Goal: Complete application form: Complete application form

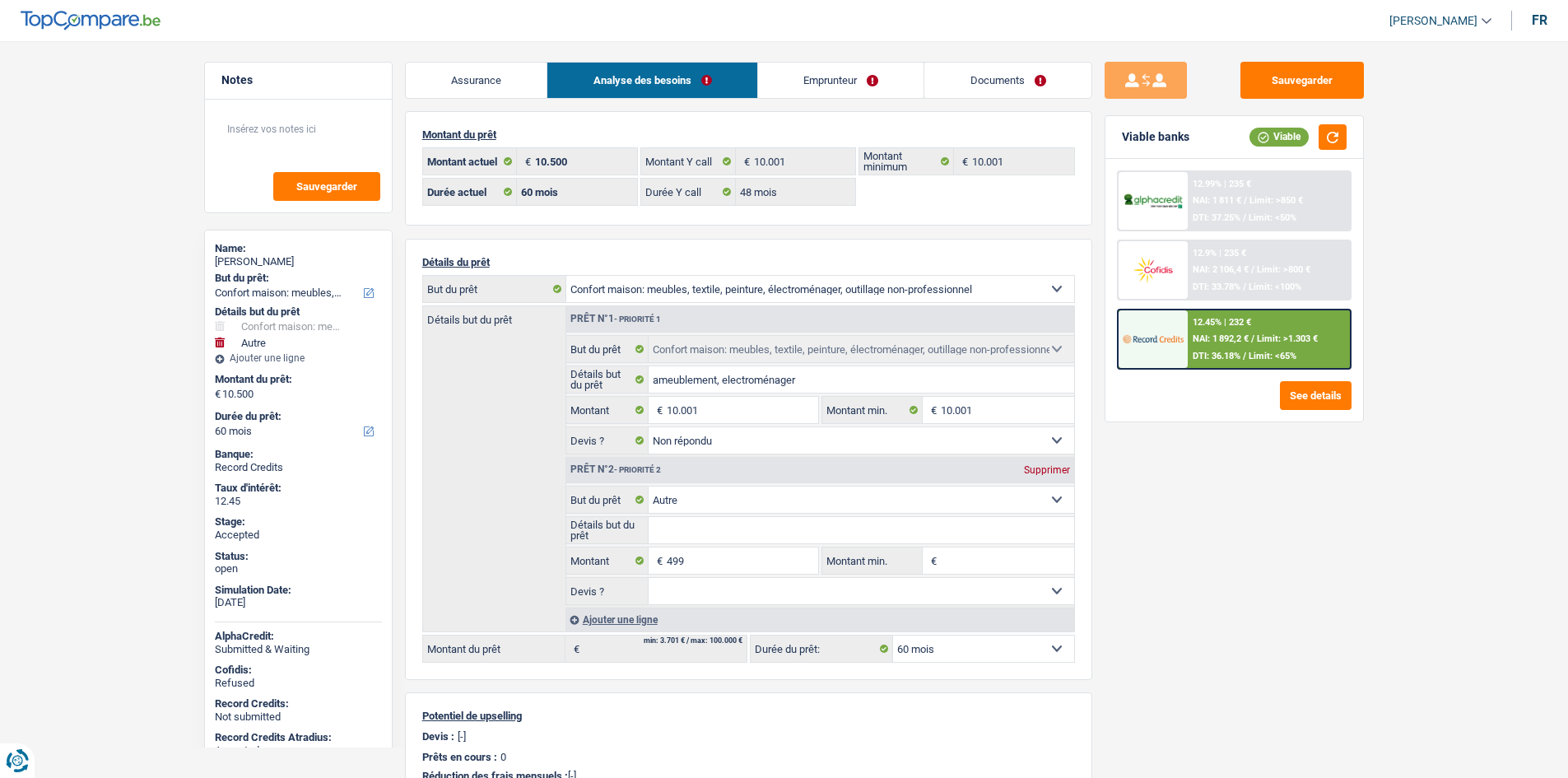
select select "household"
select select "other"
select select "60"
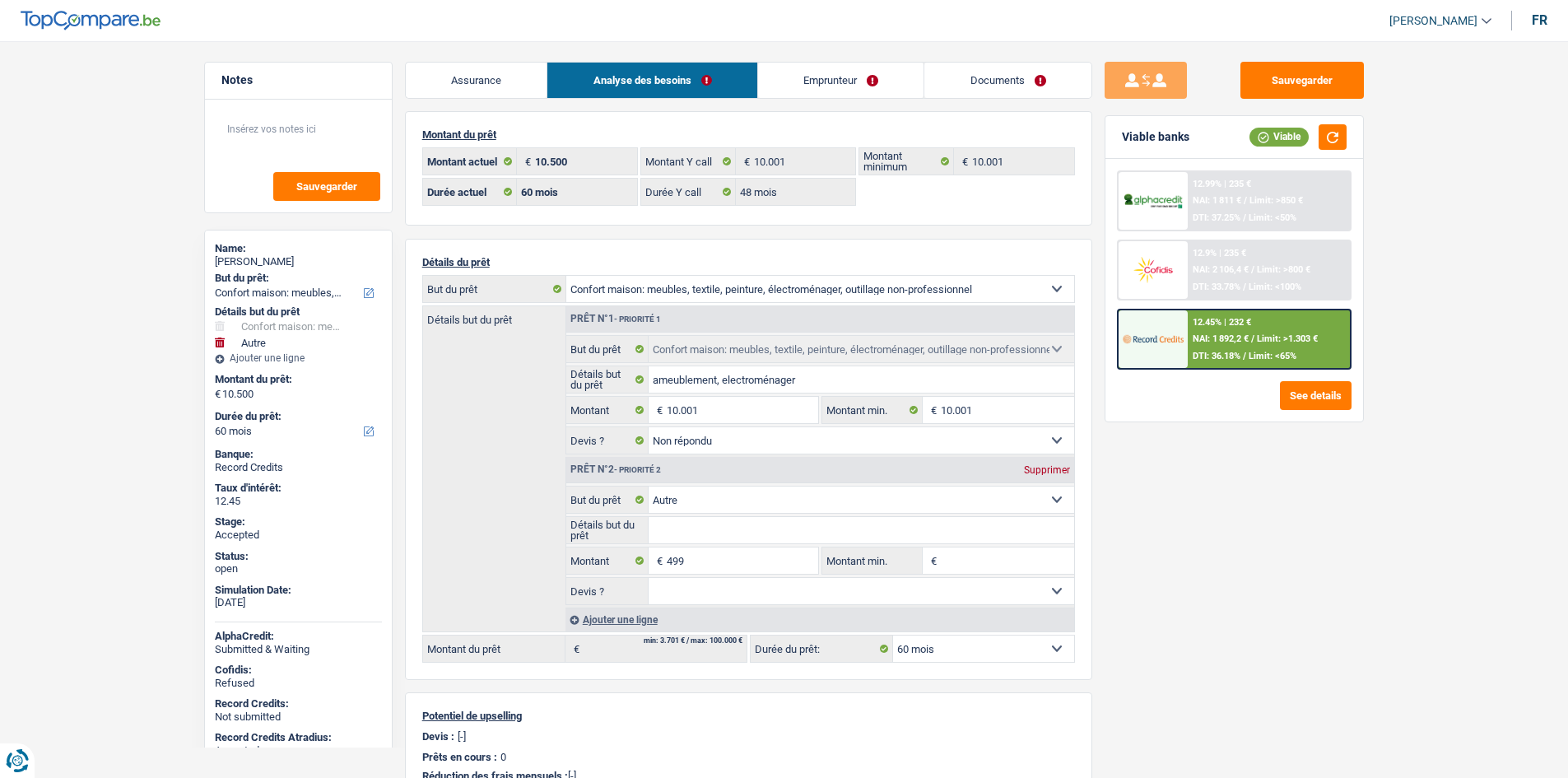
select select "48"
select select "household"
select select "not_answered"
select select "other"
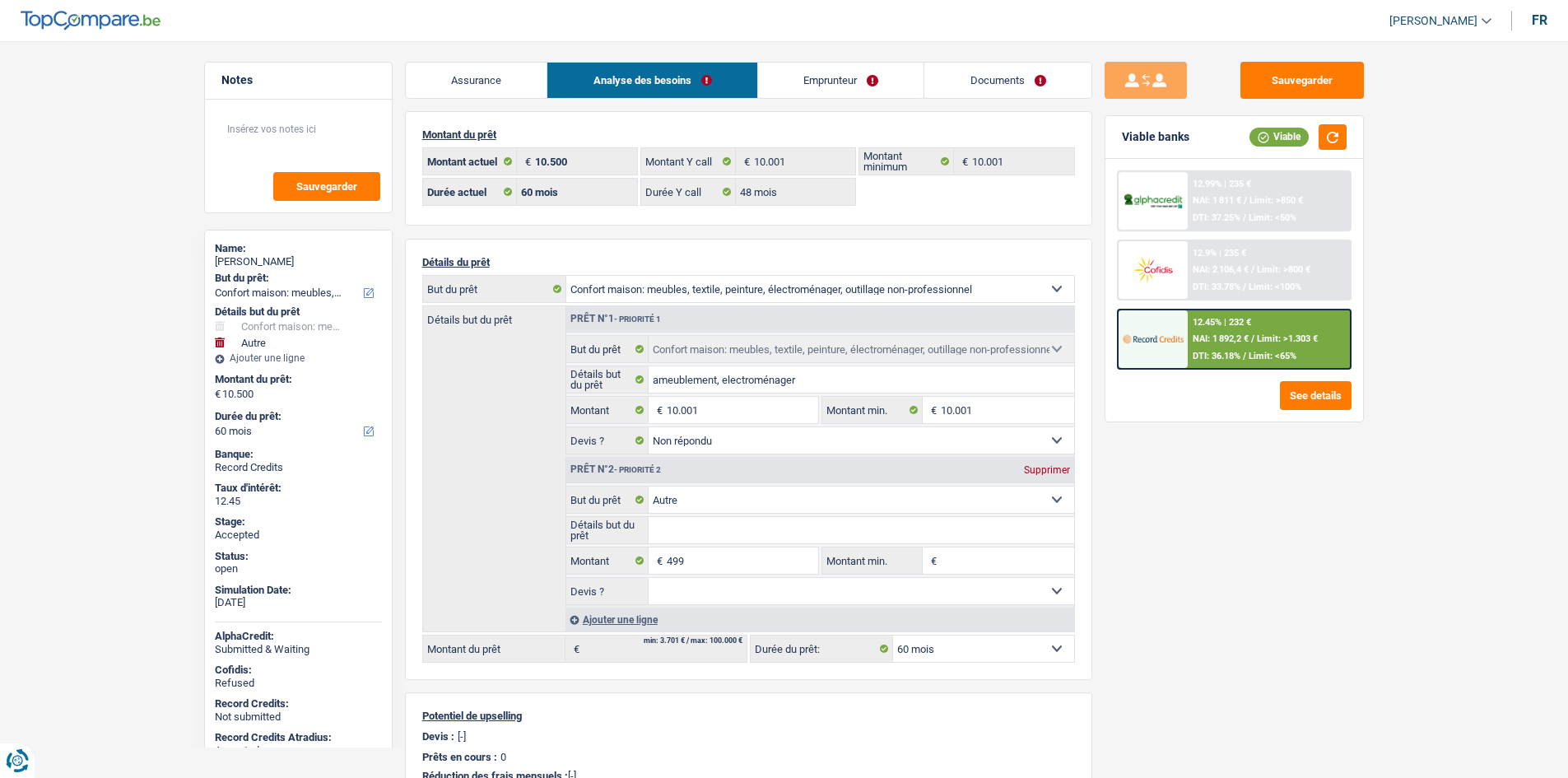
select select "60"
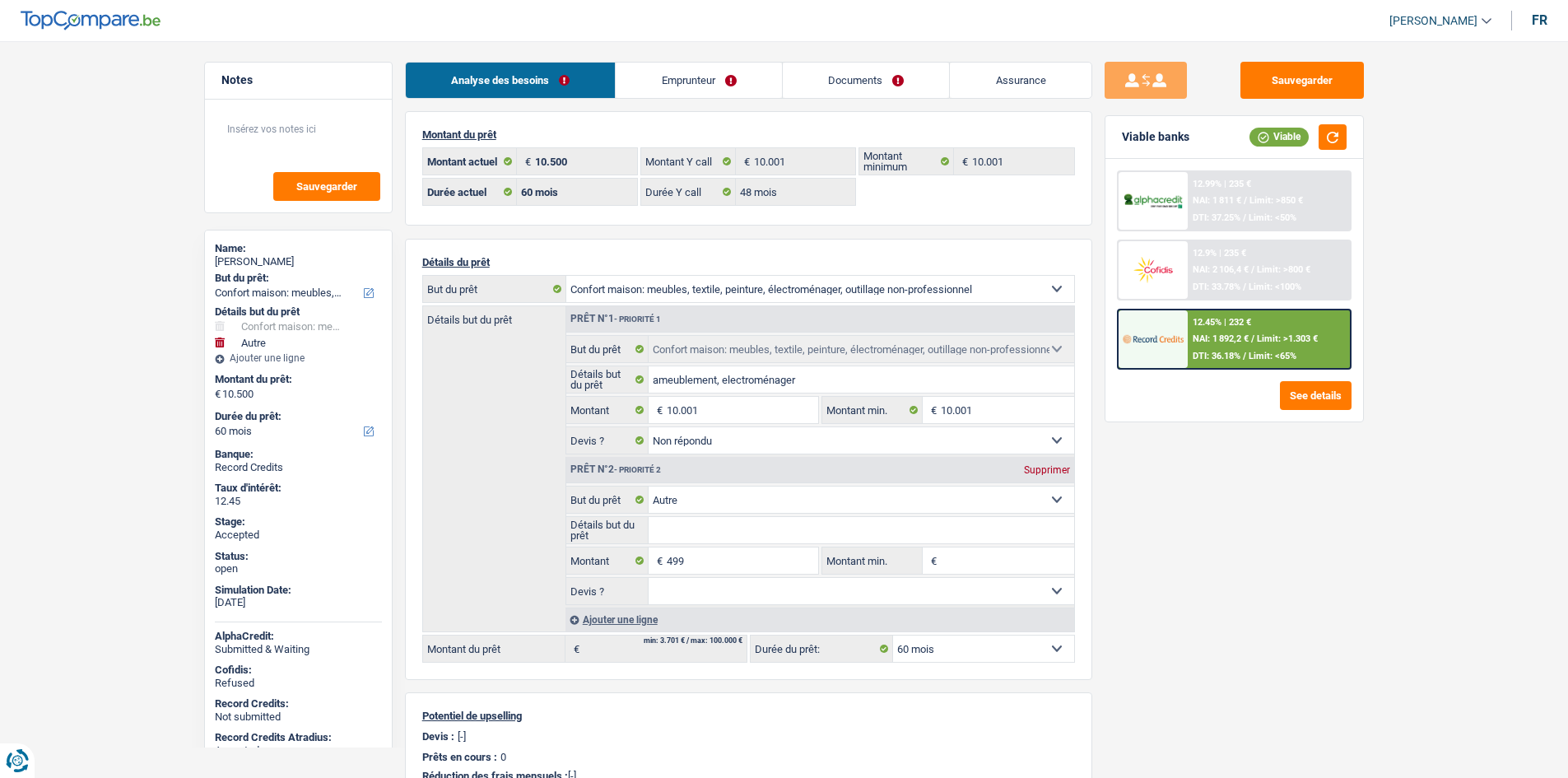
click at [273, 262] on div "yasmina habib" at bounding box center [298, 261] width 167 height 13
copy div "yasmina habib"
click at [668, 63] on link "Emprunteur" at bounding box center [699, 80] width 167 height 36
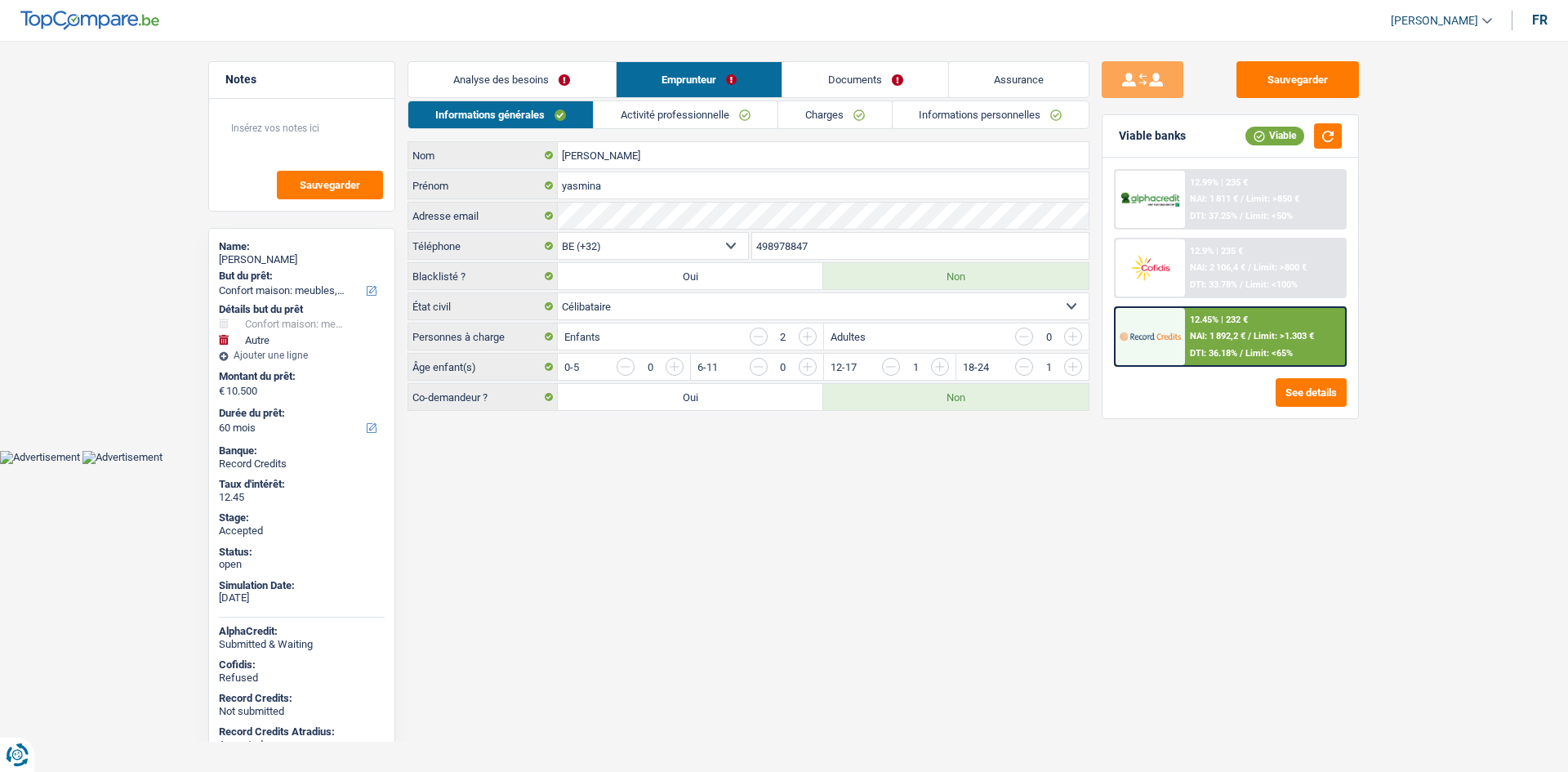
click at [892, 254] on input "498978847" at bounding box center [920, 245] width 338 height 27
click at [669, 464] on html "Vous avez le contrôle de vos données Nous utilisons des cookies, tout comme nos…" at bounding box center [784, 231] width 1568 height 464
click at [296, 137] on textarea at bounding box center [301, 135] width 162 height 49
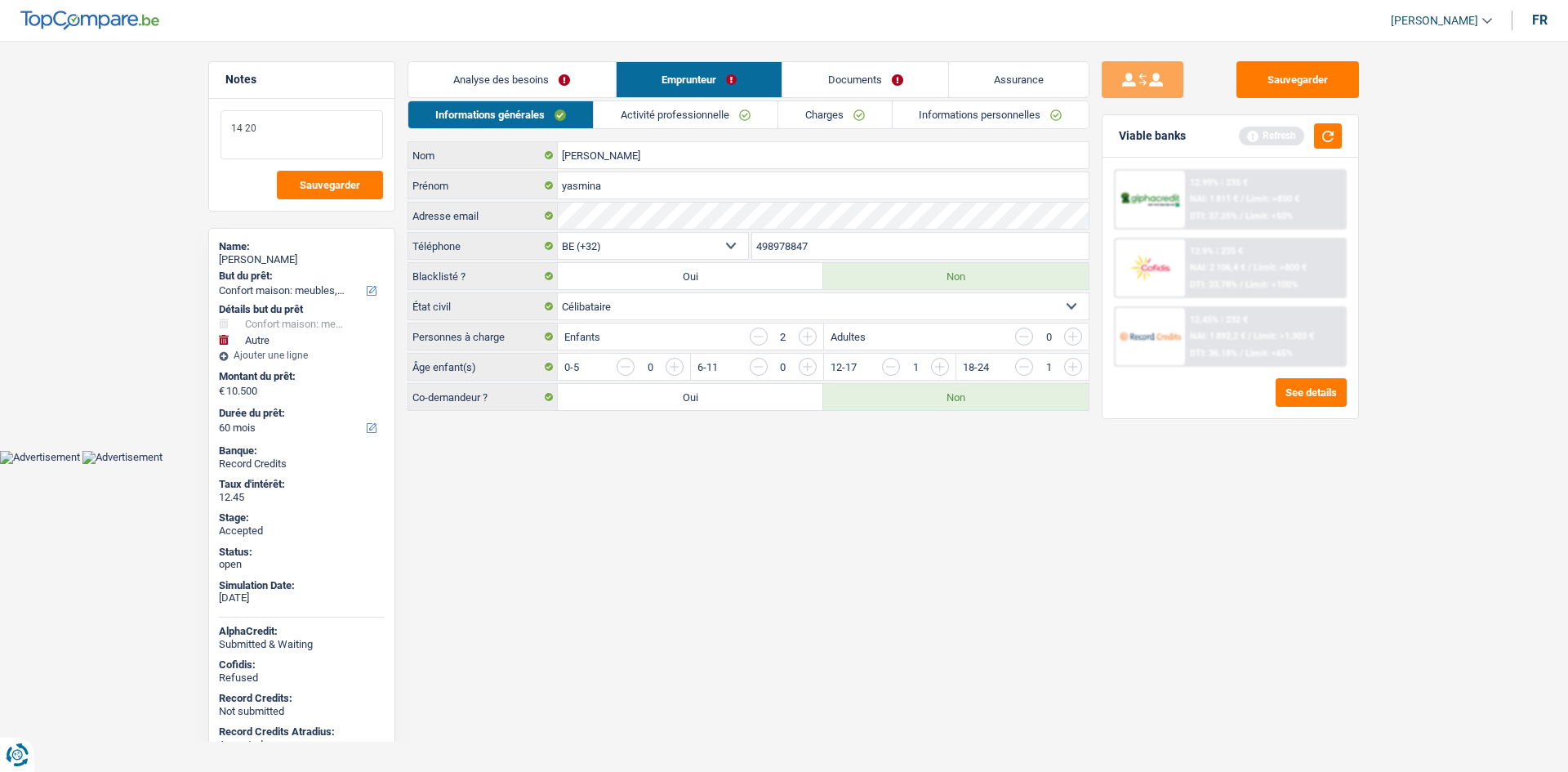
type textarea "14 20"
click at [687, 104] on link "Activité professionnelle" at bounding box center [685, 114] width 184 height 27
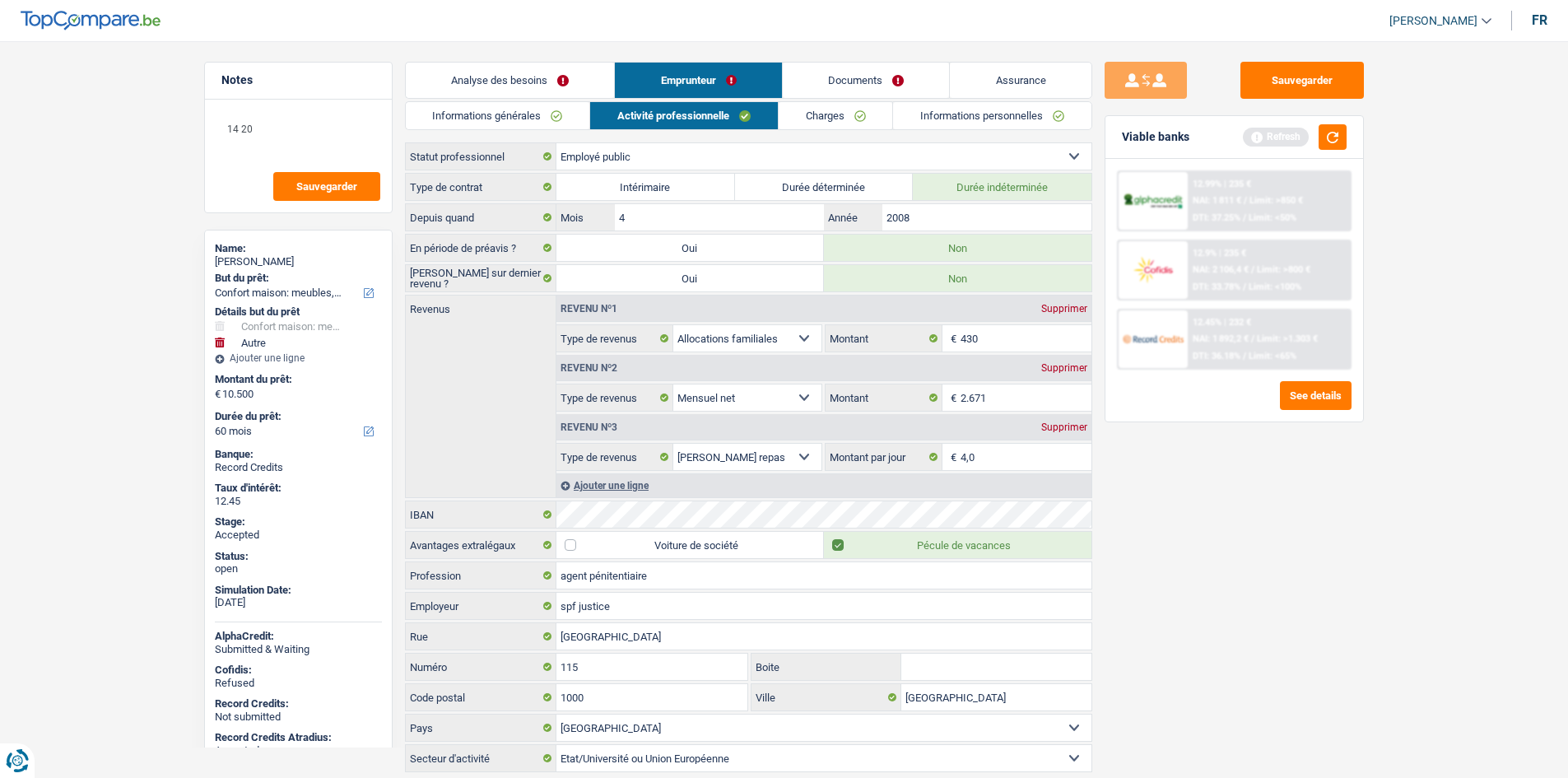
click at [1373, 554] on div "Sauvegarder Viable banks Refresh 12.99% | 235 € NAI: 1 811 € / Limit: >850 € DT…" at bounding box center [1235, 404] width 284 height 686
click at [843, 115] on link "Charges" at bounding box center [836, 115] width 114 height 27
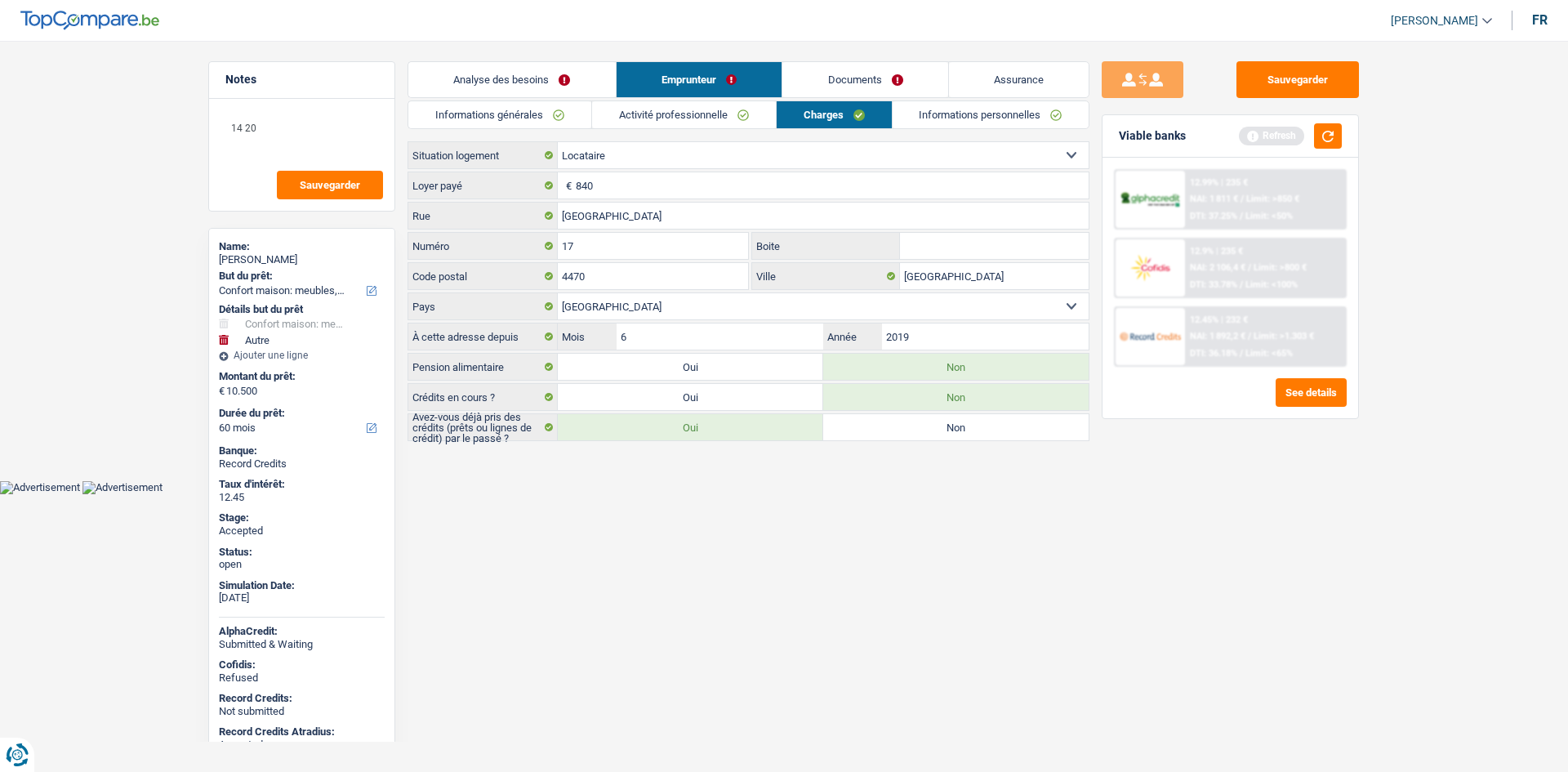
click at [964, 250] on input "Boite" at bounding box center [994, 245] width 189 height 27
type input "17"
click at [979, 107] on link "Informations personnelles" at bounding box center [991, 114] width 197 height 27
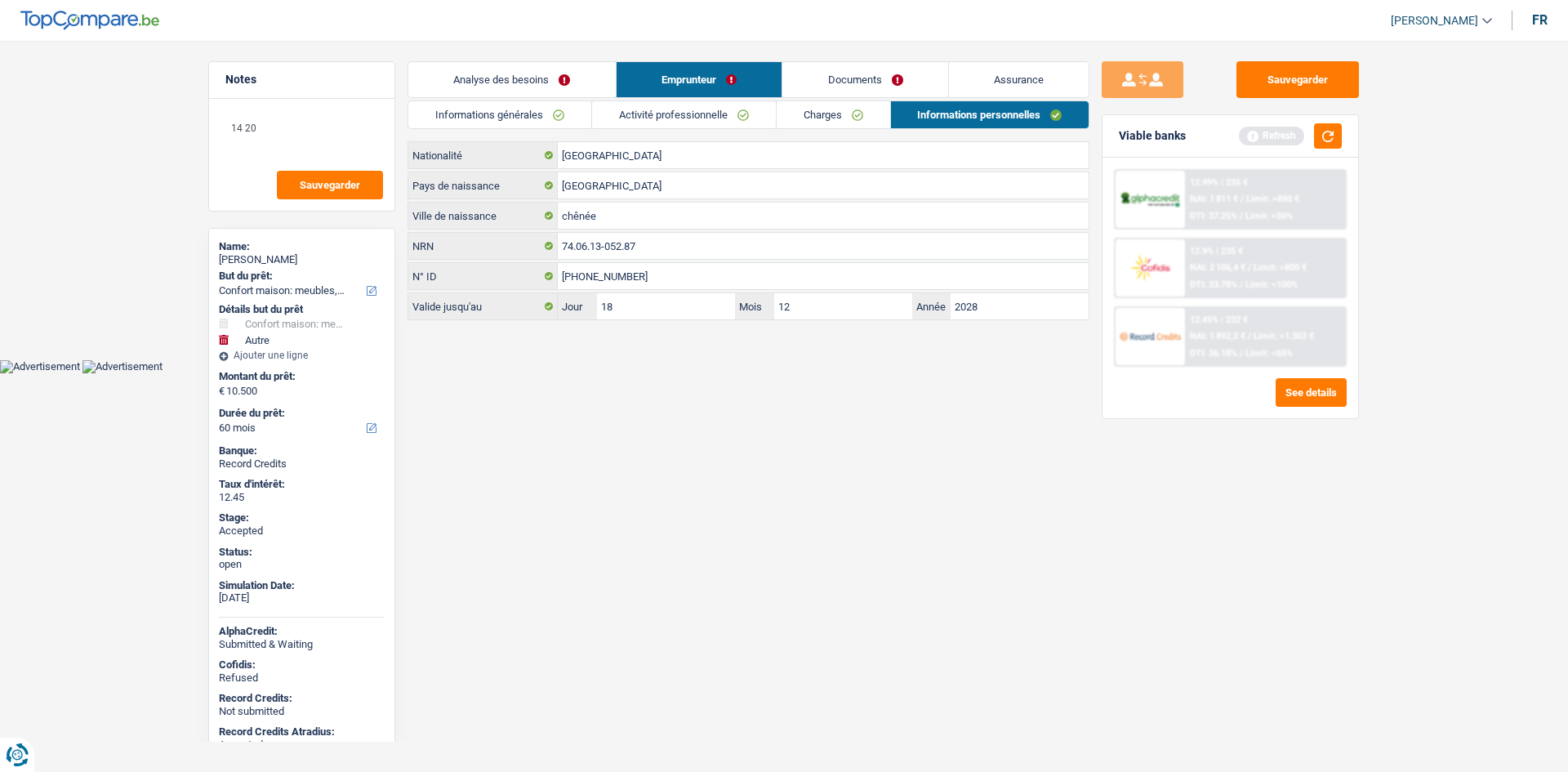
click at [993, 373] on html "Vous avez le contrôle de vos données Nous utilisons des cookies, tout comme nos…" at bounding box center [784, 186] width 1568 height 373
click at [903, 82] on link "Documents" at bounding box center [865, 80] width 165 height 35
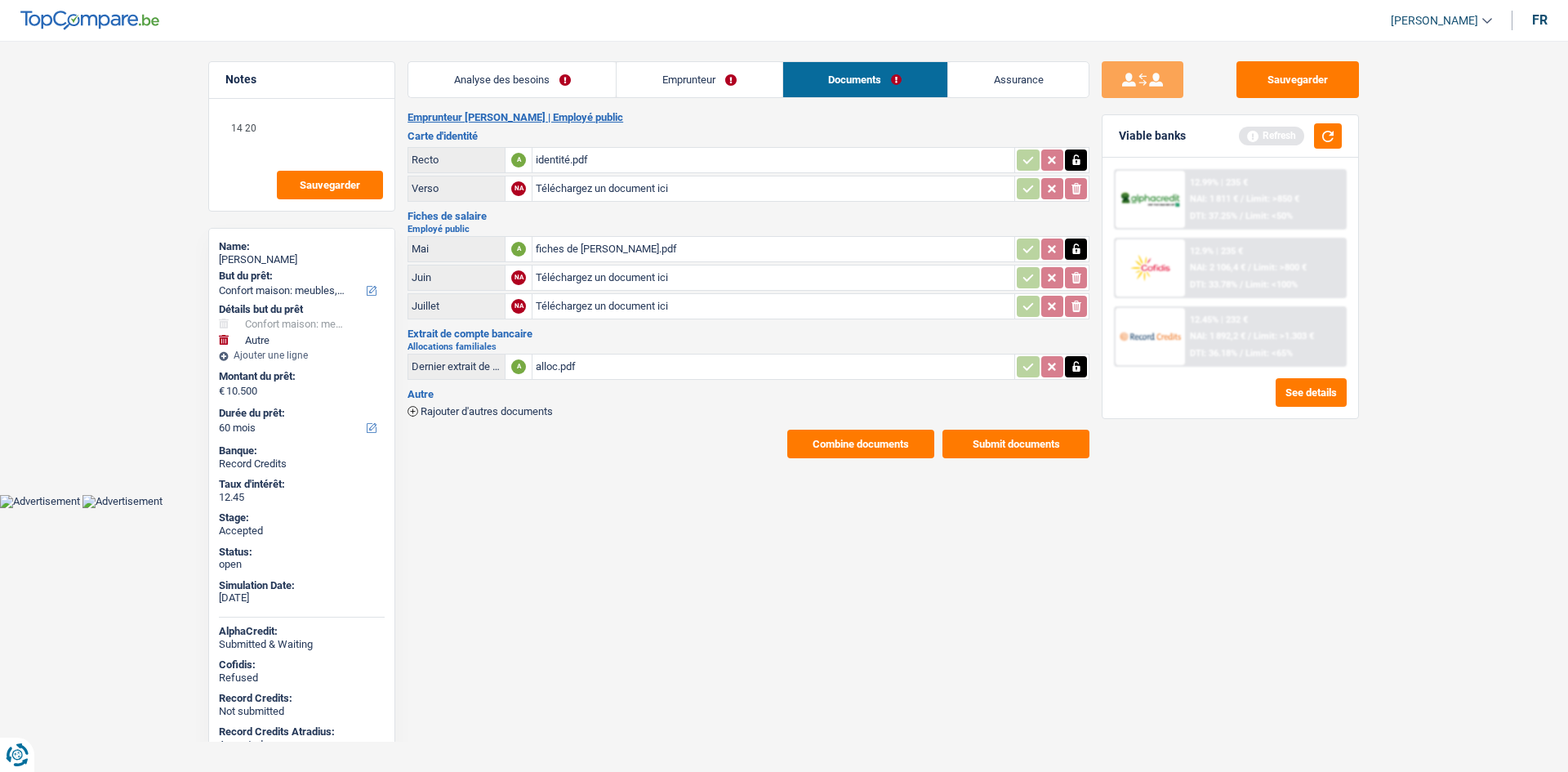
click at [1033, 80] on link "Assurance" at bounding box center [1018, 80] width 141 height 35
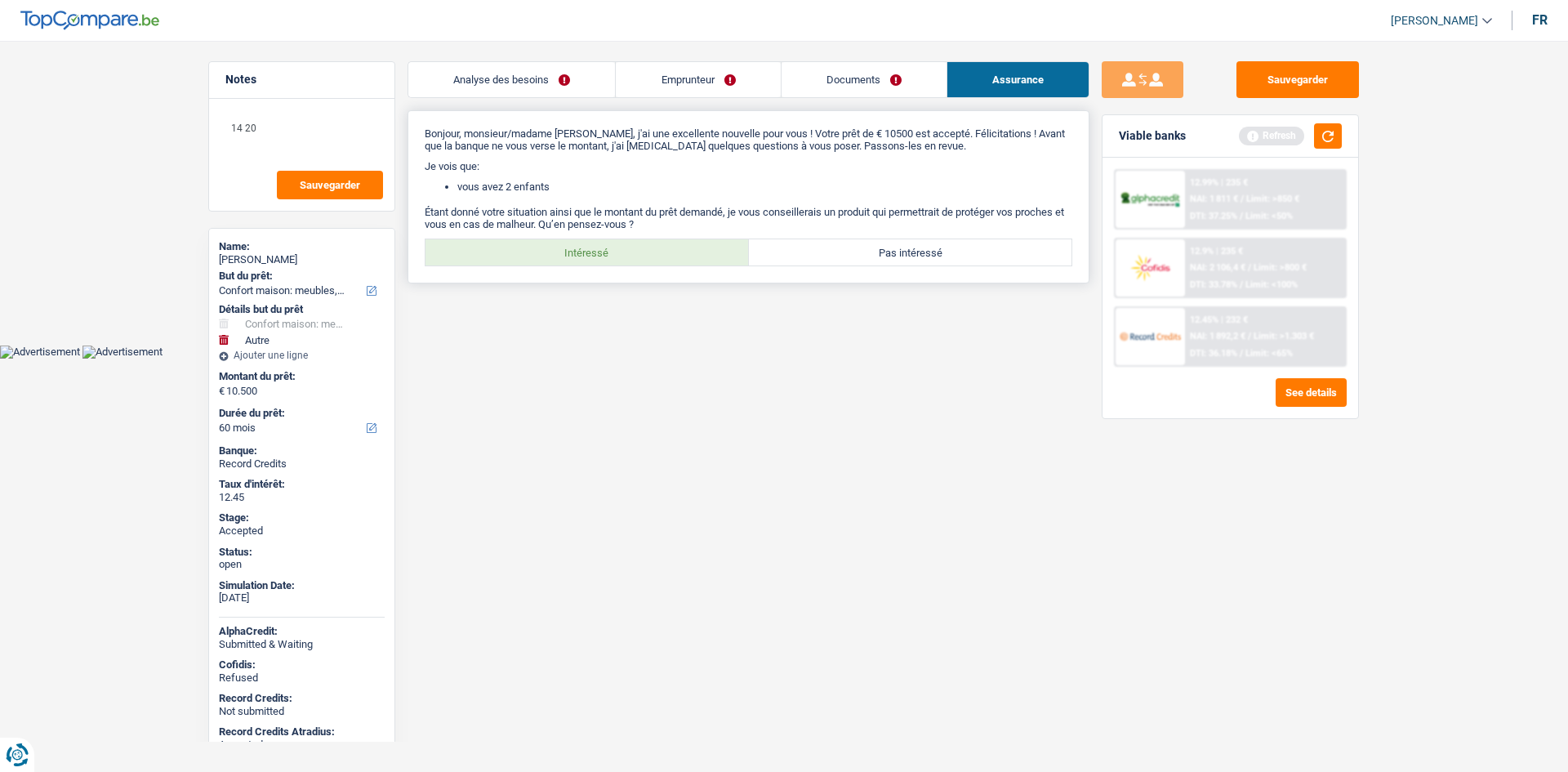
click at [489, 248] on label "Intéressé" at bounding box center [587, 252] width 323 height 27
click at [489, 248] on input "Intéressé" at bounding box center [587, 252] width 323 height 27
radio input "true"
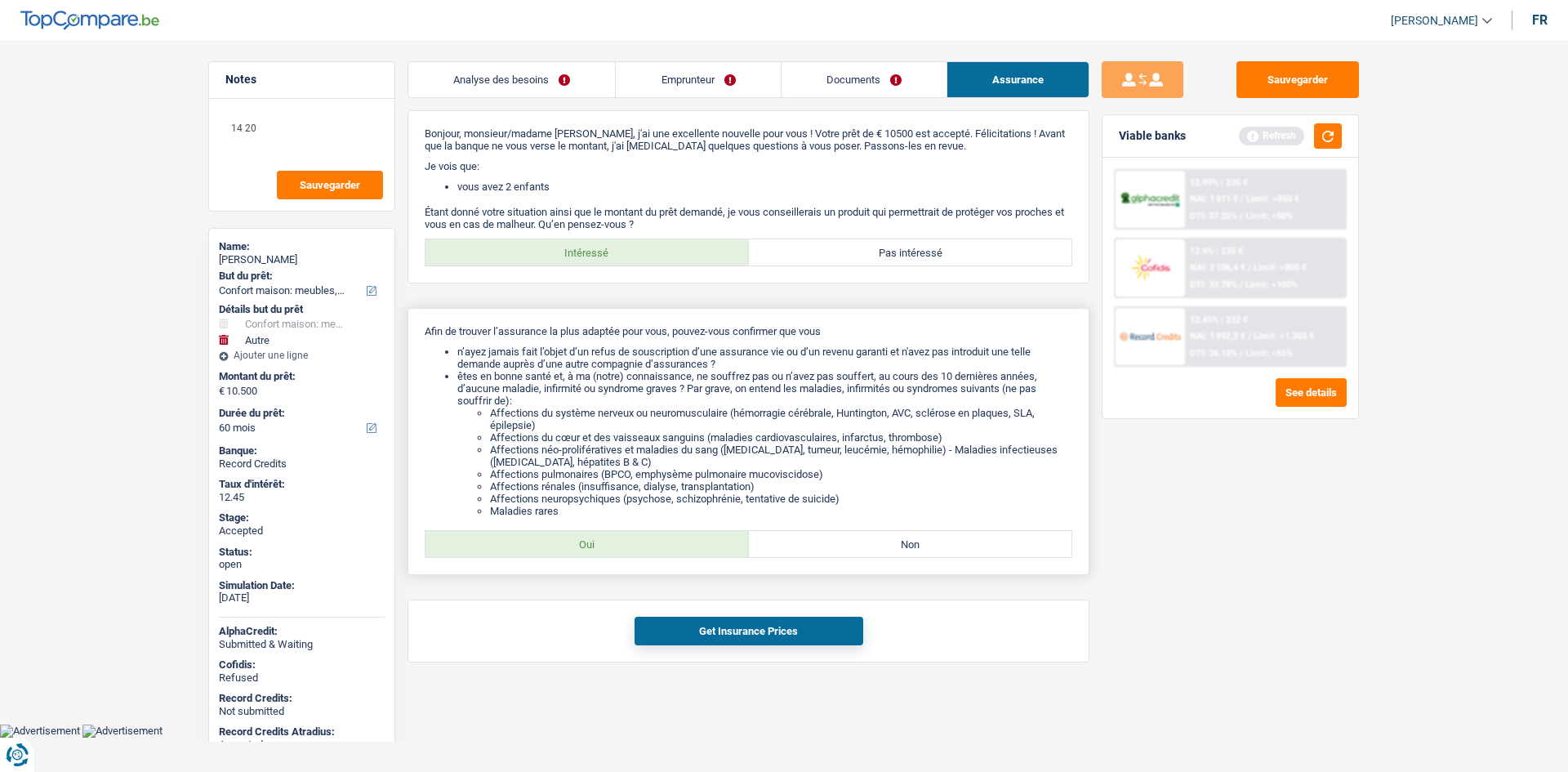
click at [644, 550] on label "Oui" at bounding box center [587, 544] width 323 height 27
click at [644, 550] on input "Oui" at bounding box center [587, 544] width 323 height 27
radio input "true"
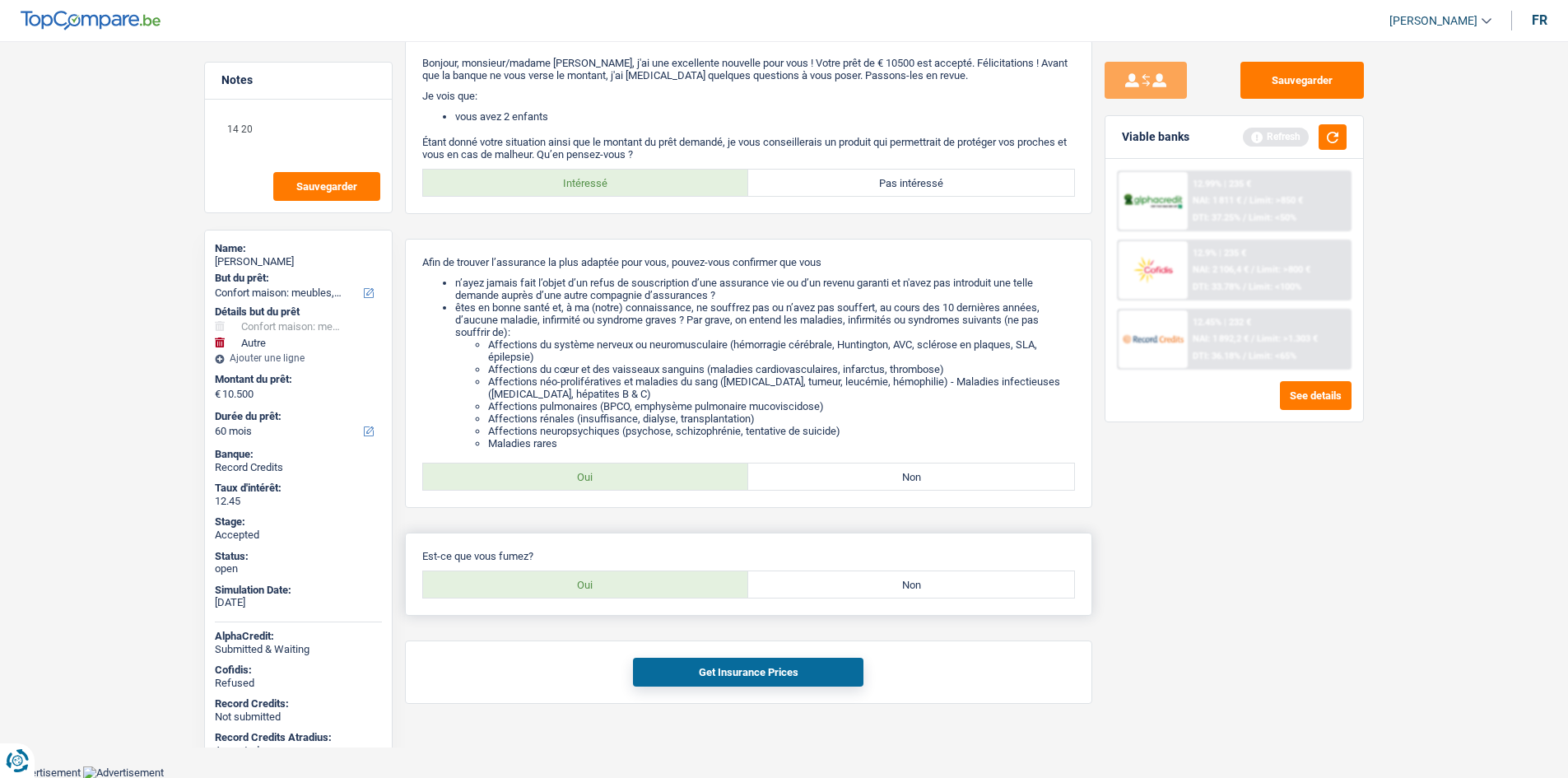
click at [886, 589] on label "Non" at bounding box center [911, 584] width 326 height 27
click at [886, 589] on input "Non" at bounding box center [911, 584] width 326 height 27
radio input "true"
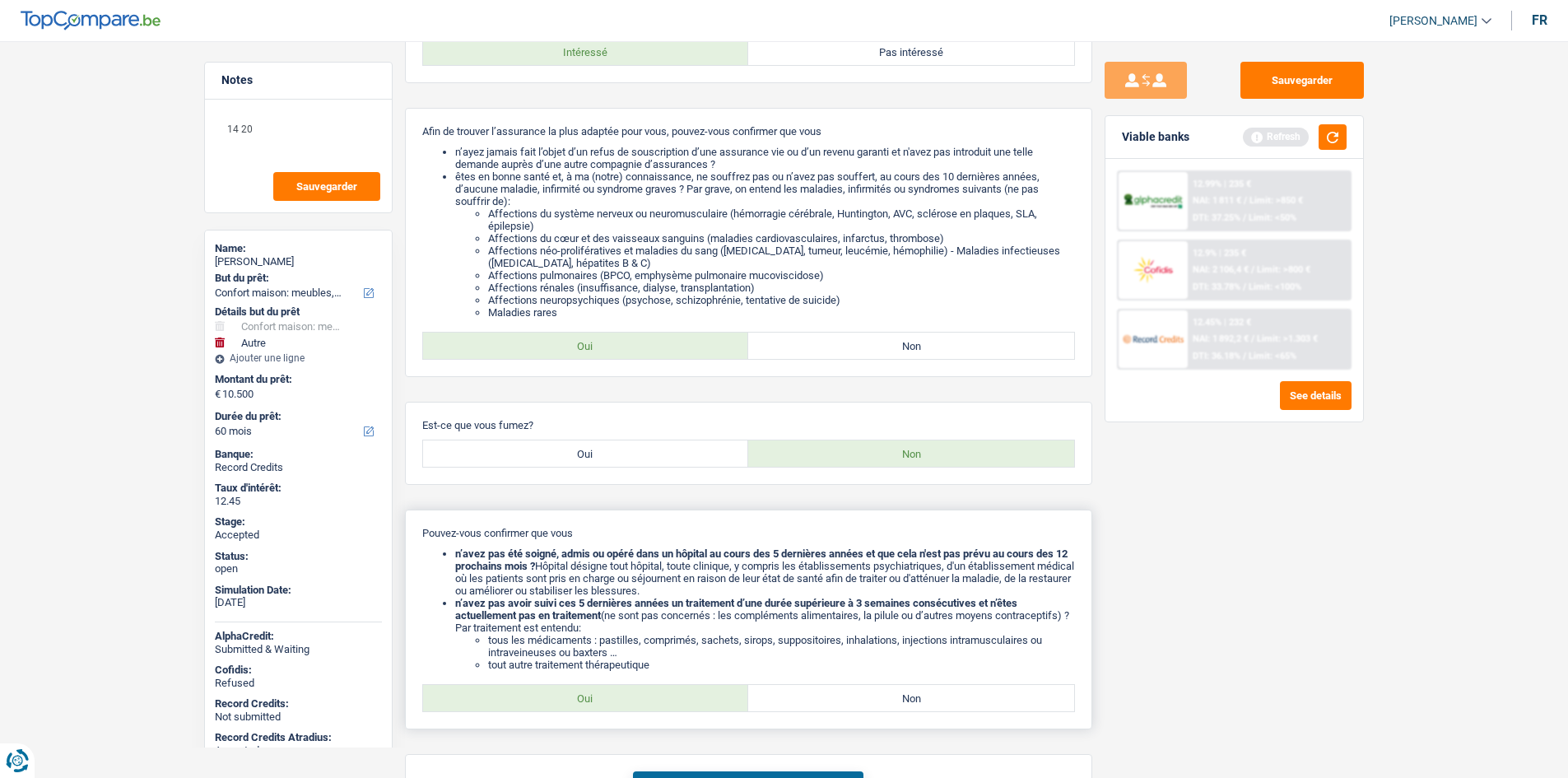
scroll to position [317, 0]
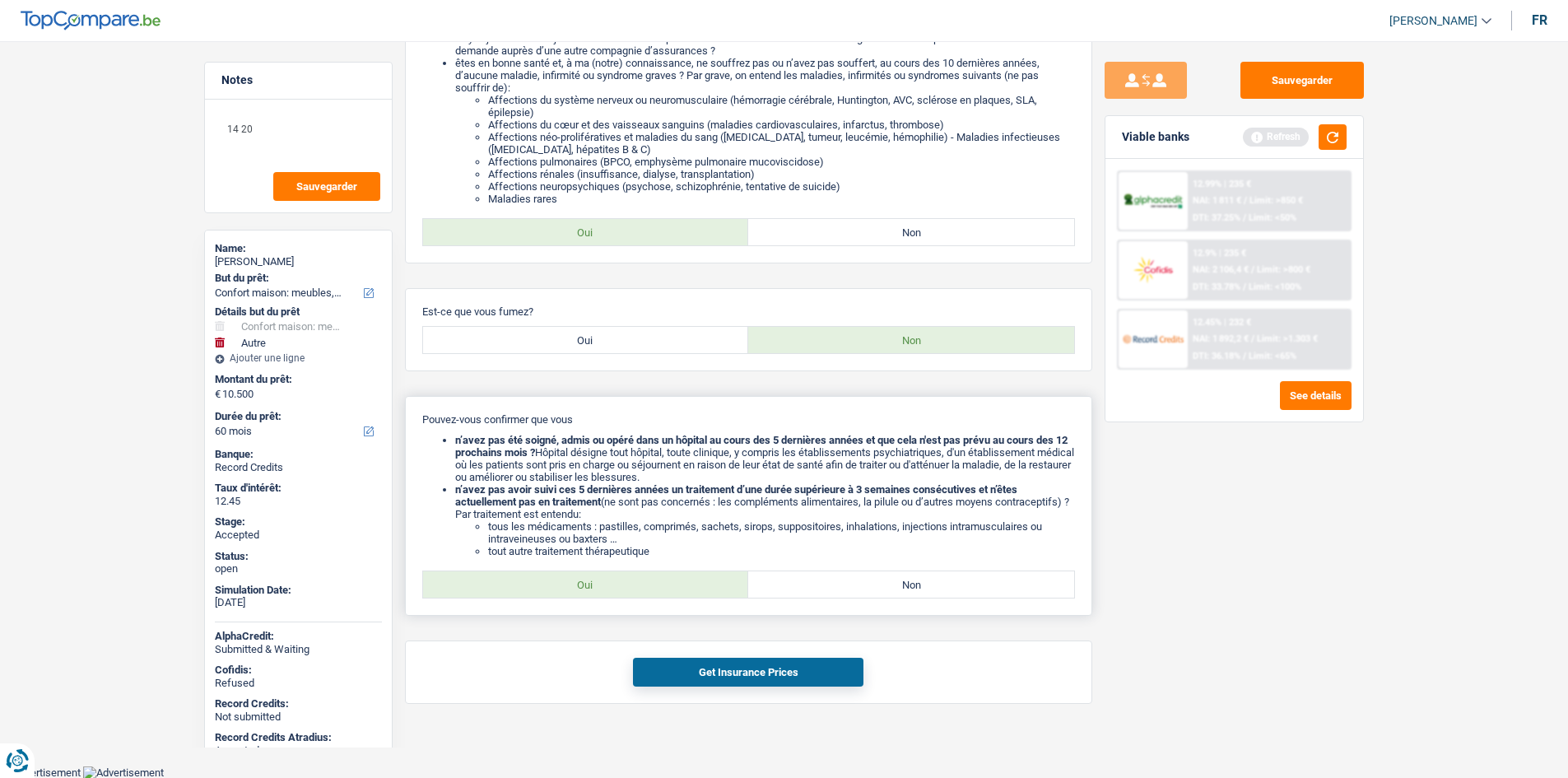
click at [641, 571] on div "Pouvez-vous confirmer que vous n’avez pas été soigné, admis ou opéré dans un hô…" at bounding box center [748, 505] width 688 height 219
click at [649, 586] on label "Oui" at bounding box center [586, 584] width 326 height 27
click at [649, 586] on input "Oui" at bounding box center [586, 584] width 326 height 27
radio input "true"
click at [675, 341] on label "Oui" at bounding box center [586, 339] width 326 height 27
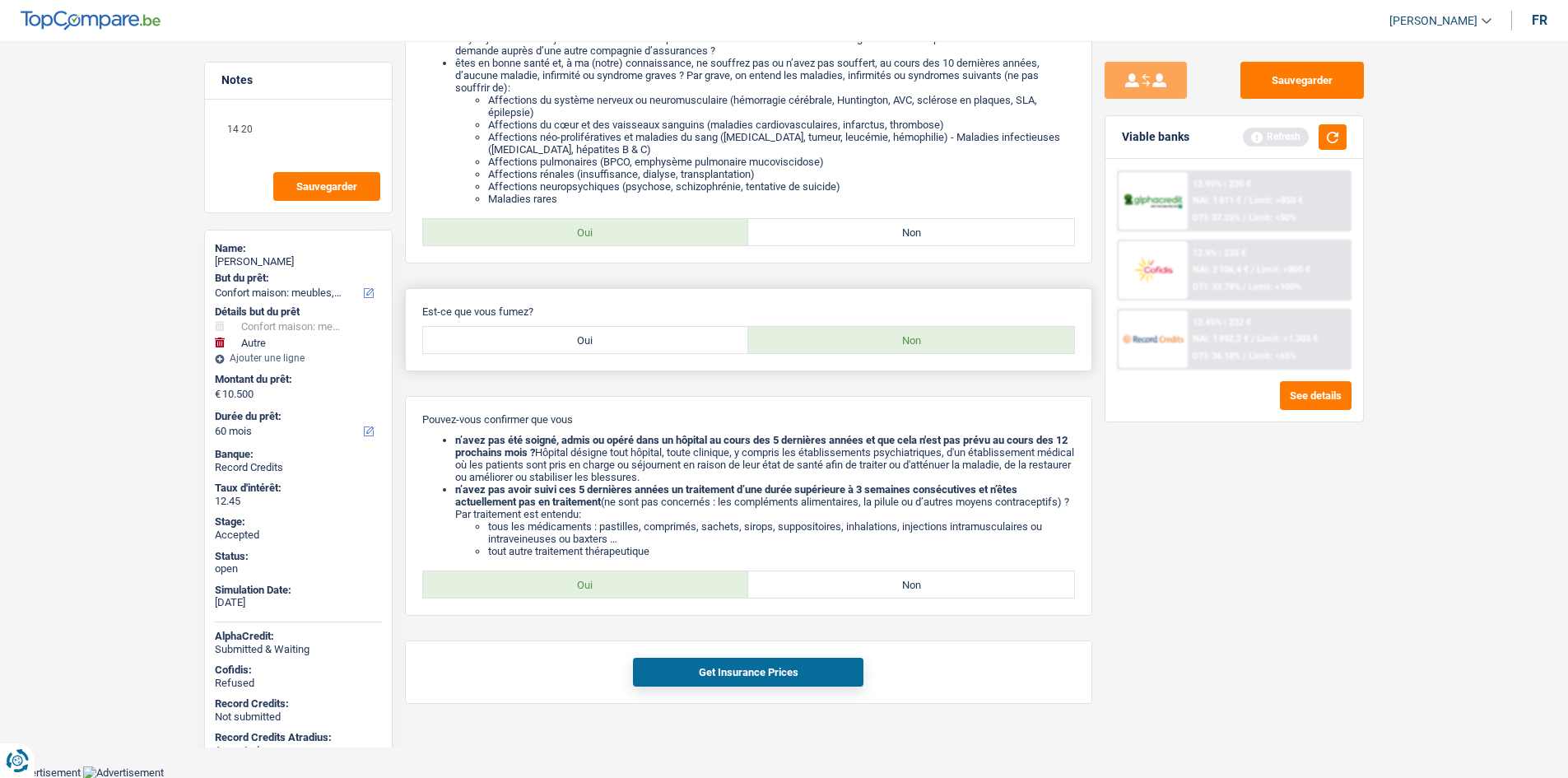
click at [675, 341] on input "Oui" at bounding box center [586, 339] width 326 height 27
radio input "true"
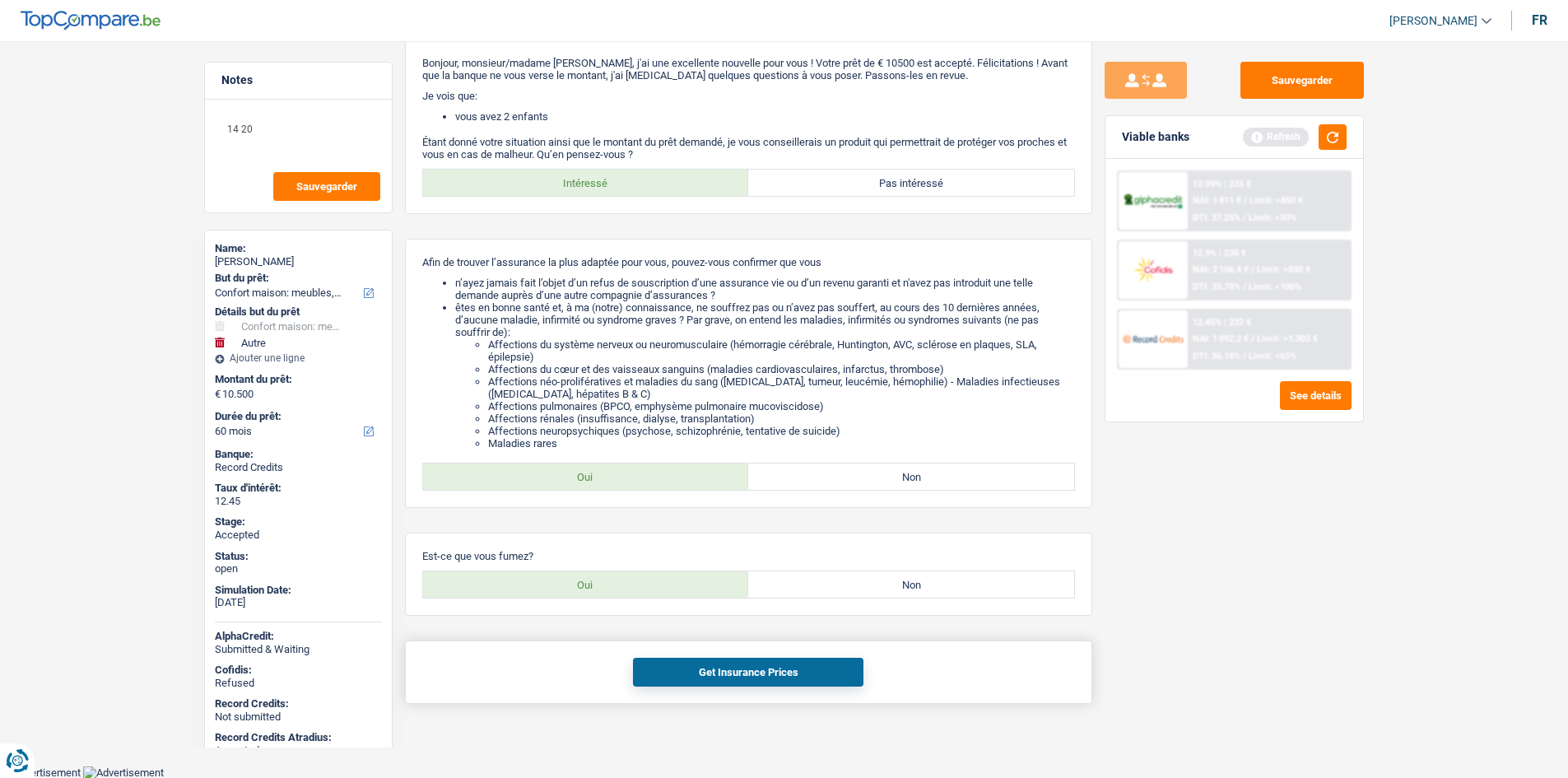
click at [730, 667] on button "Get Insurance Prices" at bounding box center [748, 672] width 230 height 29
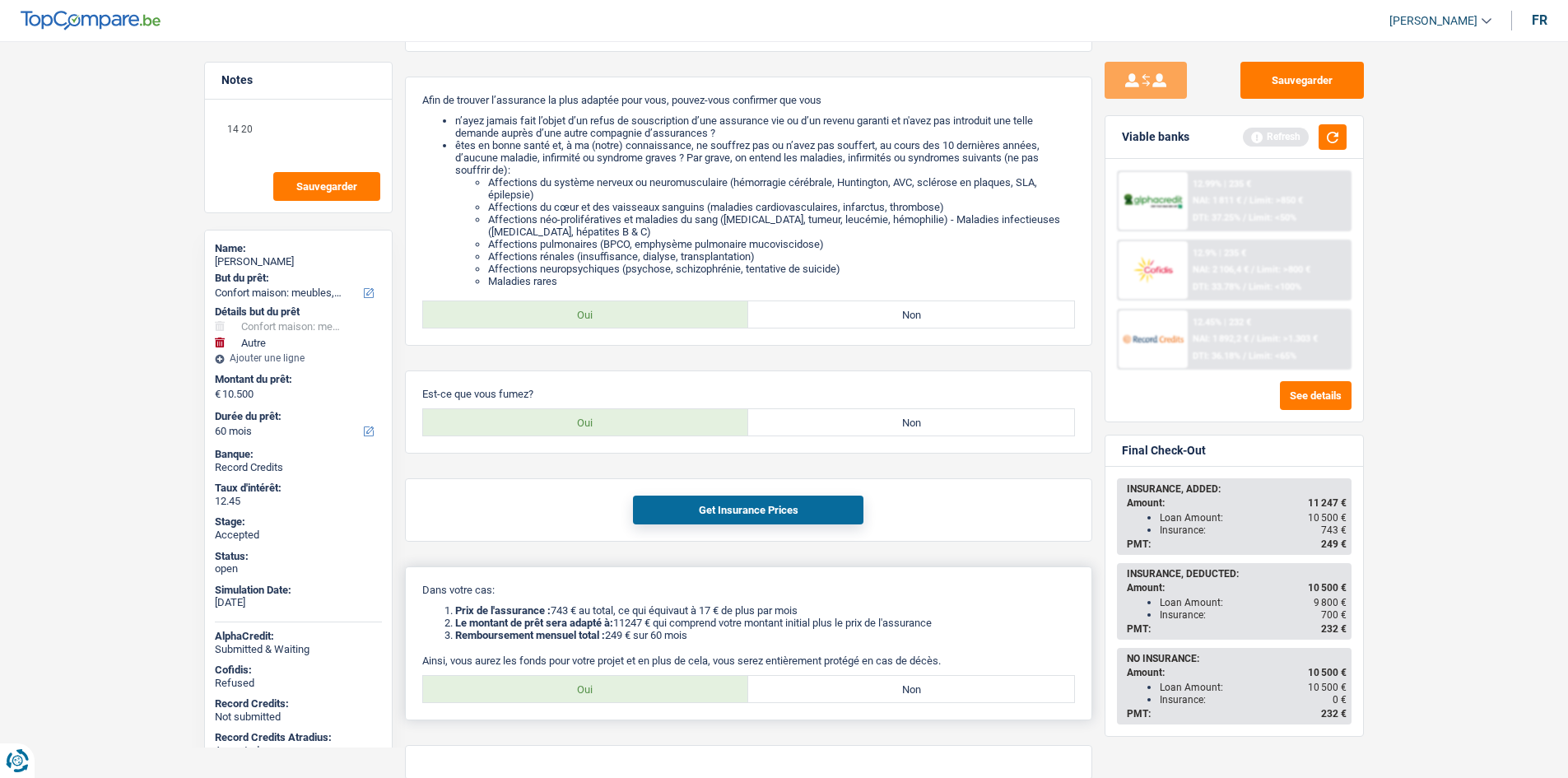
scroll to position [310, 0]
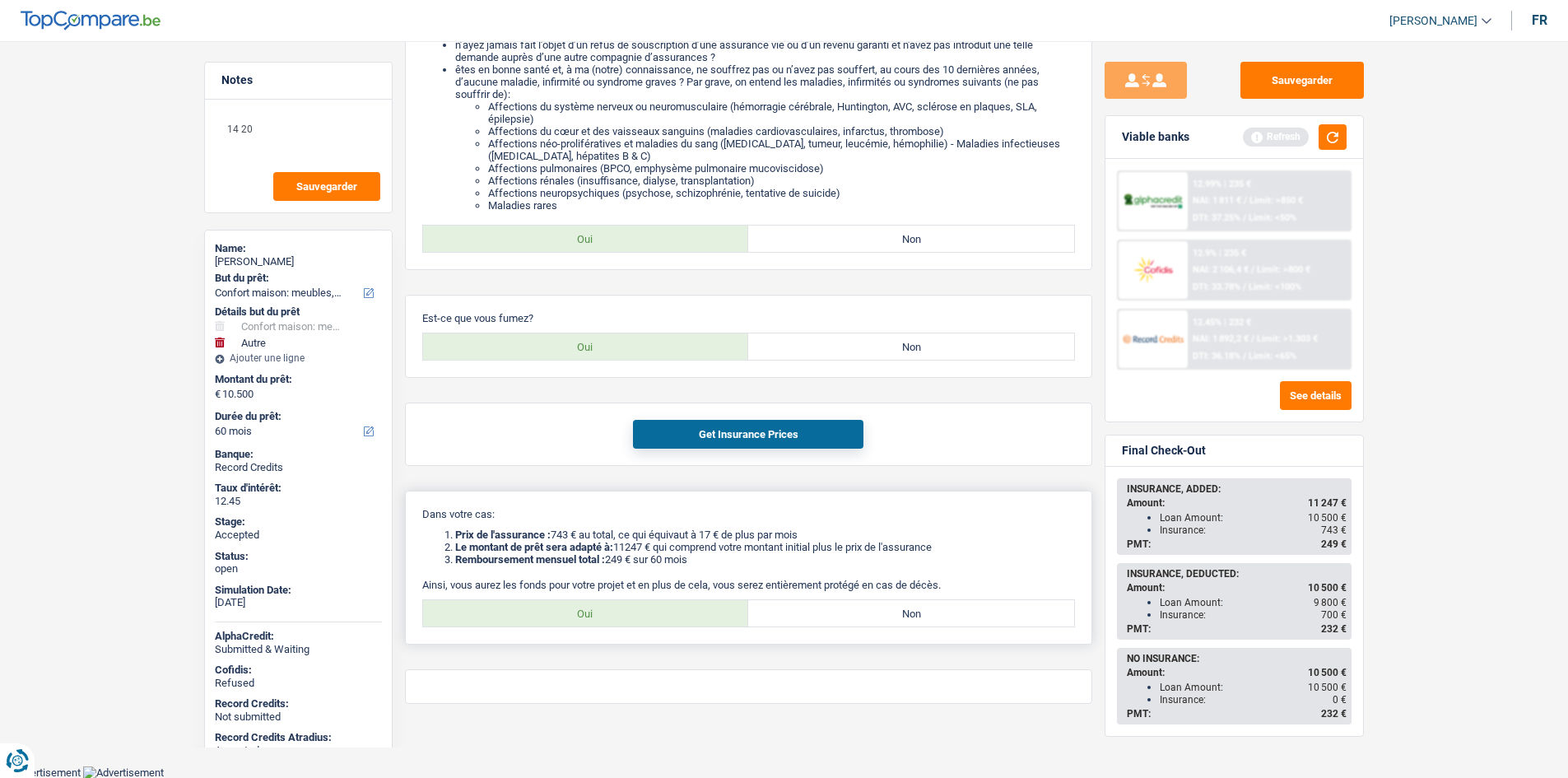
click at [656, 605] on label "Oui" at bounding box center [586, 613] width 326 height 27
click at [656, 605] on input "Oui" at bounding box center [586, 613] width 326 height 27
radio input "true"
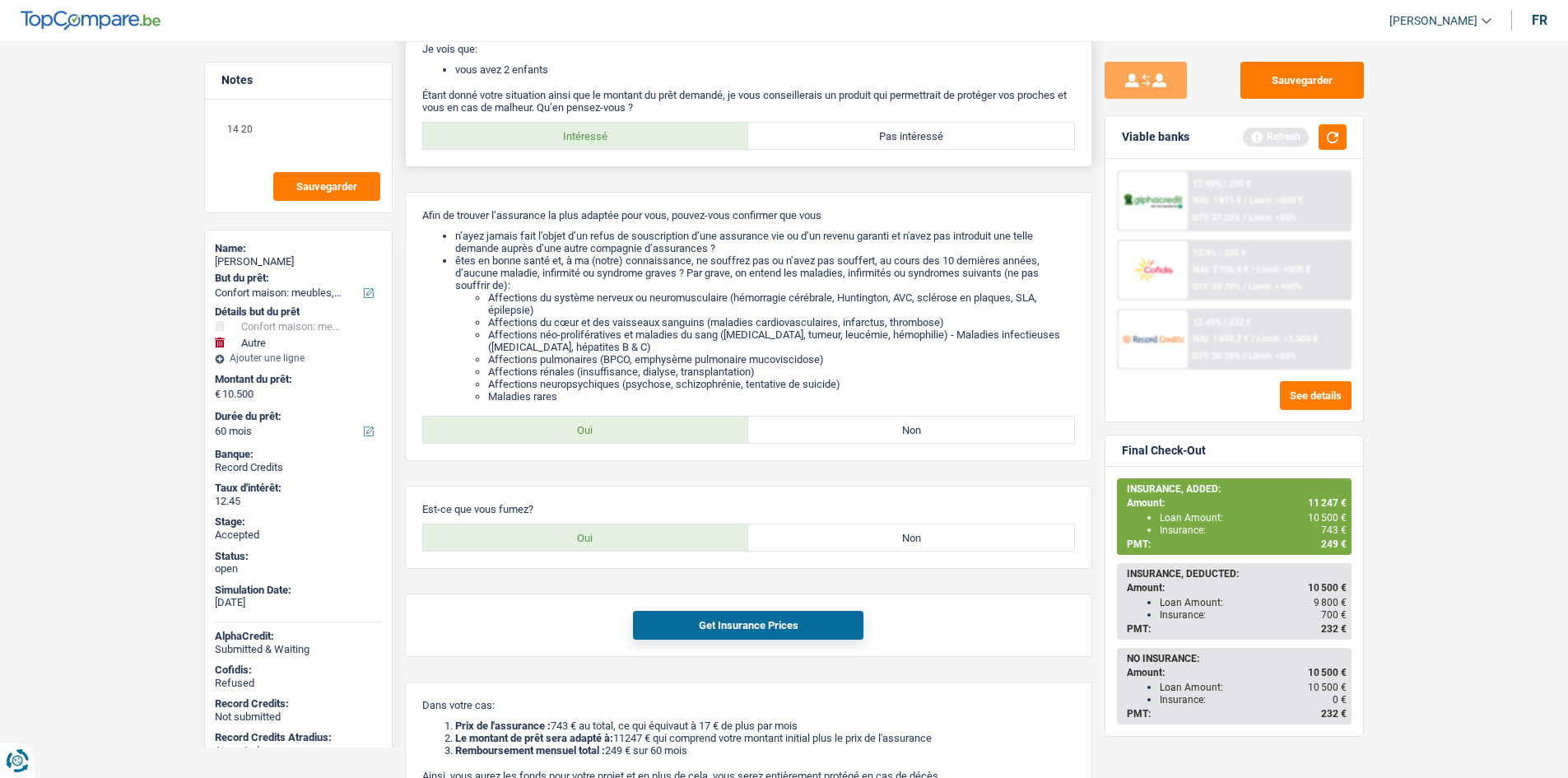
scroll to position [0, 0]
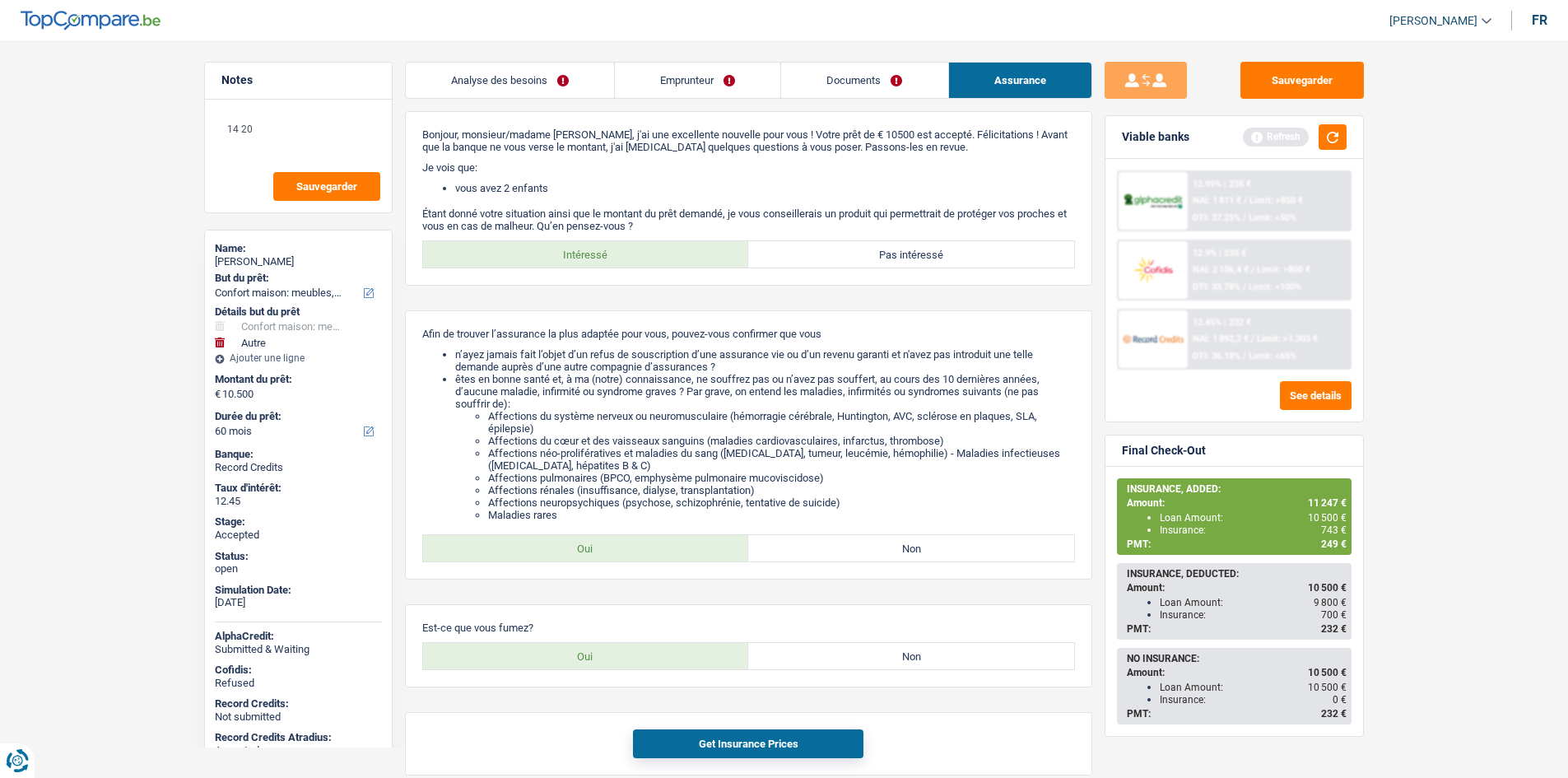
click at [563, 90] on link "Analyse des besoins" at bounding box center [510, 80] width 208 height 36
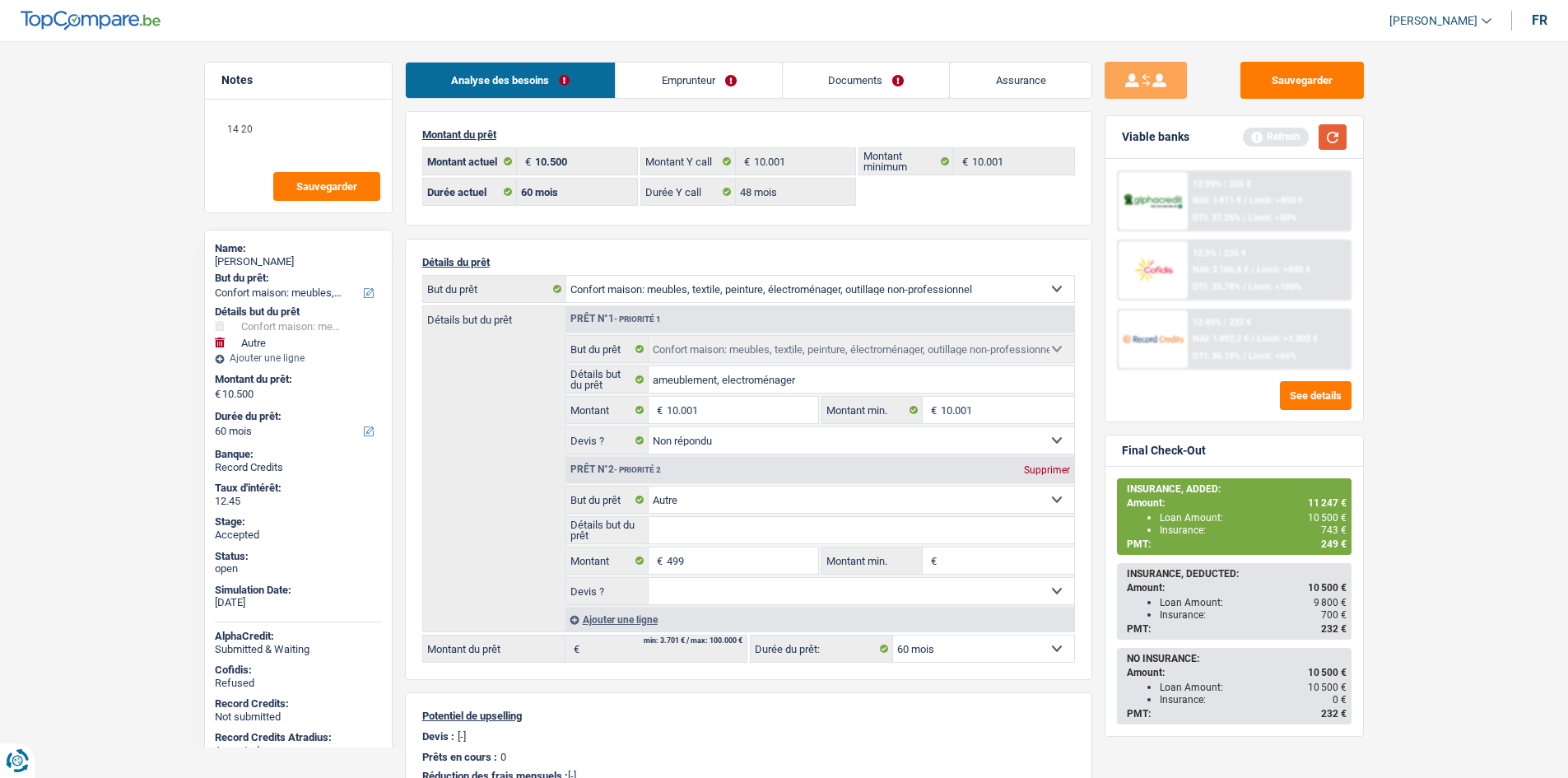
click at [1341, 134] on button "button" at bounding box center [1333, 137] width 28 height 26
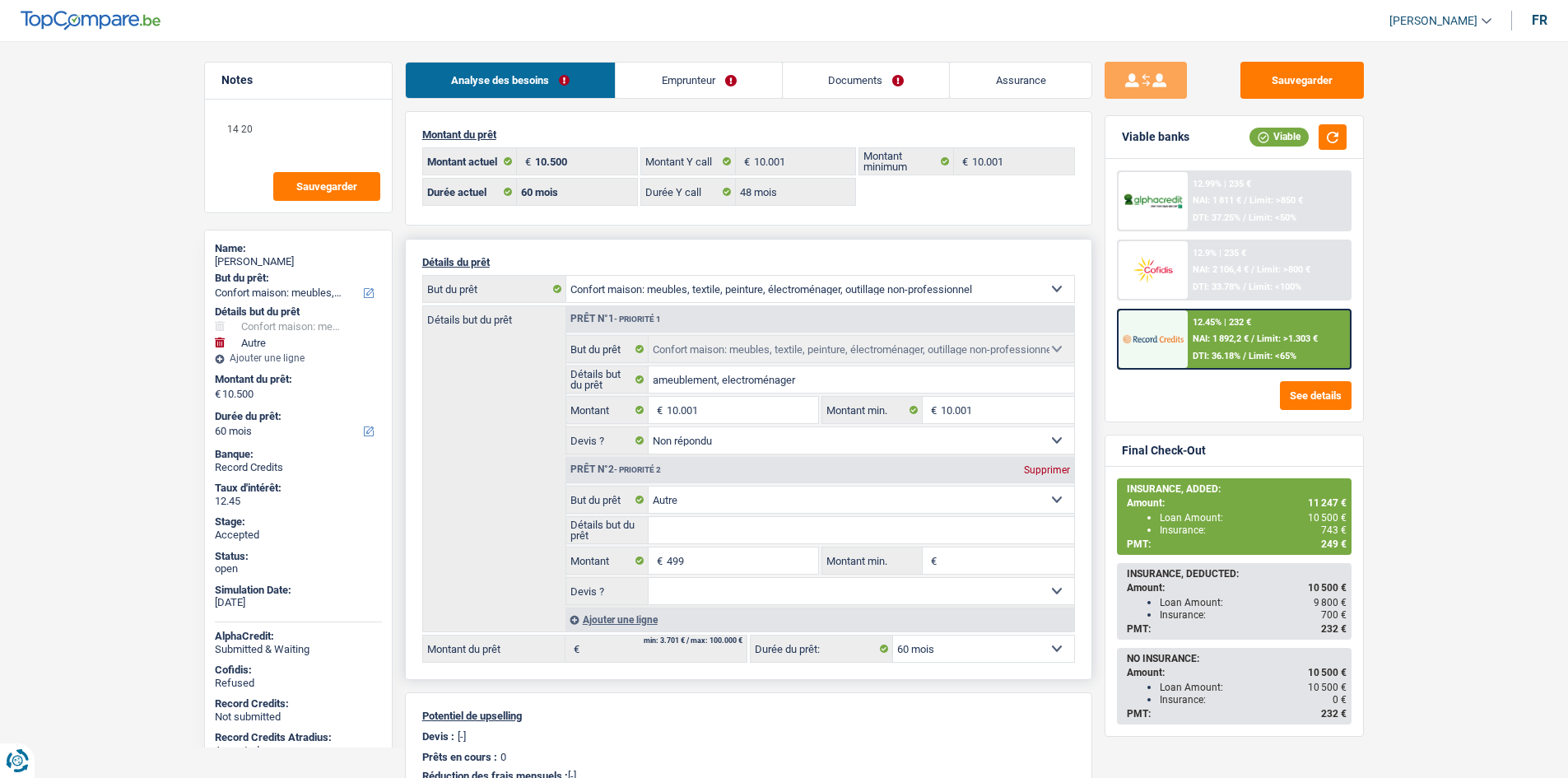
click at [1045, 471] on div "Supprimer" at bounding box center [1047, 470] width 55 height 10
type input "10.001"
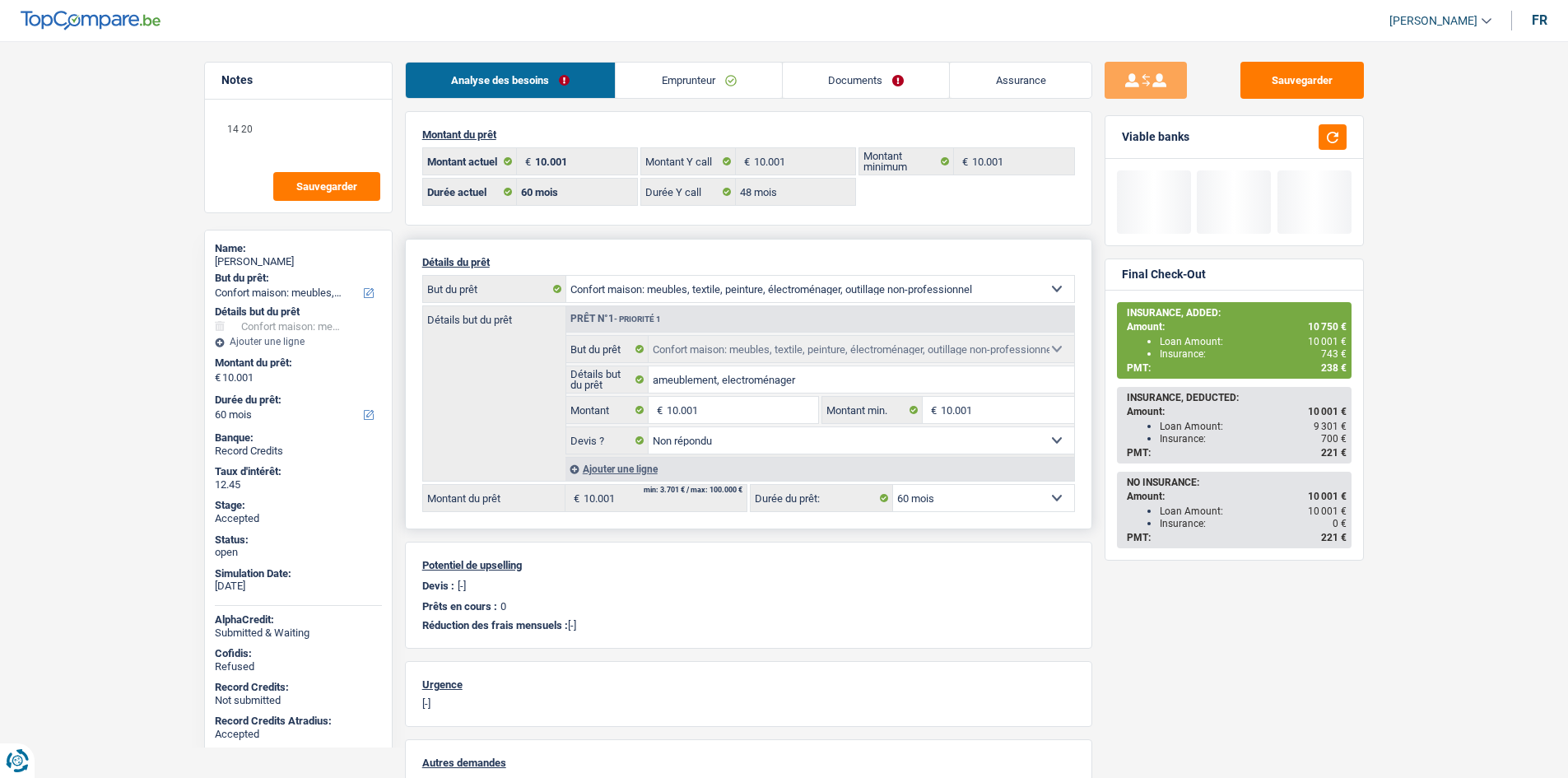
click at [1013, 505] on select "12 mois 18 mois 24 mois 30 mois 36 mois 42 mois 48 mois 60 mois Sélectionner un…" at bounding box center [983, 498] width 181 height 27
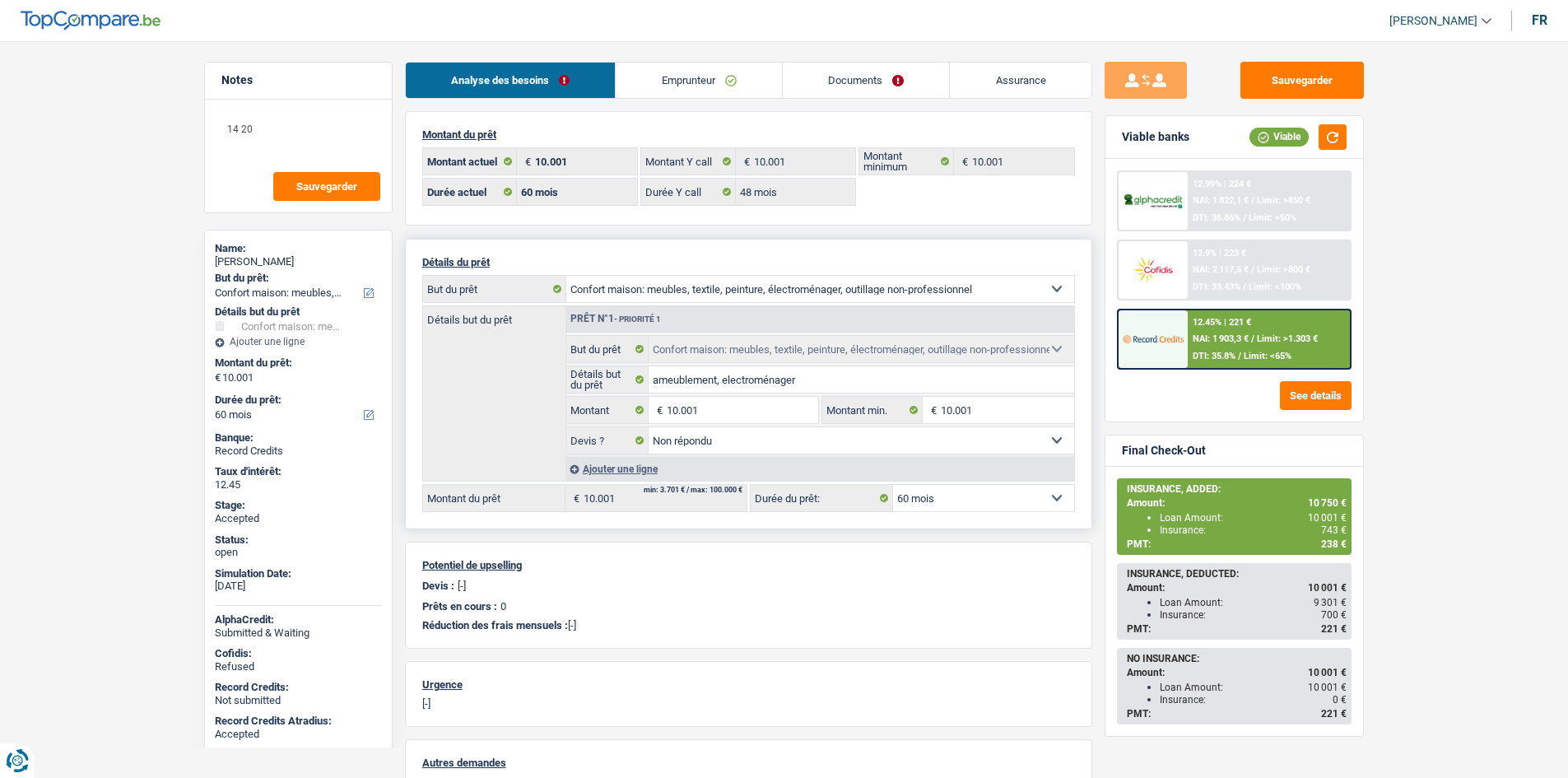
select select "48"
click at [893, 485] on select "12 mois 18 mois 24 mois 30 mois 36 mois 42 mois 48 mois 60 mois Sélectionner un…" at bounding box center [983, 498] width 181 height 27
select select "48"
click at [1248, 198] on span "NAI: 1 781,3 €" at bounding box center [1221, 200] width 56 height 11
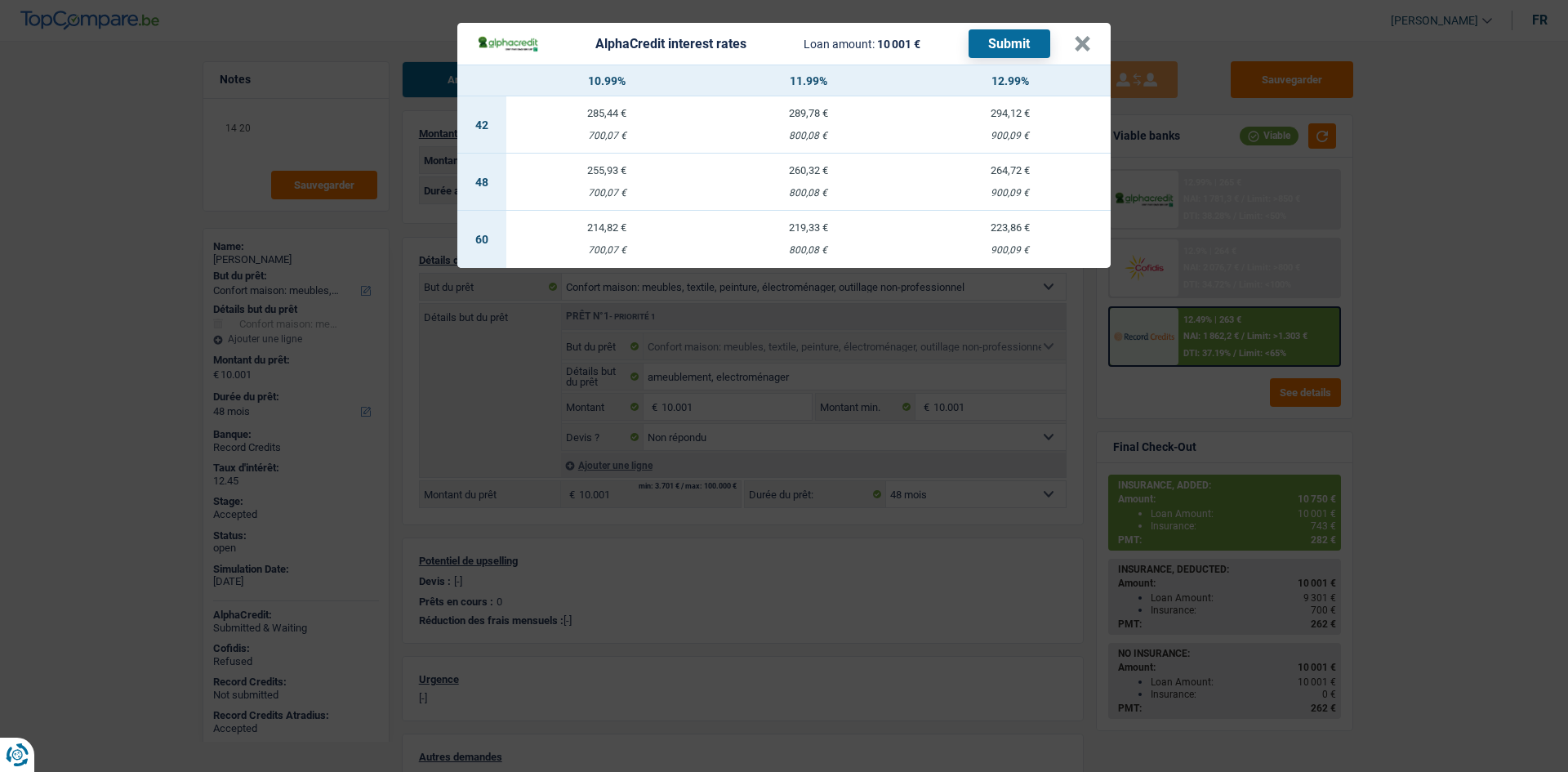
click at [1002, 181] on td "264,72 € 900,09 €" at bounding box center [1009, 182] width 202 height 57
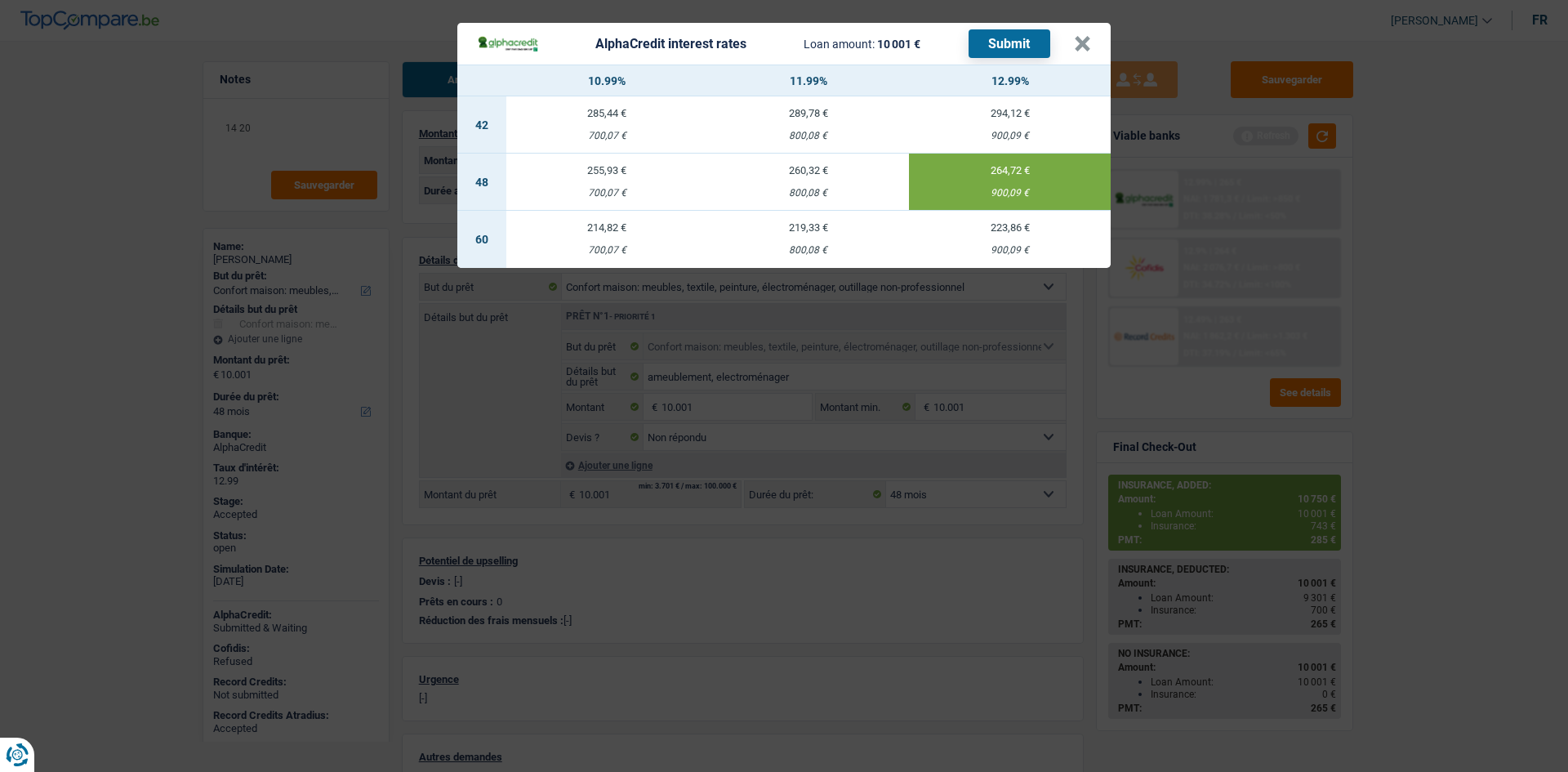
click at [1425, 376] on div "AlphaCredit interest rates Loan amount: 10 001 € Submit × 10.99% 11.99% 12.99% …" at bounding box center [784, 386] width 1568 height 772
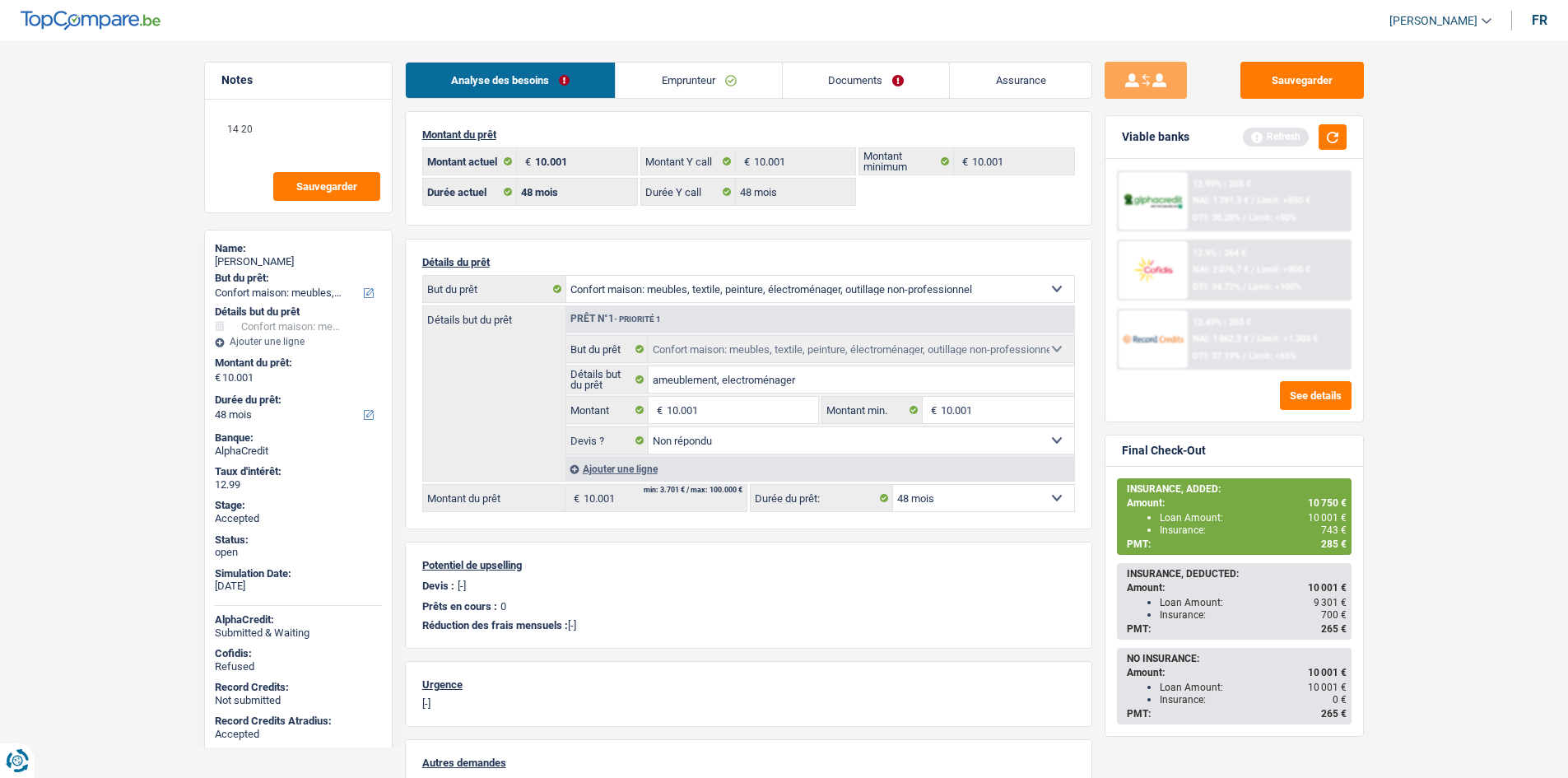
click at [719, 84] on link "Emprunteur" at bounding box center [699, 80] width 167 height 36
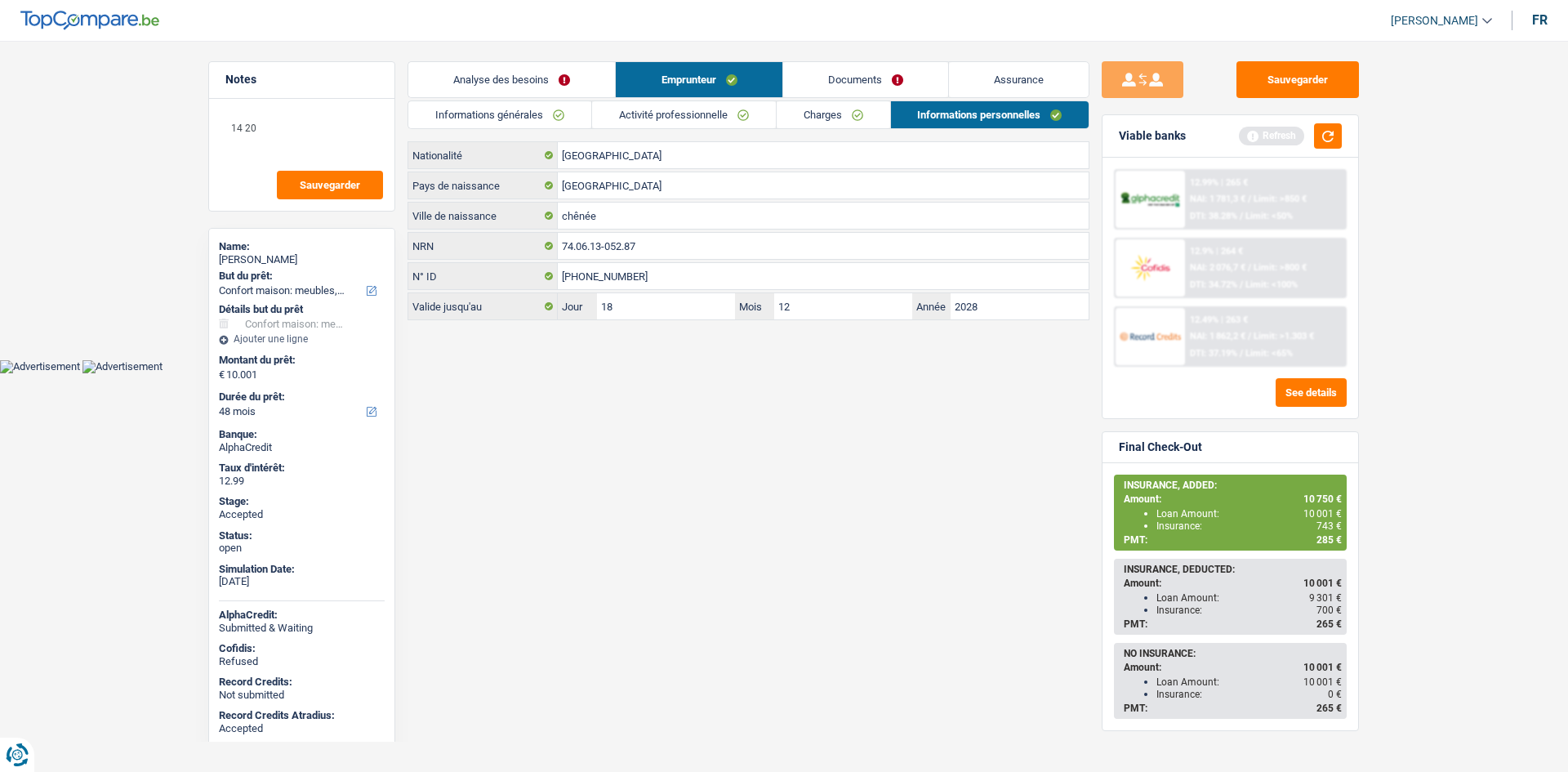
click at [819, 106] on link "Charges" at bounding box center [833, 114] width 113 height 27
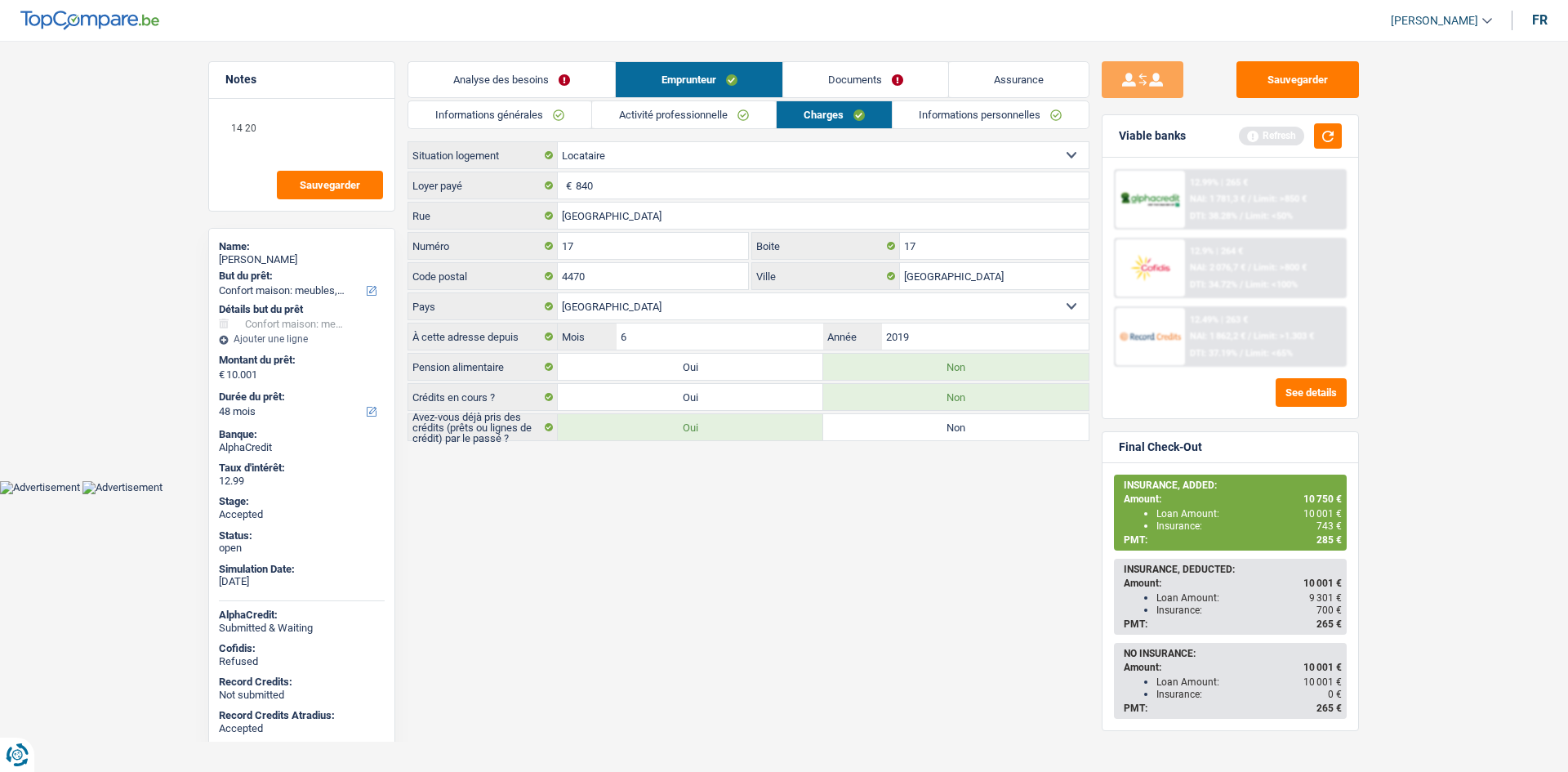
click at [726, 126] on link "Activité professionnelle" at bounding box center [683, 114] width 184 height 27
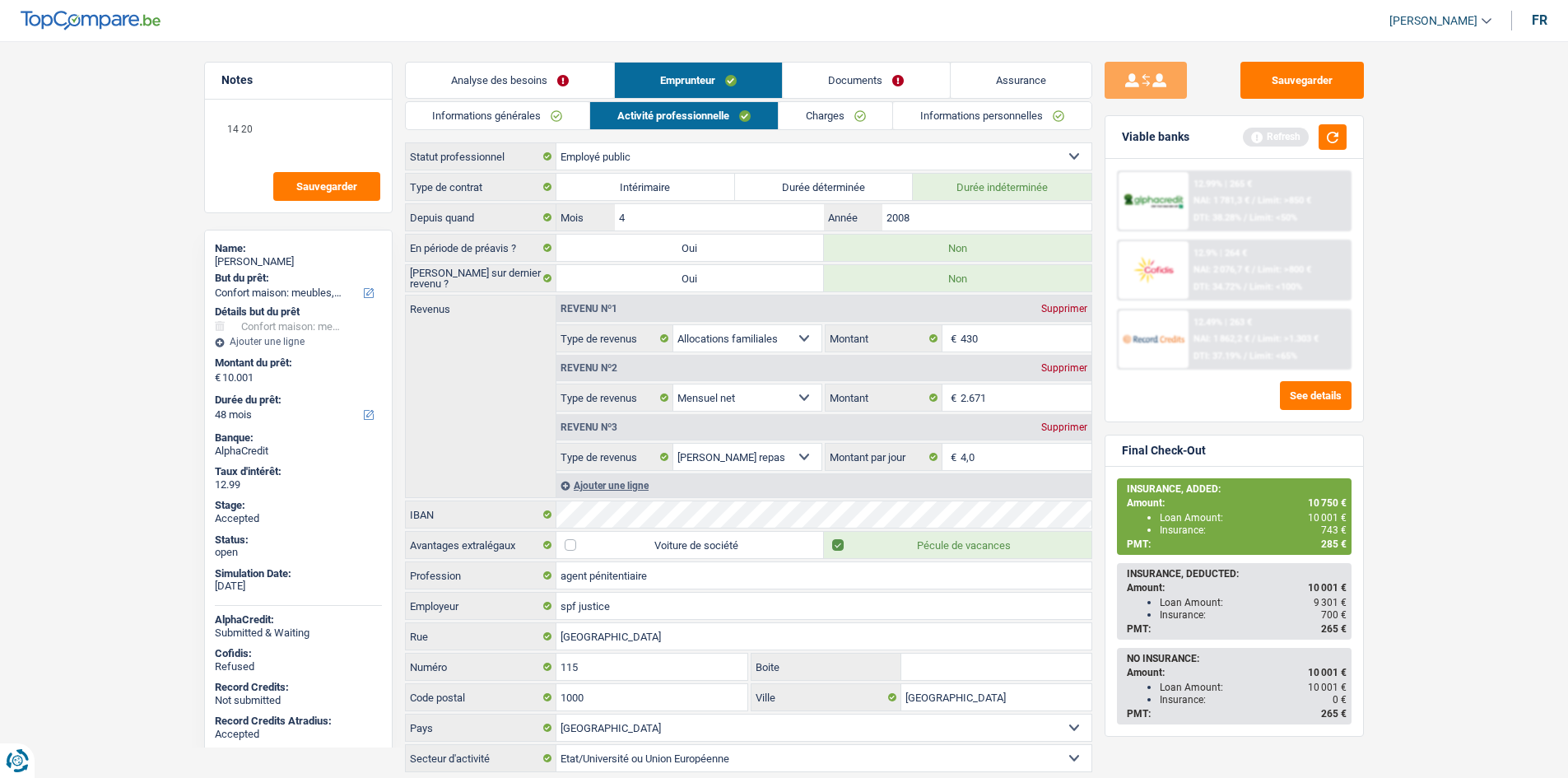
click at [548, 119] on link "Informations générales" at bounding box center [498, 115] width 185 height 27
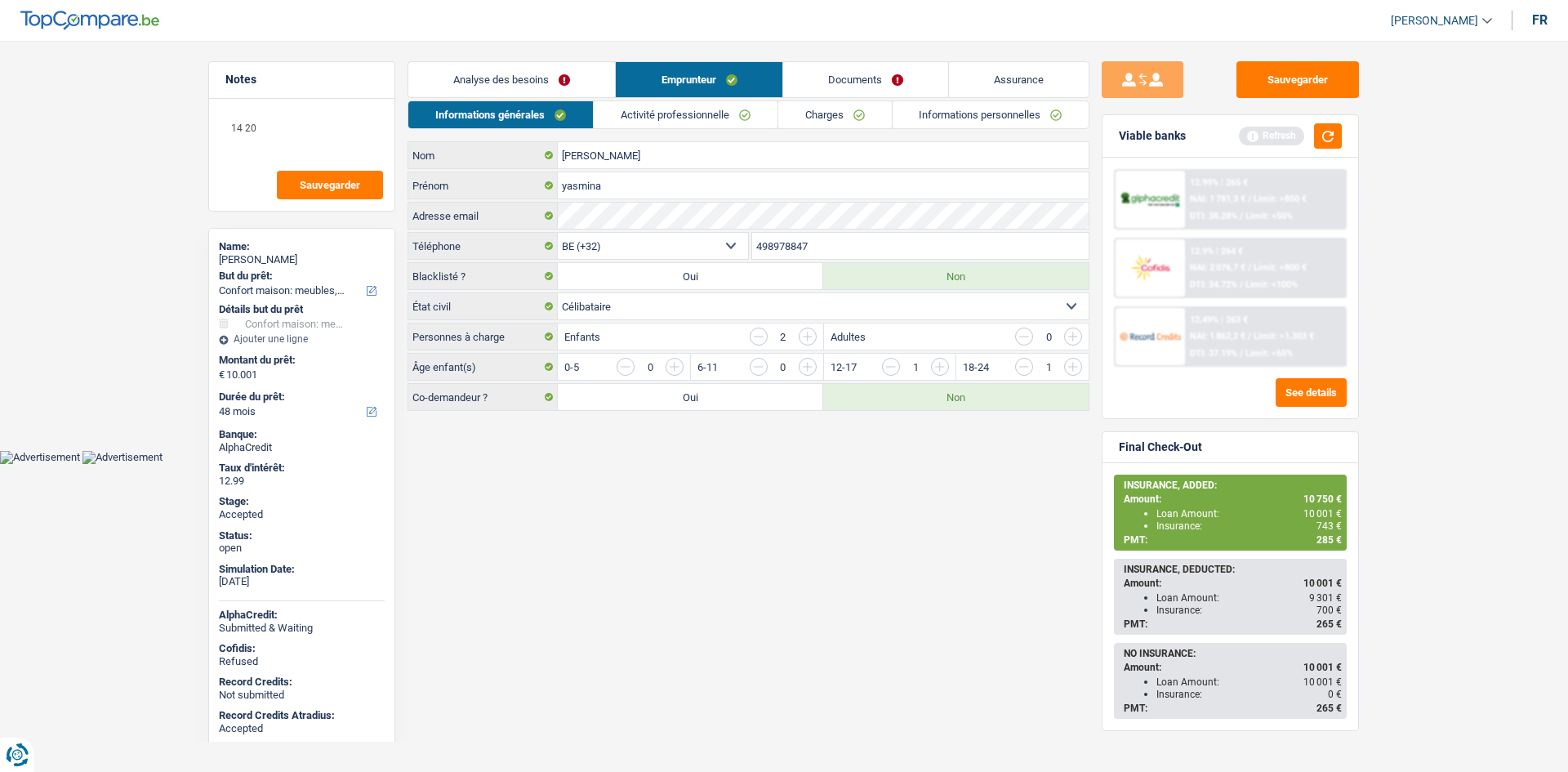
click at [557, 70] on link "Analyse des besoins" at bounding box center [512, 80] width 207 height 35
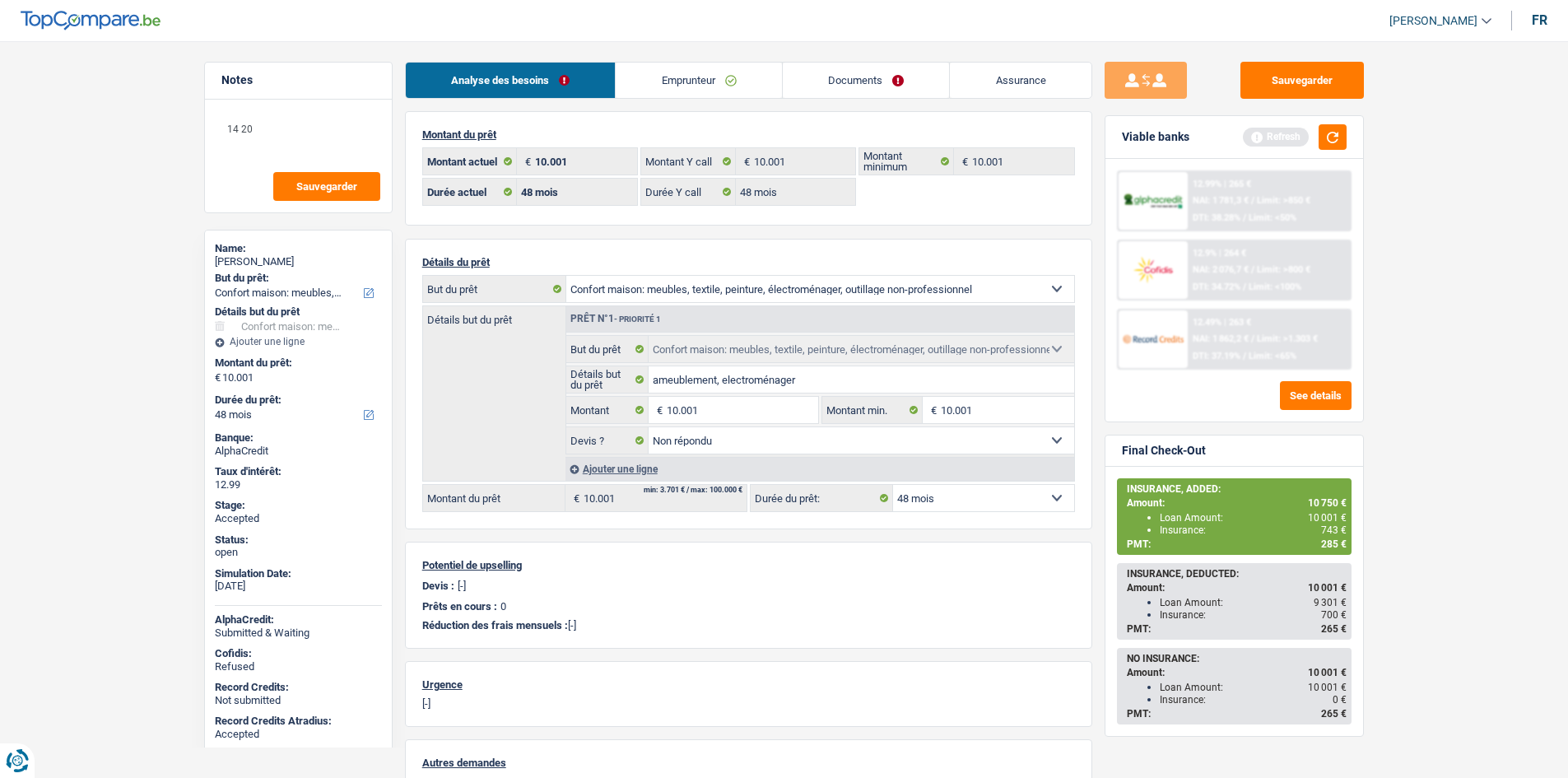
click at [126, 199] on main "Notes 14 20 Sauvegarder Name: yasmina habib But du prêt: Confort maison: meuble…" at bounding box center [784, 519] width 1568 height 988
click at [1465, 424] on main "Notes 14 20 Sauvegarder Name: yasmina habib But du prêt: Confort maison: meuble…" at bounding box center [784, 519] width 1568 height 988
click at [1456, 417] on main "Notes 14 20 Sauvegarder Name: yasmina habib But du prêt: Confort maison: meuble…" at bounding box center [784, 519] width 1568 height 988
click at [1446, 382] on main "Notes 14 20 Sauvegarder Name: yasmina habib But du prêt: Confort maison: meuble…" at bounding box center [784, 519] width 1568 height 988
click at [1028, 79] on link "Assurance" at bounding box center [1020, 80] width 142 height 36
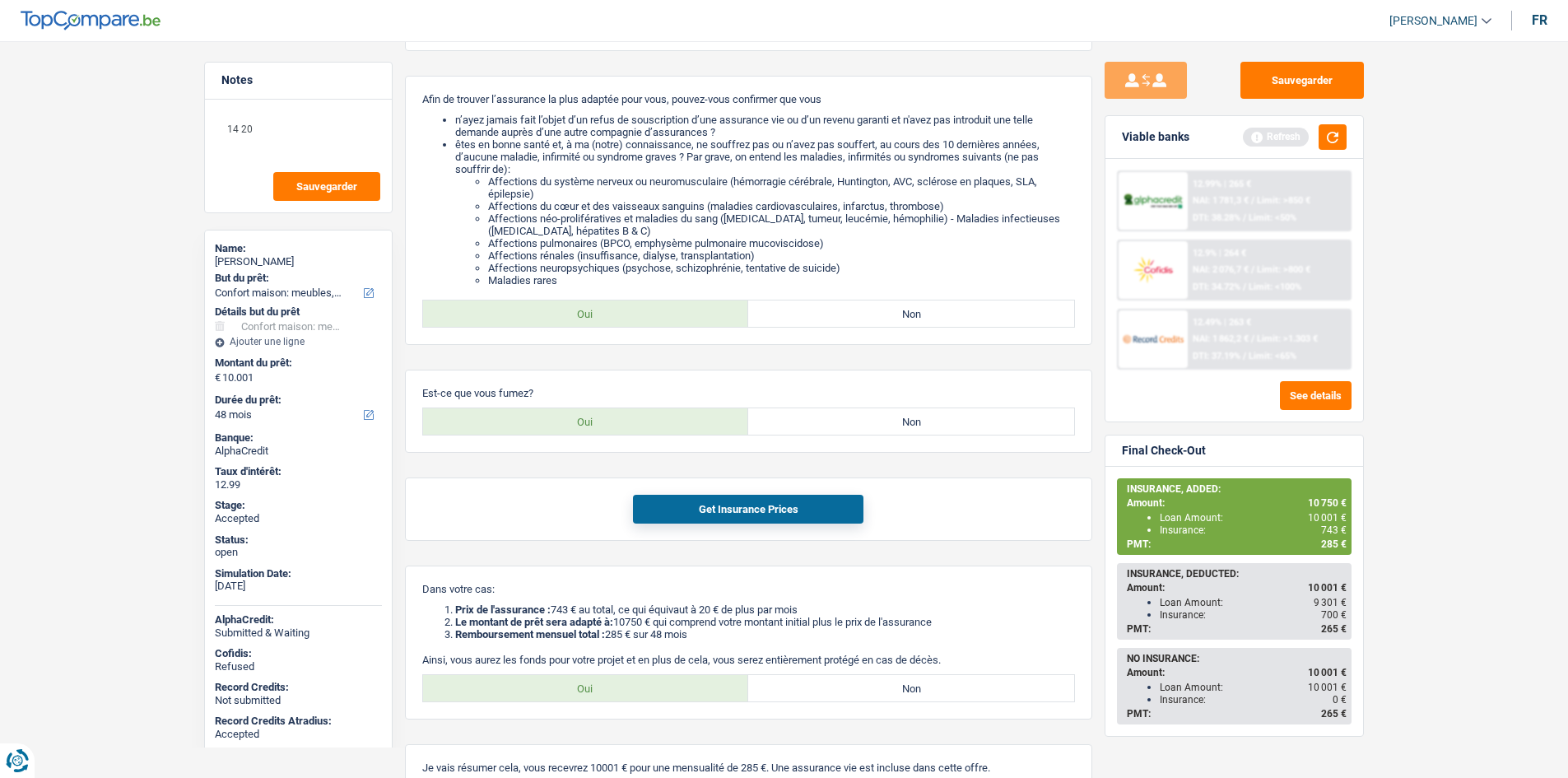
scroll to position [354, 0]
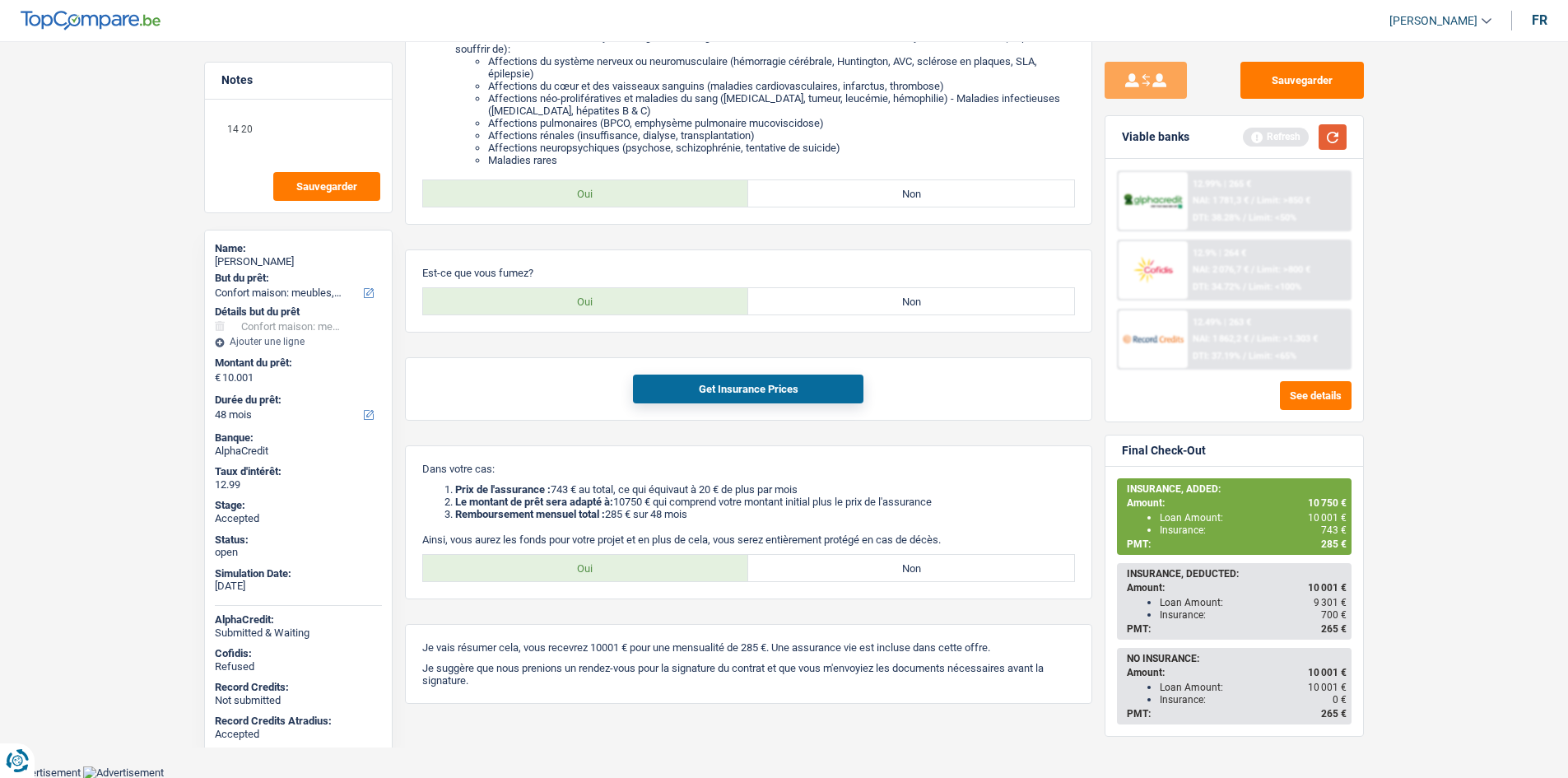
click at [1345, 133] on button "button" at bounding box center [1333, 137] width 28 height 26
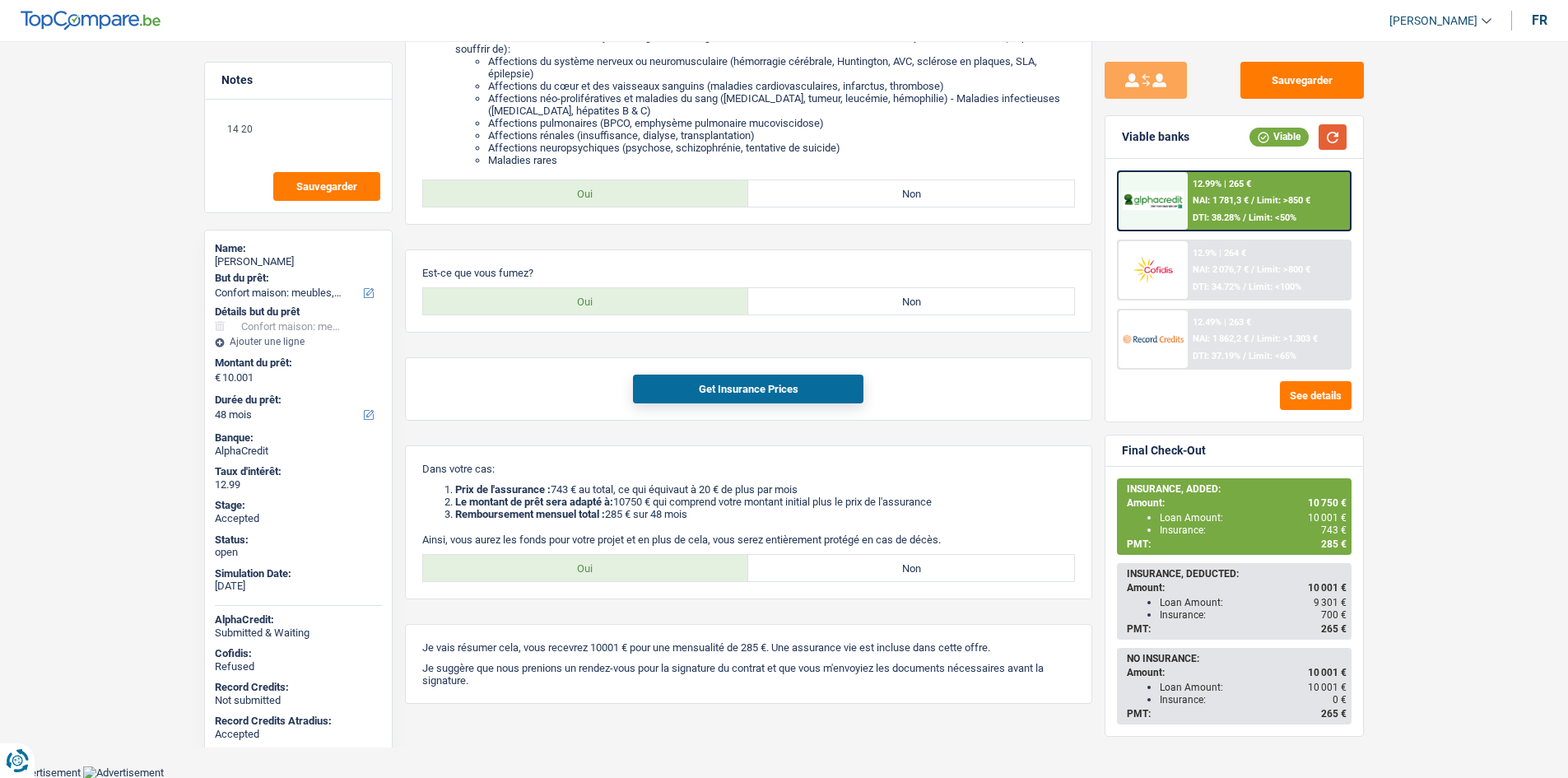
scroll to position [0, 0]
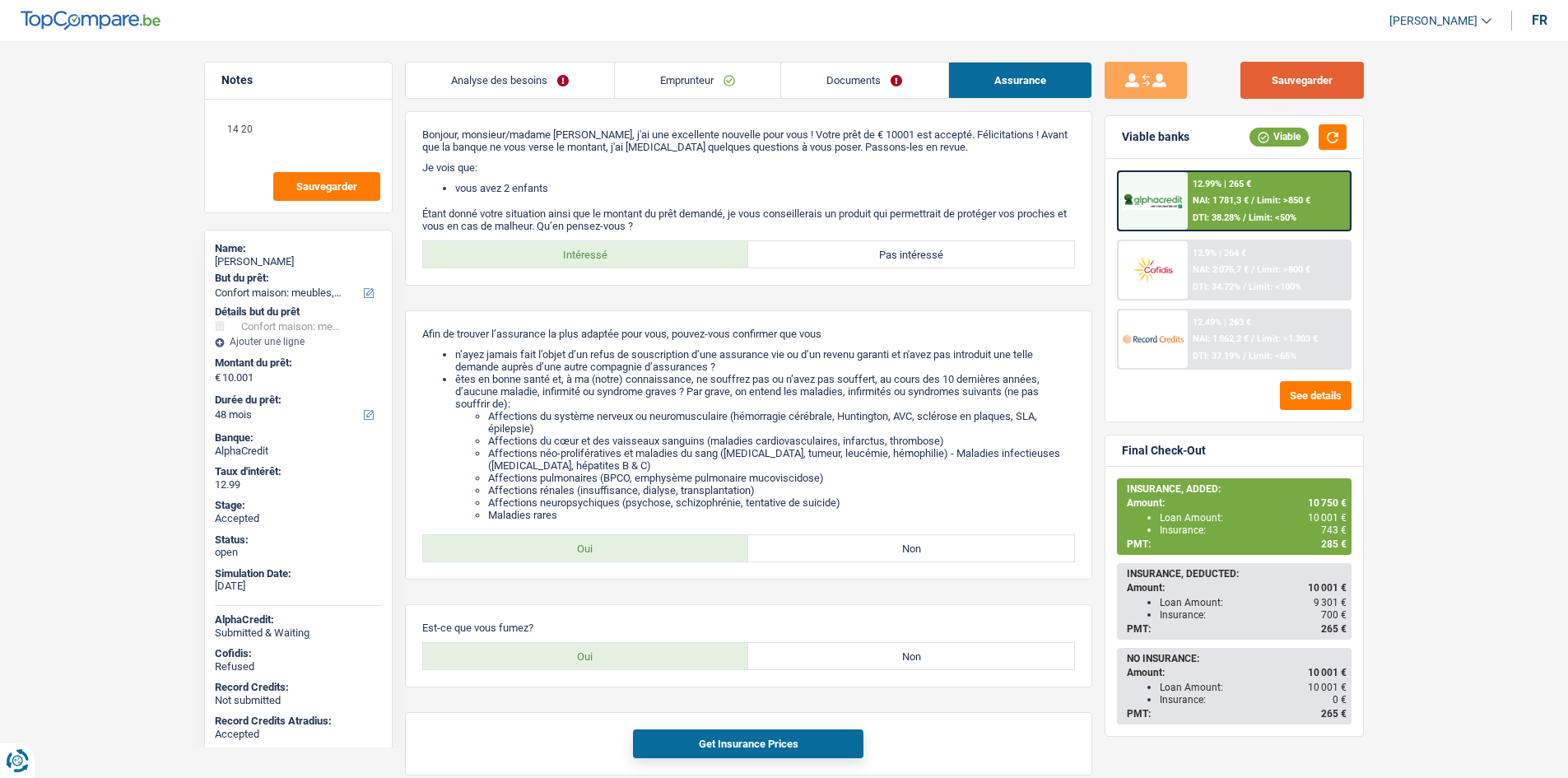
click at [1308, 85] on button "Sauvegarder" at bounding box center [1302, 79] width 123 height 37
click at [1445, 351] on main "Notes 14 20 Sauvegarder Name: yasmina habib But du prêt: Confort maison: meuble…" at bounding box center [784, 573] width 1568 height 1096
click at [1463, 374] on main "Notes 14 20 Sauvegarder Name: yasmina habib But du prêt: Confort maison: meuble…" at bounding box center [784, 573] width 1568 height 1096
click at [881, 250] on label "Pas intéressé" at bounding box center [911, 254] width 326 height 27
click at [881, 250] on input "Pas intéressé" at bounding box center [911, 254] width 326 height 27
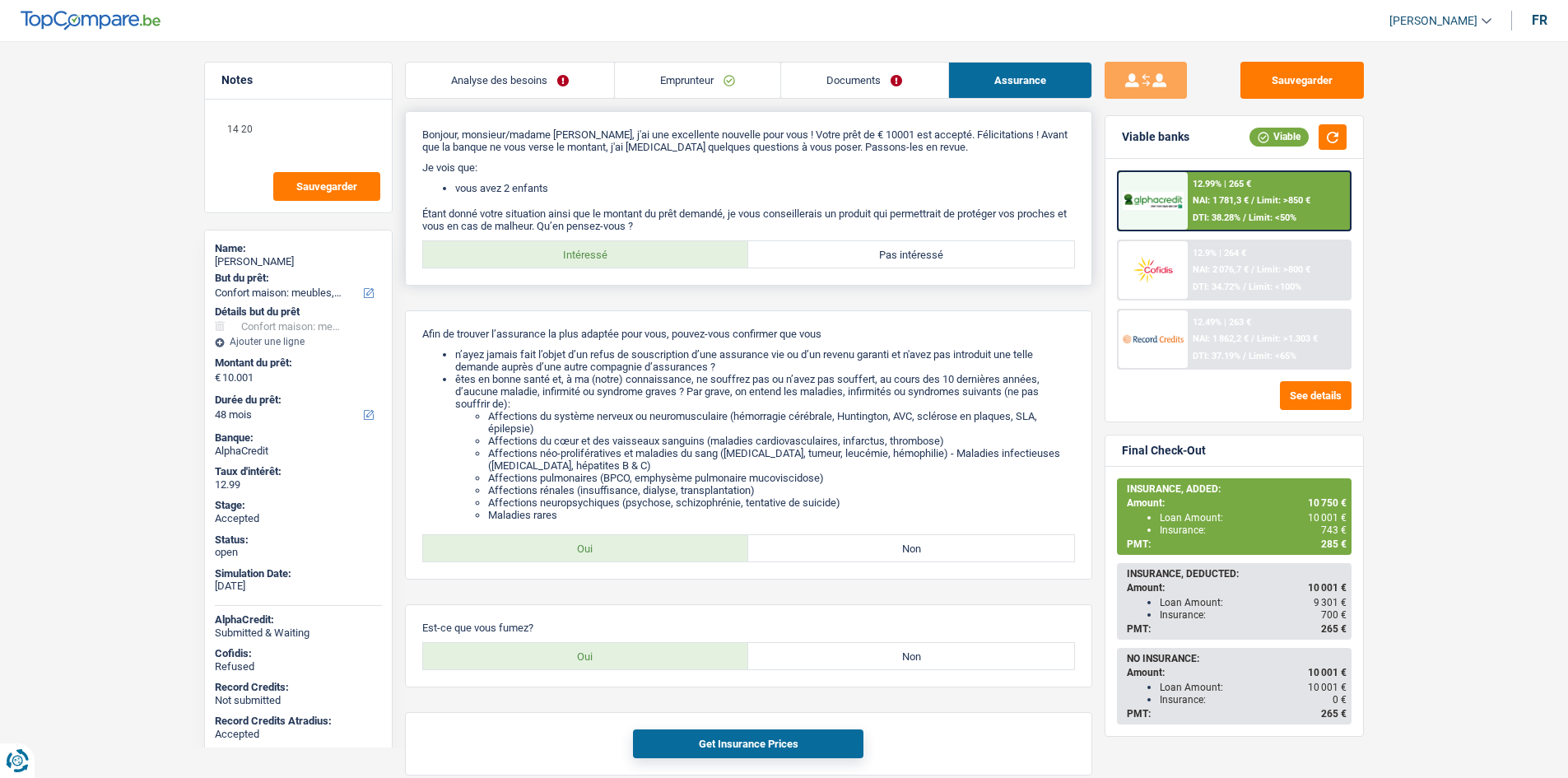
radio input "true"
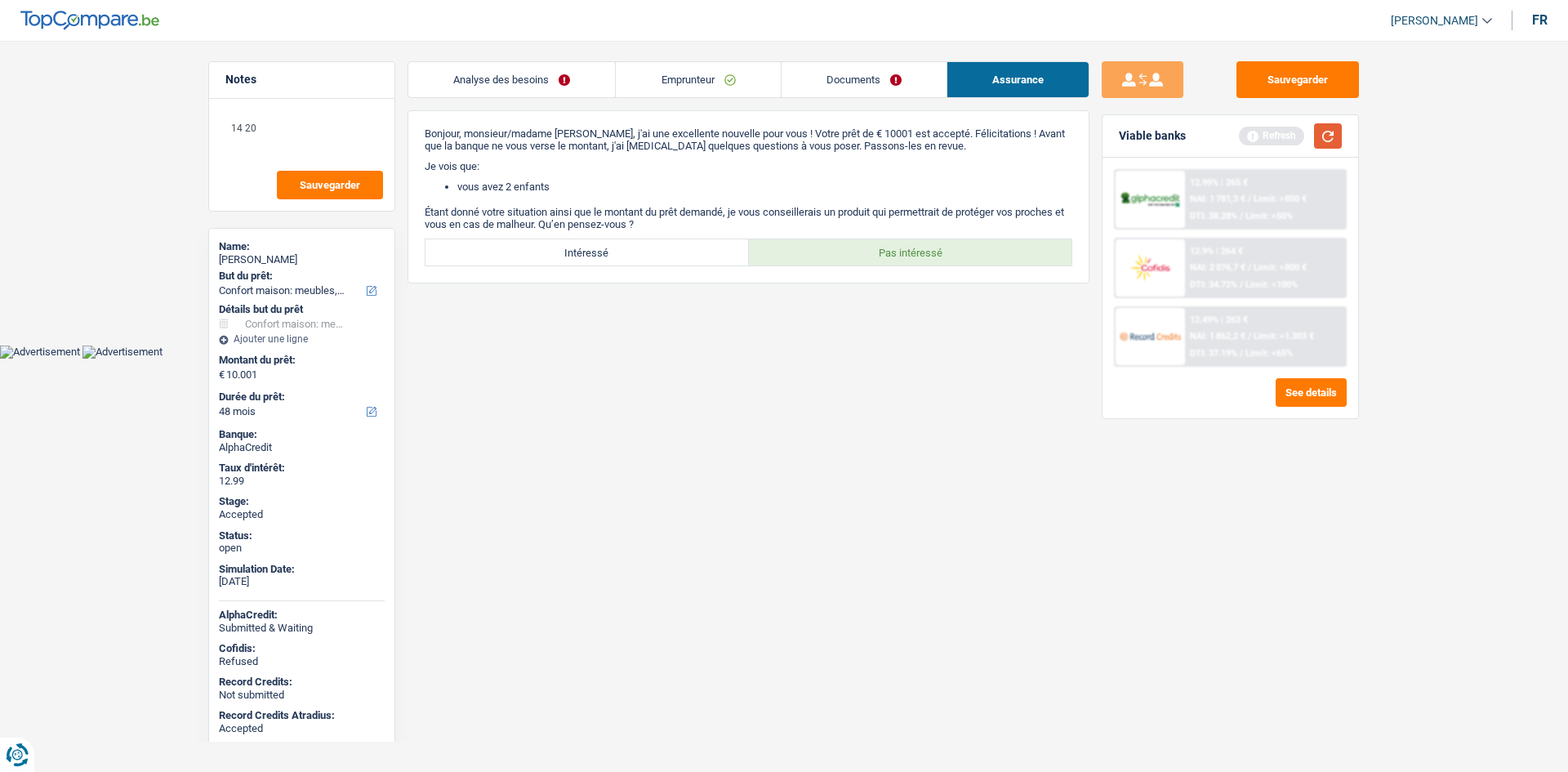
click at [1327, 134] on button "button" at bounding box center [1328, 136] width 28 height 26
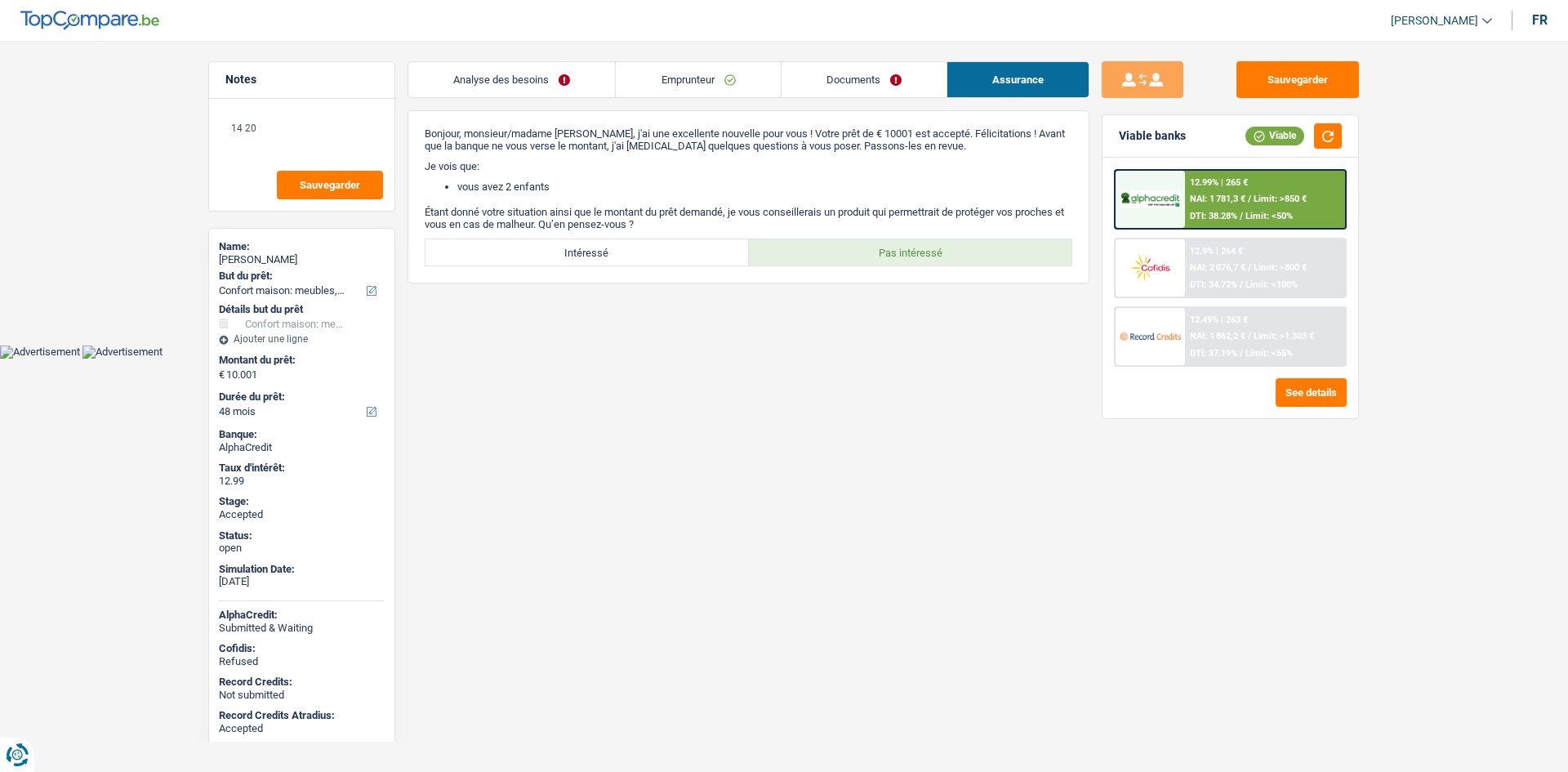
click at [706, 81] on link "Emprunteur" at bounding box center [697, 80] width 164 height 35
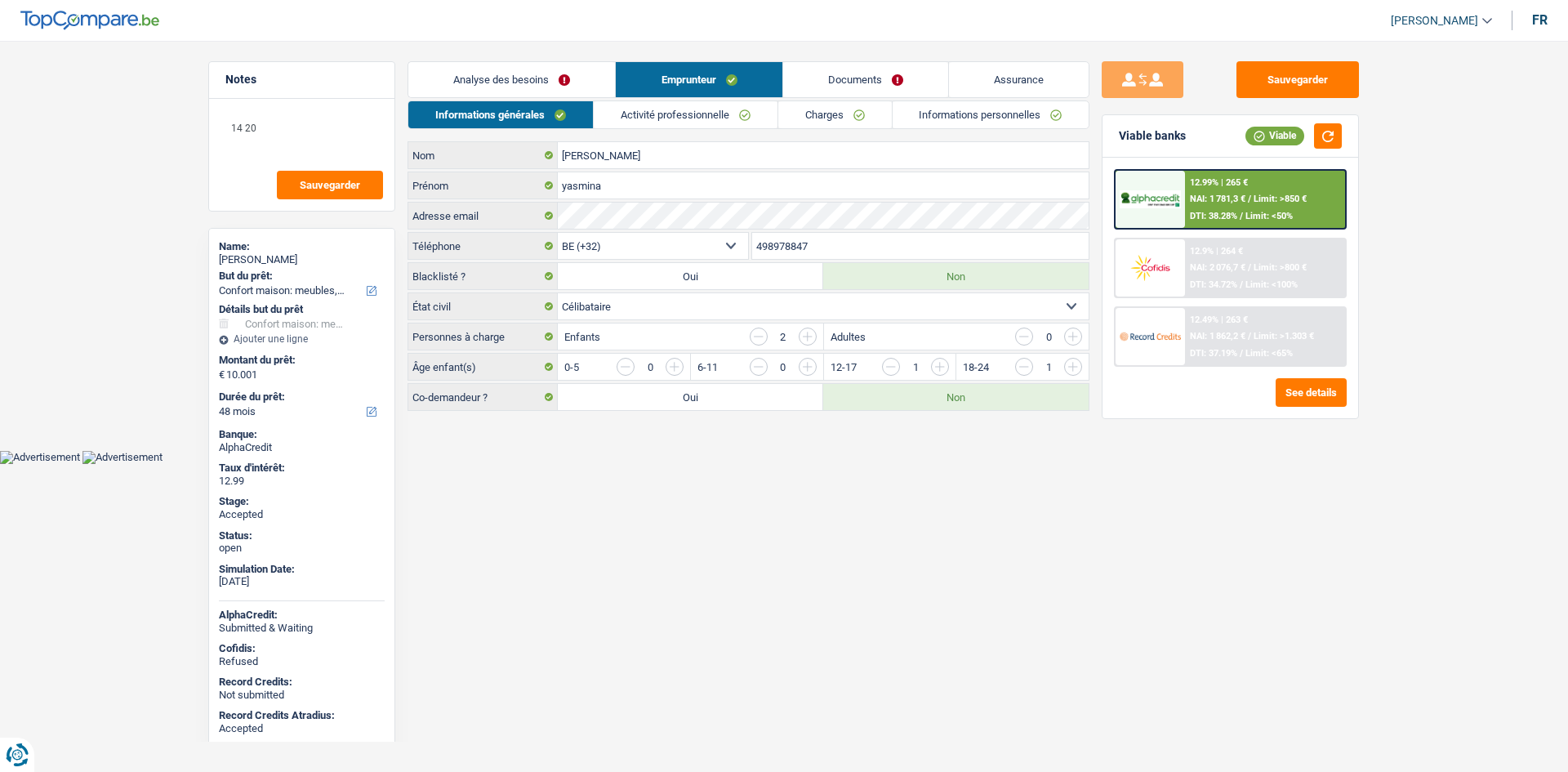
click at [833, 133] on div "Informations générales Activité professionnelle Charges Informations personnell…" at bounding box center [748, 255] width 682 height 310
click at [844, 122] on link "Charges" at bounding box center [834, 114] width 113 height 27
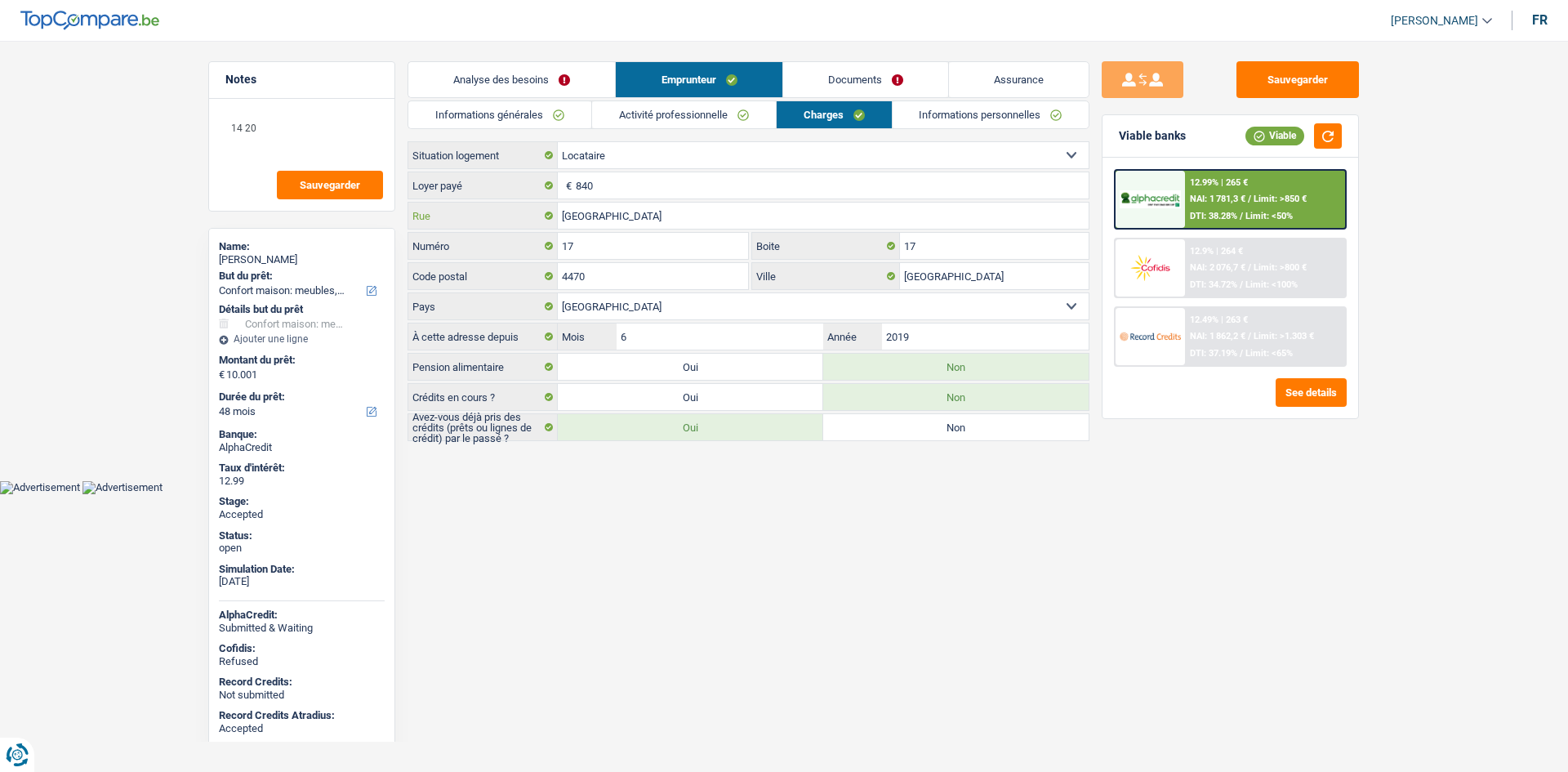
click at [684, 220] on input "Rue Colombiere" at bounding box center [823, 216] width 531 height 27
click at [695, 248] on input "17" at bounding box center [653, 245] width 190 height 27
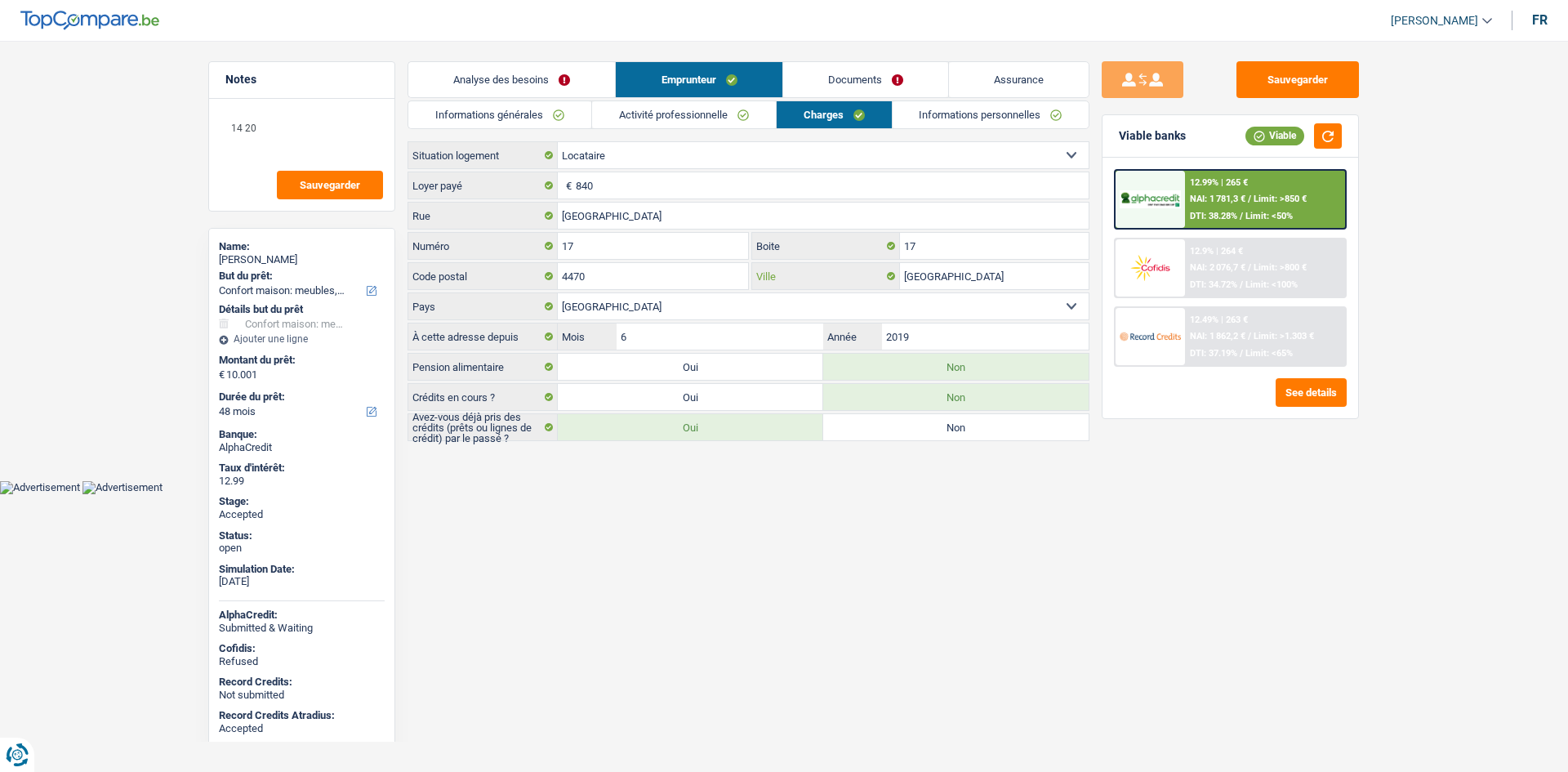
click at [908, 274] on input "Saint-Georges-sur-Meuse" at bounding box center [994, 276] width 189 height 27
click at [939, 124] on link "Informations personnelles" at bounding box center [991, 114] width 197 height 27
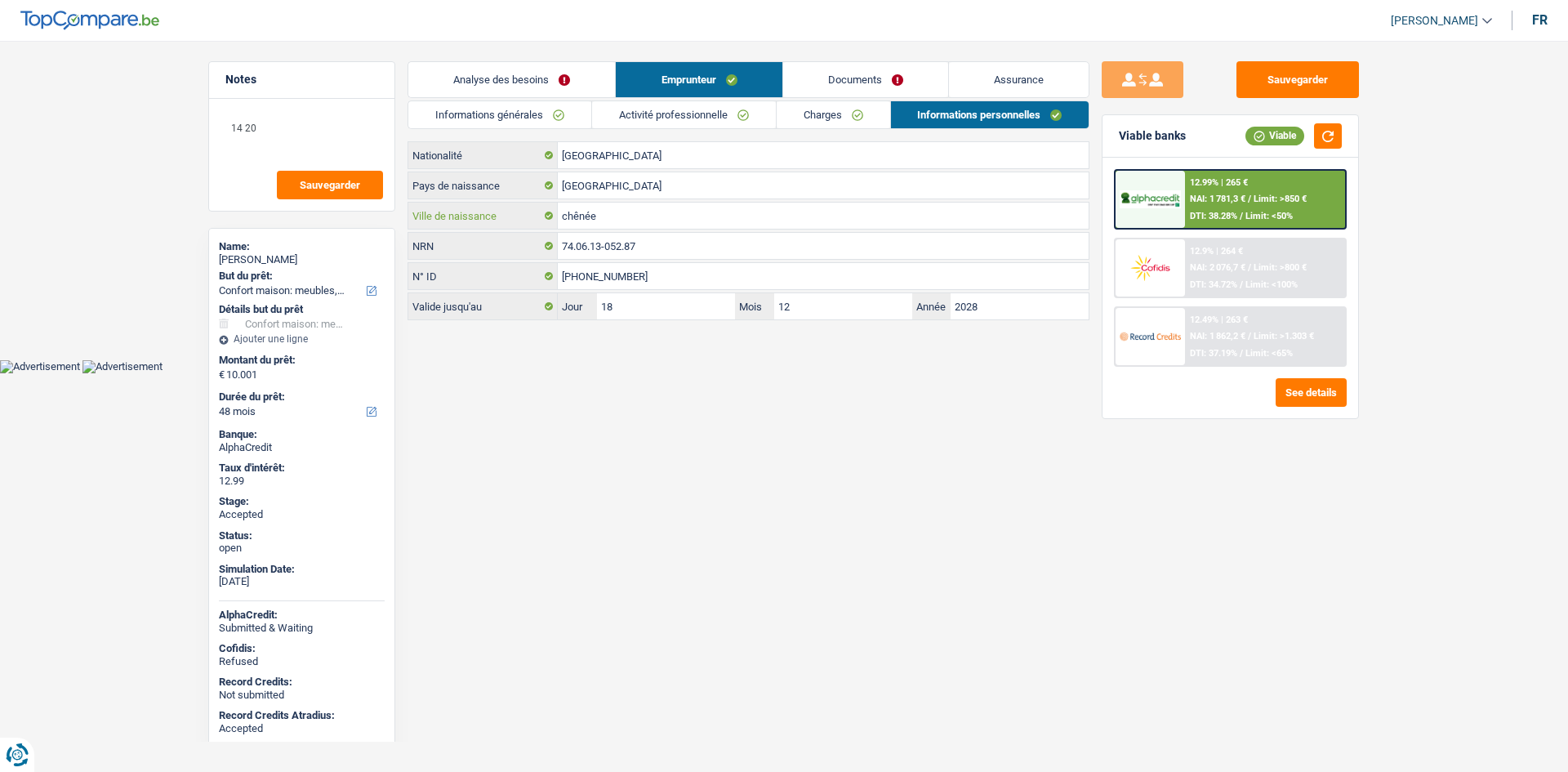
click at [614, 223] on input "chênée" at bounding box center [823, 216] width 531 height 27
click at [1269, 74] on button "Sauvegarder" at bounding box center [1297, 79] width 122 height 36
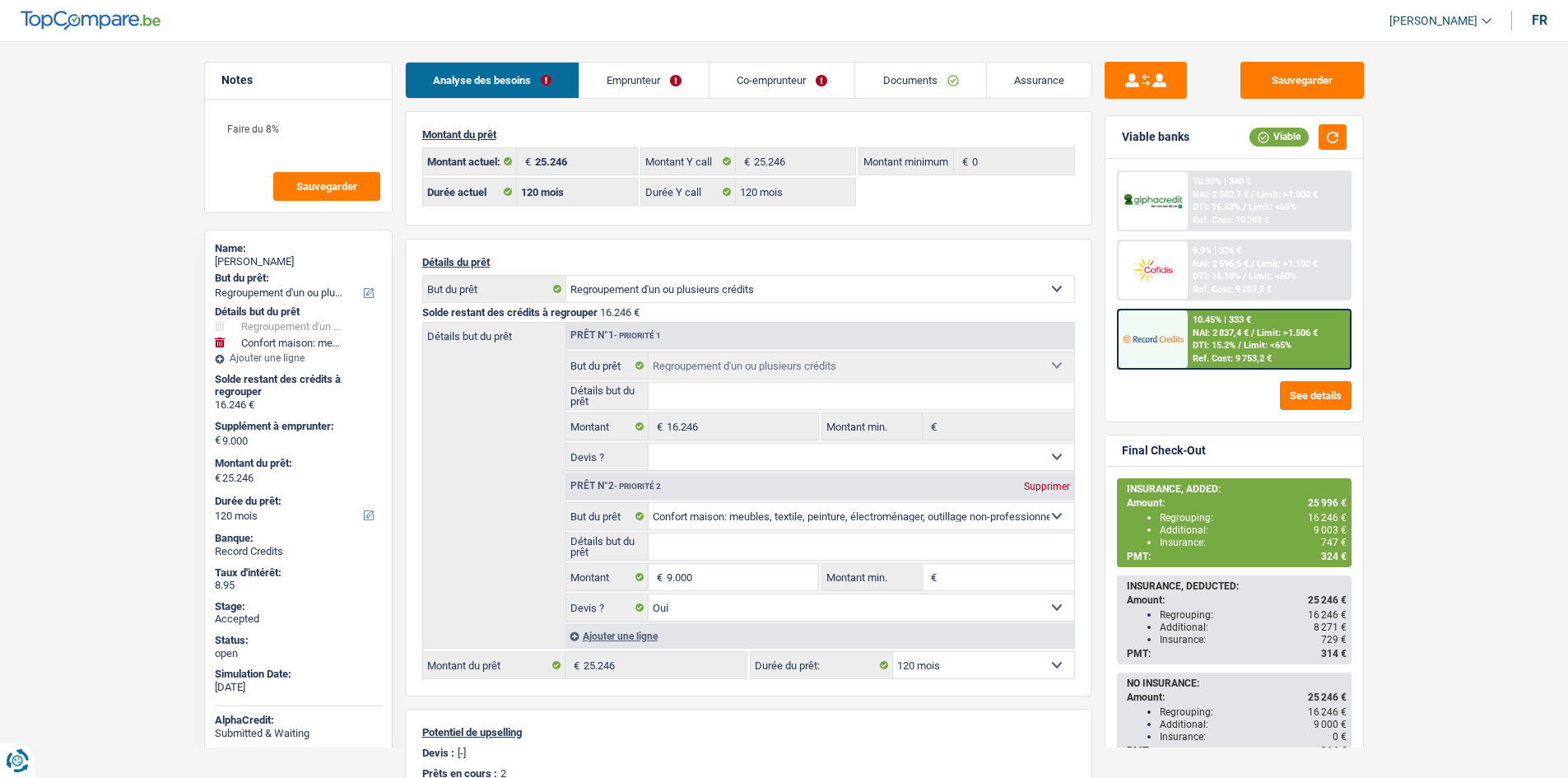
select select "refinancing"
select select "household"
select select "120"
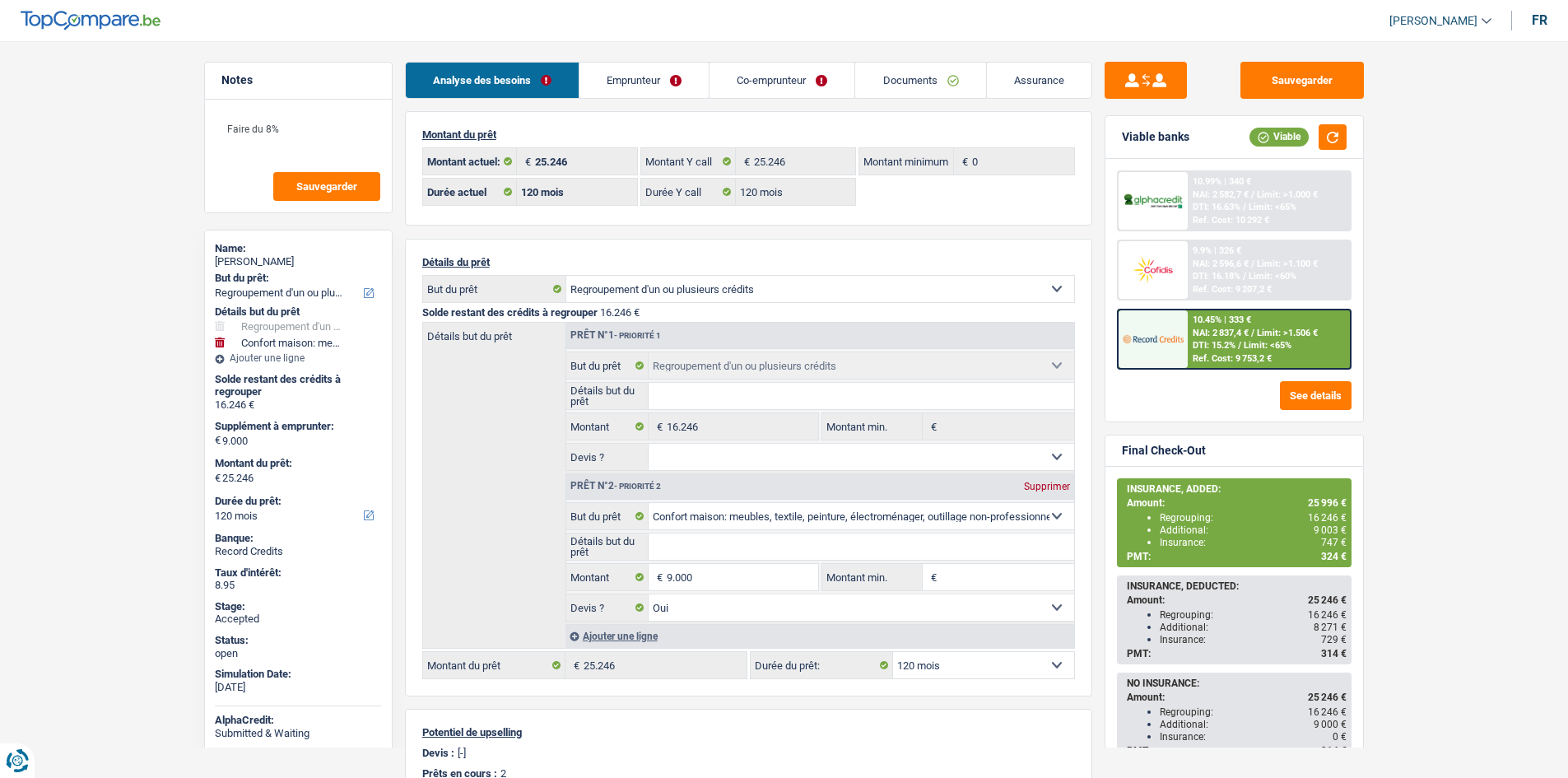
select select "120"
select select "refinancing"
select select "household"
select select "yes"
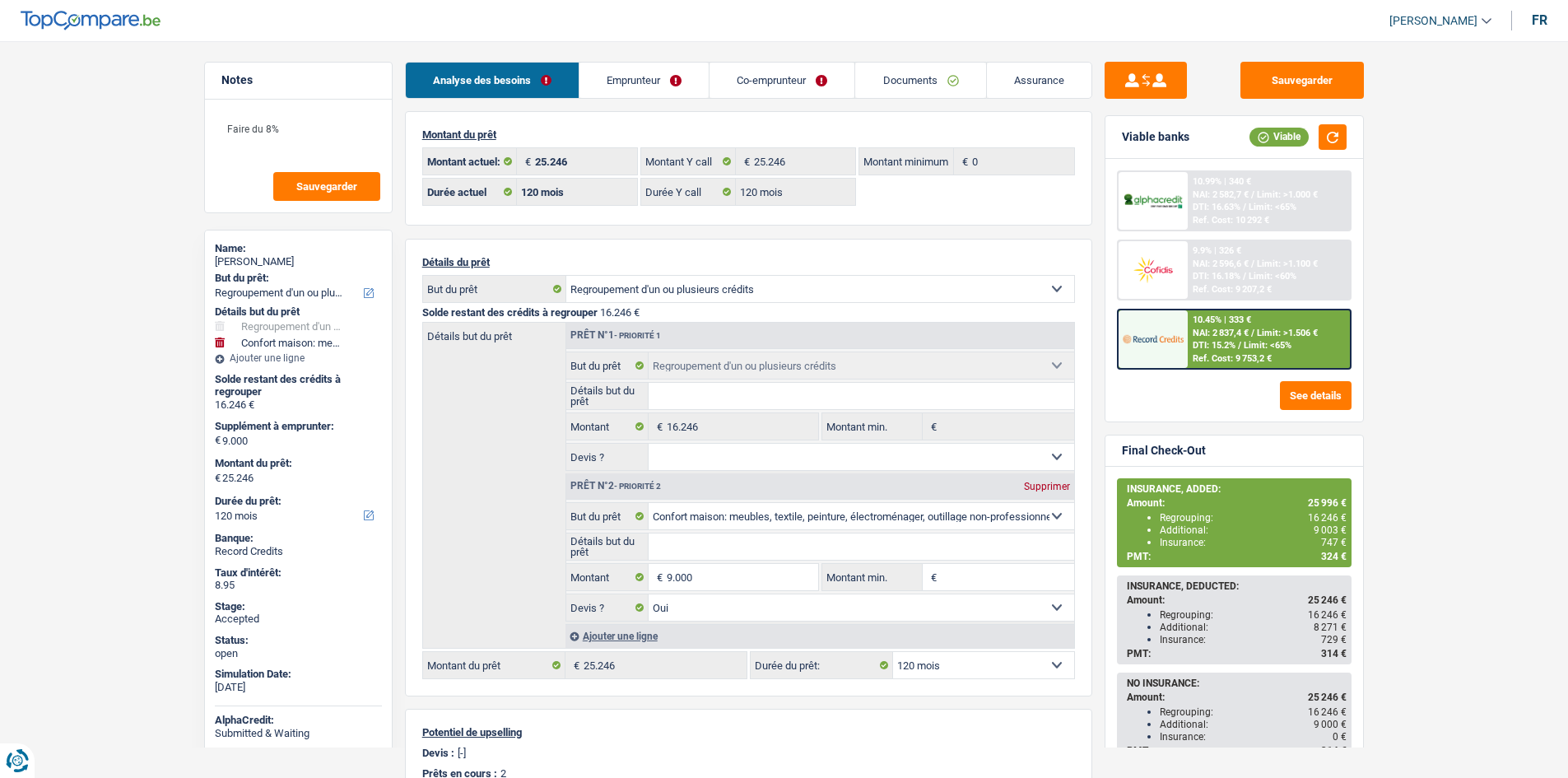
select select "120"
click at [685, 70] on link "Emprunteur" at bounding box center [644, 80] width 129 height 36
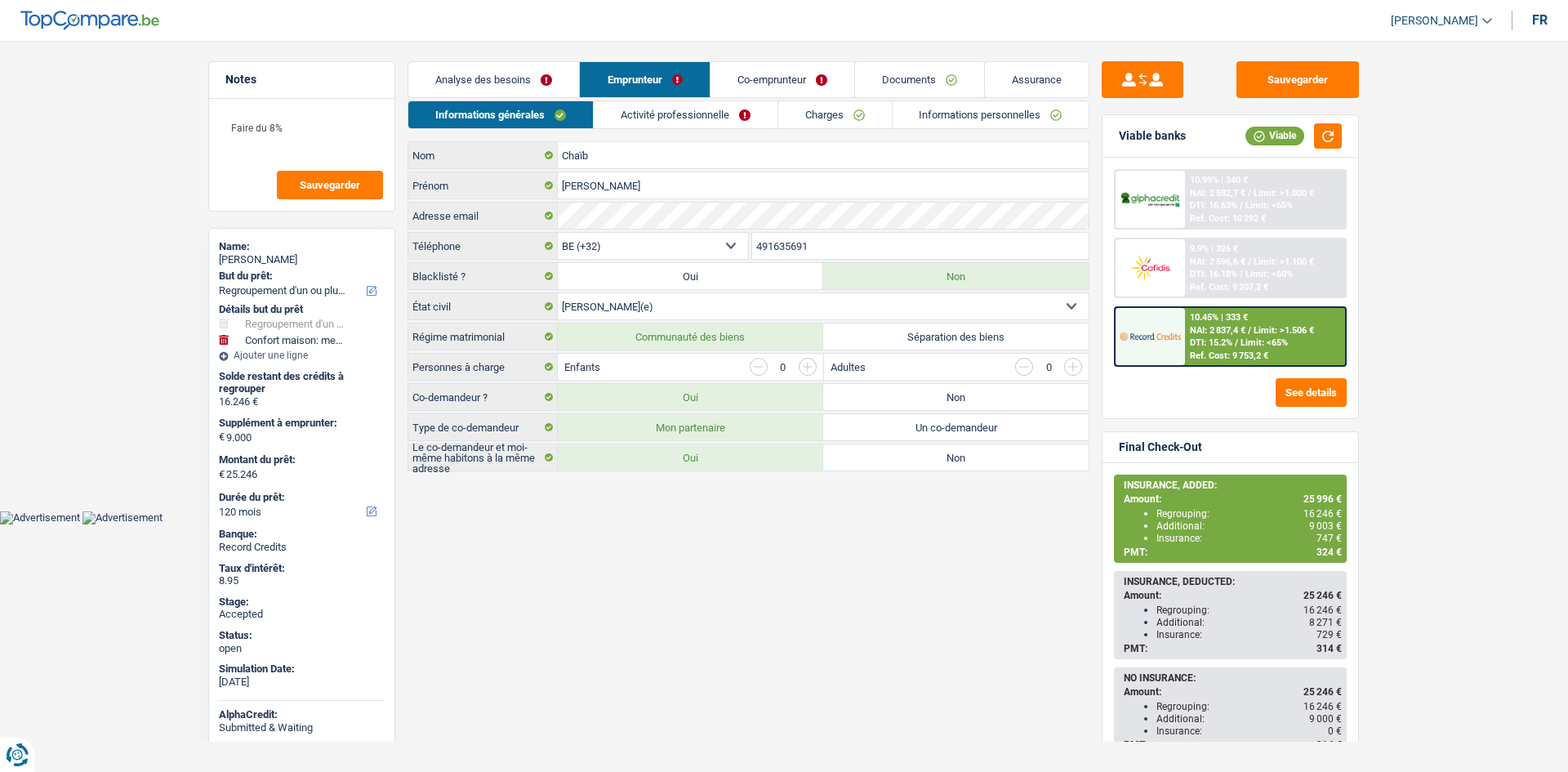
click at [702, 111] on link "Activité professionnelle" at bounding box center [685, 114] width 184 height 27
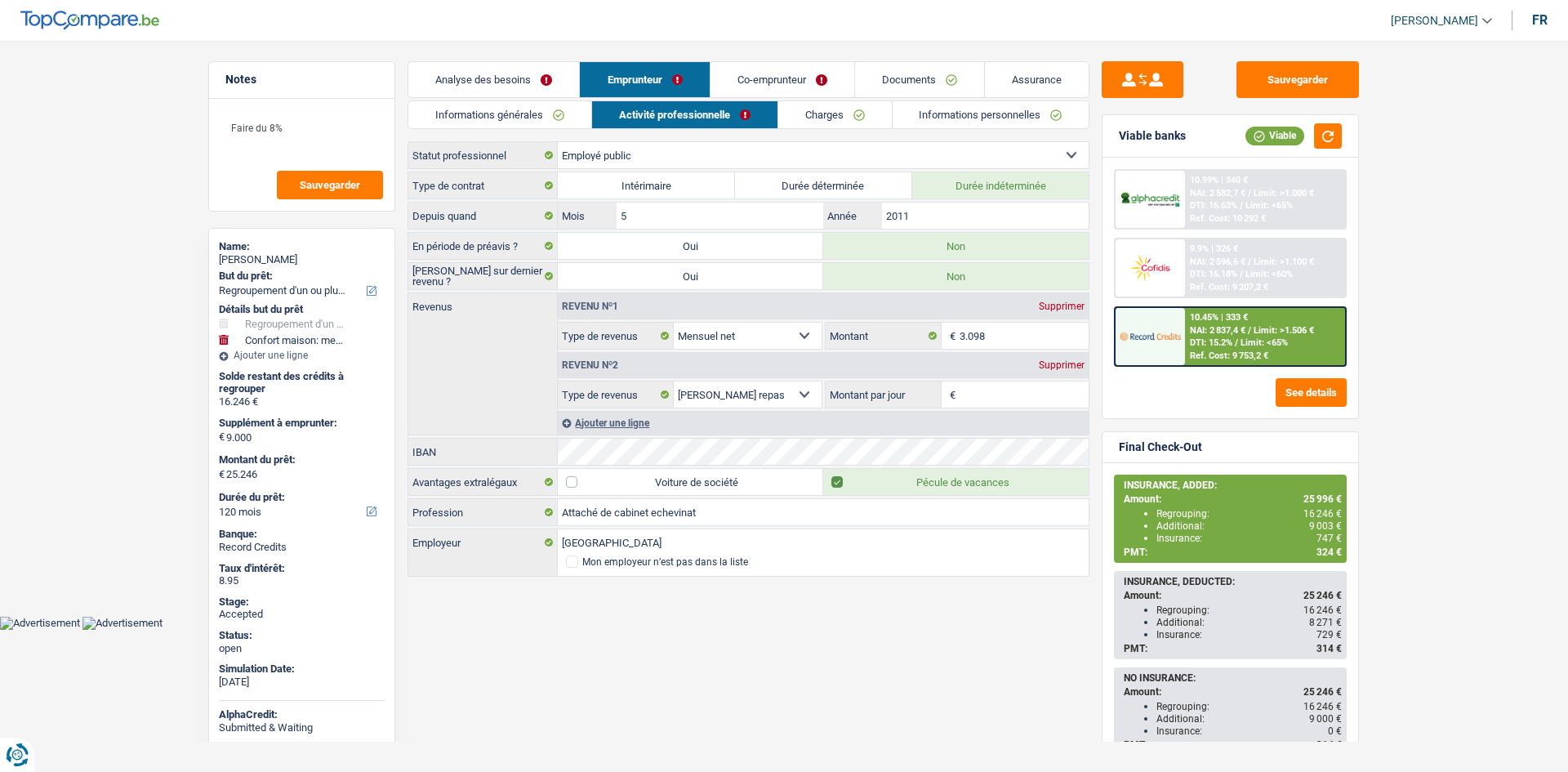
click at [784, 84] on link "Co-emprunteur" at bounding box center [783, 80] width 144 height 35
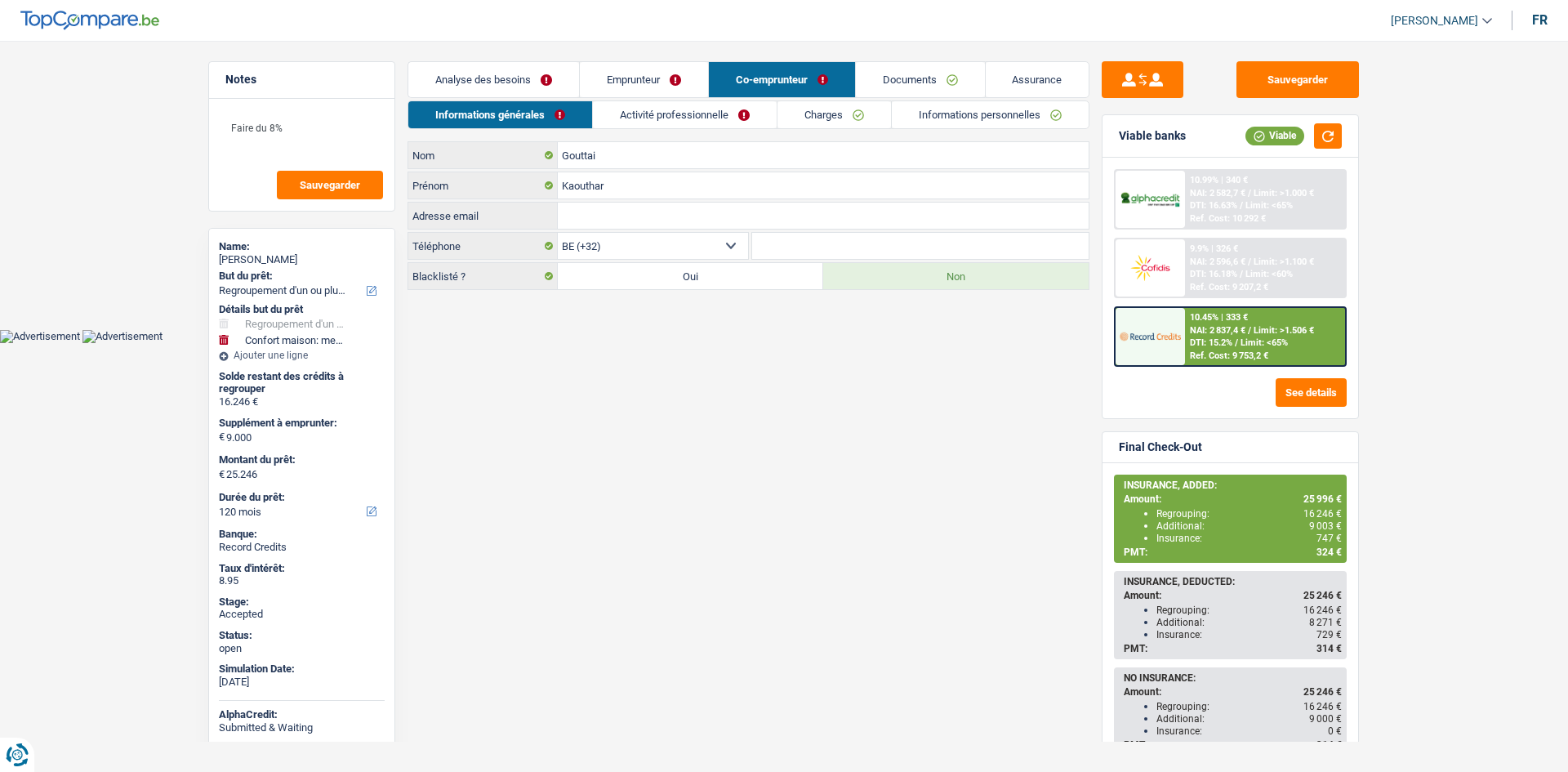
click at [744, 114] on link "Activité professionnelle" at bounding box center [684, 114] width 184 height 27
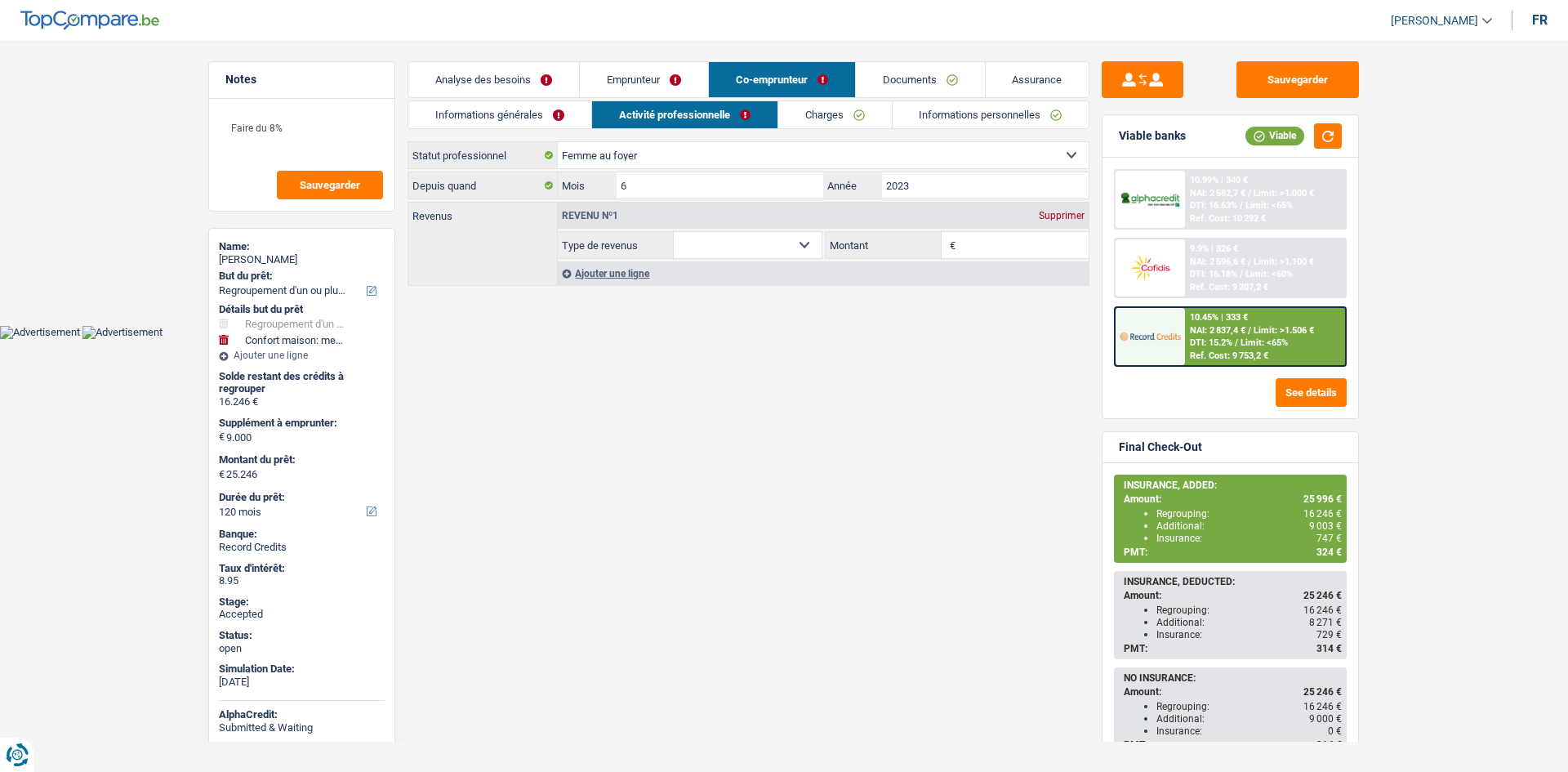
click at [266, 264] on div "[PERSON_NAME]" at bounding box center [301, 259] width 165 height 13
copy div "[PERSON_NAME]"
click at [605, 77] on link "Emprunteur" at bounding box center [644, 80] width 128 height 35
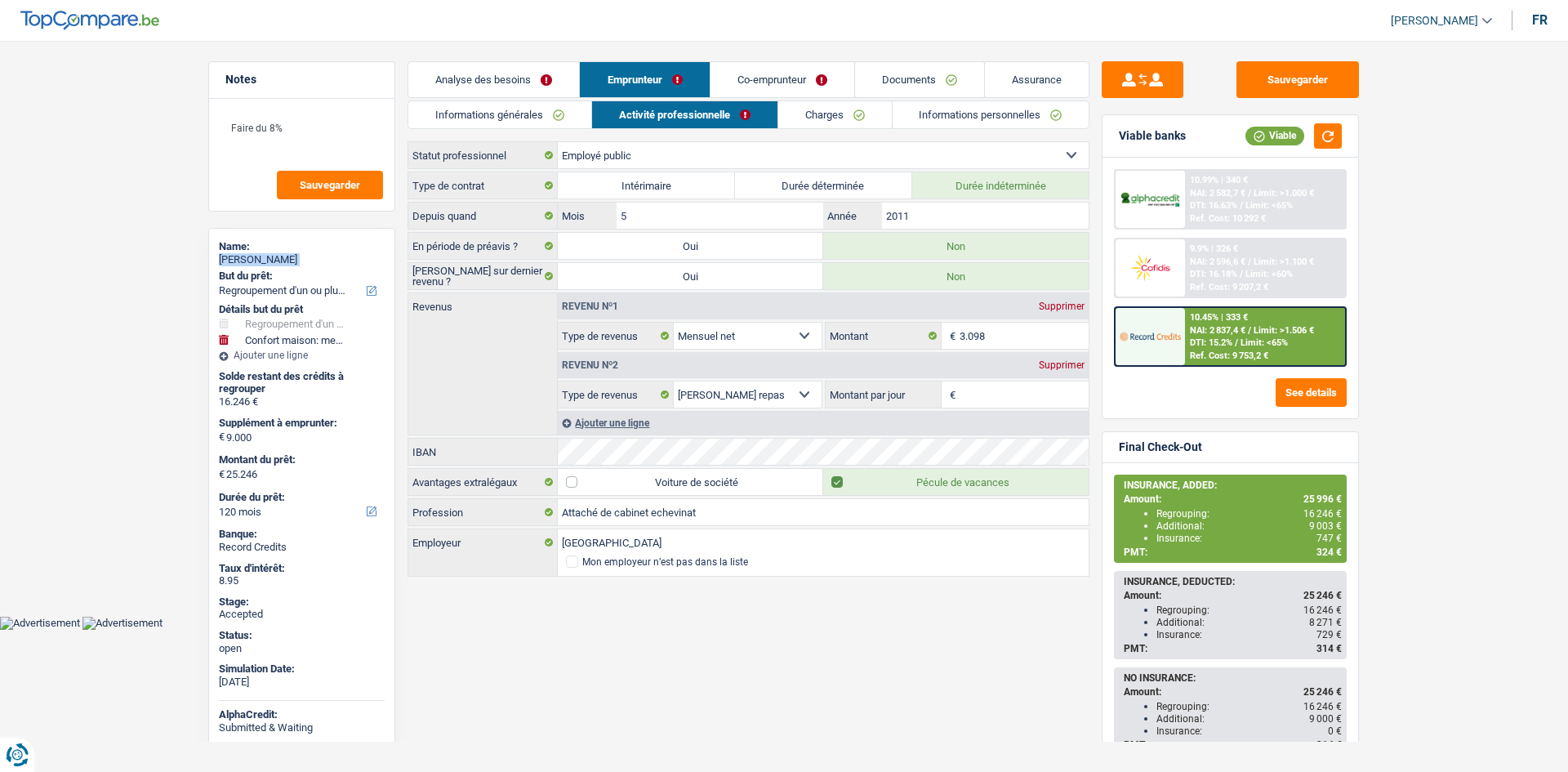
click at [578, 107] on link "Informations générales" at bounding box center [500, 114] width 183 height 27
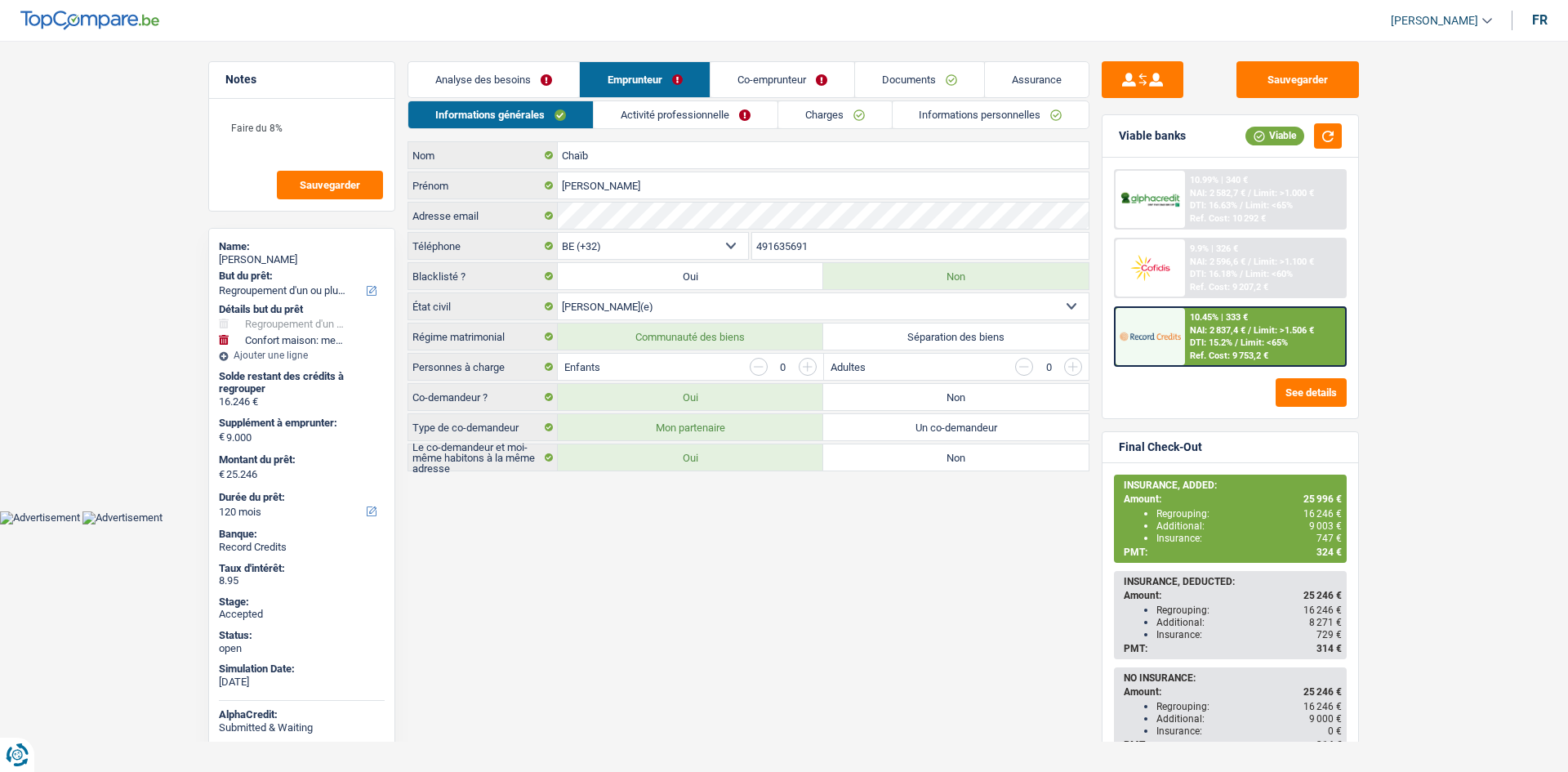
click at [720, 112] on link "Activité professionnelle" at bounding box center [685, 114] width 184 height 27
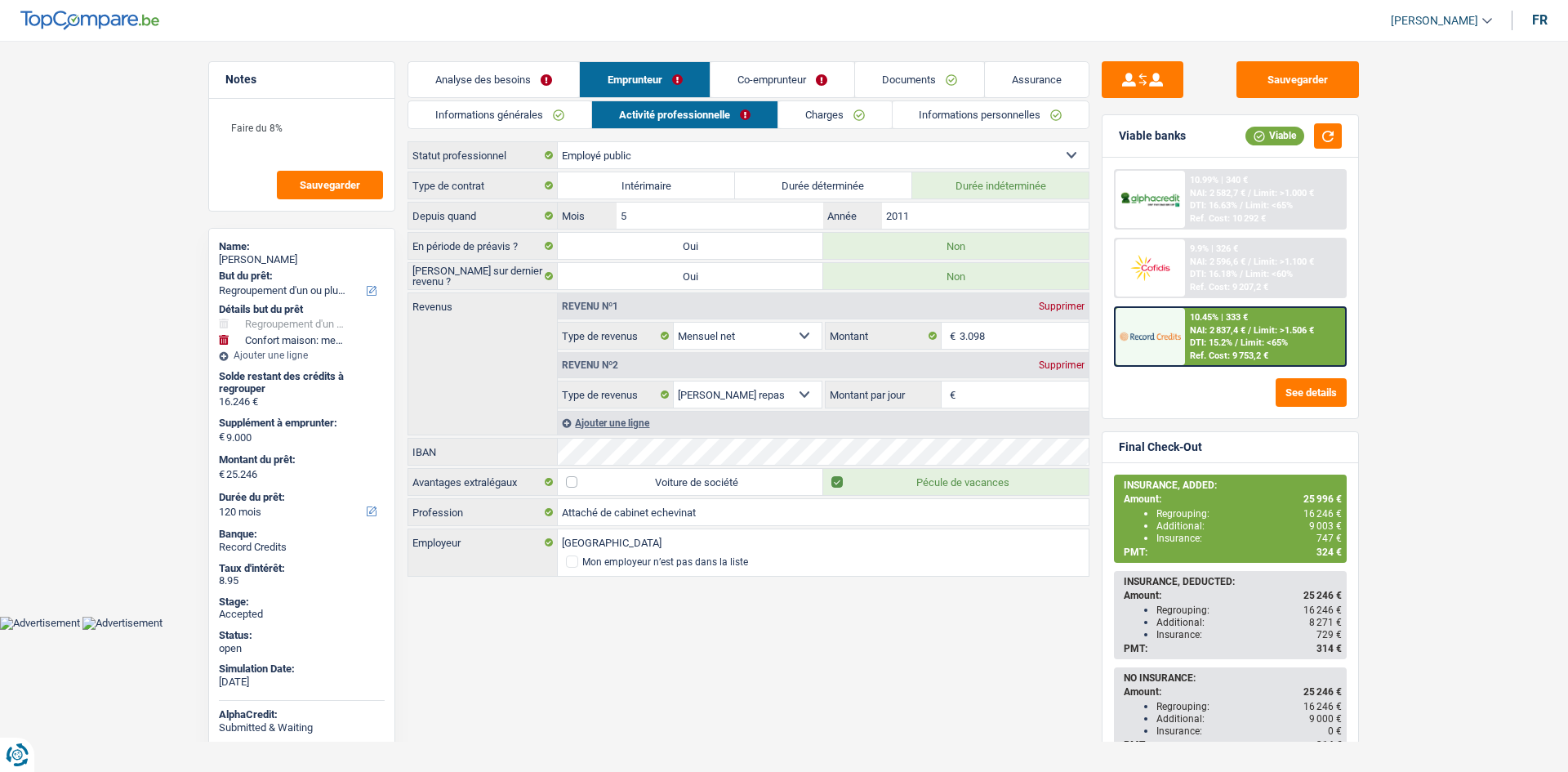
click at [580, 109] on link "Informations générales" at bounding box center [500, 114] width 183 height 27
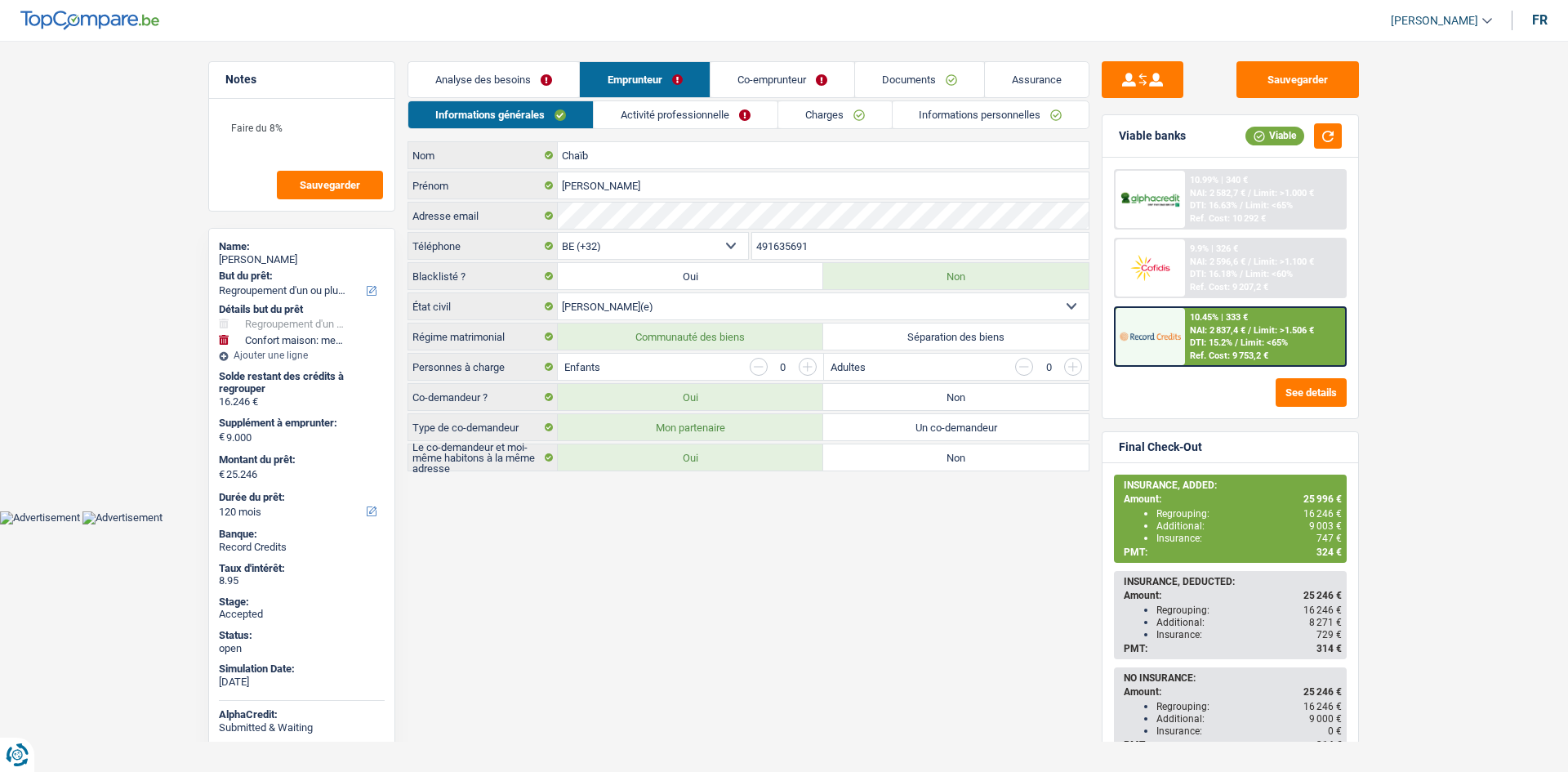
click at [832, 237] on input "491635691" at bounding box center [920, 245] width 338 height 27
click at [634, 113] on link "Activité professionnelle" at bounding box center [685, 114] width 184 height 27
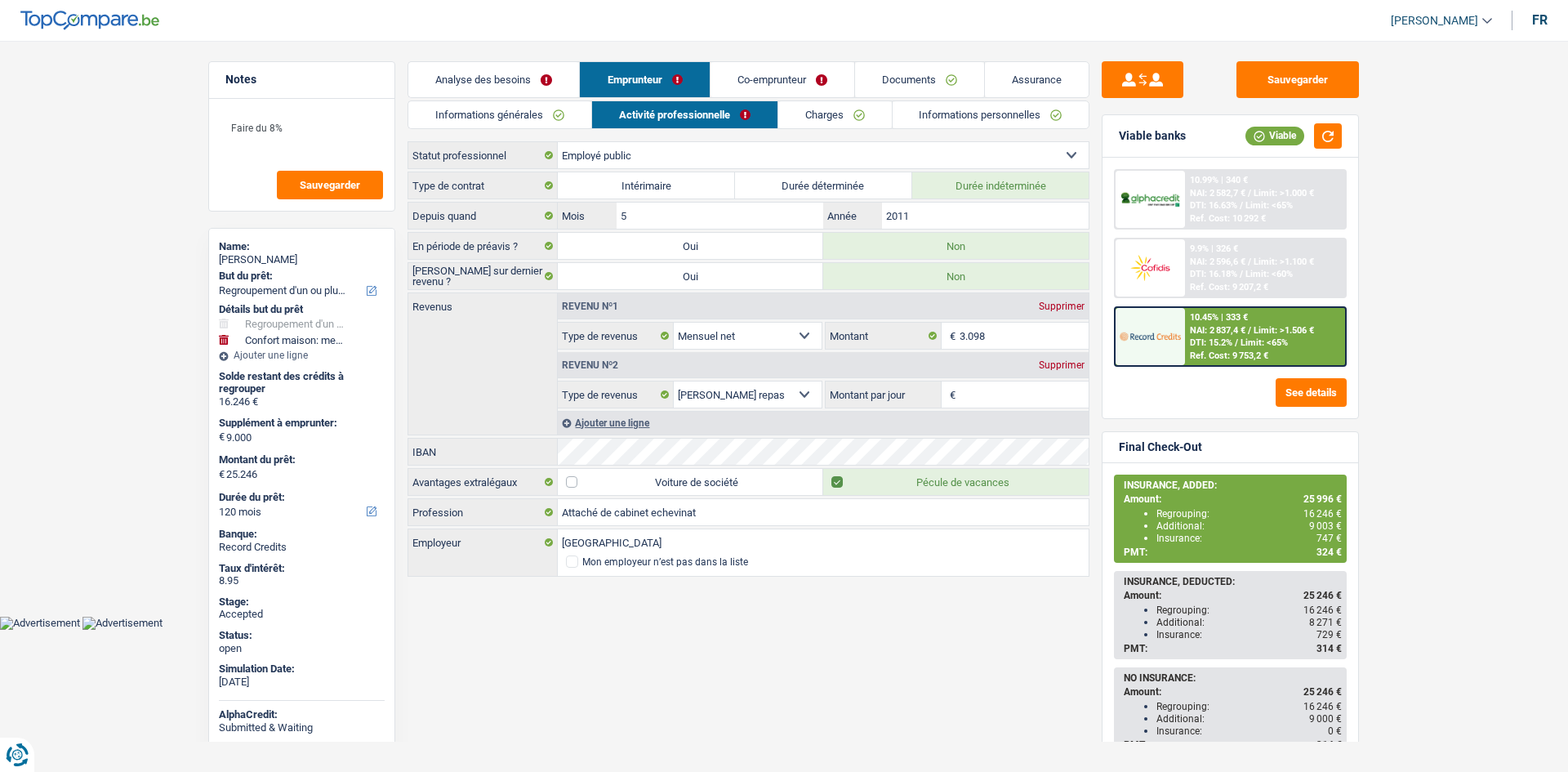
click at [864, 119] on link "Charges" at bounding box center [834, 114] width 113 height 27
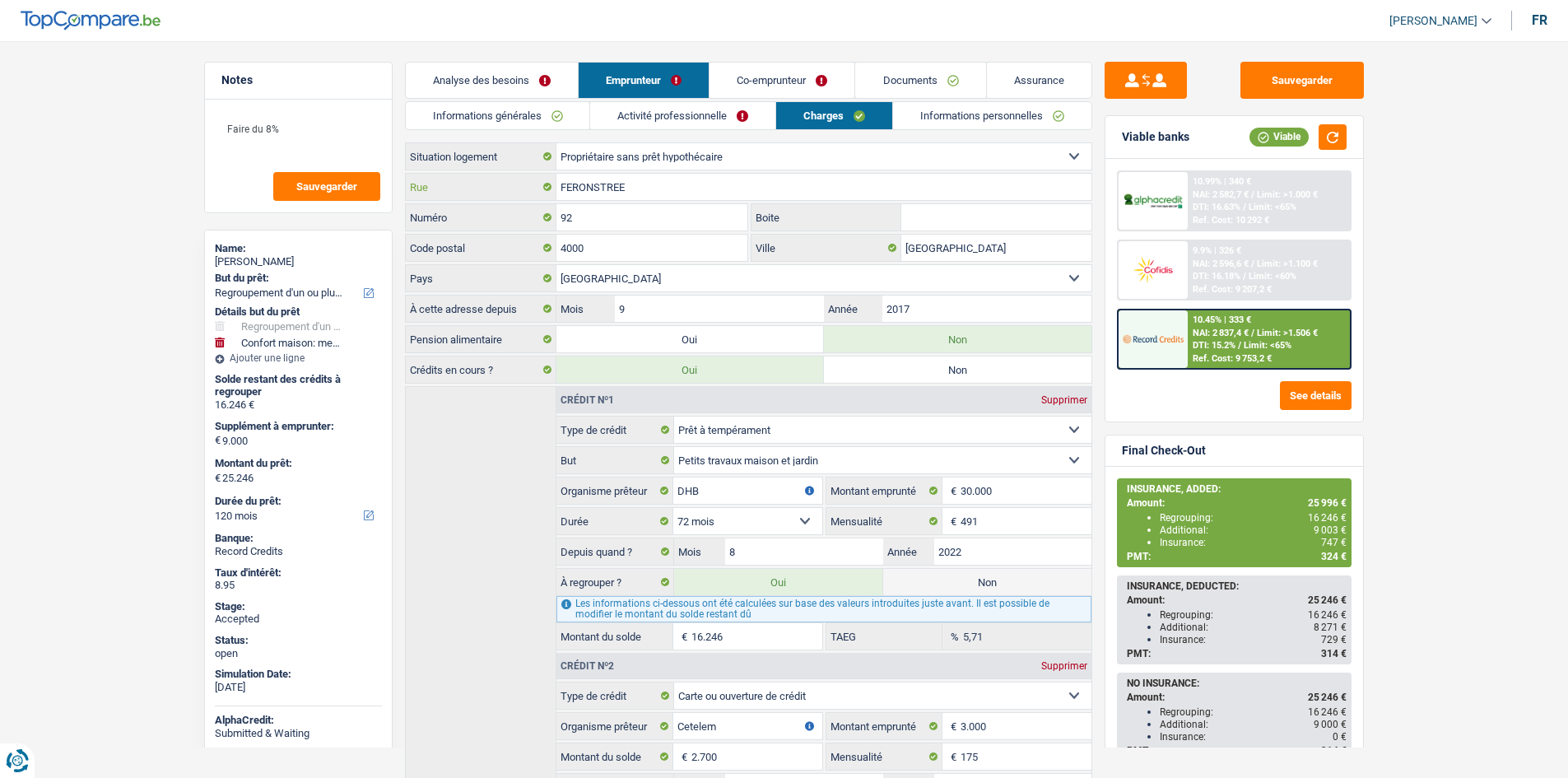
click at [639, 186] on input "FERONSTREE" at bounding box center [824, 187] width 535 height 27
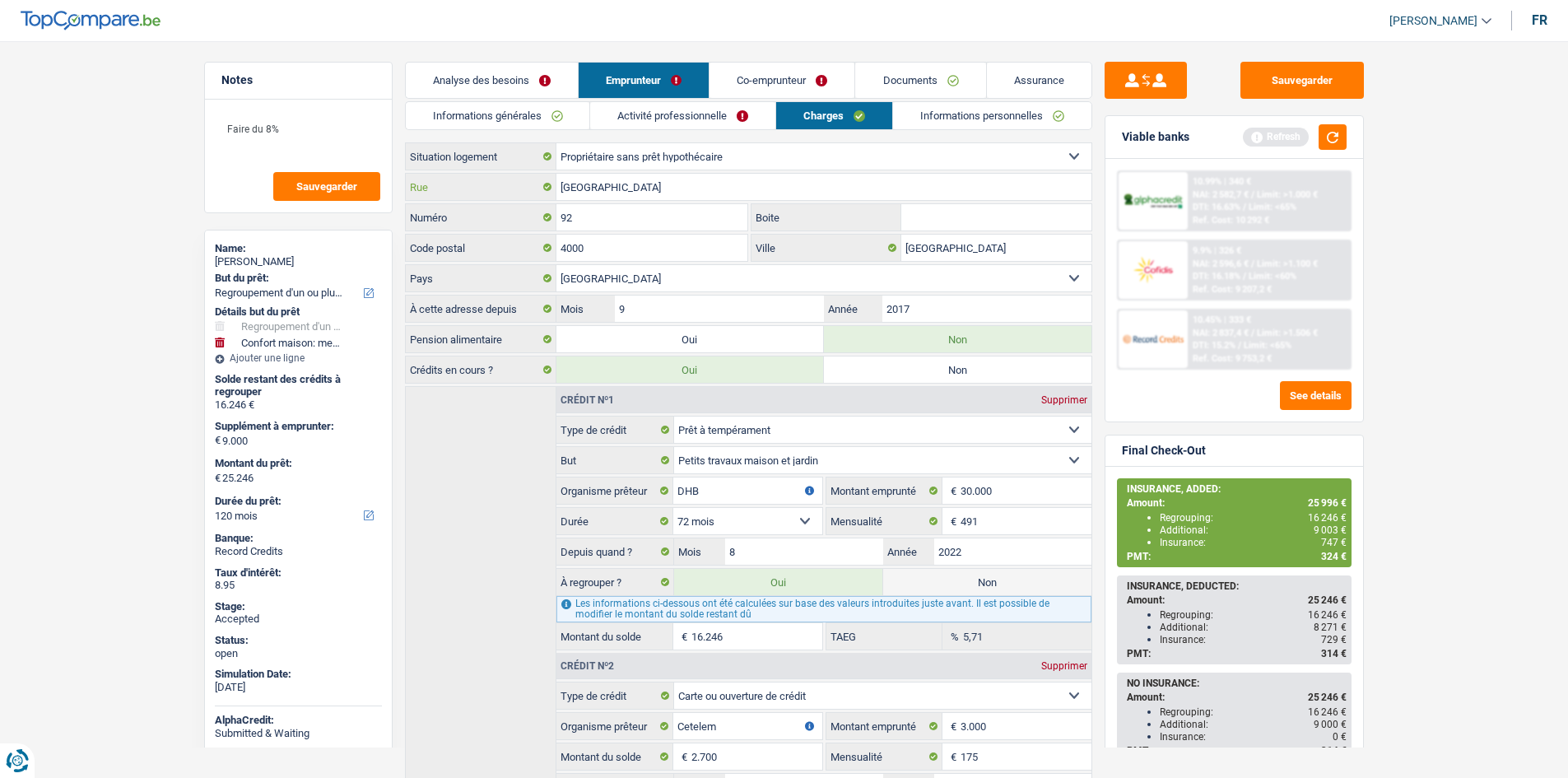
type input "[GEOGRAPHIC_DATA]"
click at [669, 214] on input "92" at bounding box center [652, 217] width 192 height 27
type input "18"
click at [929, 212] on input "Boite" at bounding box center [996, 217] width 191 height 27
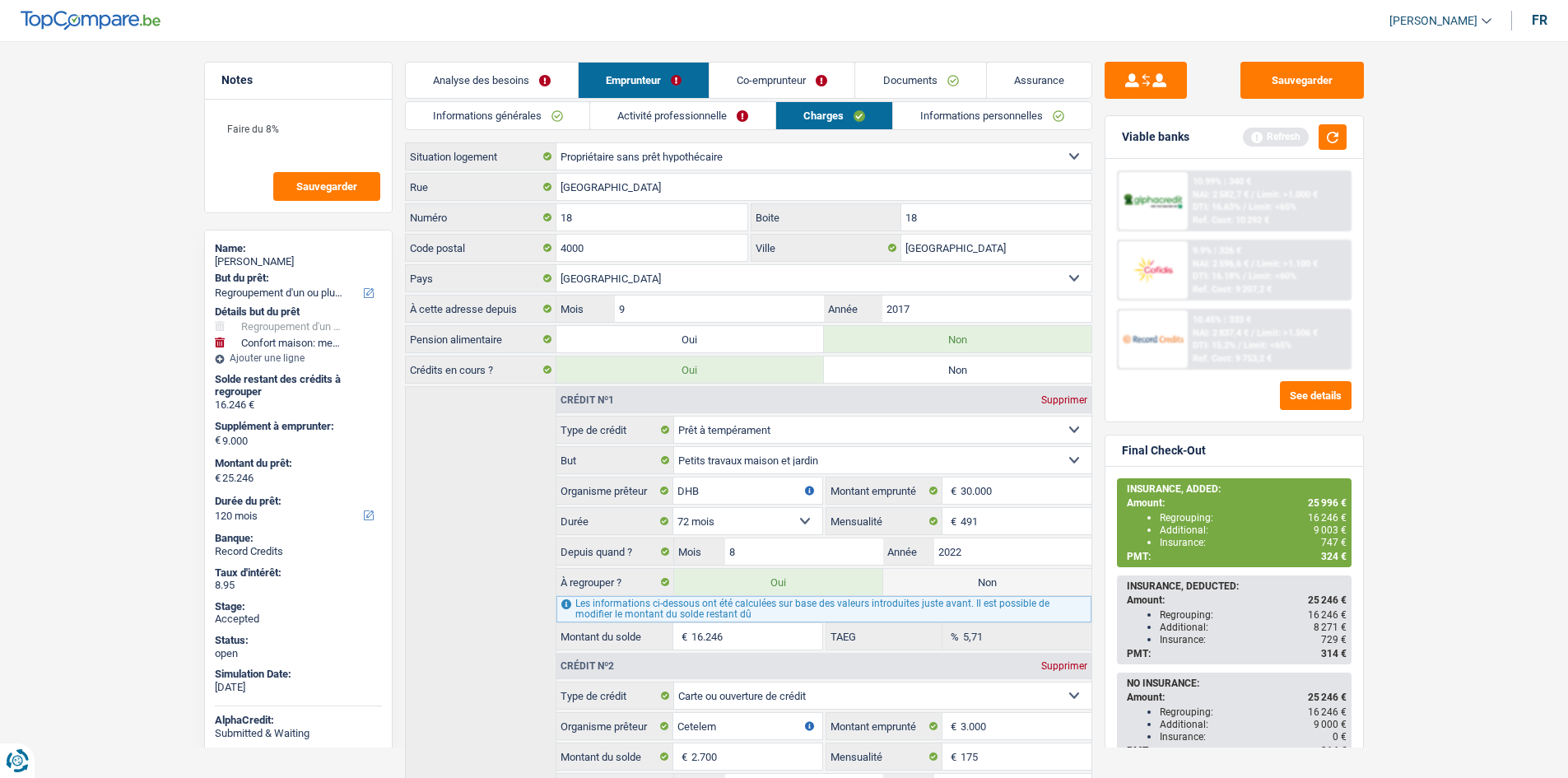
type input "18"
click at [686, 259] on input "4000" at bounding box center [652, 247] width 192 height 27
type input "4102"
click at [961, 238] on input "[GEOGRAPHIC_DATA]" at bounding box center [996, 247] width 191 height 27
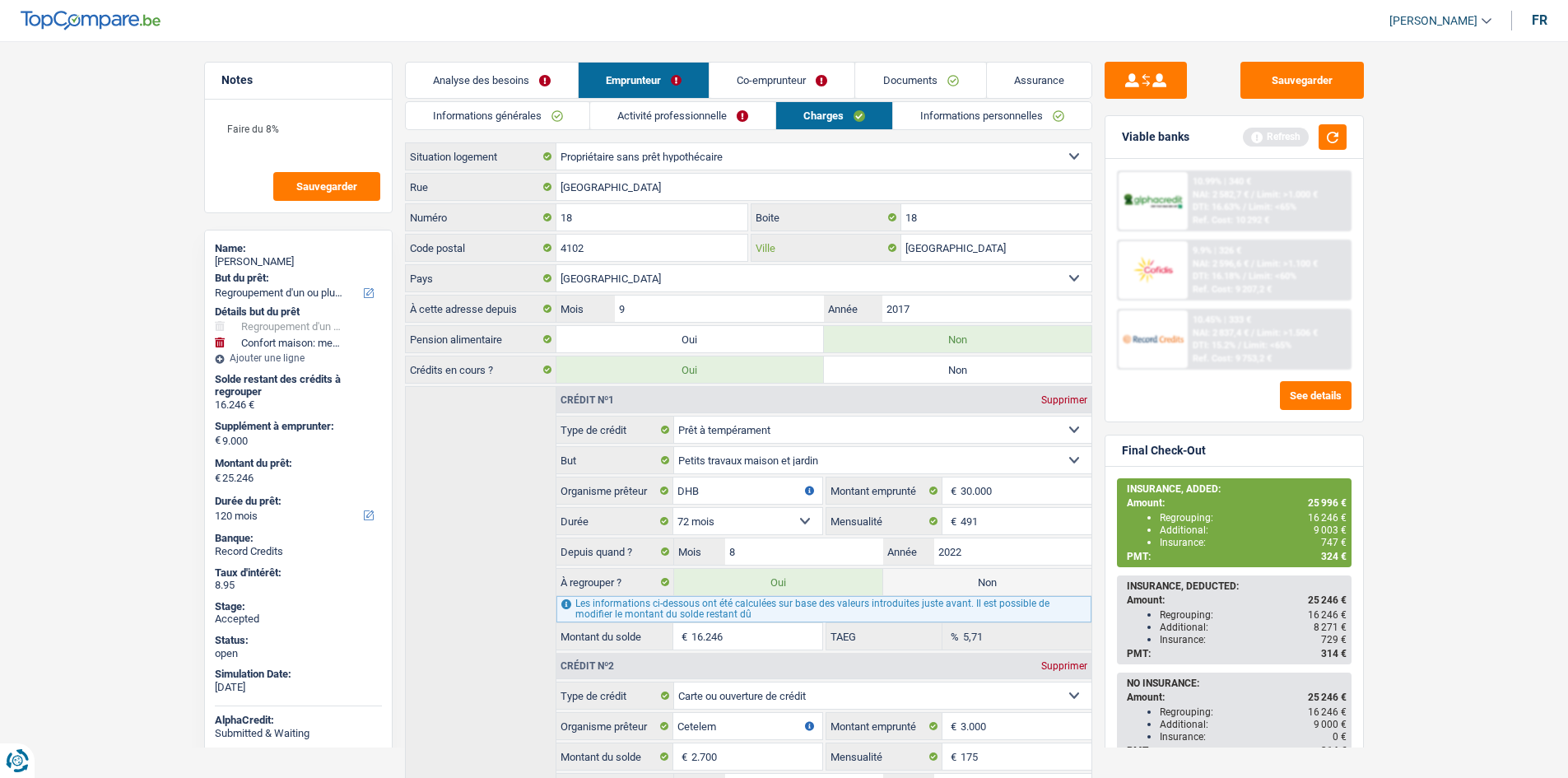
click at [961, 238] on input "[GEOGRAPHIC_DATA]" at bounding box center [996, 247] width 191 height 27
type input "Ougrée"
click at [1016, 109] on link "Informations personnelles" at bounding box center [992, 115] width 198 height 27
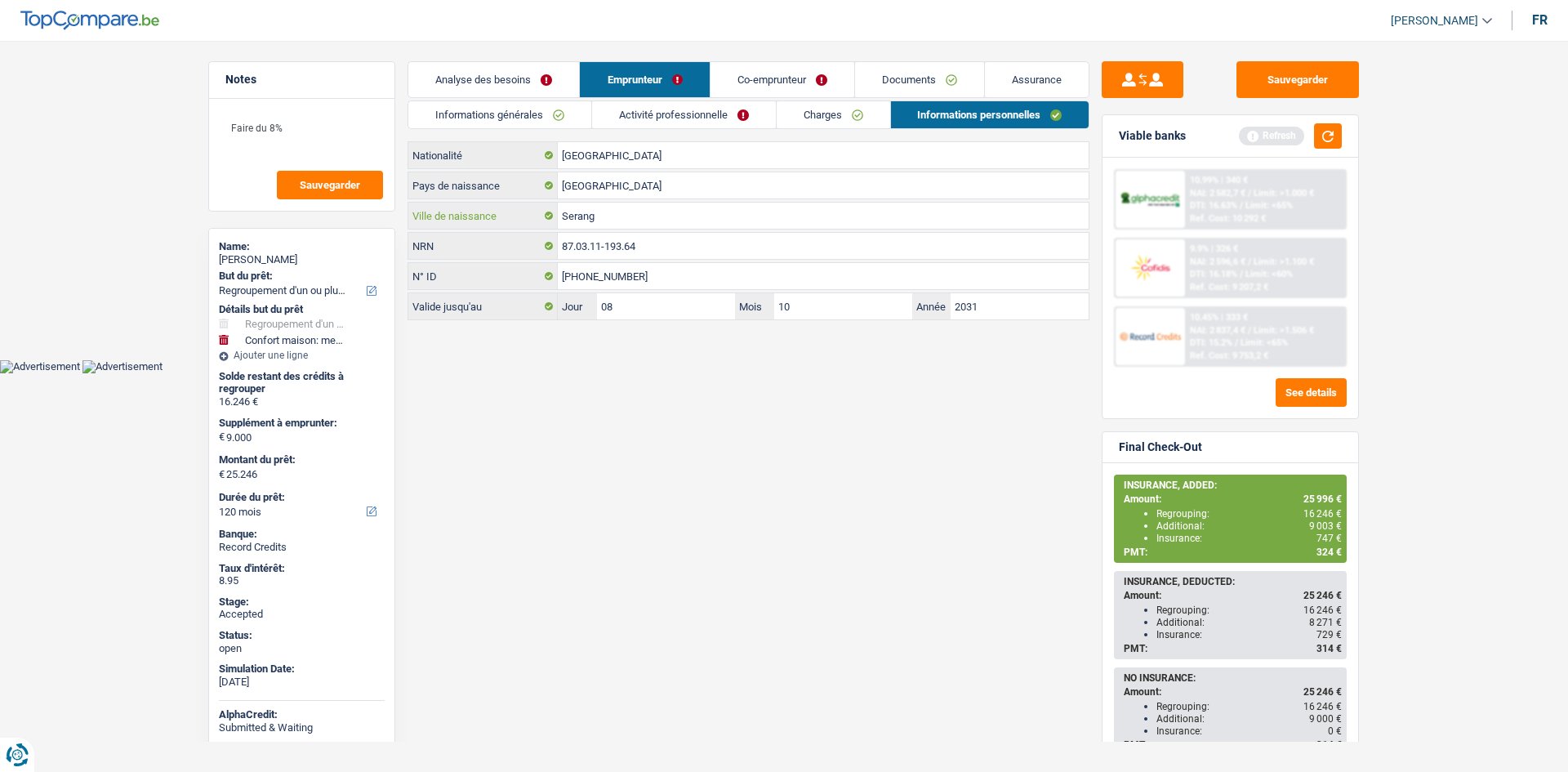
click at [584, 218] on input "Serang" at bounding box center [823, 216] width 531 height 27
type input "Seraing"
click at [765, 81] on link "Co-emprunteur" at bounding box center [783, 80] width 144 height 35
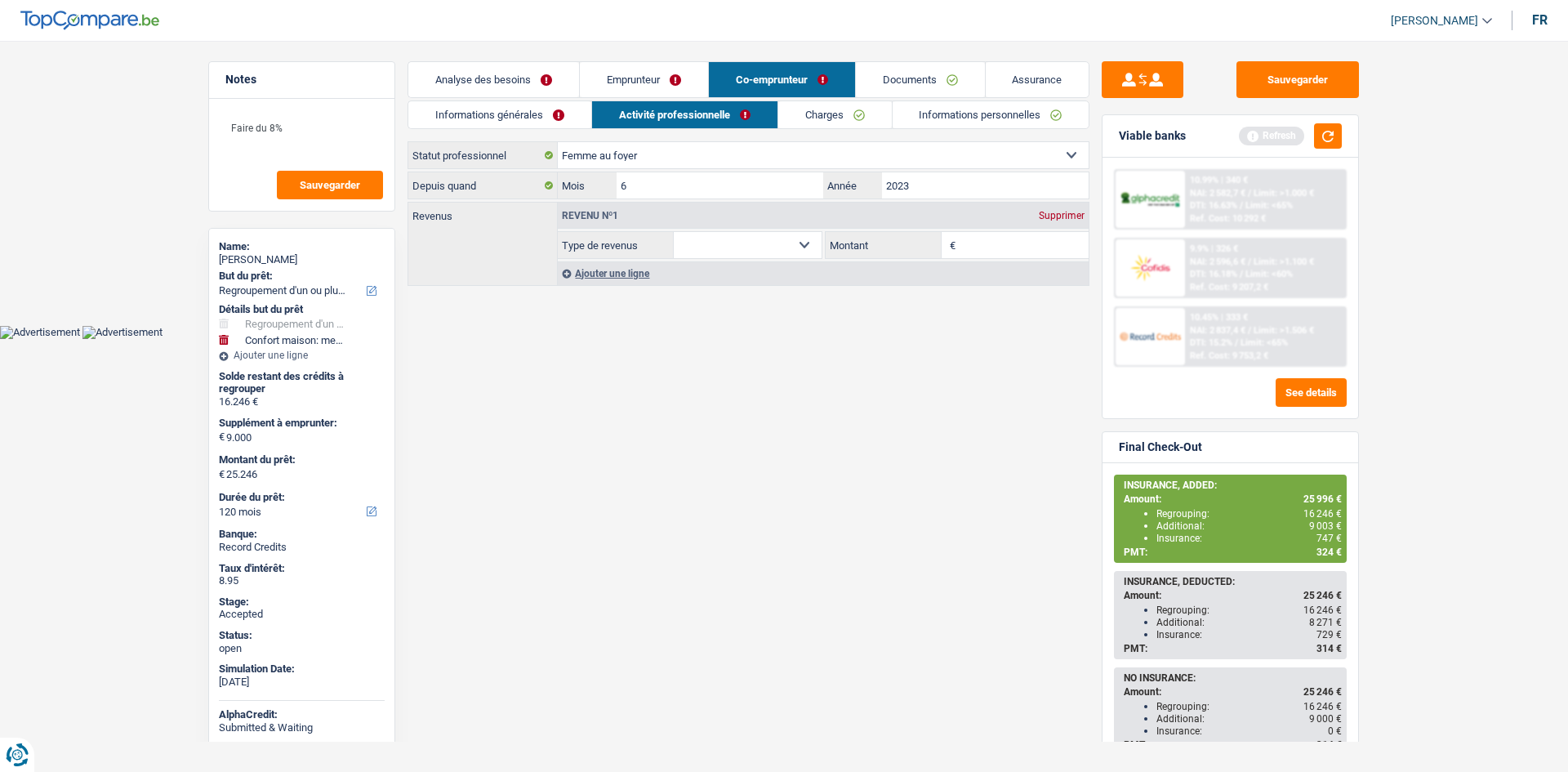
click at [857, 112] on link "Charges" at bounding box center [834, 114] width 113 height 27
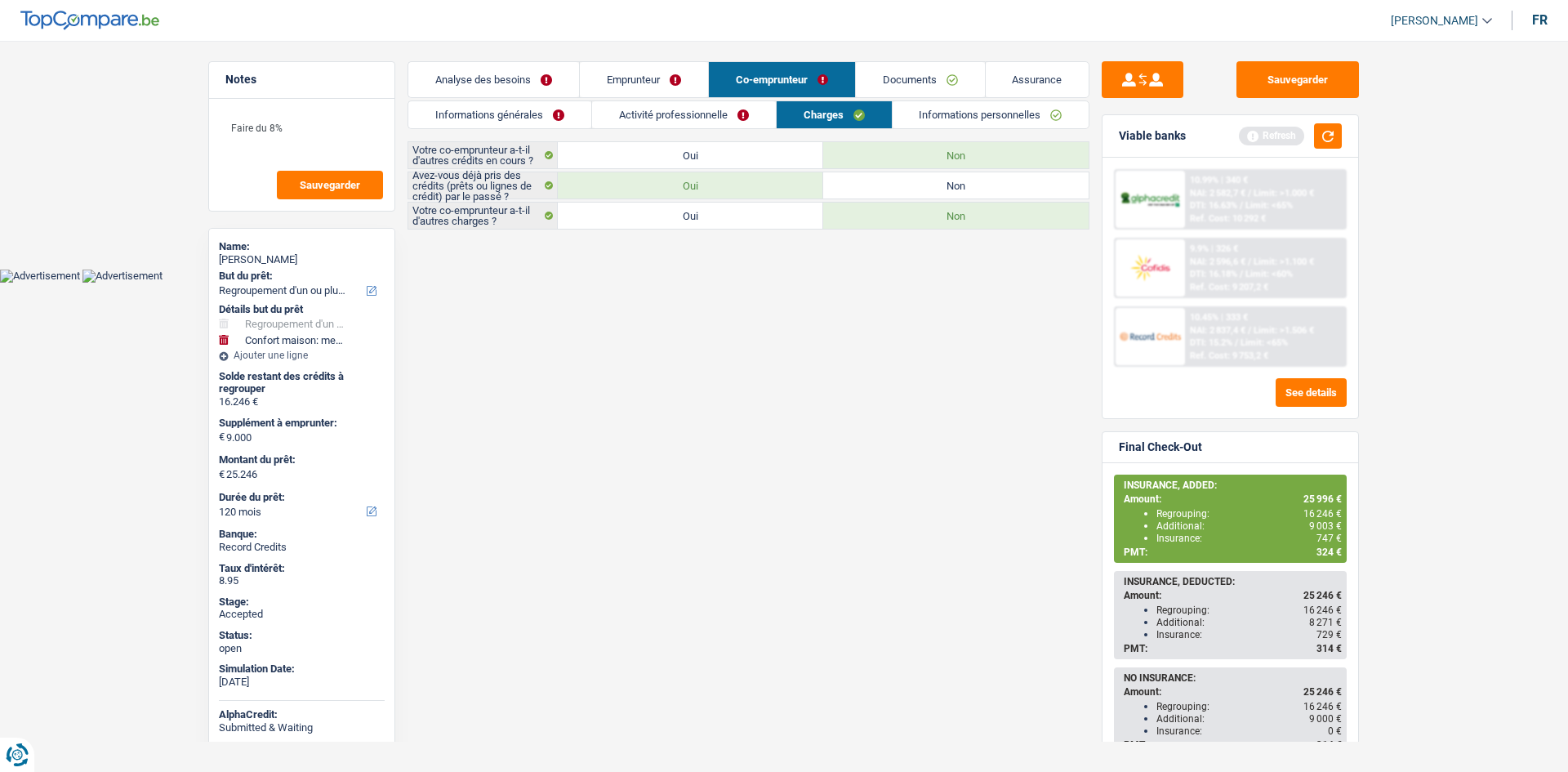
click at [981, 117] on link "Informations personnelles" at bounding box center [991, 114] width 197 height 27
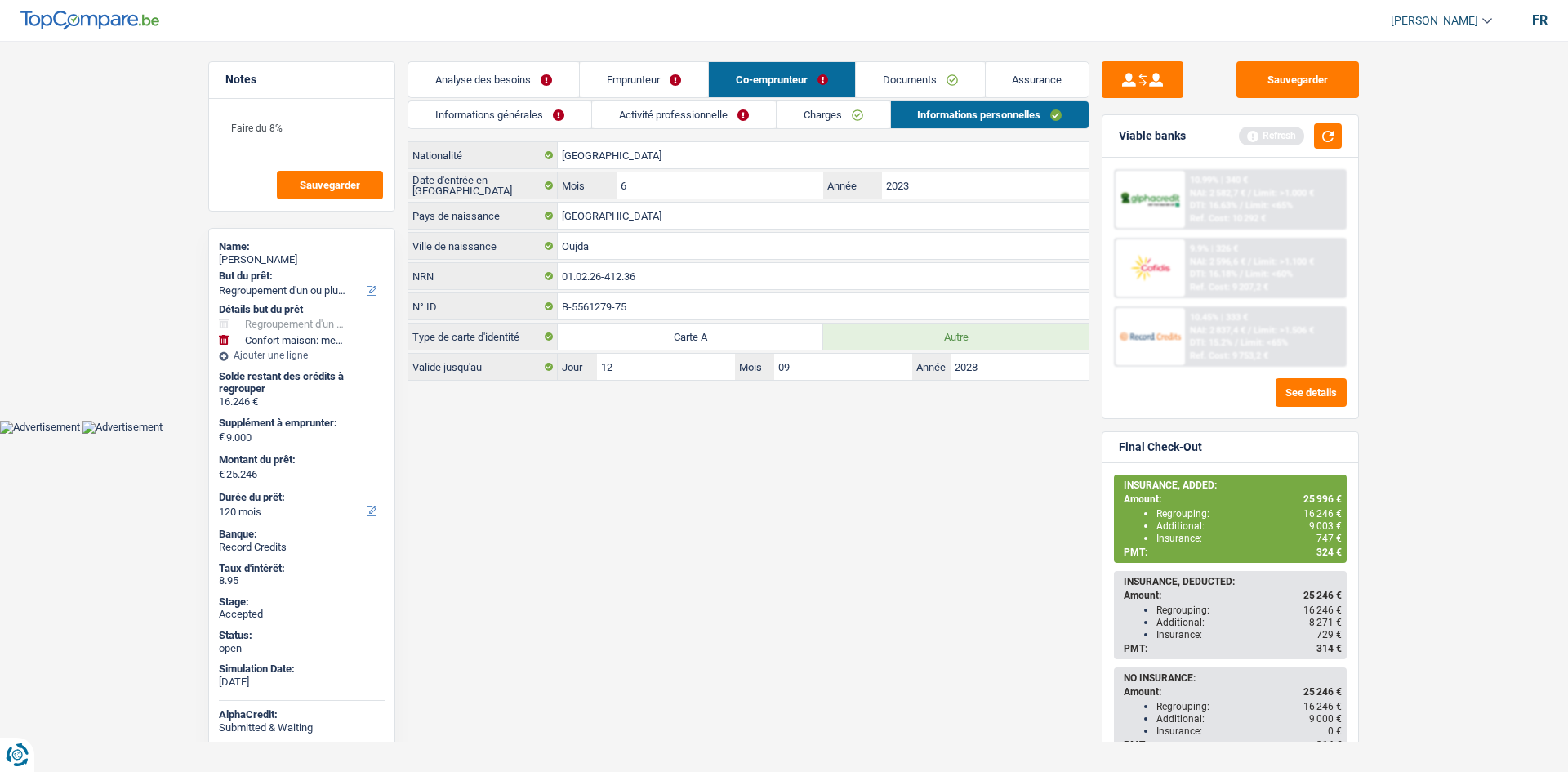
click at [799, 433] on html "Vous avez le contrôle de vos données Nous utilisons des cookies, tout comme nos…" at bounding box center [784, 217] width 1568 height 433
click at [964, 72] on link "Documents" at bounding box center [919, 80] width 129 height 35
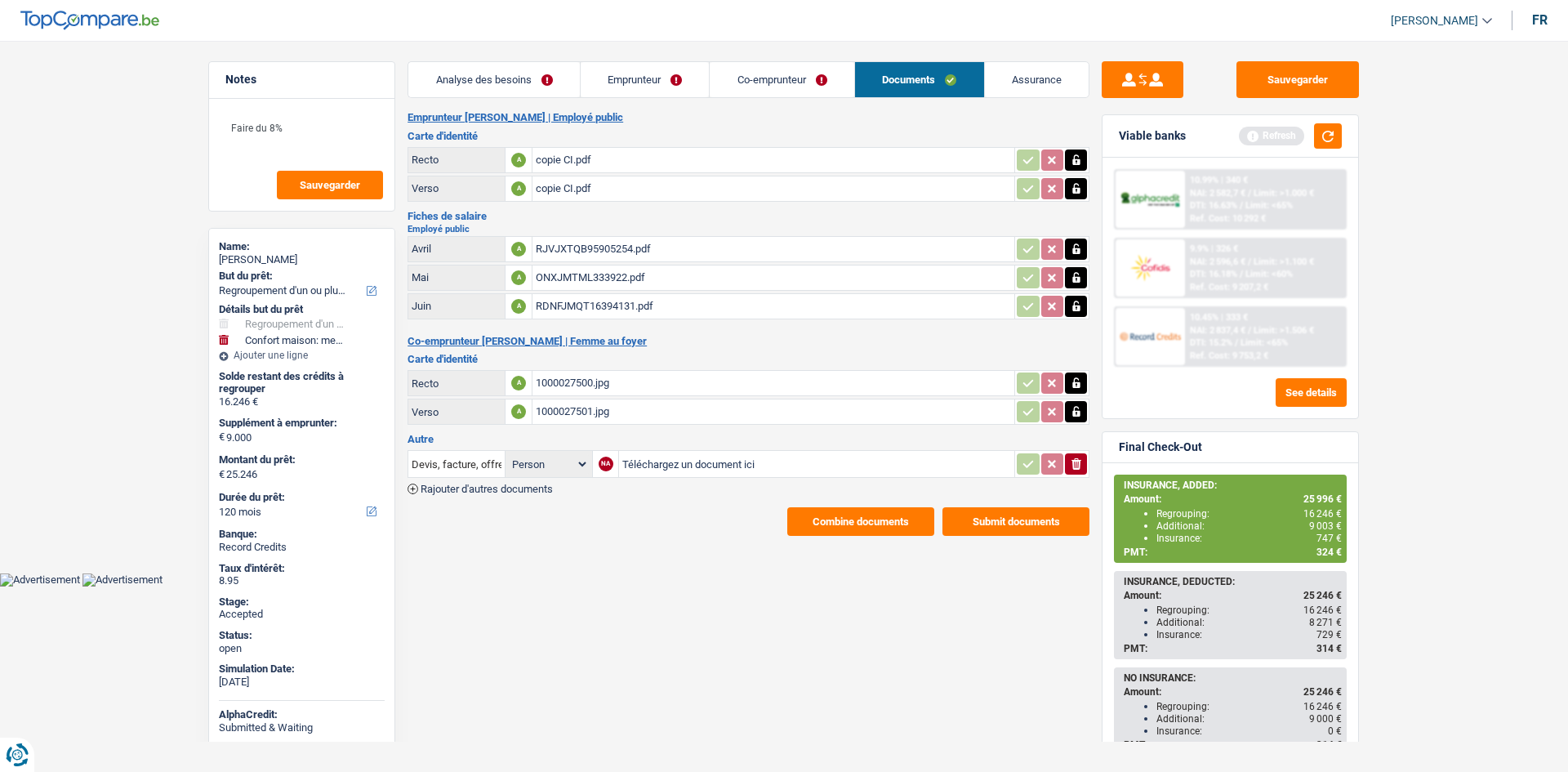
click at [1028, 74] on link "Assurance" at bounding box center [1036, 80] width 104 height 35
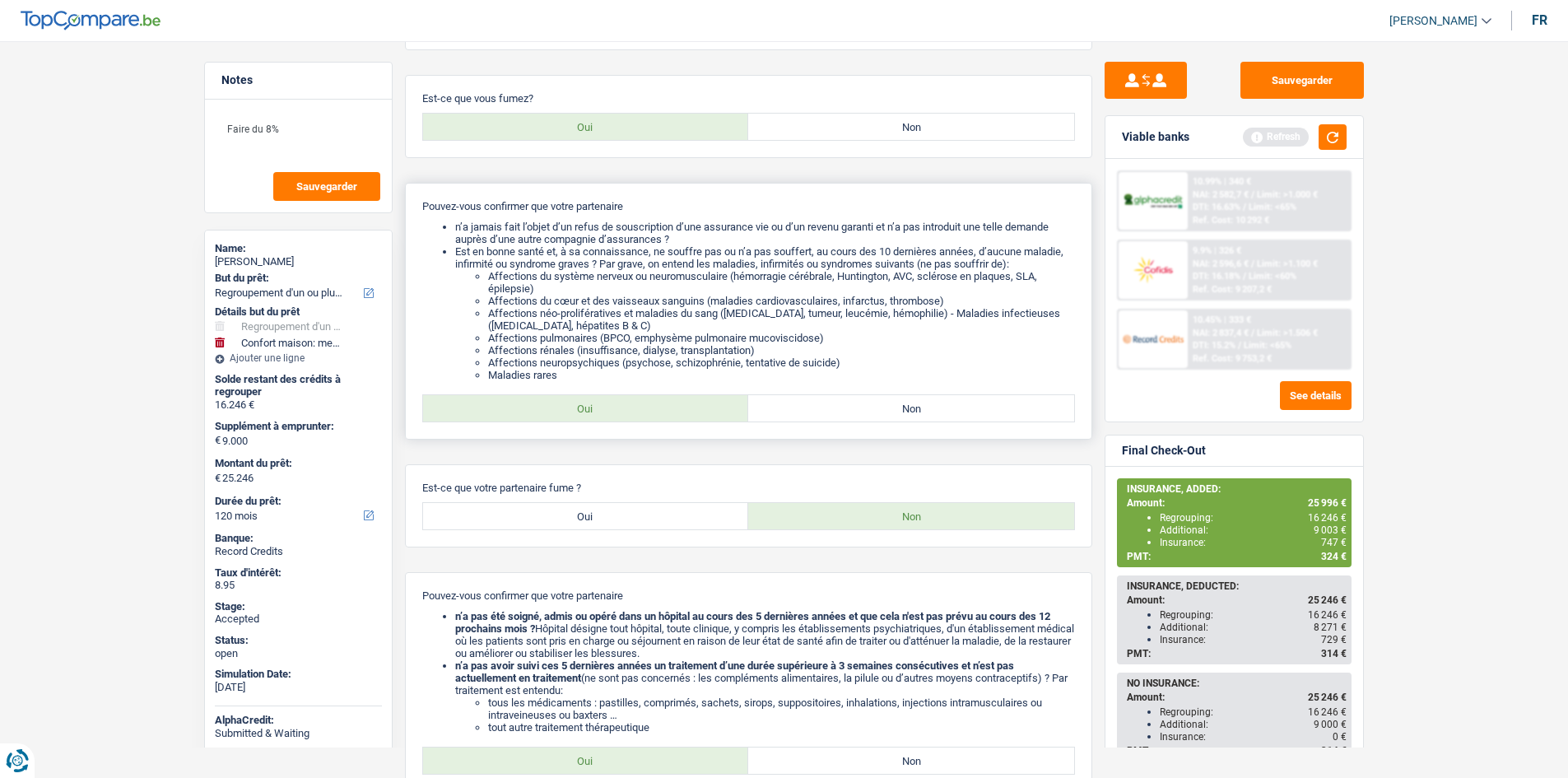
scroll to position [330, 0]
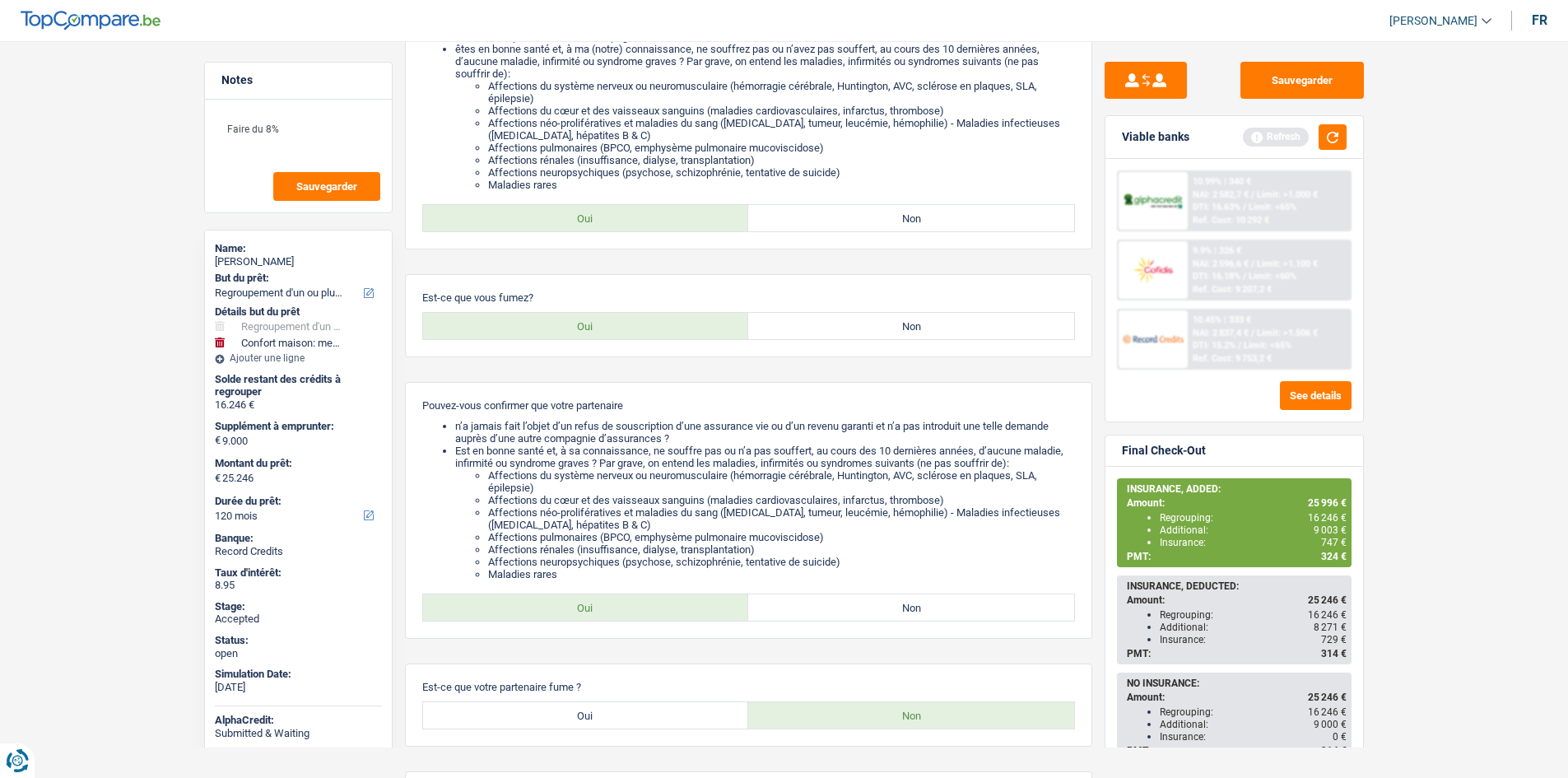
click at [794, 376] on div "Bonjour, monsieur/madame [PERSON_NAME], j'ai une excellente nouvelle pour vous …" at bounding box center [748, 571] width 688 height 1581
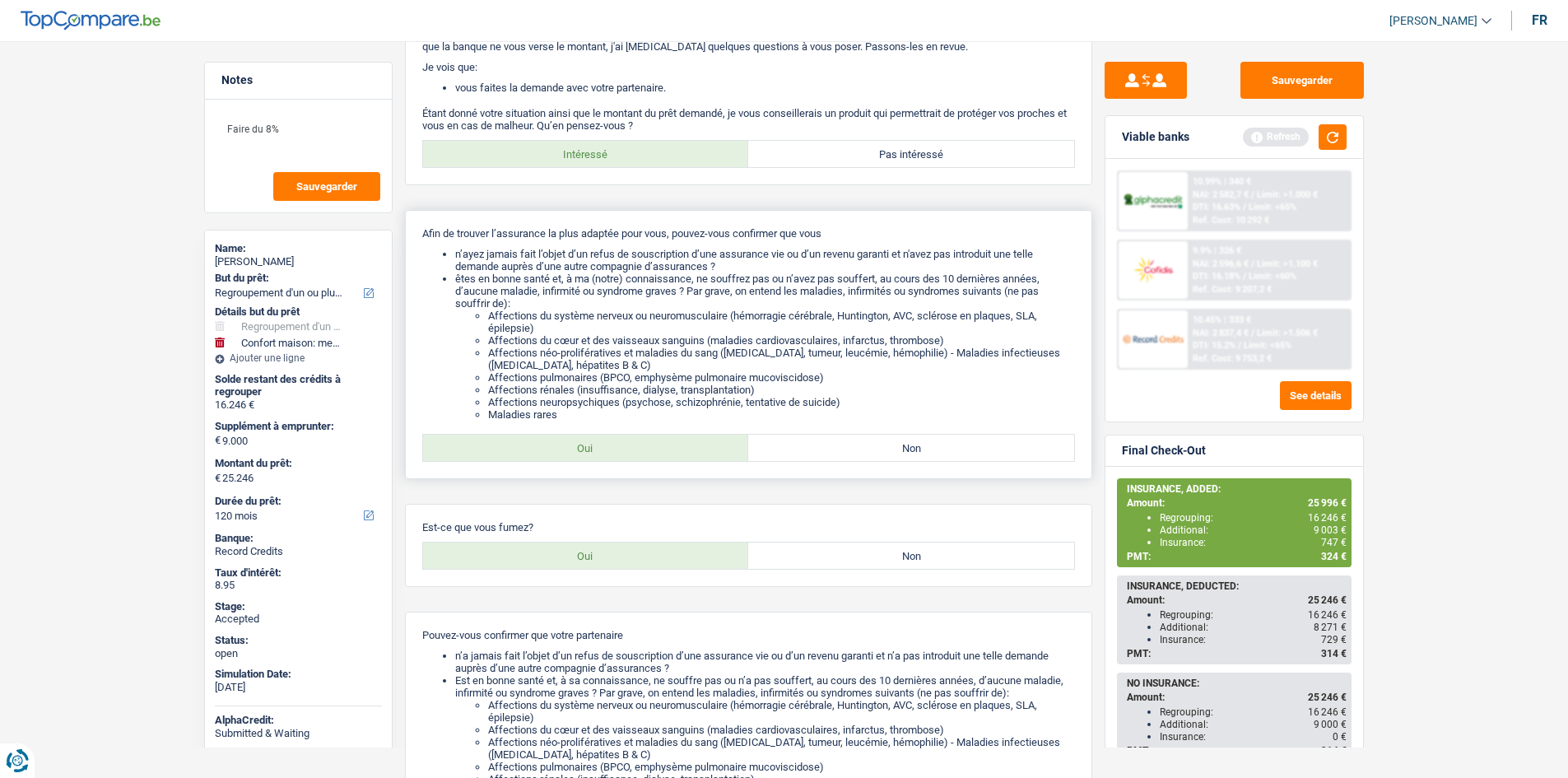
scroll to position [0, 0]
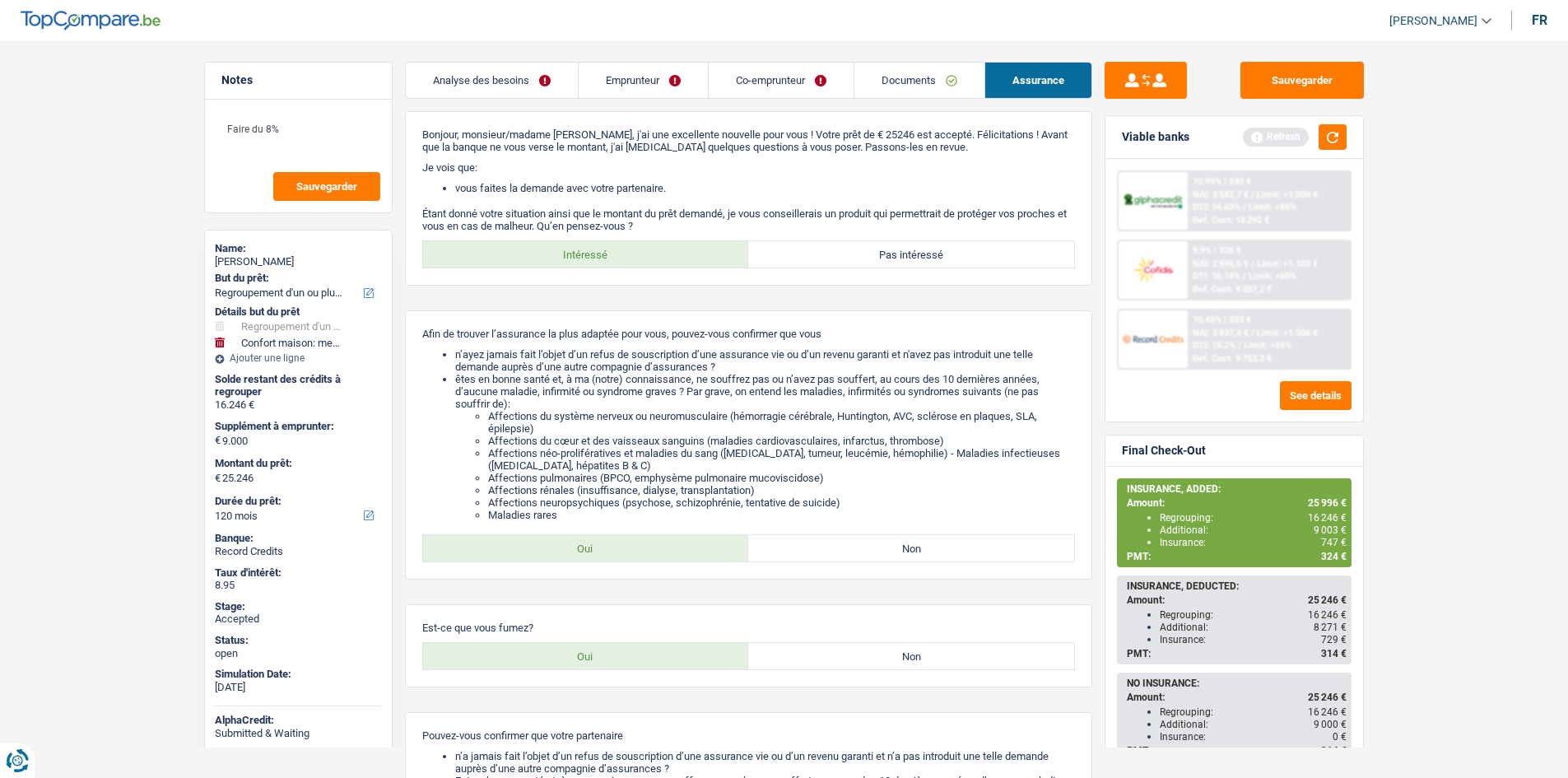
click at [542, 73] on link "Analyse des besoins" at bounding box center [491, 80] width 172 height 36
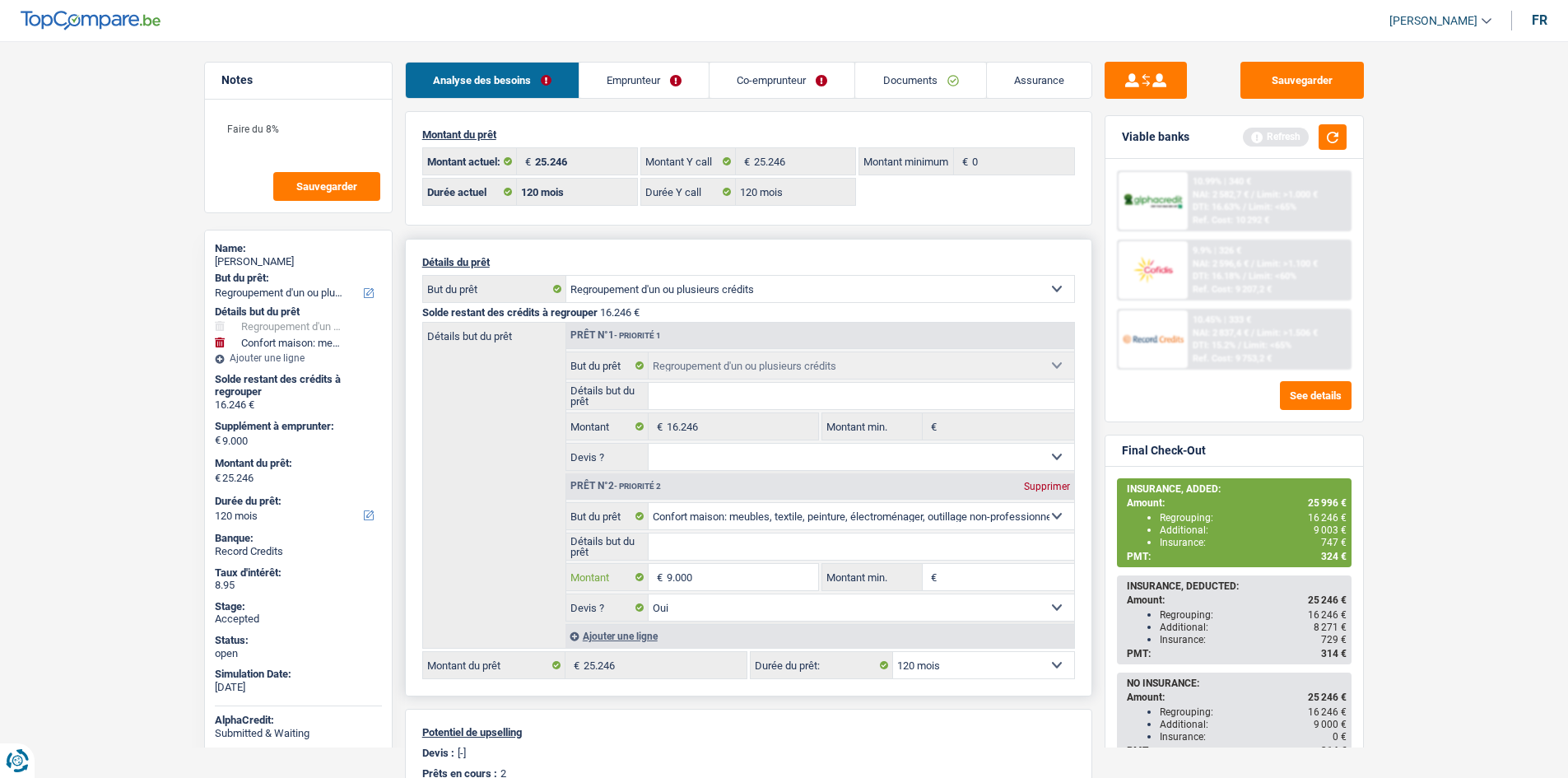
click at [741, 584] on input "9.000" at bounding box center [742, 577] width 151 height 27
type input "9.054"
type input "25.300"
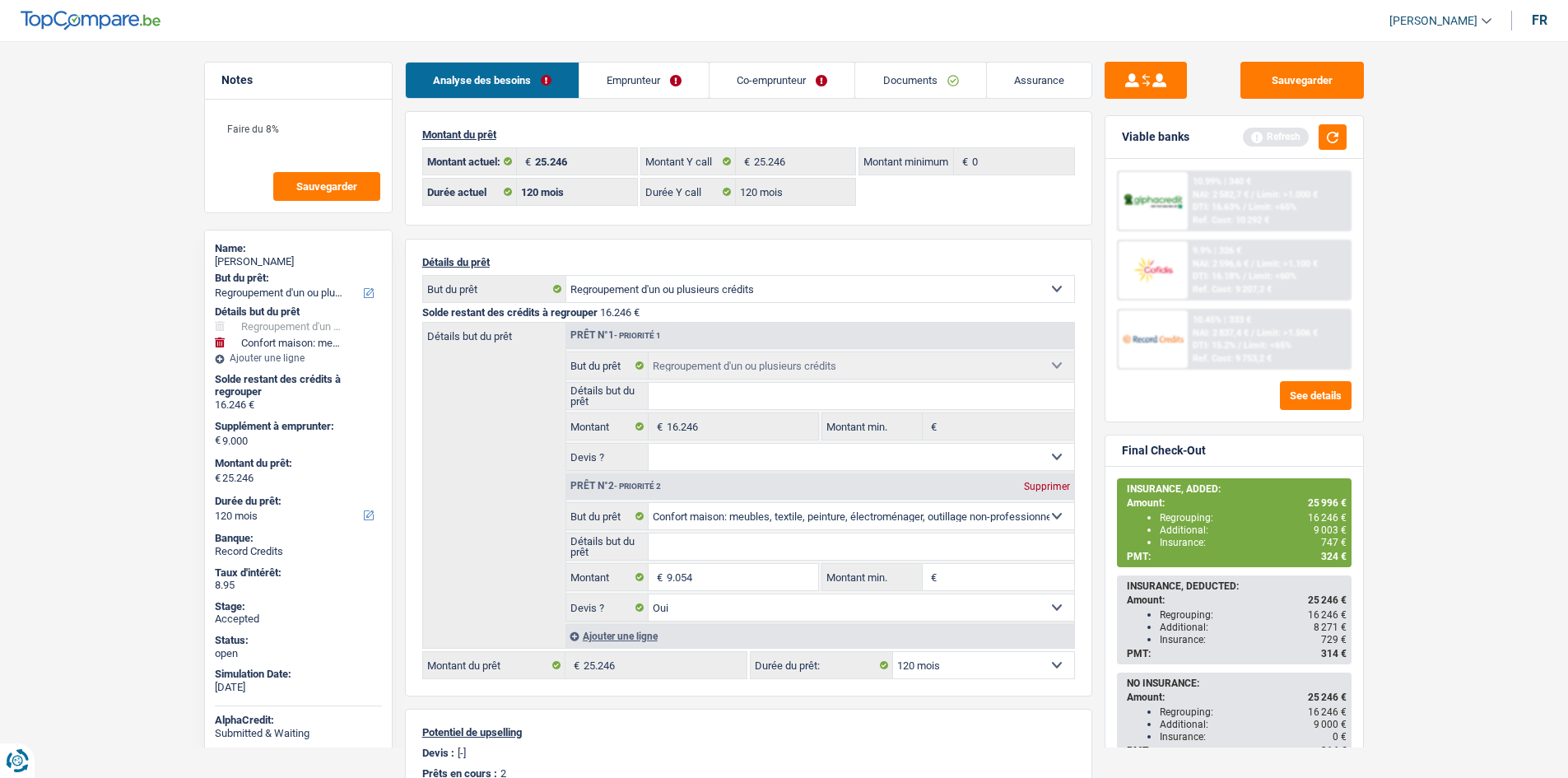
type input "25.300"
click at [1494, 394] on main "Notes Faire du 8% Sauvegarder Name: [PERSON_NAME] But du prêt: Confort maison: …" at bounding box center [784, 602] width 1568 height 1156
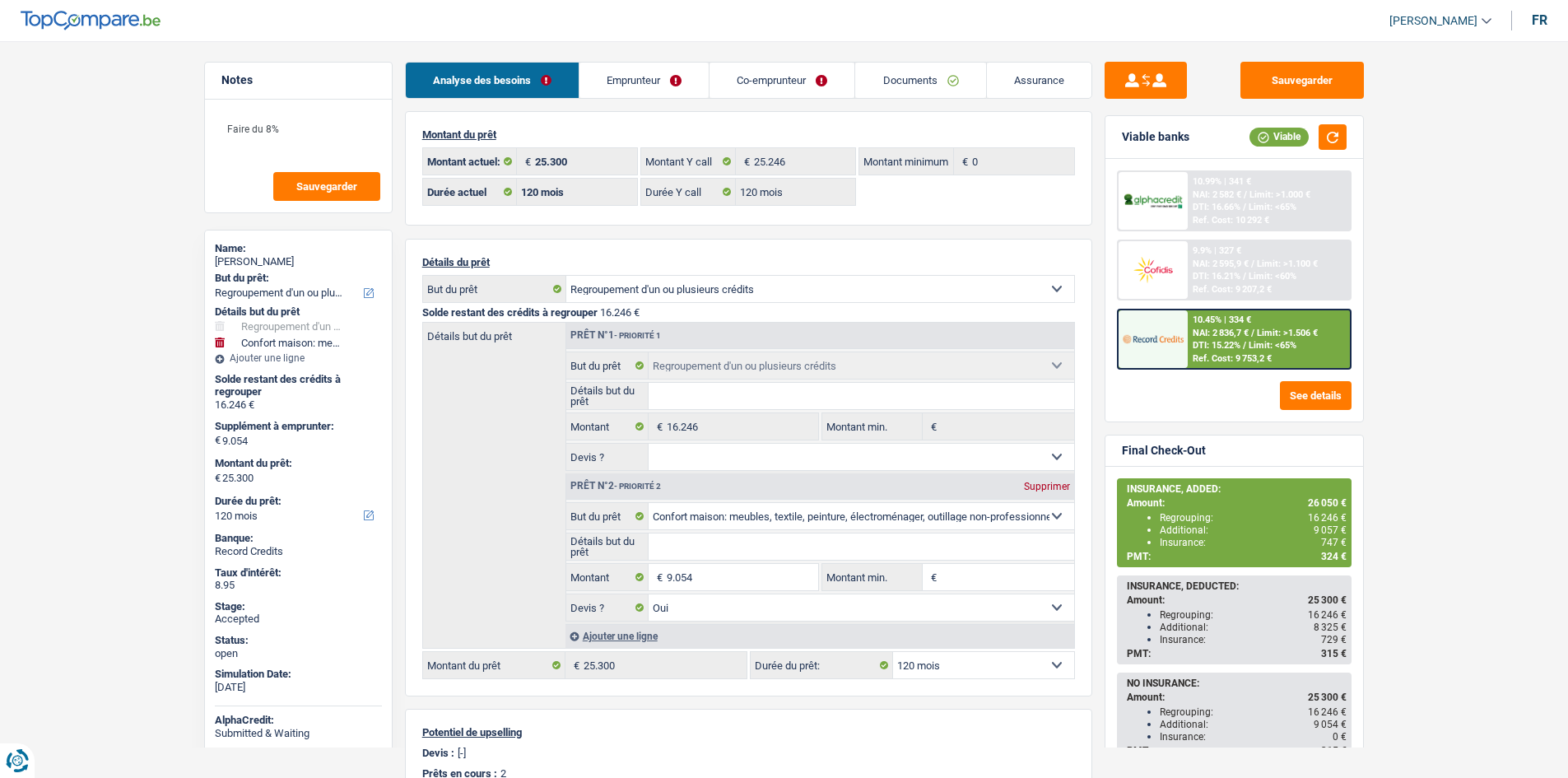
click at [963, 92] on link "Documents" at bounding box center [920, 80] width 130 height 36
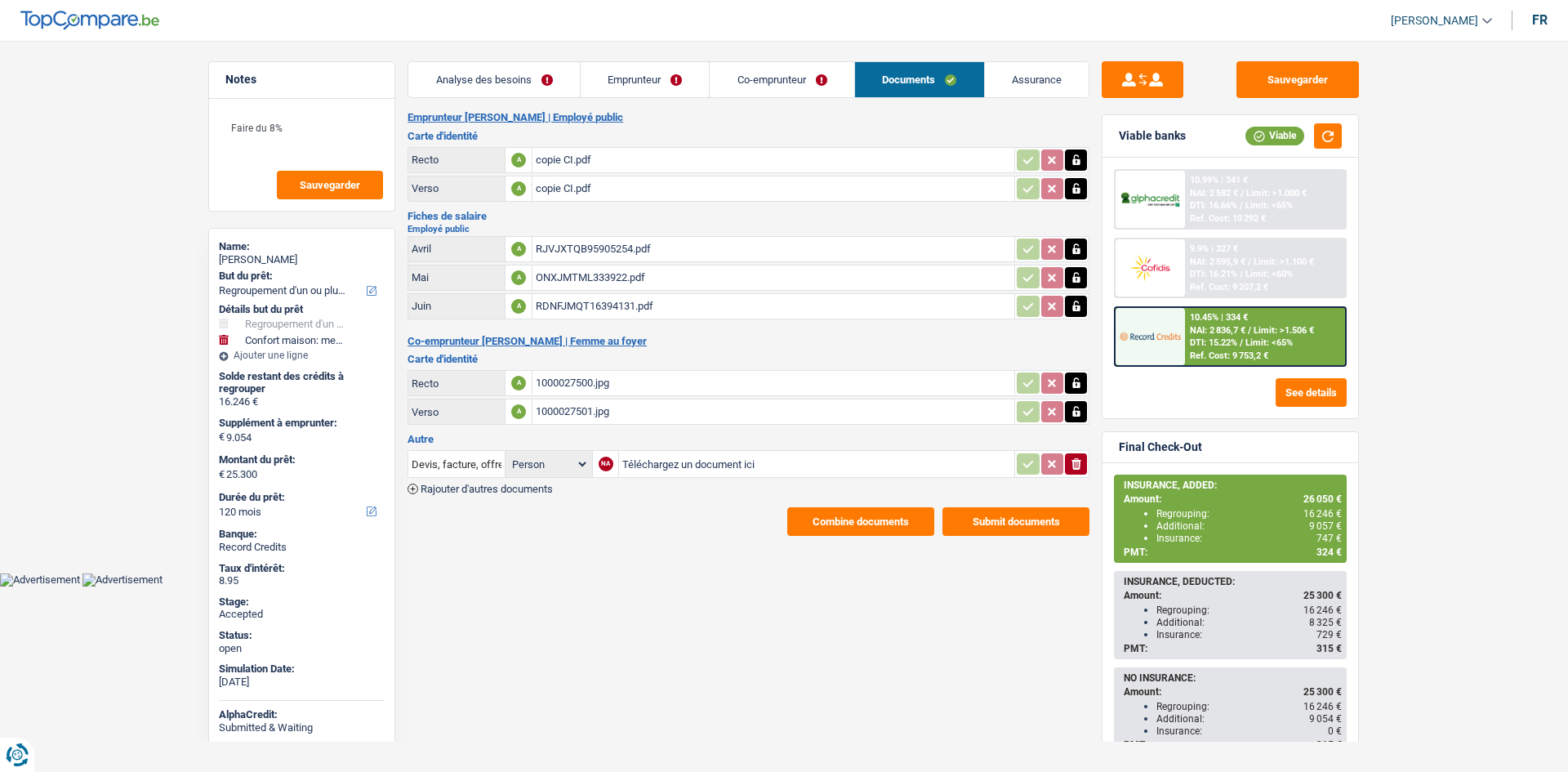
click at [153, 366] on main "Notes Faire du 8% Sauvegarder Name: [PERSON_NAME] But du prêt: Confort maison: …" at bounding box center [784, 298] width 1568 height 548
click at [503, 92] on link "Analyse des besoins" at bounding box center [494, 80] width 171 height 35
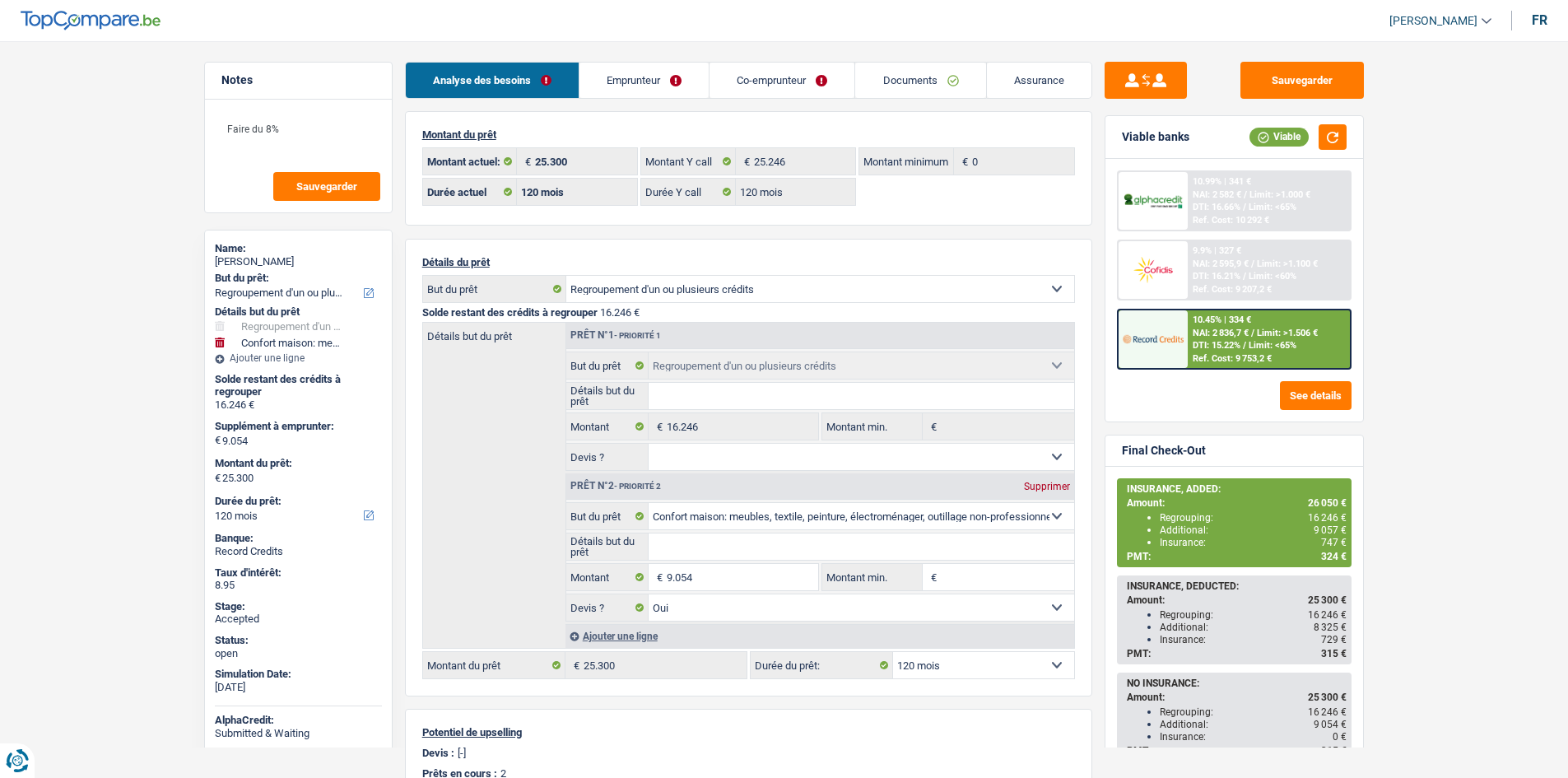
click at [606, 80] on link "Emprunteur" at bounding box center [644, 80] width 129 height 36
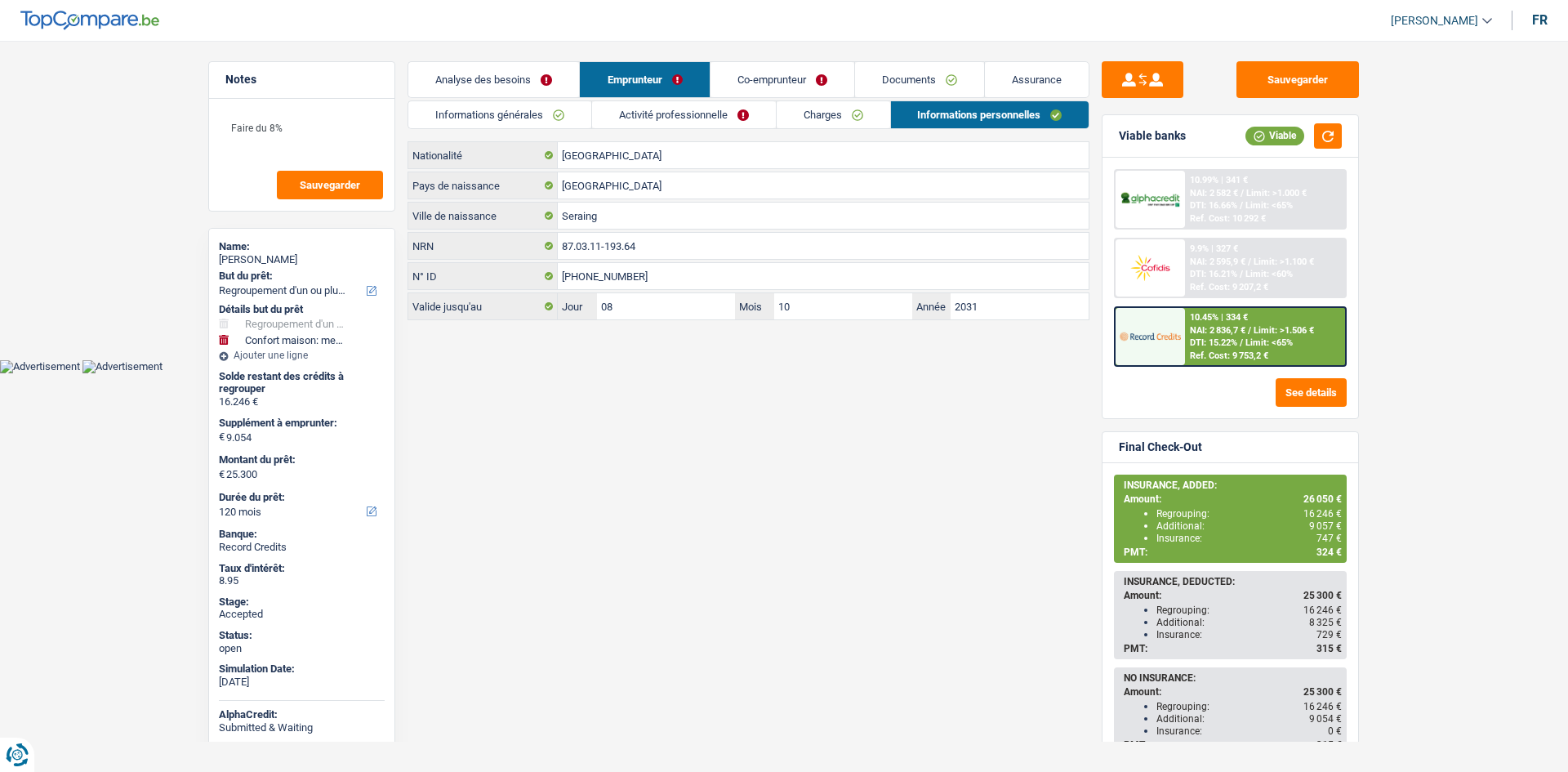
click at [830, 116] on link "Charges" at bounding box center [833, 114] width 113 height 27
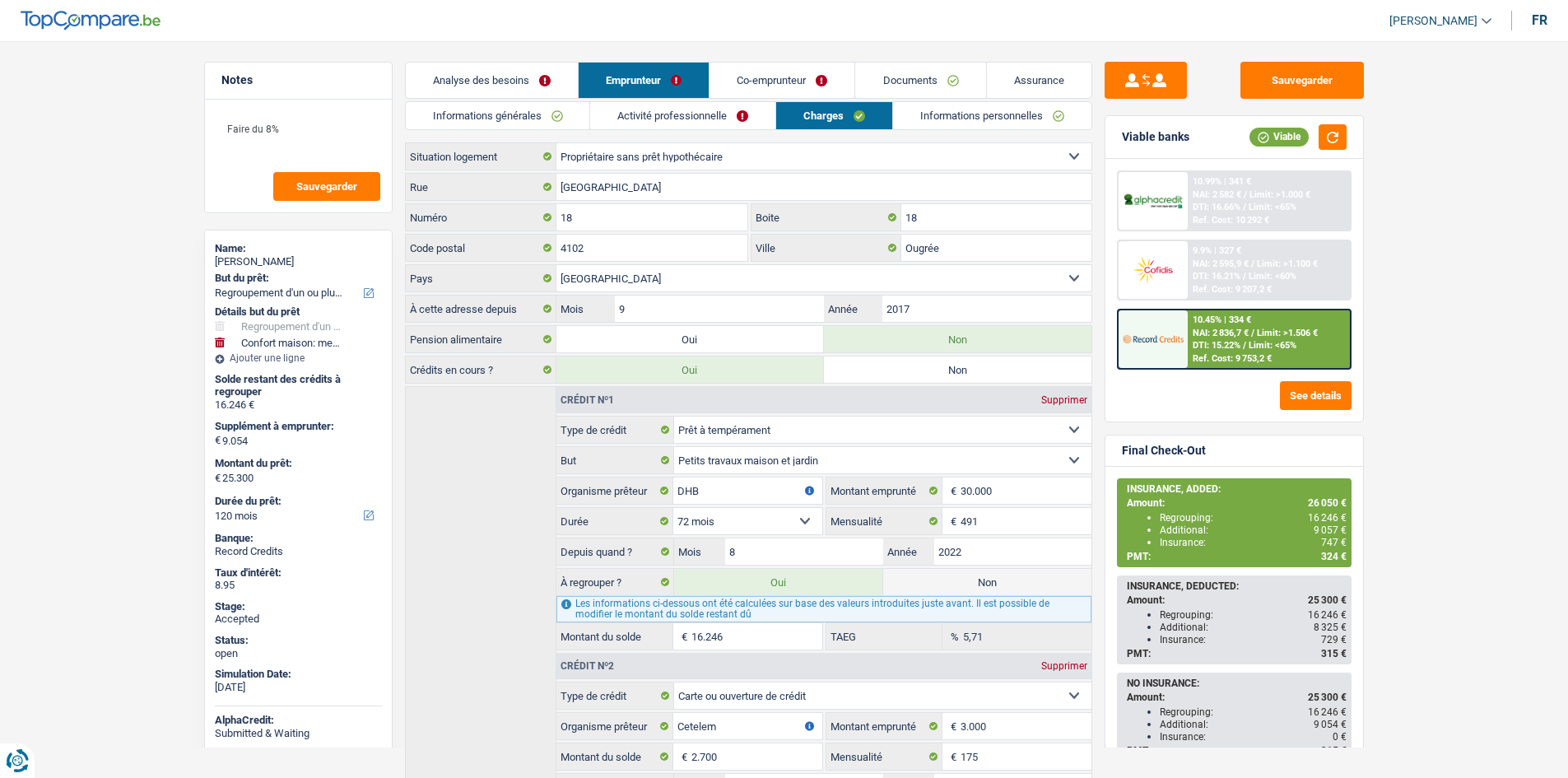
click at [133, 174] on main "Notes Faire du 8% Sauvegarder Name: [PERSON_NAME] But du prêt: Confort maison: …" at bounding box center [784, 462] width 1568 height 876
click at [1035, 74] on link "Assurance" at bounding box center [1039, 80] width 104 height 36
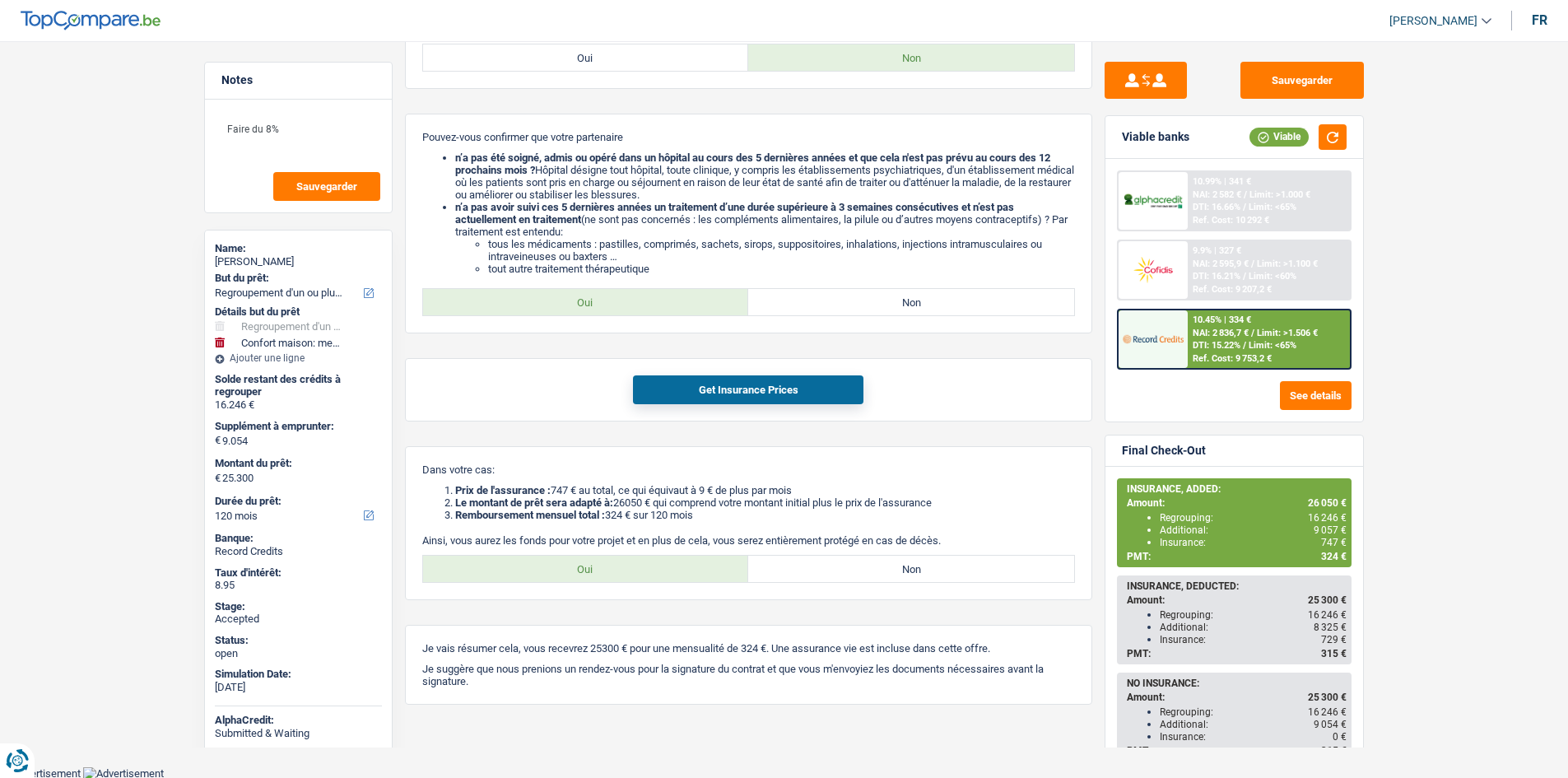
scroll to position [988, 0]
drag, startPoint x: 108, startPoint y: 244, endPoint x: 179, endPoint y: 15, distance: 239.8
click at [640, 52] on label "Oui" at bounding box center [586, 57] width 326 height 27
click at [640, 52] on input "Oui" at bounding box center [586, 57] width 326 height 27
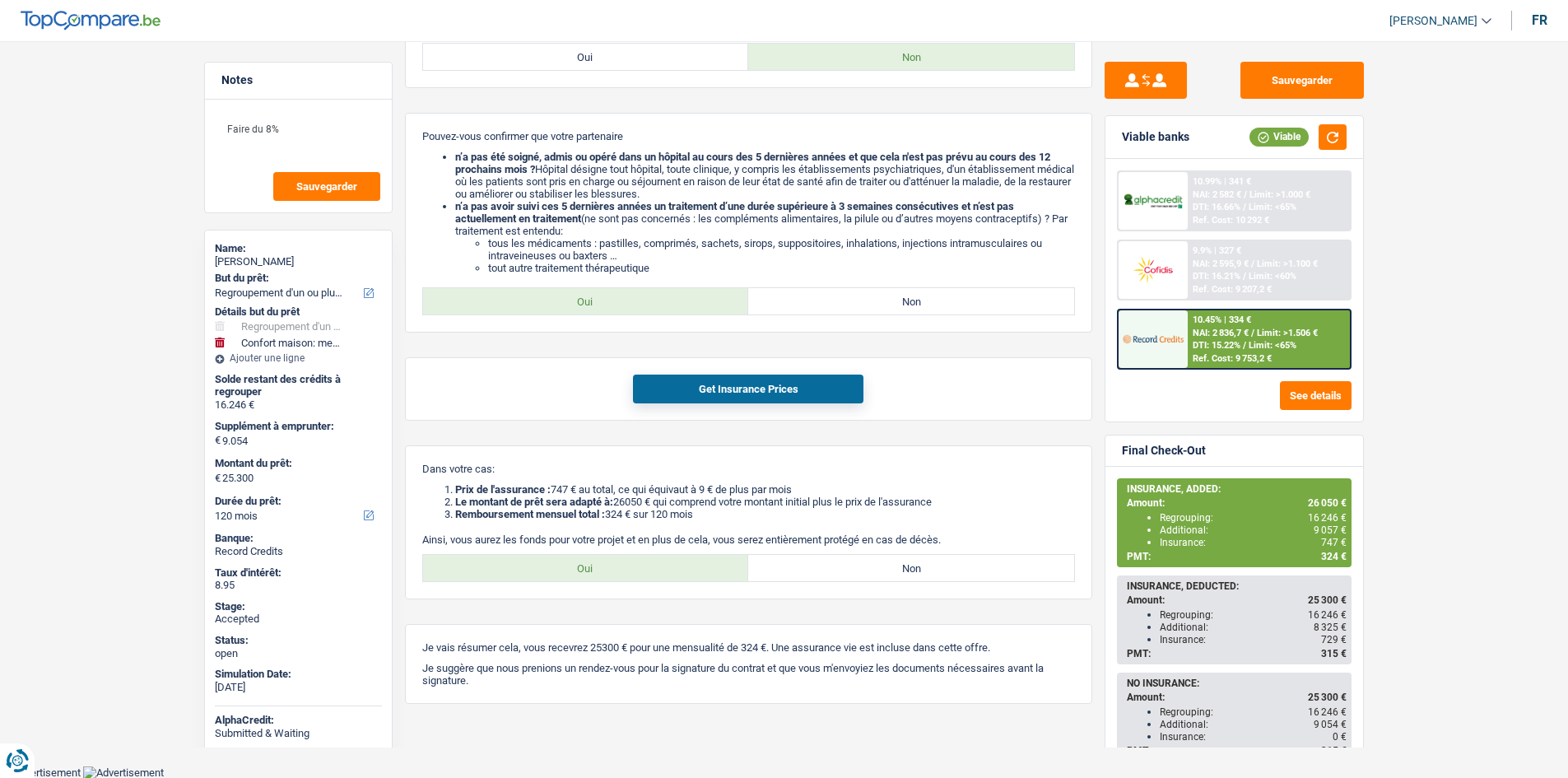
radio input "true"
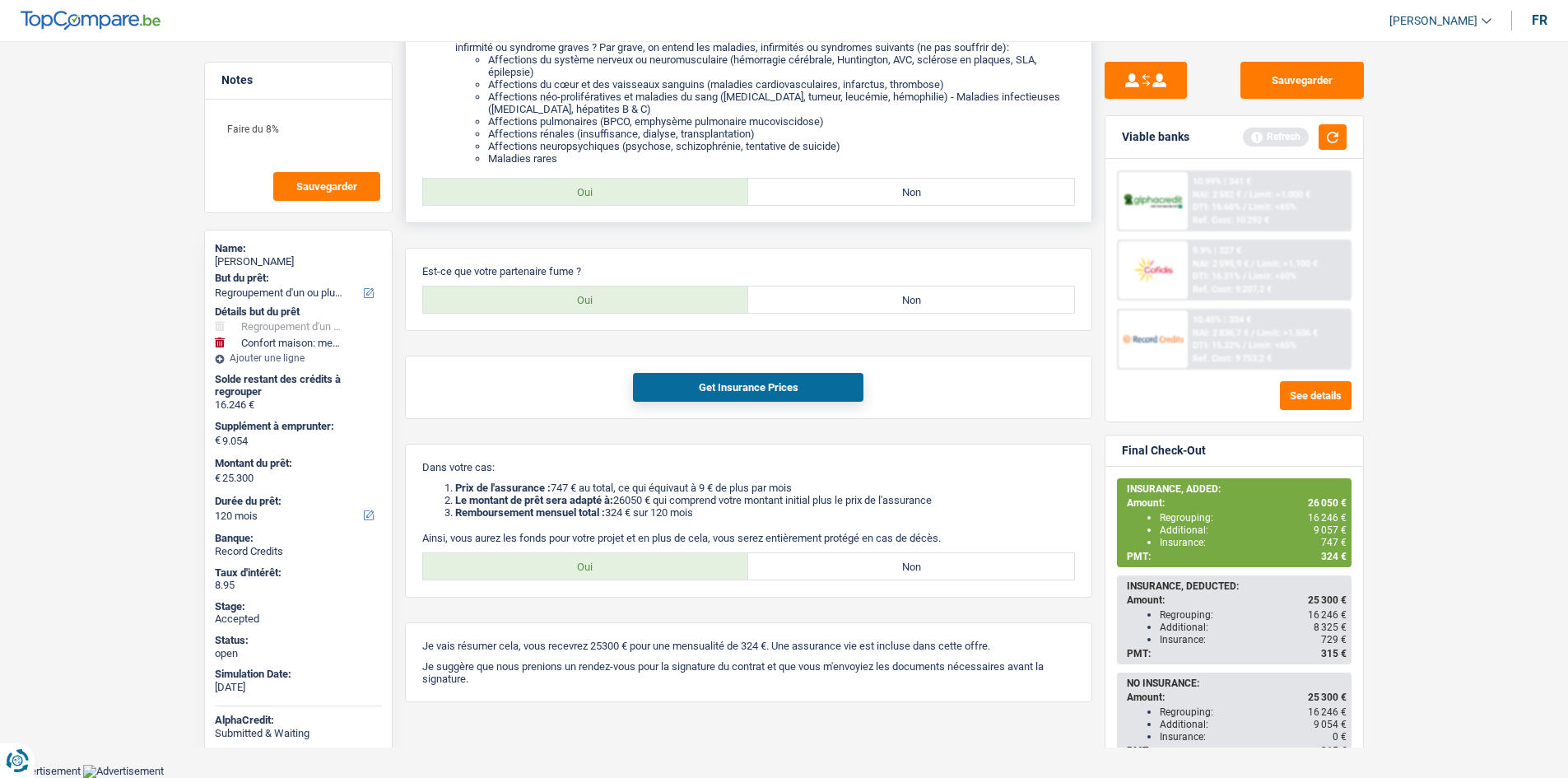
scroll to position [744, 0]
click at [825, 299] on label "Non" at bounding box center [911, 301] width 326 height 27
click at [825, 299] on input "Non" at bounding box center [911, 301] width 326 height 27
radio input "true"
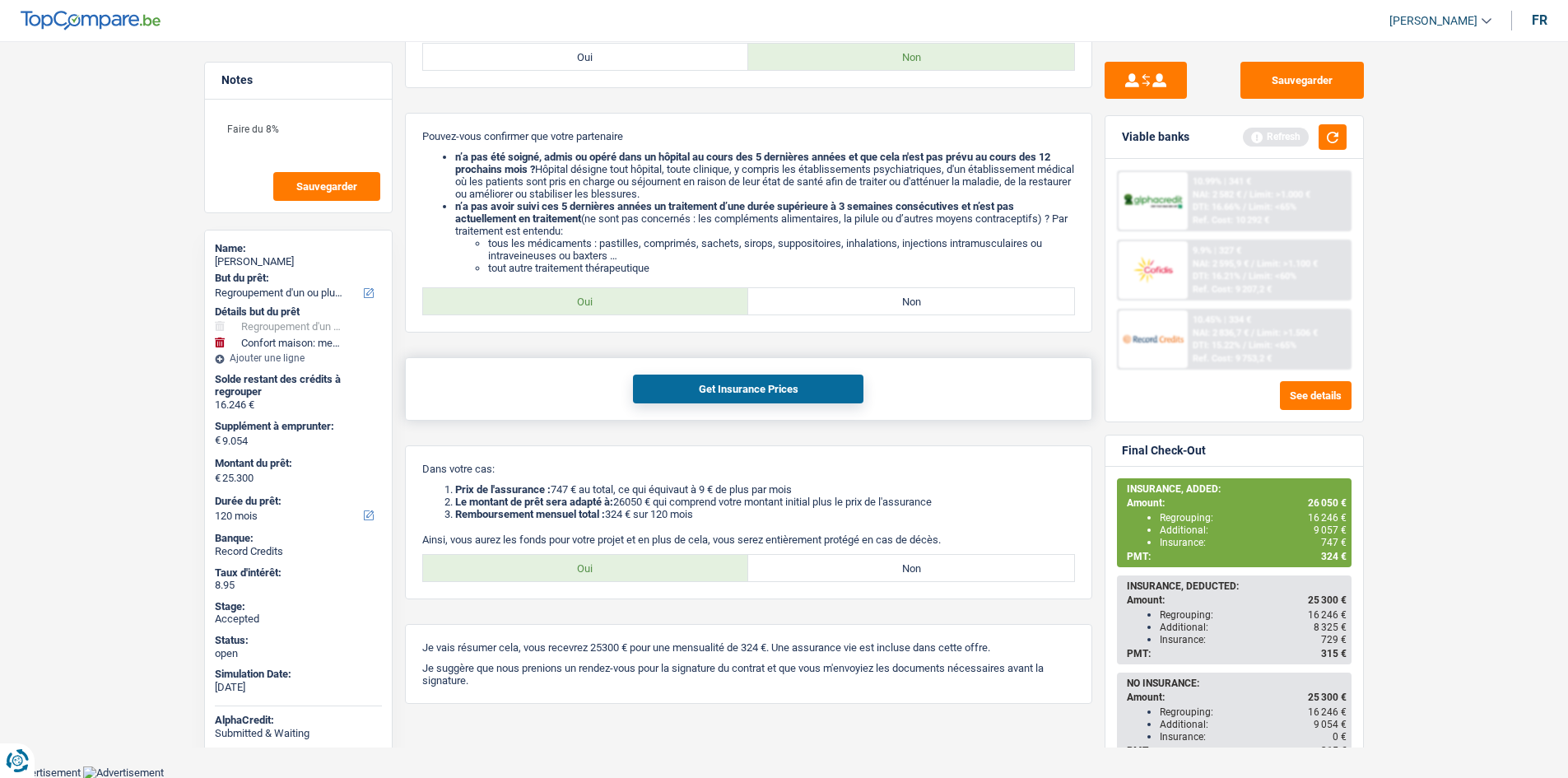
click at [809, 388] on button "Get Insurance Prices" at bounding box center [748, 388] width 230 height 29
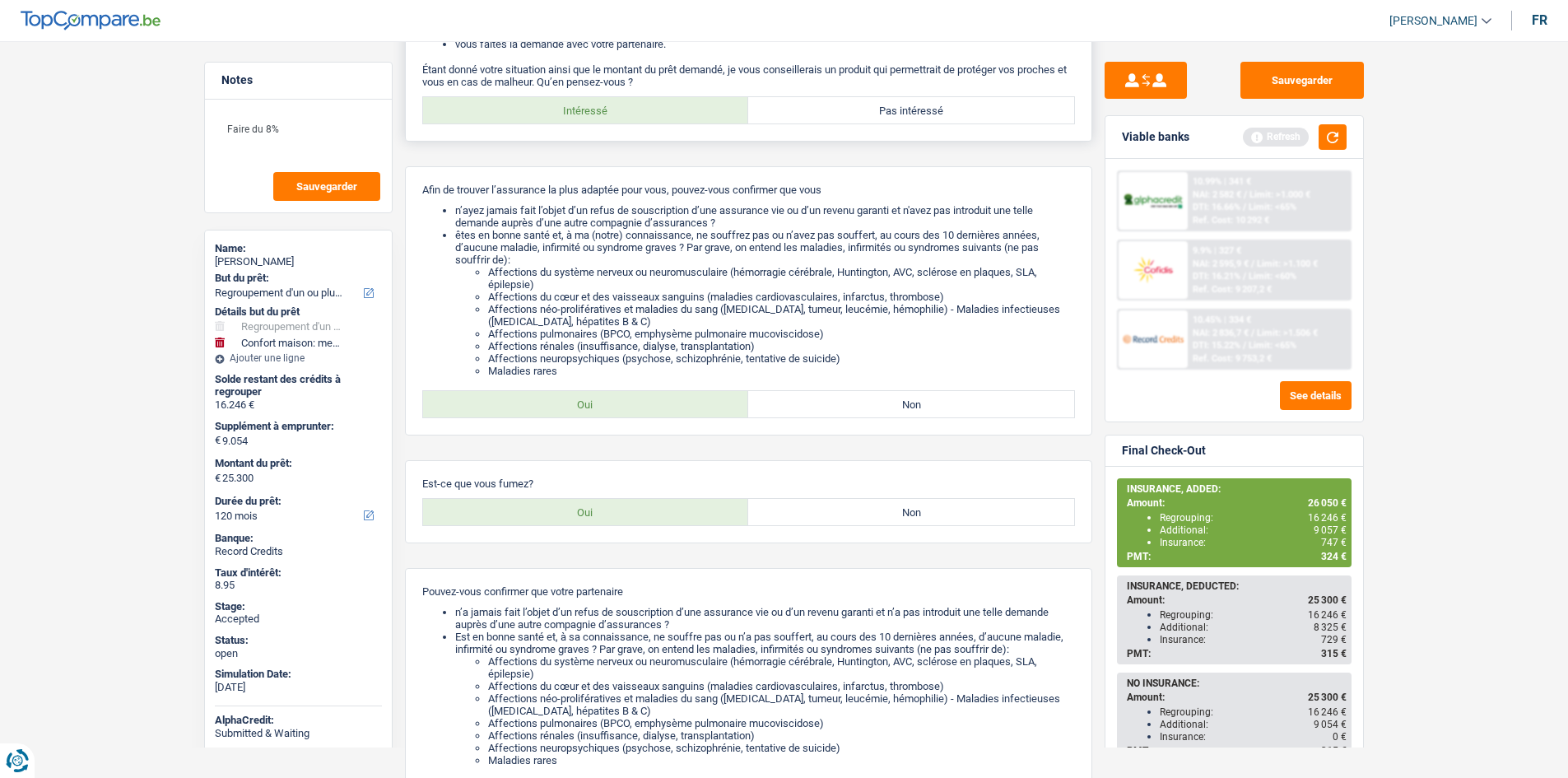
scroll to position [0, 0]
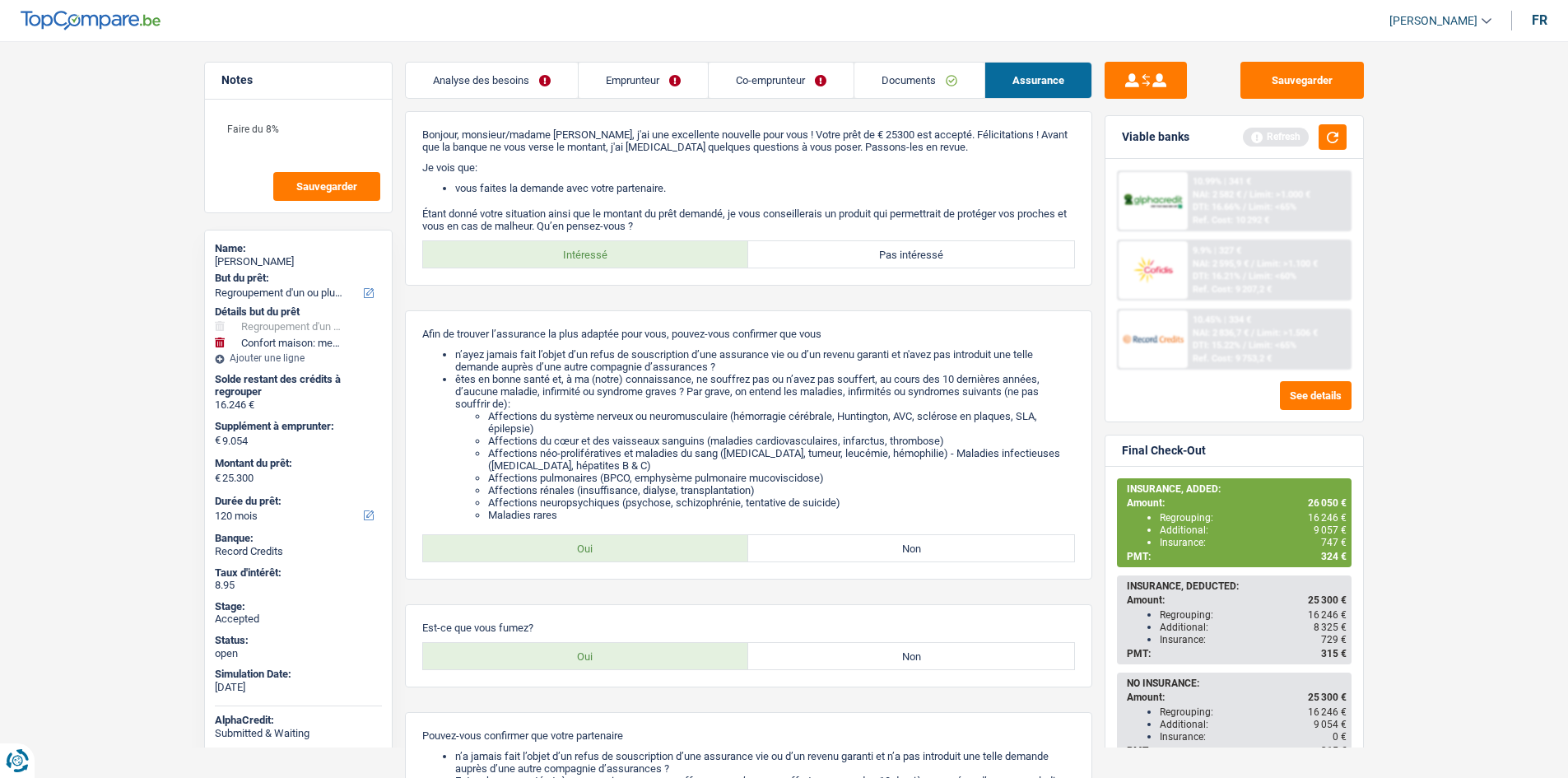
click at [610, 87] on link "Emprunteur" at bounding box center [643, 80] width 129 height 36
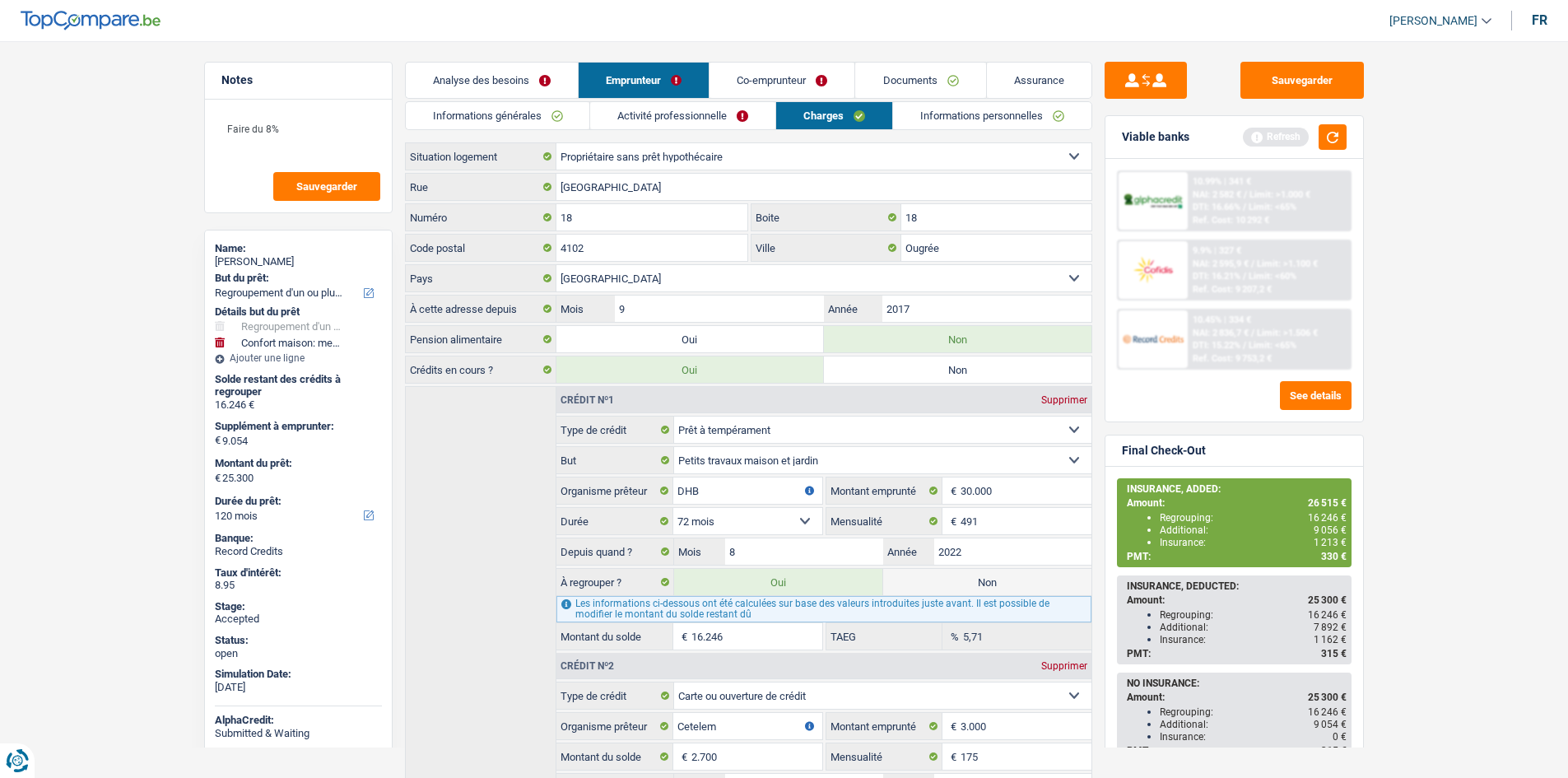
click at [540, 109] on link "Informations générales" at bounding box center [498, 115] width 185 height 27
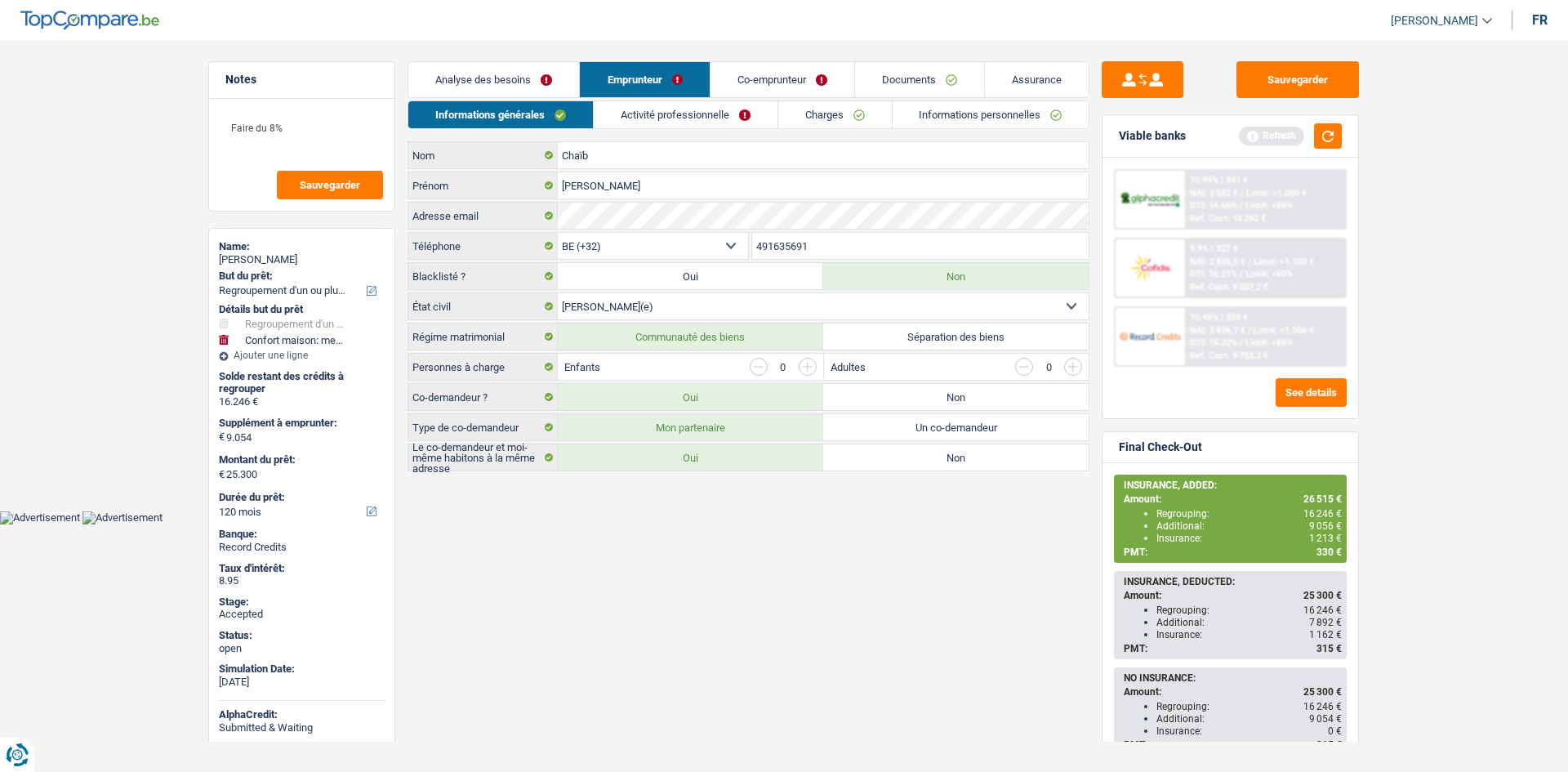
click at [644, 100] on li "Activité professionnelle" at bounding box center [684, 114] width 184 height 29
click at [690, 116] on link "Activité professionnelle" at bounding box center [685, 114] width 184 height 27
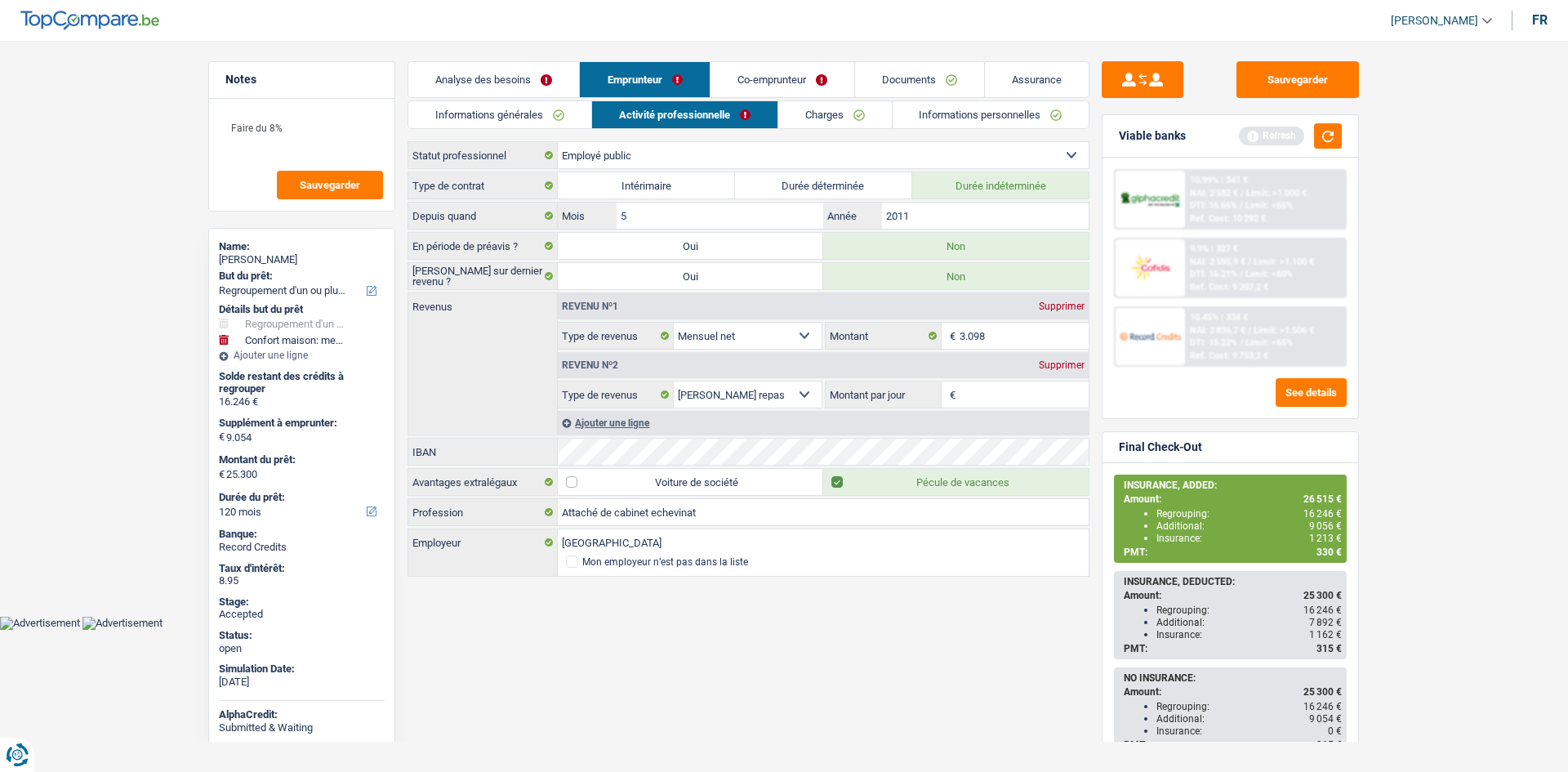
click at [815, 109] on link "Charges" at bounding box center [834, 114] width 113 height 27
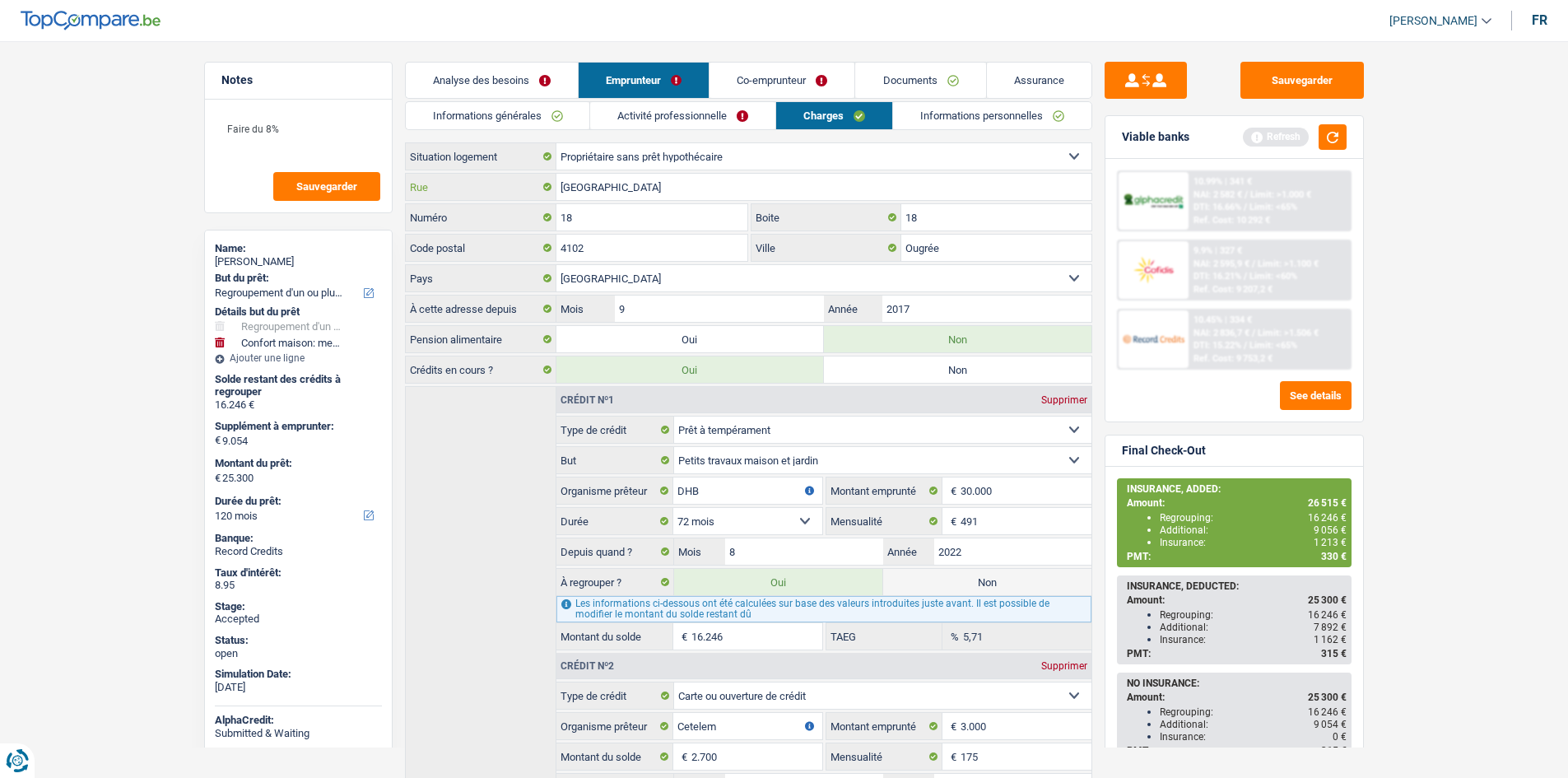
click at [678, 186] on input "[GEOGRAPHIC_DATA]" at bounding box center [824, 187] width 535 height 27
click at [686, 224] on input "18" at bounding box center [652, 217] width 192 height 27
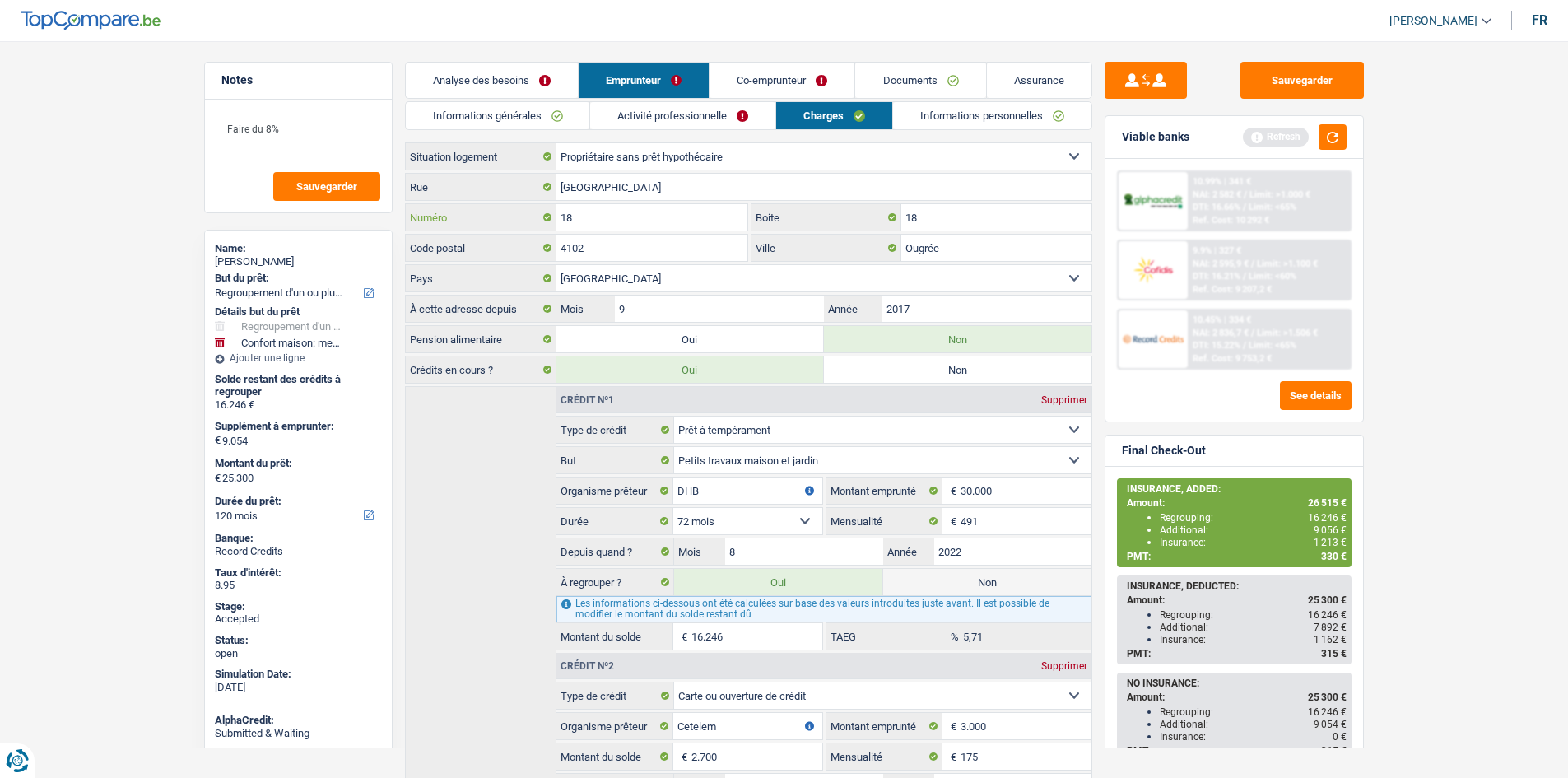
click at [649, 223] on input "18" at bounding box center [652, 217] width 192 height 27
click at [932, 250] on input "Ougrée" at bounding box center [996, 247] width 191 height 27
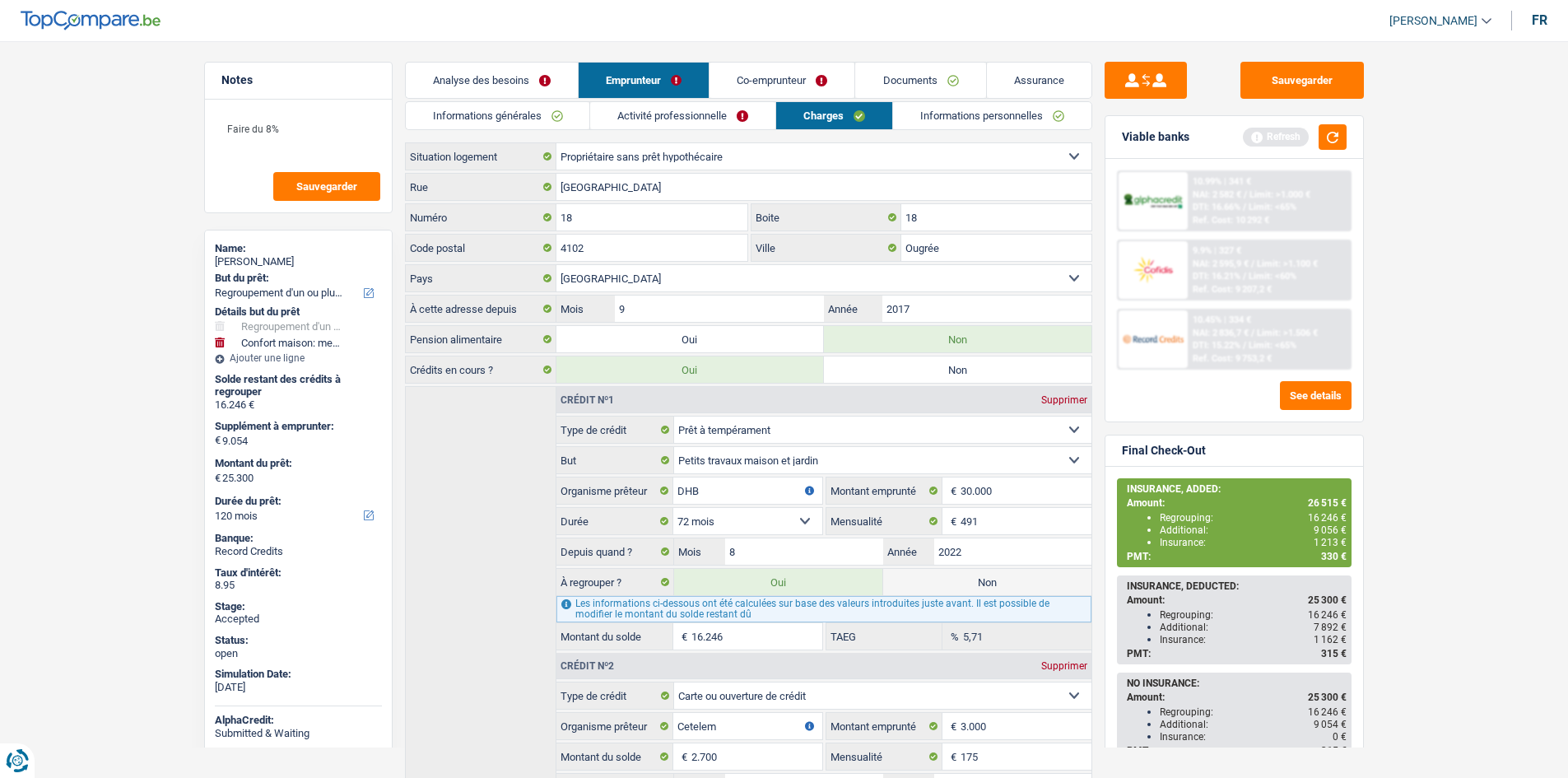
click at [958, 113] on link "Informations personnelles" at bounding box center [992, 115] width 198 height 27
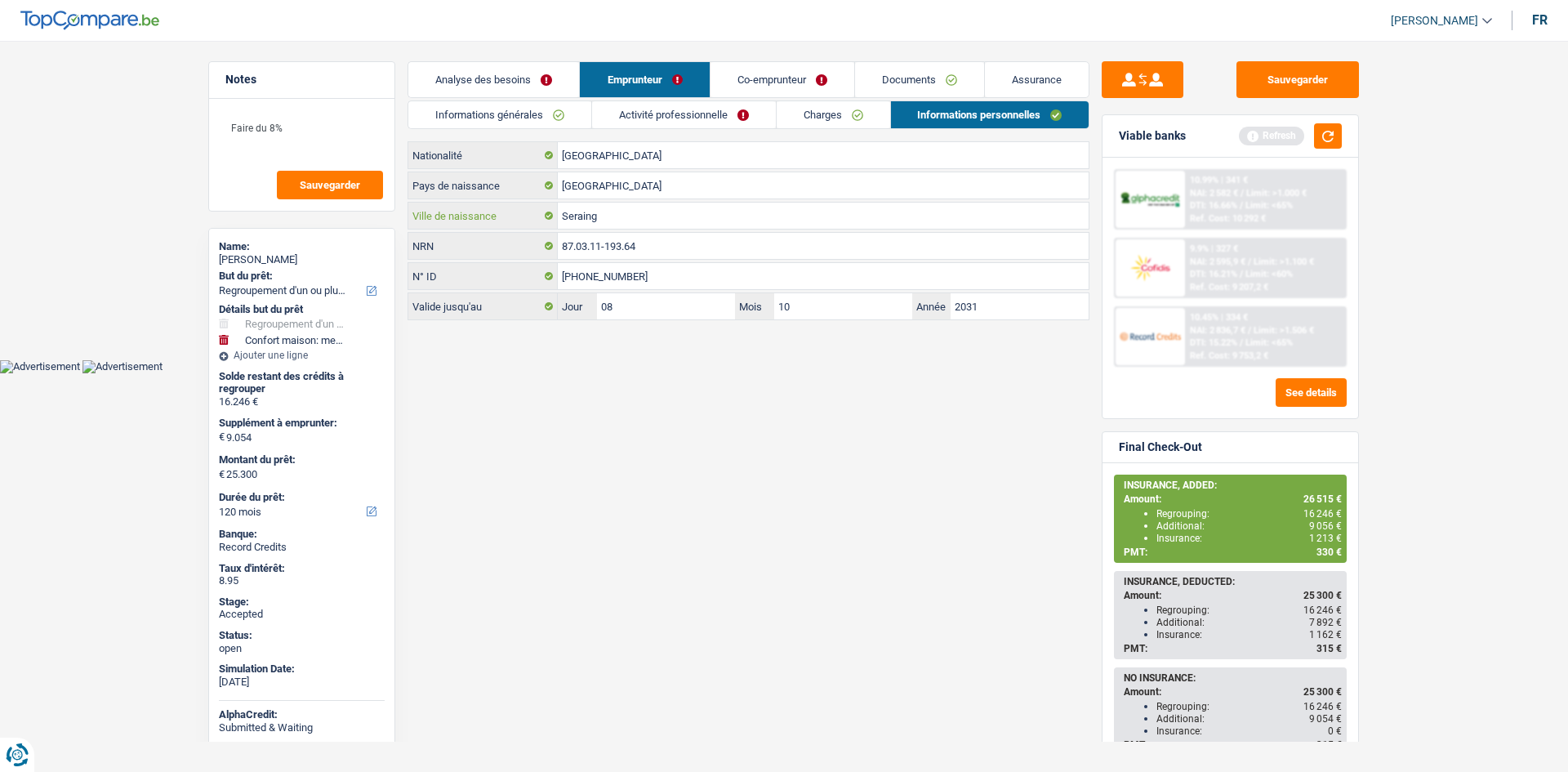
click at [719, 220] on input "Seraing" at bounding box center [823, 216] width 531 height 27
click at [812, 82] on link "Co-emprunteur" at bounding box center [783, 80] width 144 height 35
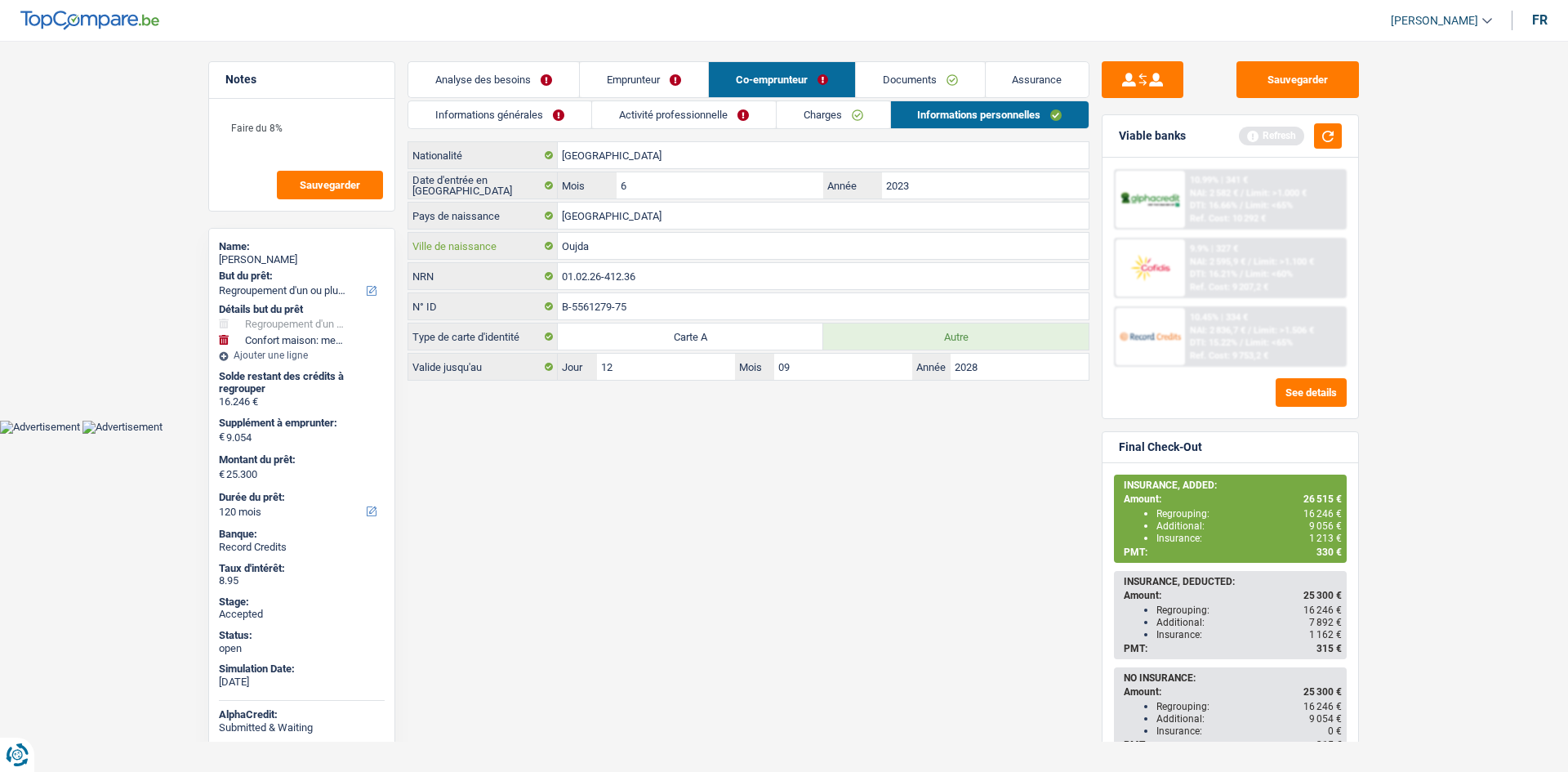
click at [625, 249] on input "Oujda" at bounding box center [823, 245] width 531 height 27
click at [905, 74] on link "Documents" at bounding box center [919, 80] width 129 height 35
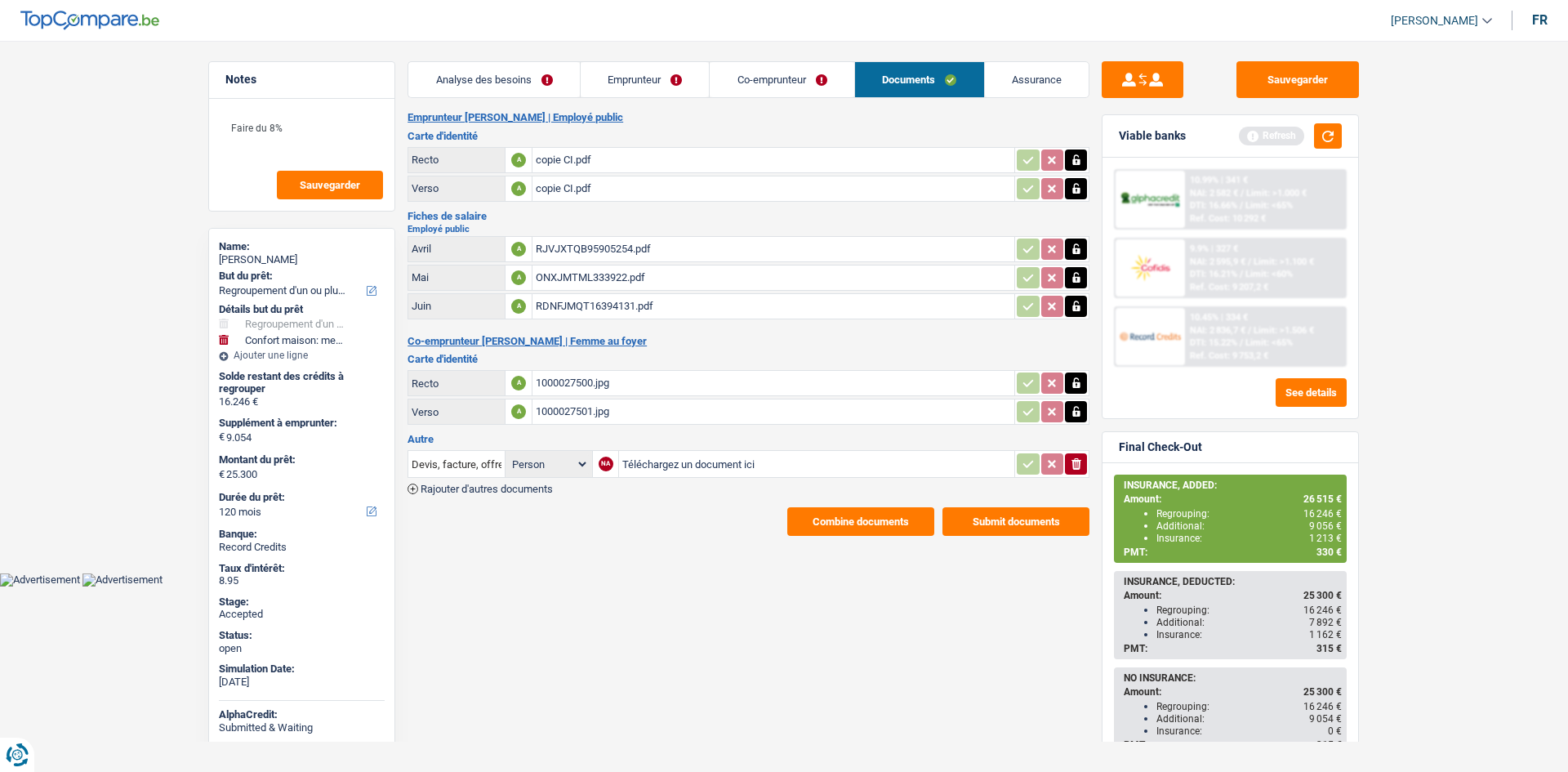
click at [820, 78] on link "Co-emprunteur" at bounding box center [782, 80] width 145 height 35
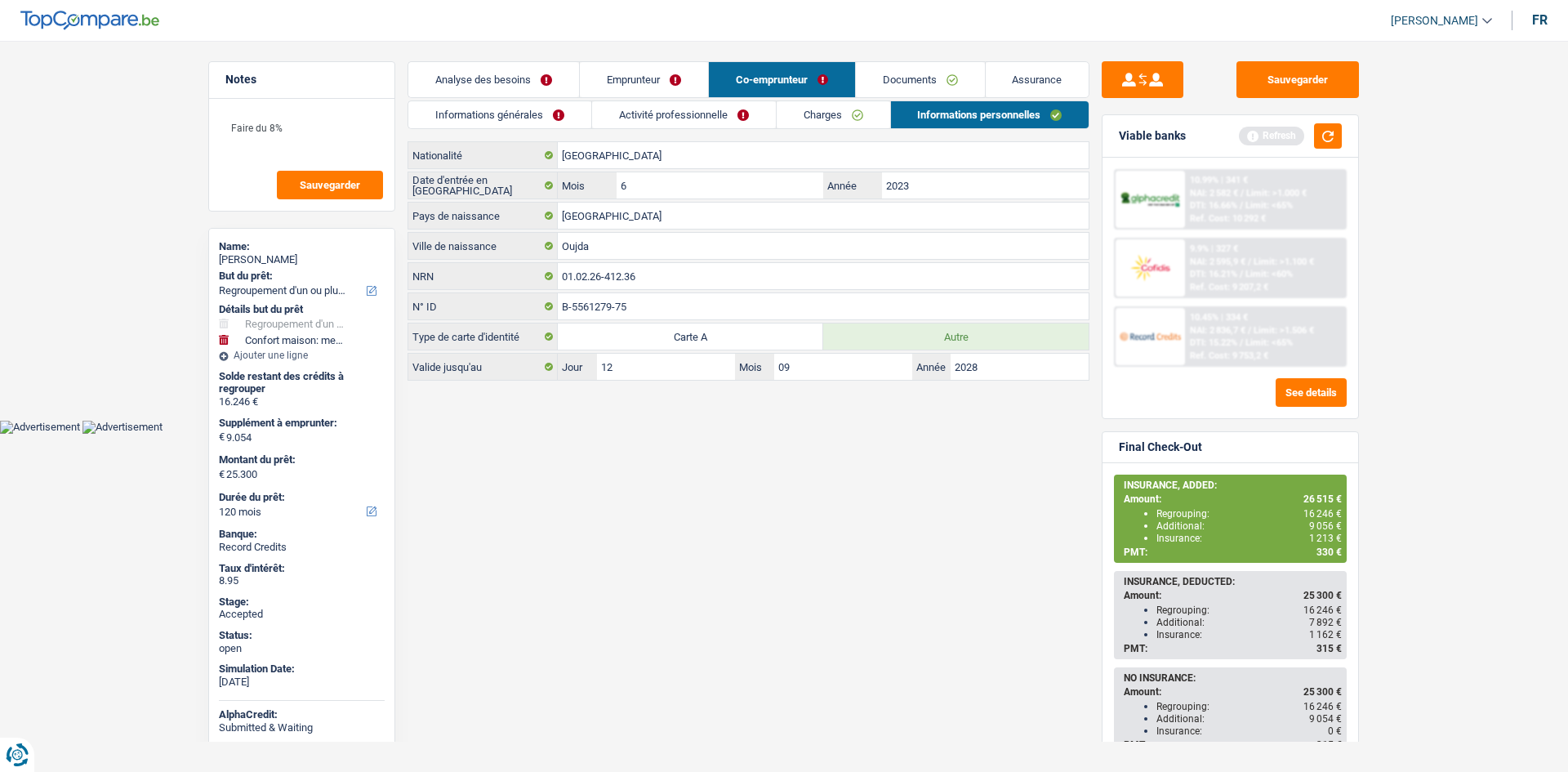
click at [1324, 535] on span "1 213 €" at bounding box center [1325, 539] width 32 height 12
copy span "1 213"
drag, startPoint x: 1017, startPoint y: 77, endPoint x: 780, endPoint y: 223, distance: 278.4
click at [1017, 77] on link "Assurance" at bounding box center [1036, 80] width 103 height 35
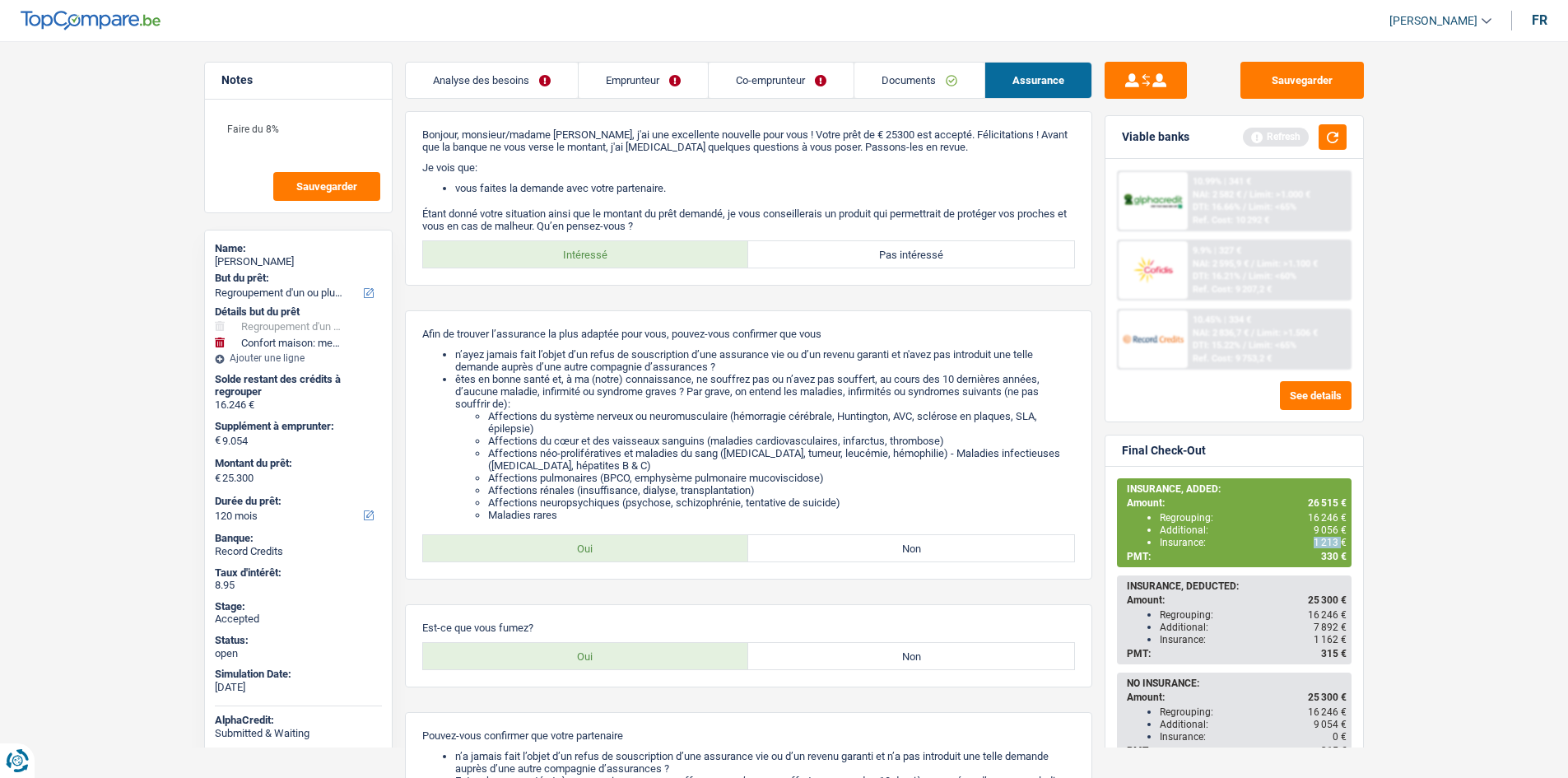
click at [601, 92] on link "Emprunteur" at bounding box center [643, 80] width 129 height 36
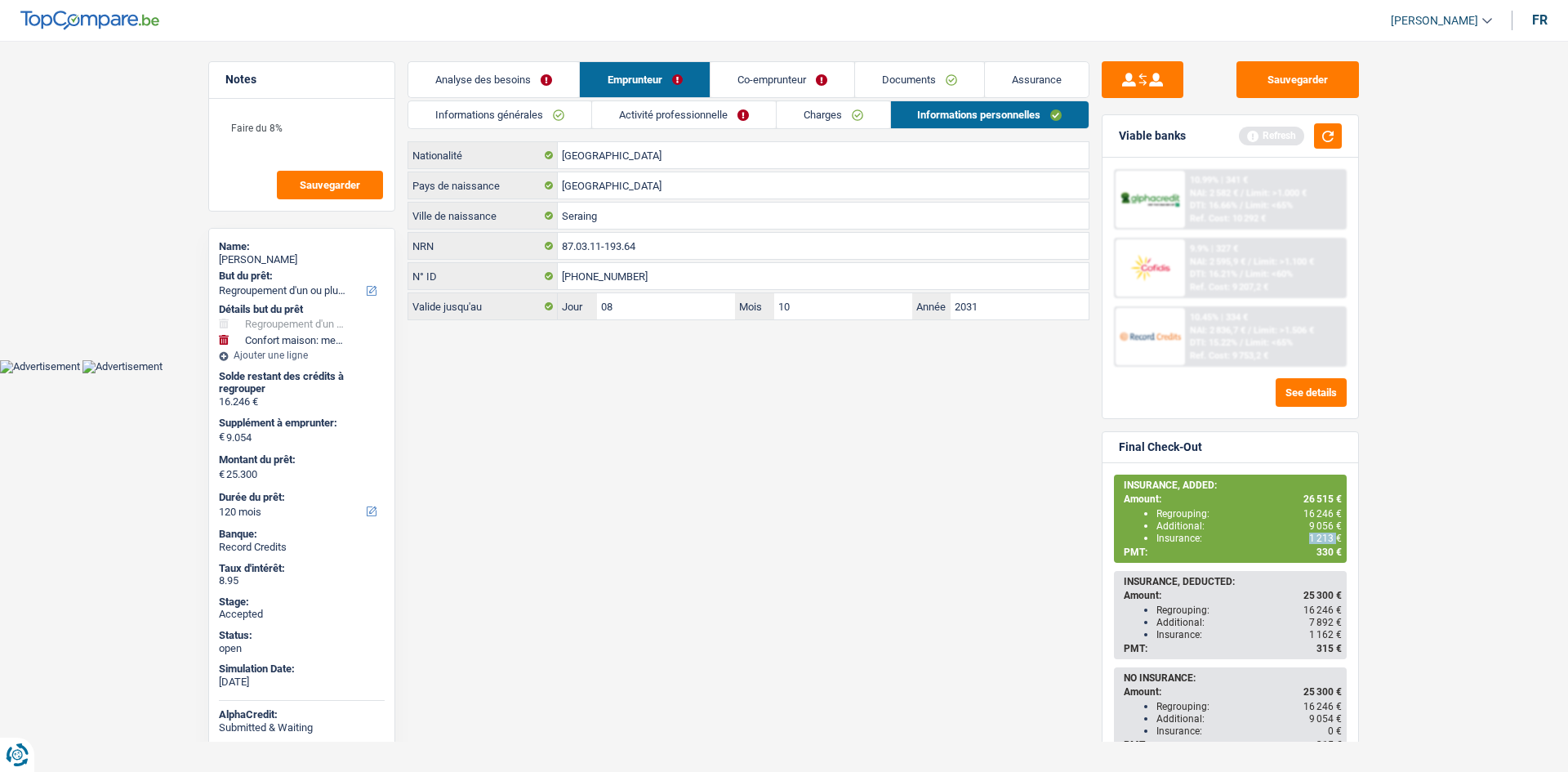
click at [541, 120] on link "Informations générales" at bounding box center [500, 114] width 183 height 27
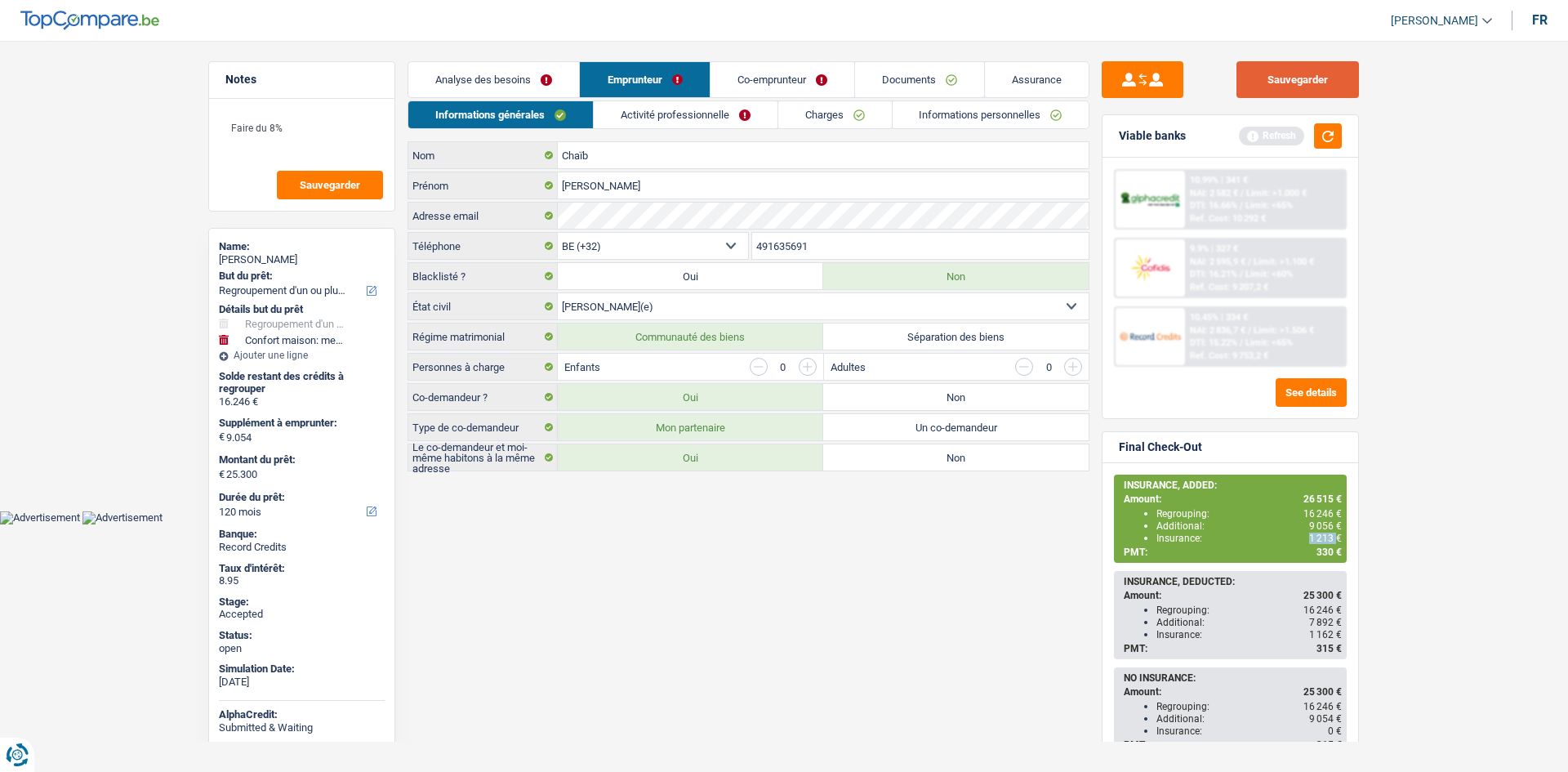
click at [1261, 83] on button "Sauvegarder" at bounding box center [1297, 79] width 122 height 36
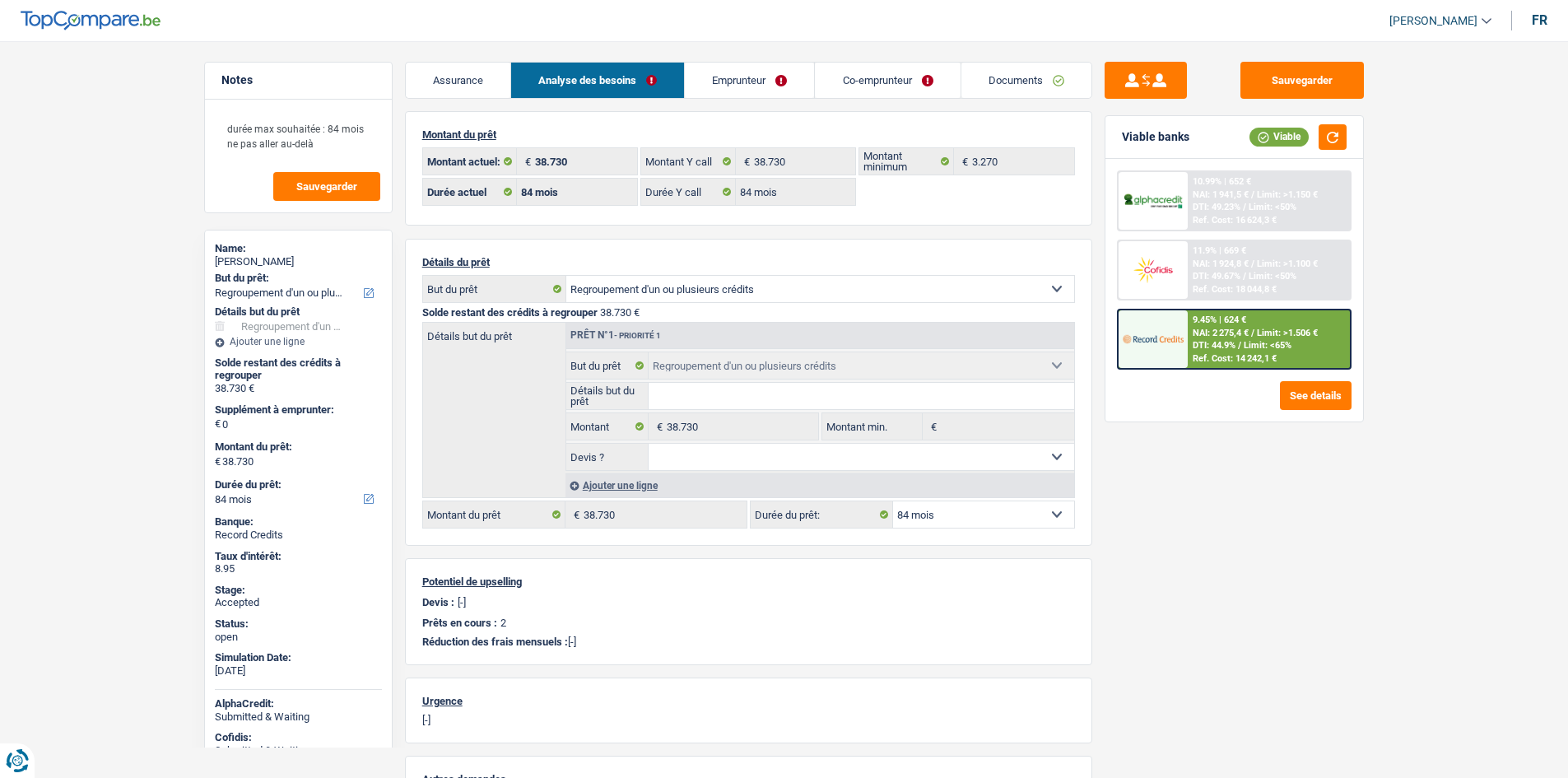
select select "refinancing"
select select "84"
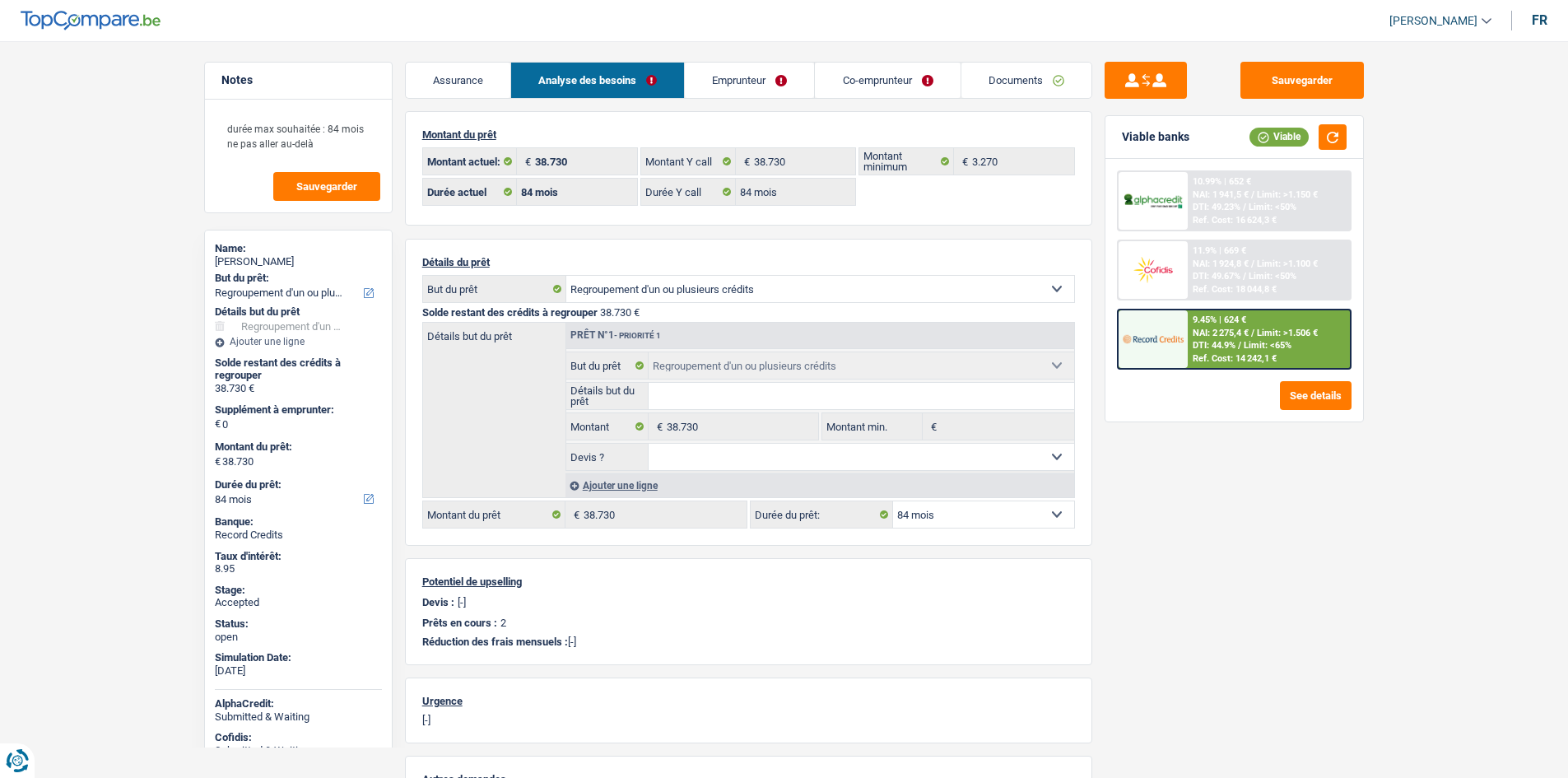
select select "refinancing"
select select "84"
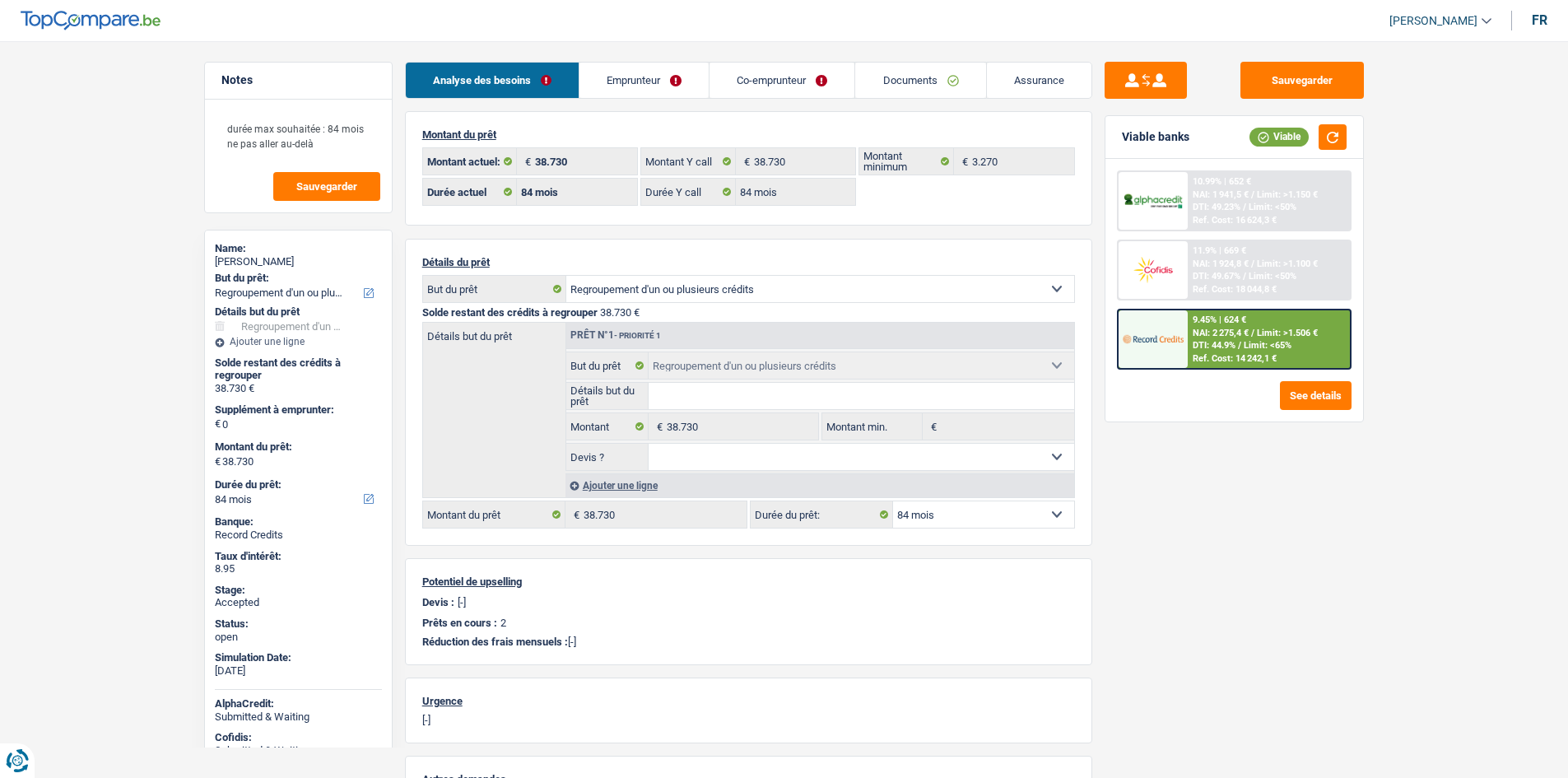
click at [672, 93] on link "Emprunteur" at bounding box center [644, 80] width 129 height 36
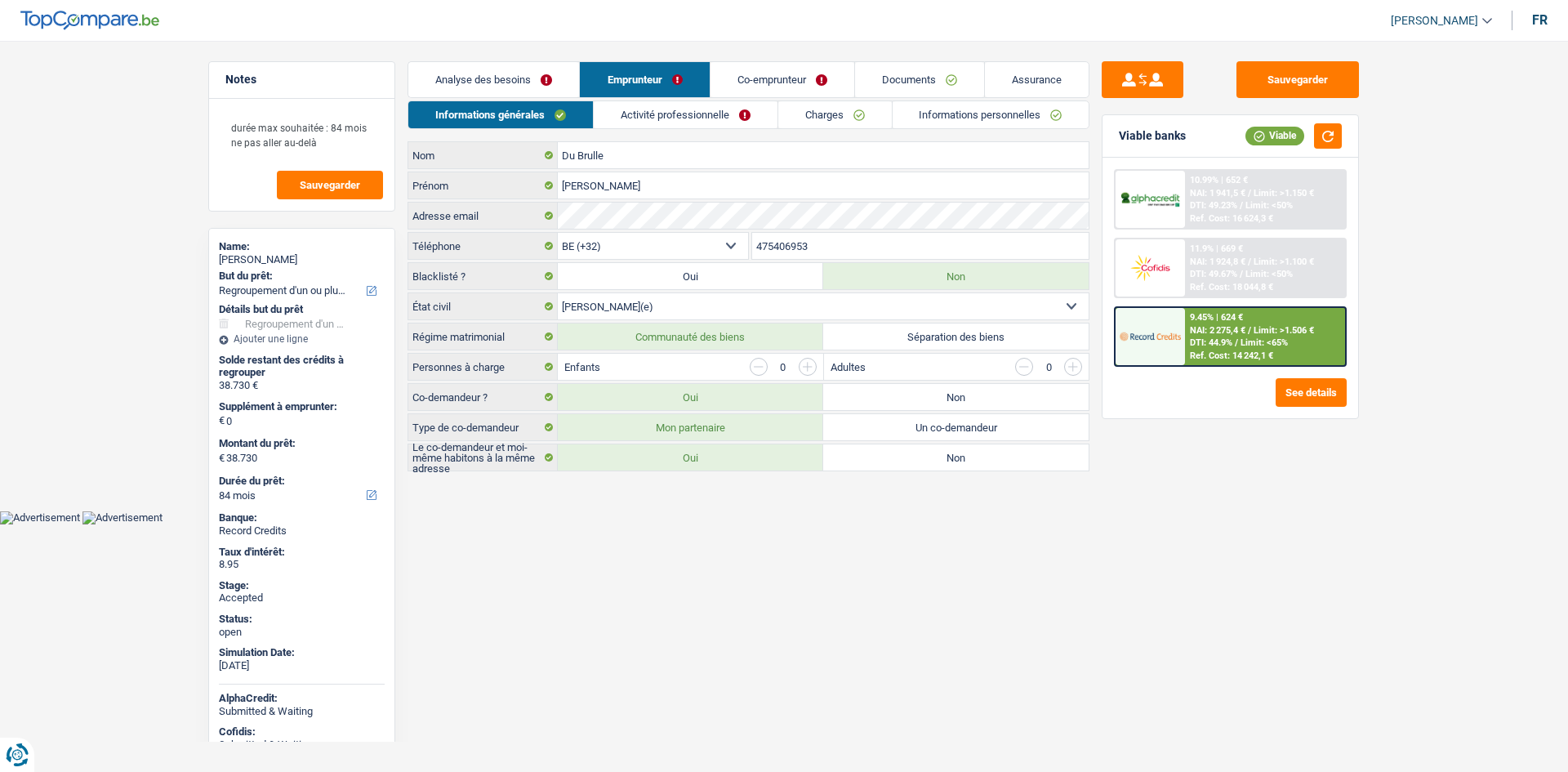
click at [793, 115] on link "Charges" at bounding box center [834, 114] width 113 height 27
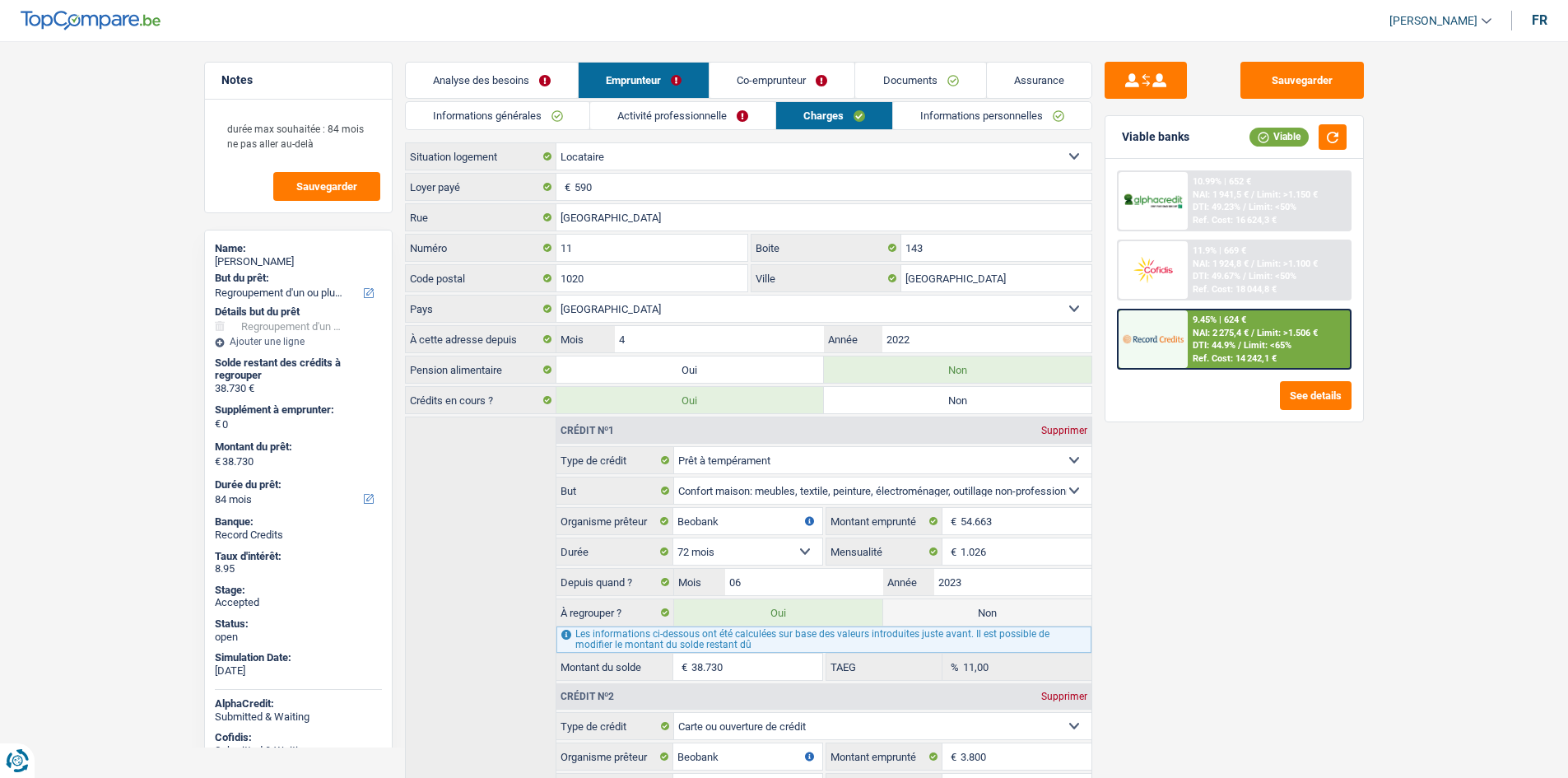
click at [103, 221] on main "Notes durée max souhaitée : 84 mois ne pas aller au-delà Sauvegarder Name: Didi…" at bounding box center [784, 478] width 1568 height 907
click at [704, 109] on link "Activité professionnelle" at bounding box center [683, 115] width 186 height 27
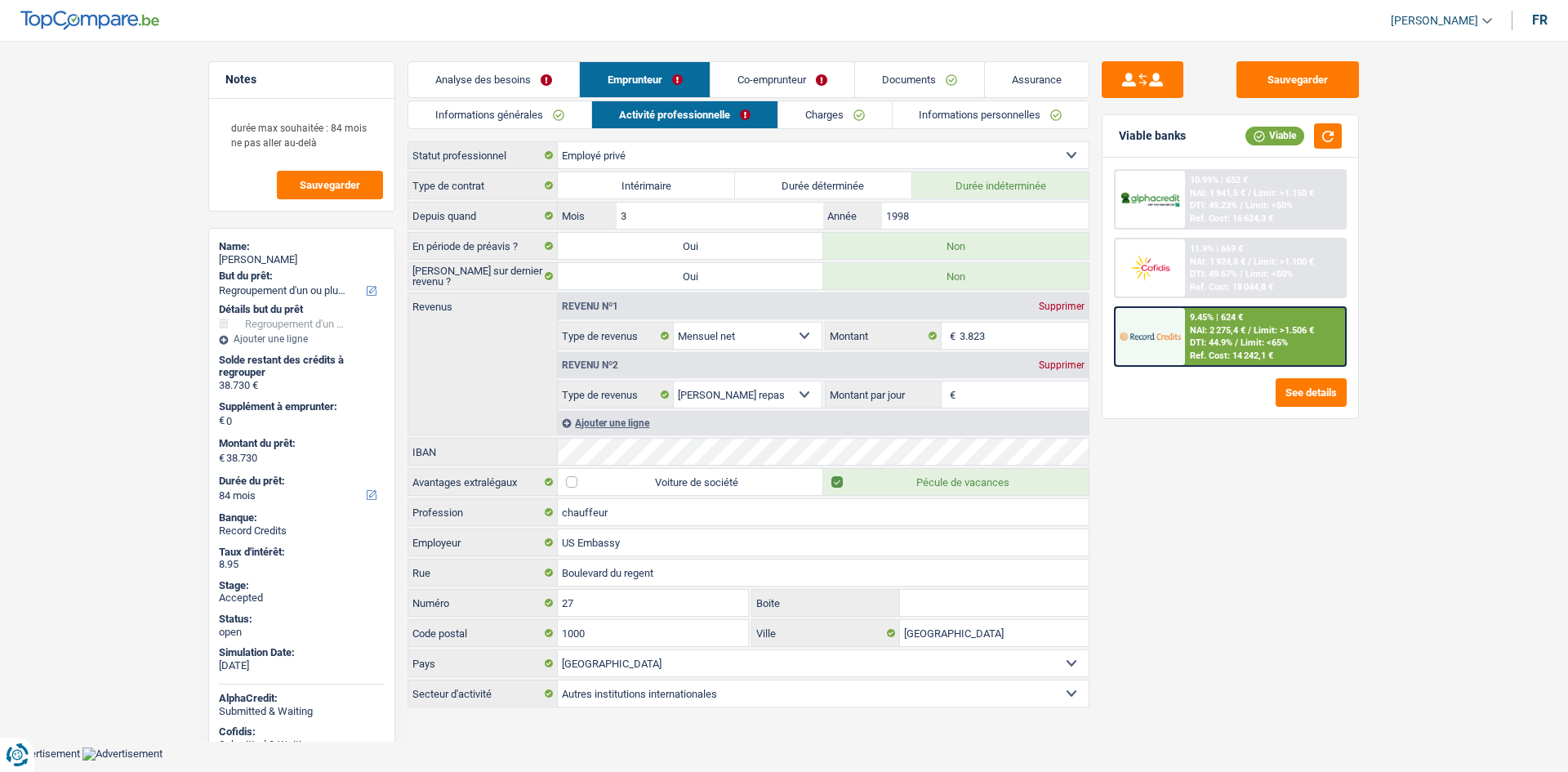
click at [824, 120] on link "Charges" at bounding box center [834, 114] width 113 height 27
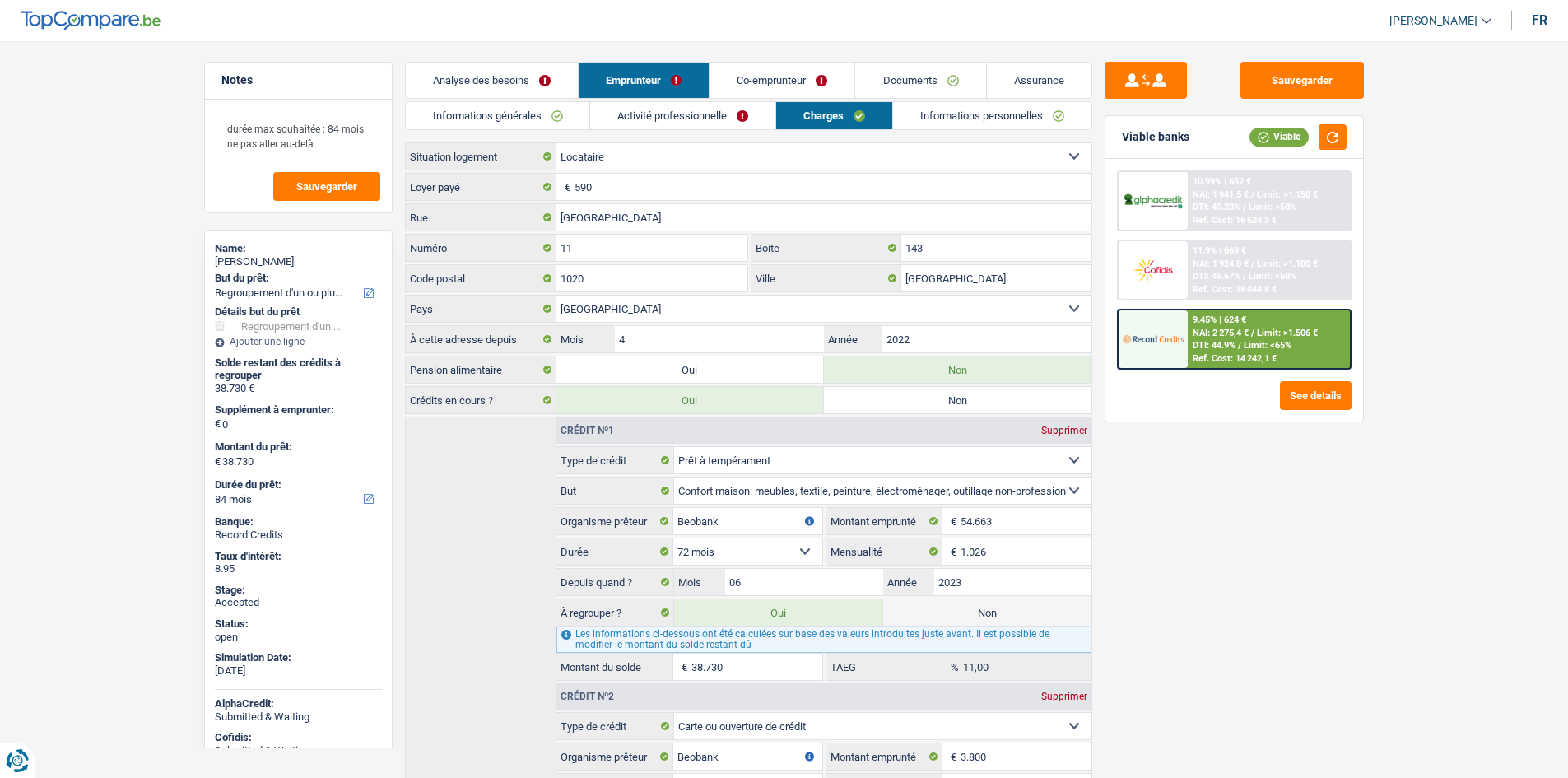
click at [1289, 523] on div "Sauvegarder Viable banks Viable 10.99% | 652 € NAI: 1 941,5 € / Limit: >1.150 €…" at bounding box center [1235, 404] width 284 height 686
click at [972, 108] on link "Informations personnelles" at bounding box center [992, 115] width 198 height 27
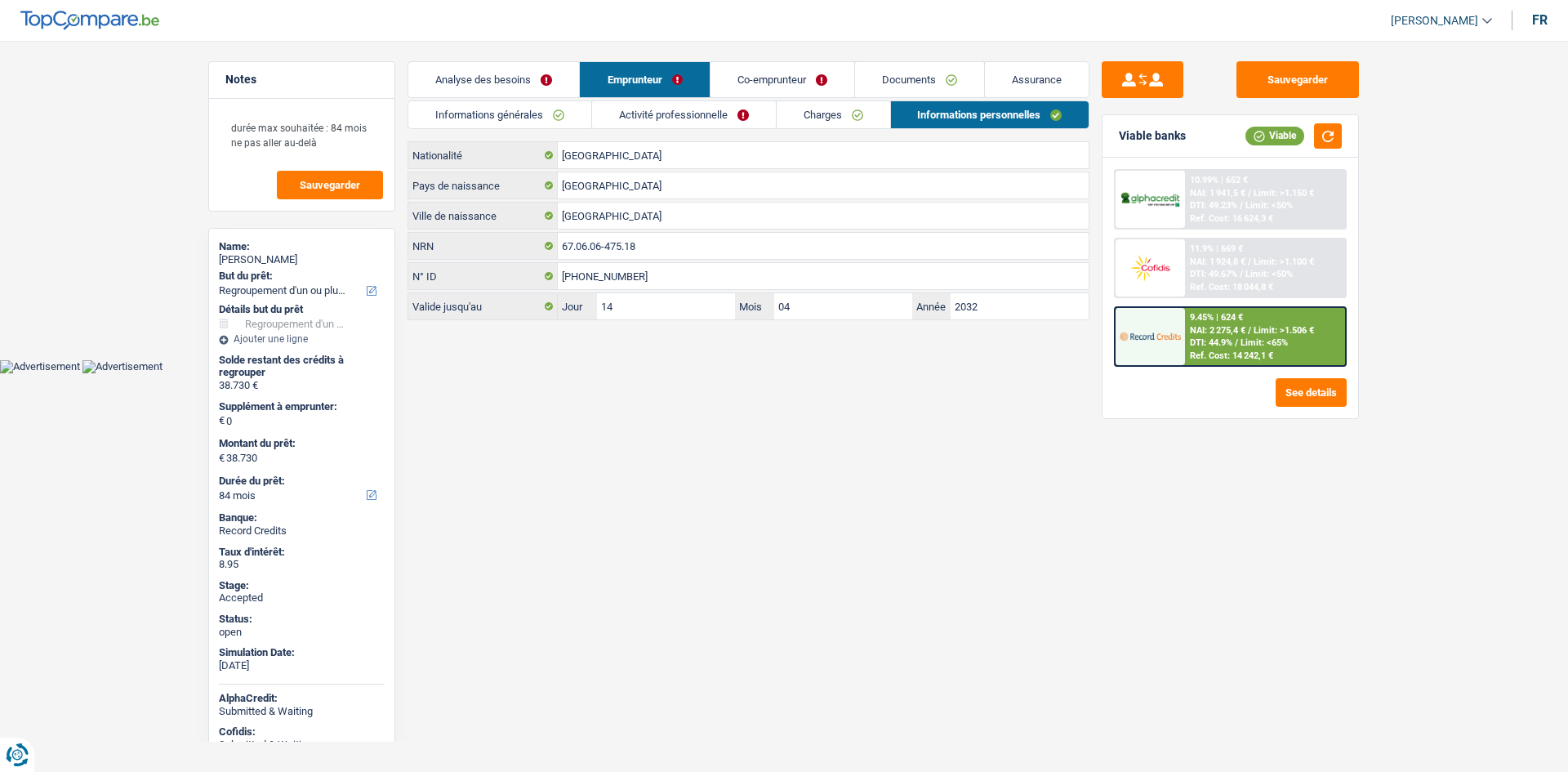
click at [543, 112] on link "Informations générales" at bounding box center [500, 114] width 183 height 27
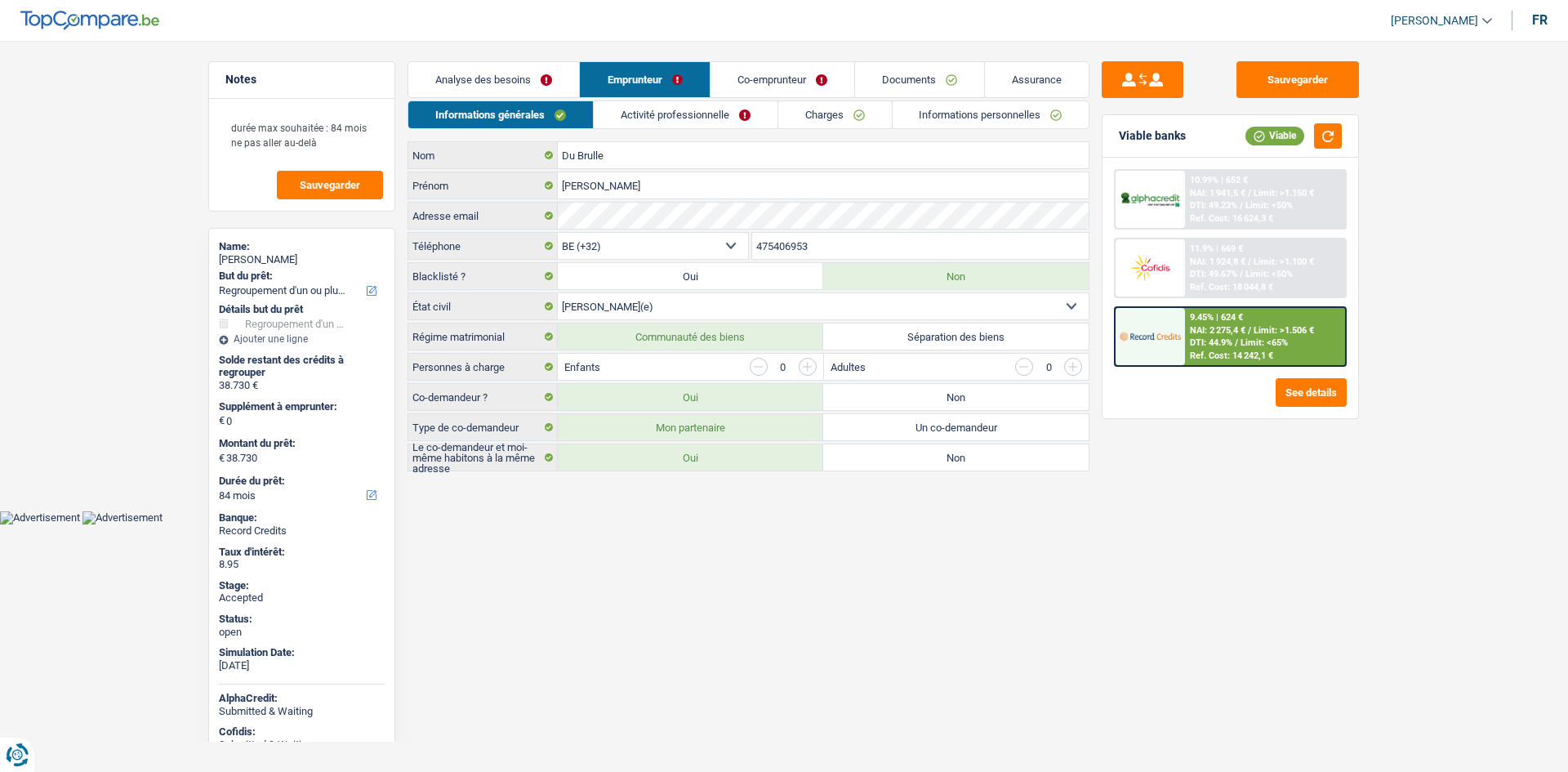
click at [119, 228] on main "Notes durée max souhaitée : 84 mois ne pas aller au-delà Sauvegarder Name: Didi…" at bounding box center [784, 268] width 1568 height 486
click at [548, 79] on link "Analyse des besoins" at bounding box center [493, 80] width 170 height 35
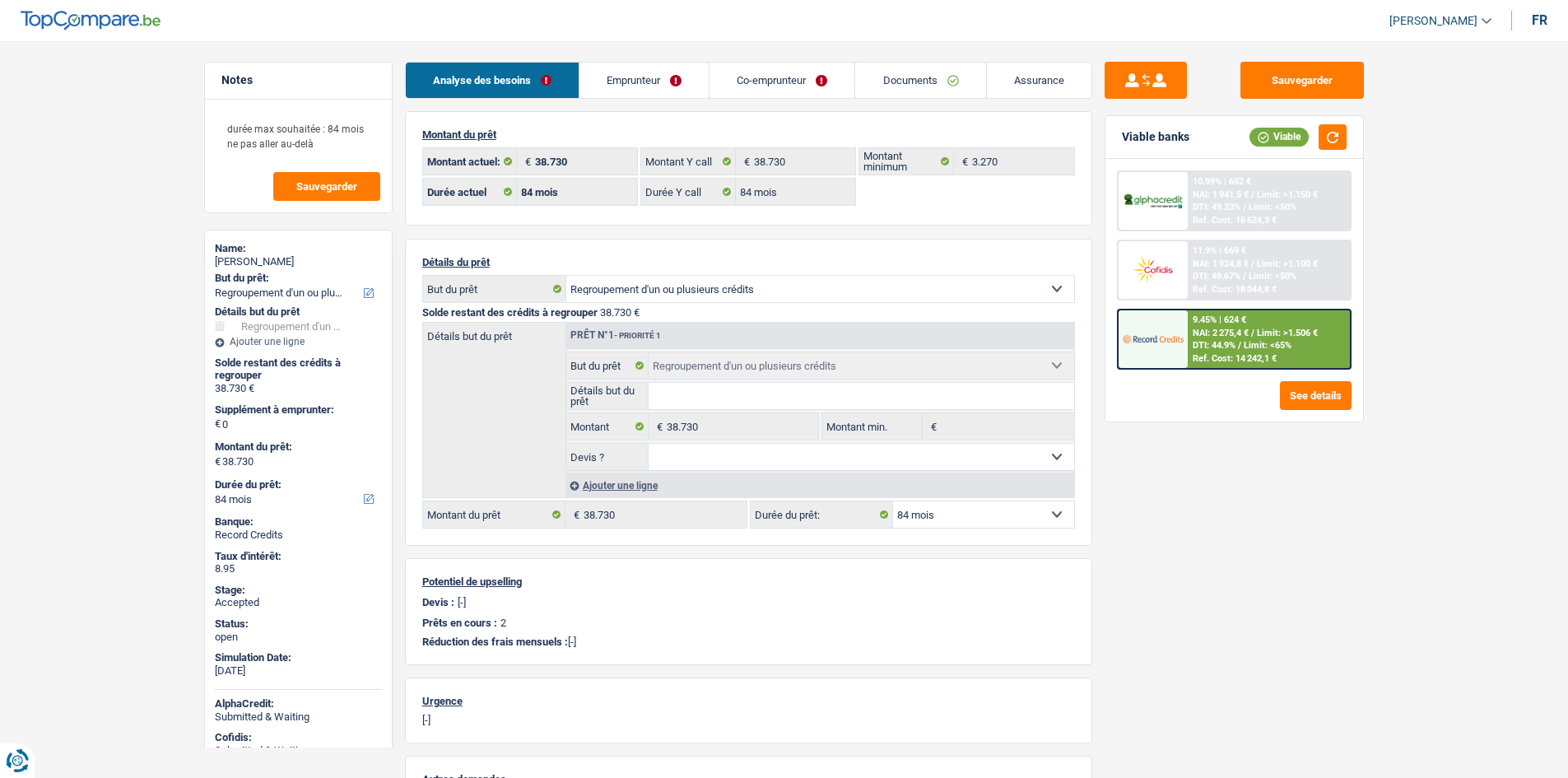
click at [672, 87] on link "Emprunteur" at bounding box center [644, 80] width 129 height 36
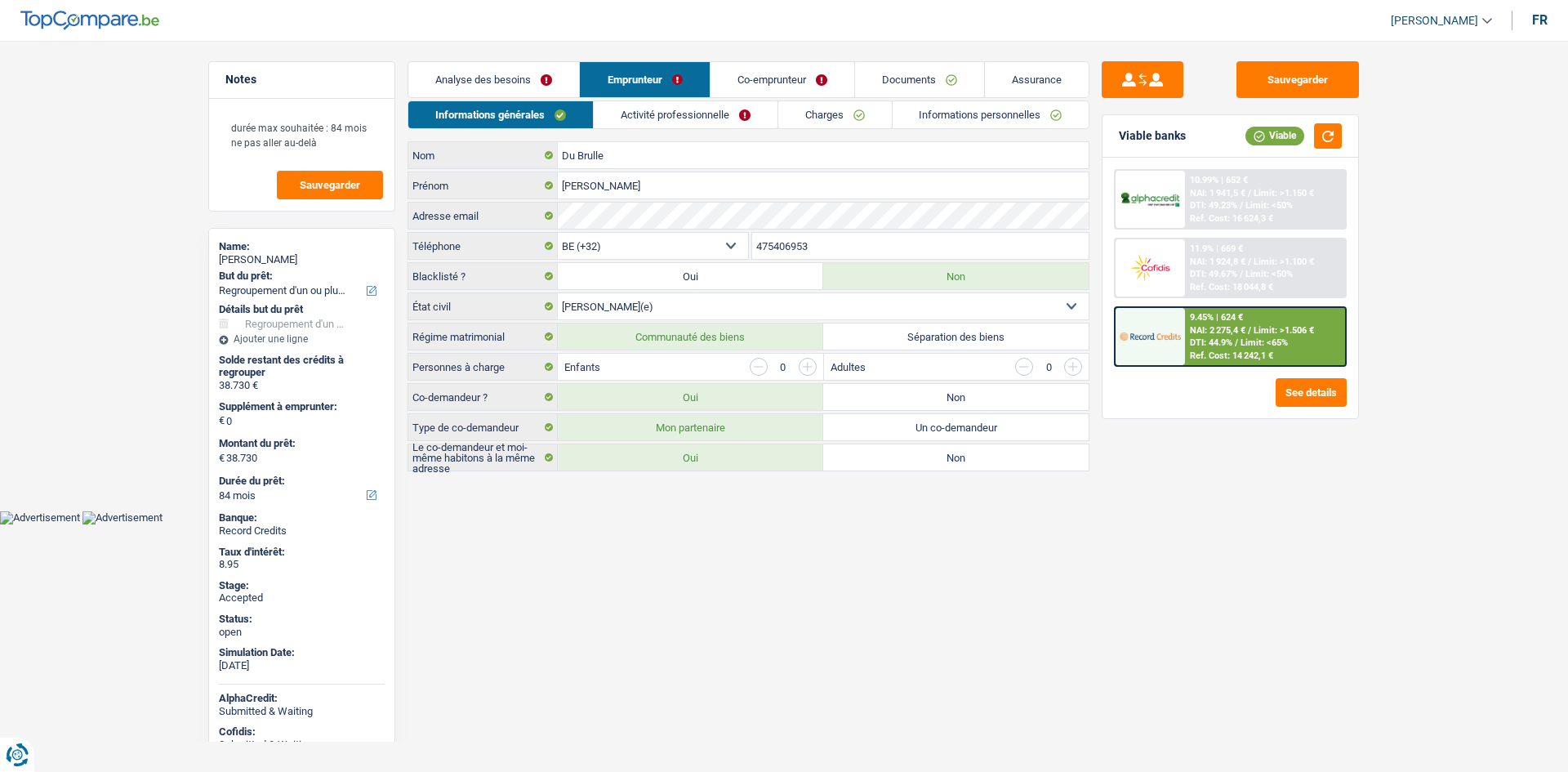
click at [799, 122] on link "Charges" at bounding box center [834, 114] width 113 height 27
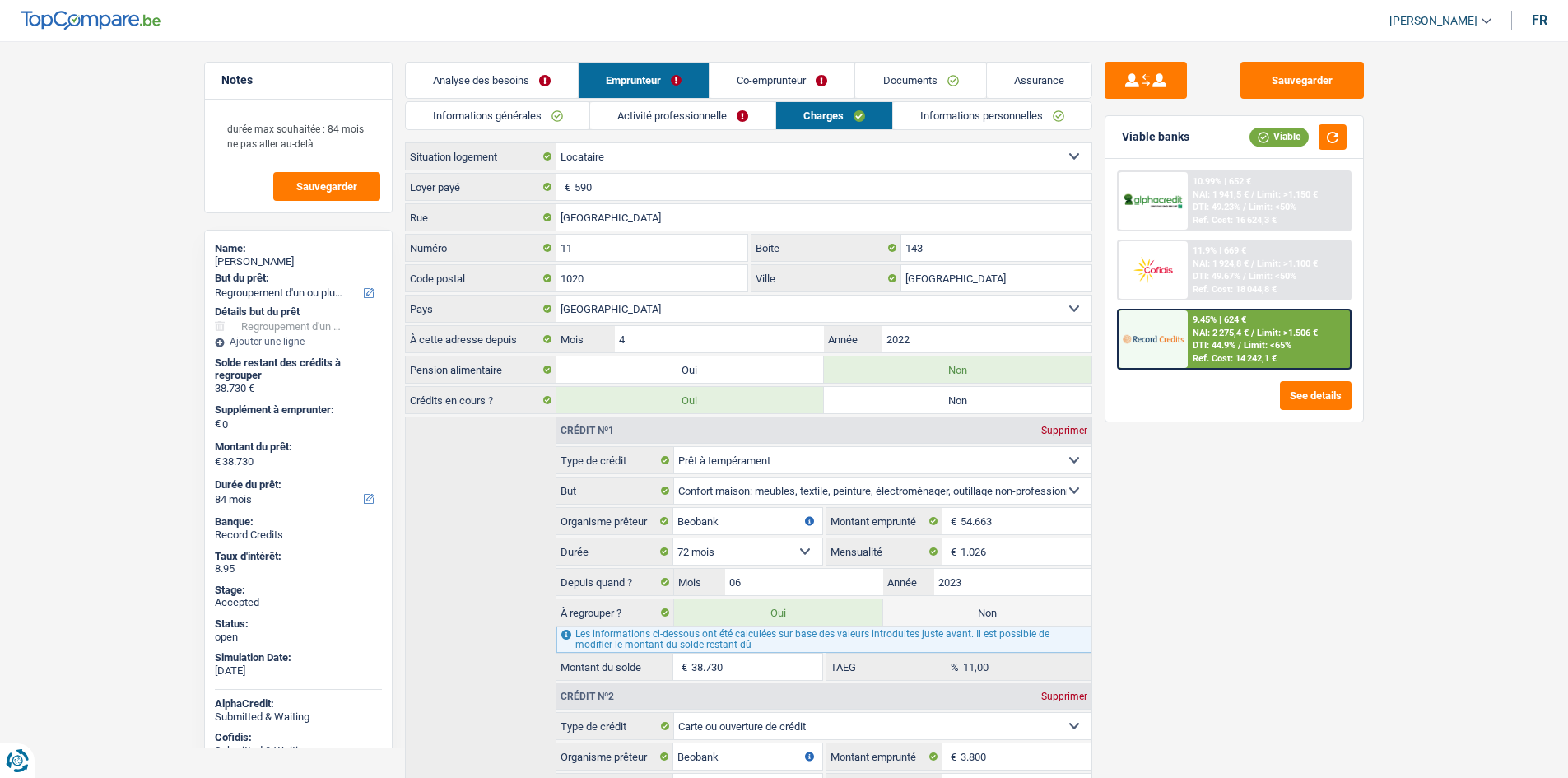
click at [790, 79] on link "Co-emprunteur" at bounding box center [782, 80] width 145 height 36
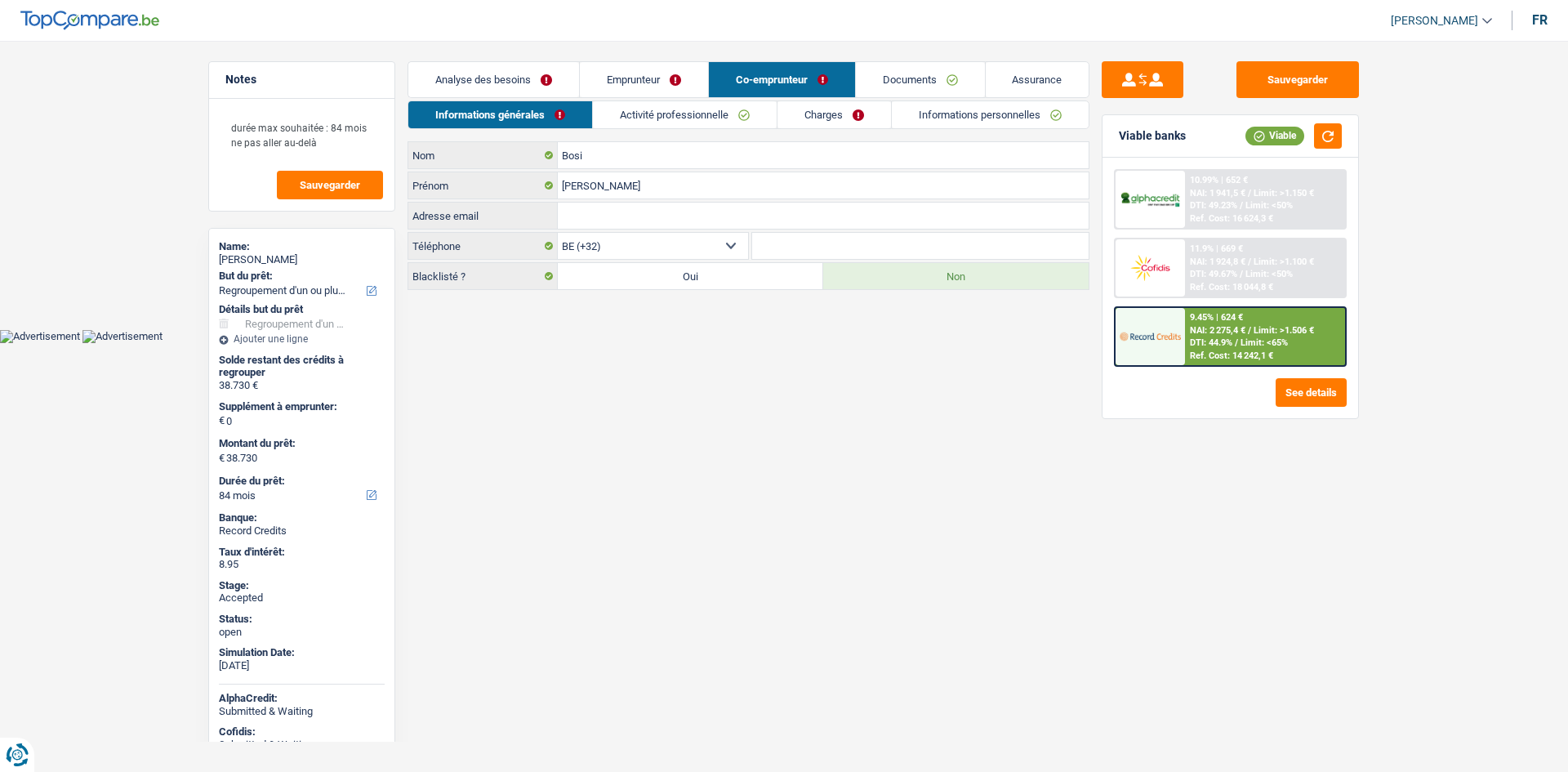
click at [855, 118] on link "Charges" at bounding box center [834, 114] width 113 height 27
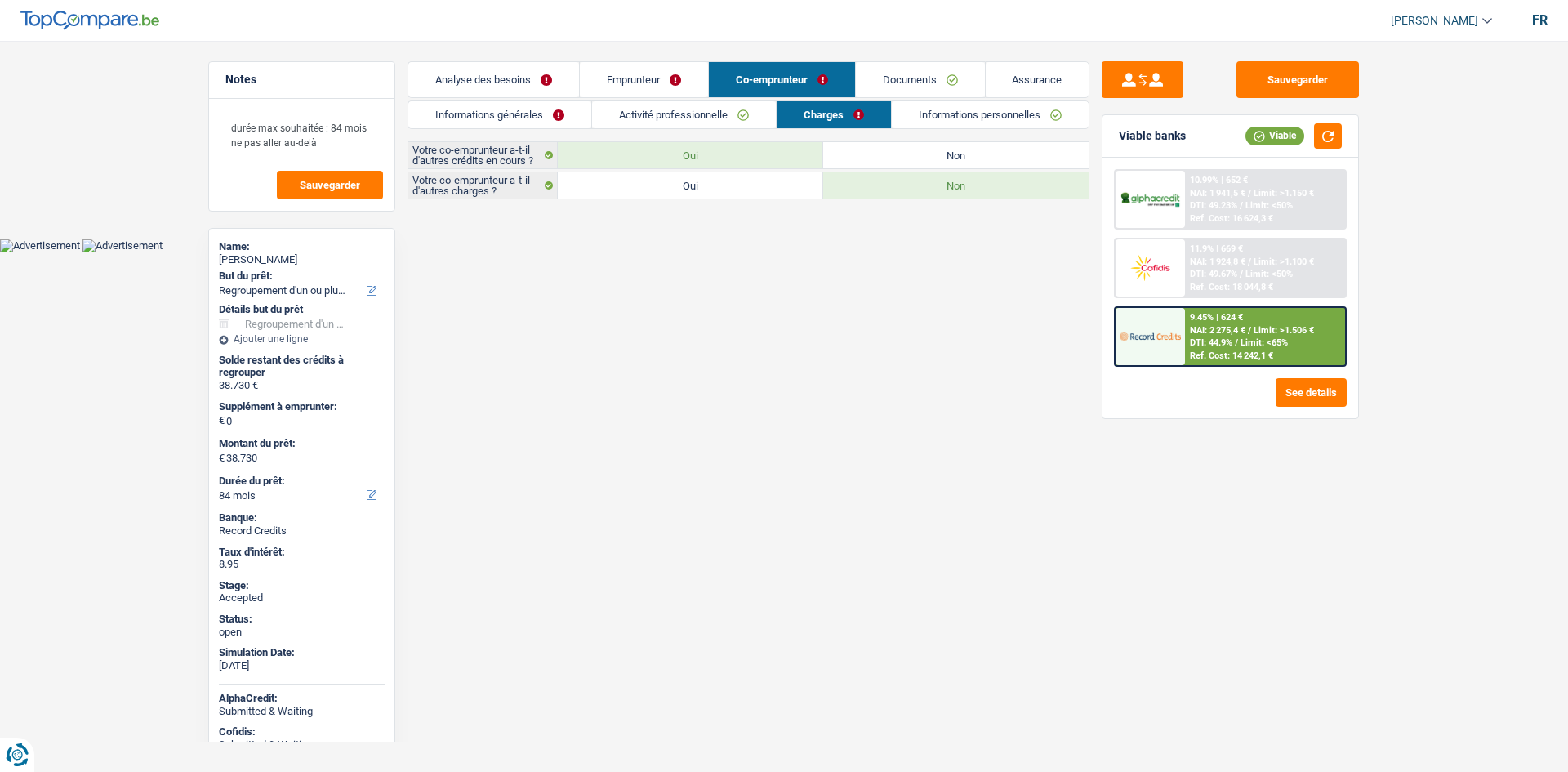
click at [476, 73] on link "Analyse des besoins" at bounding box center [493, 80] width 170 height 35
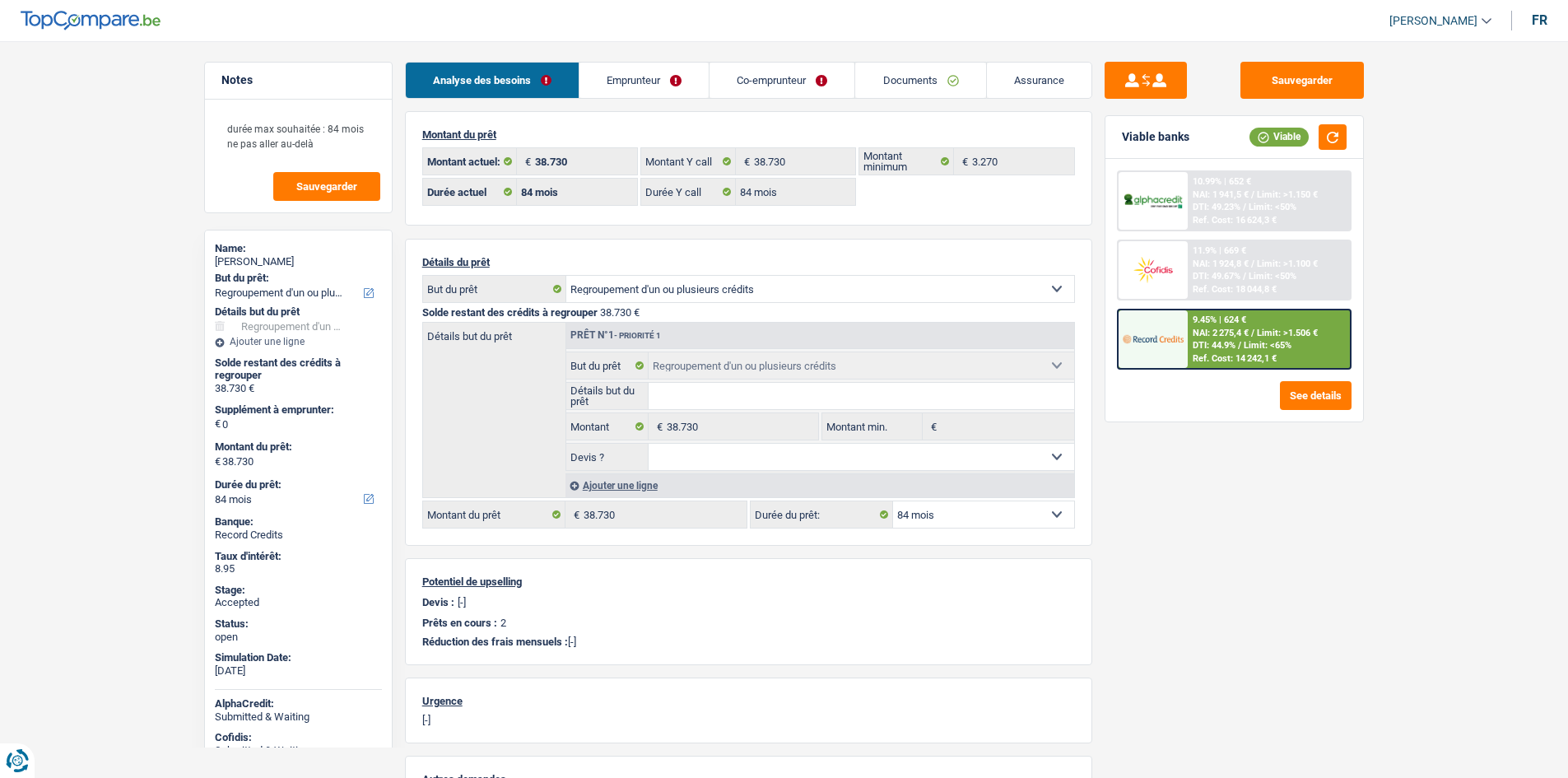
click at [1032, 81] on link "Assurance" at bounding box center [1039, 80] width 104 height 36
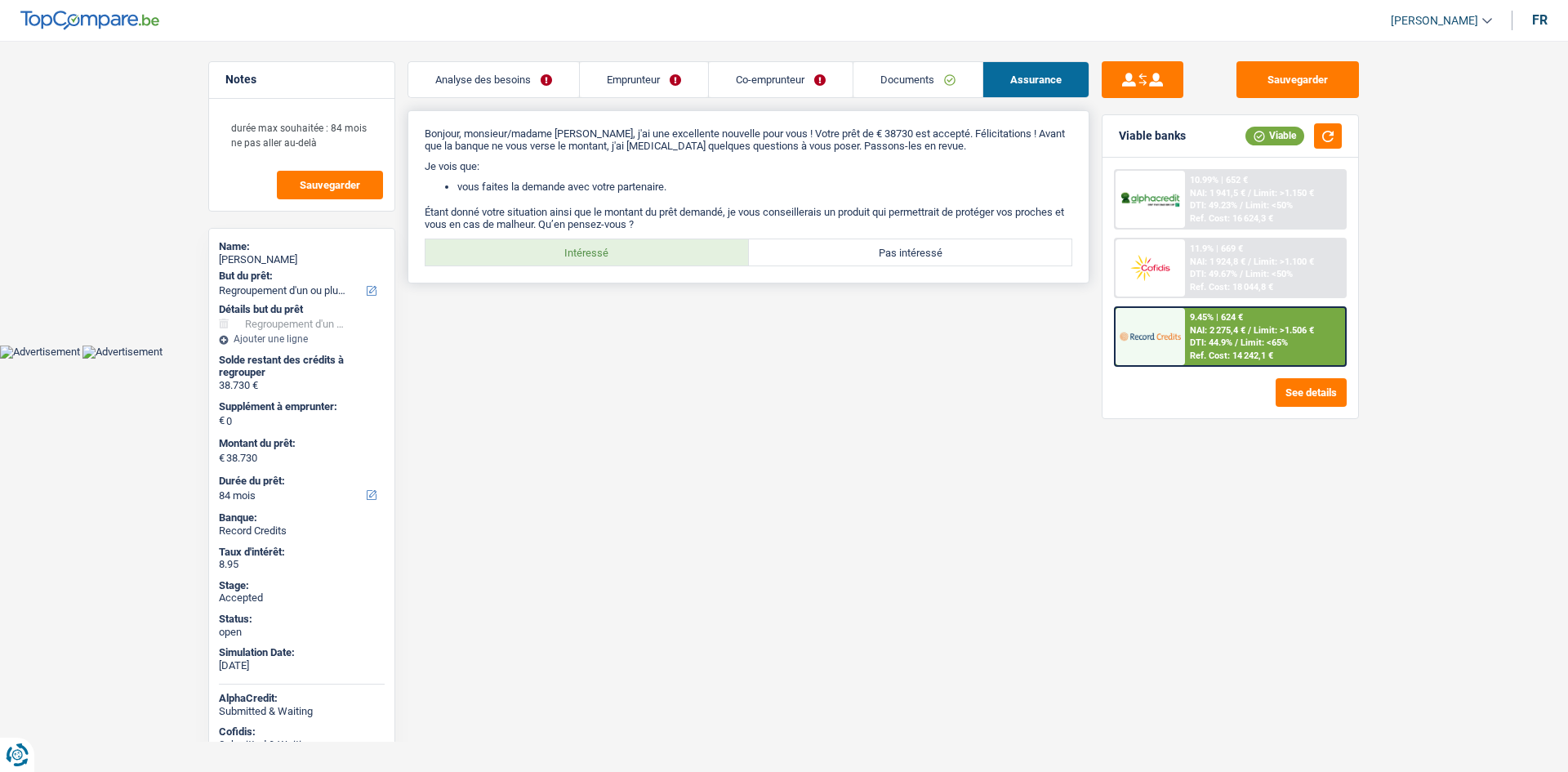
drag, startPoint x: 631, startPoint y: 250, endPoint x: 654, endPoint y: 261, distance: 25.5
click at [632, 250] on label "Intéressé" at bounding box center [587, 252] width 323 height 27
click at [632, 250] on input "Intéressé" at bounding box center [587, 252] width 323 height 27
radio input "true"
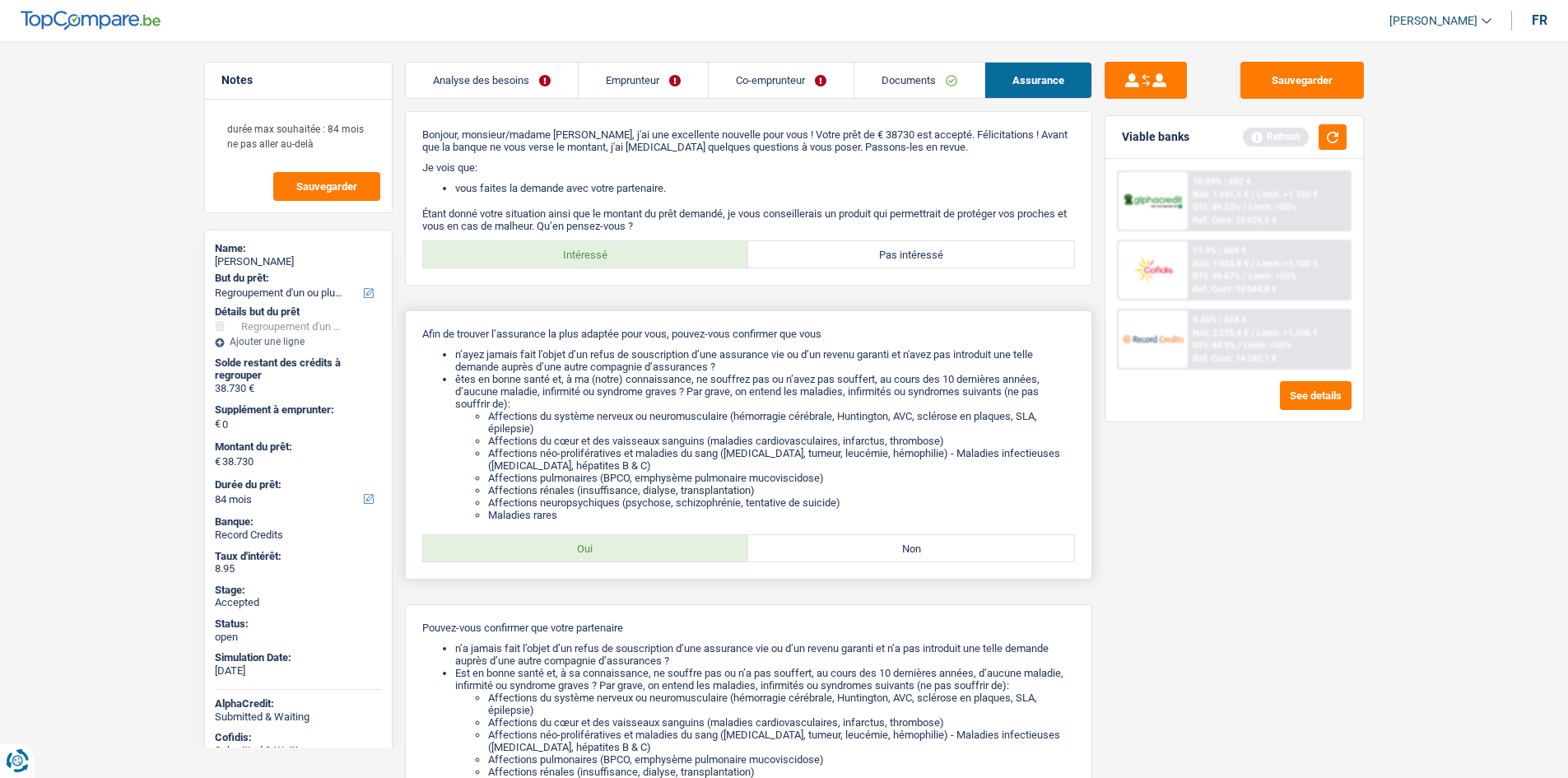
click at [675, 548] on label "Oui" at bounding box center [586, 548] width 326 height 27
click at [675, 548] on input "Oui" at bounding box center [586, 548] width 326 height 27
radio input "true"
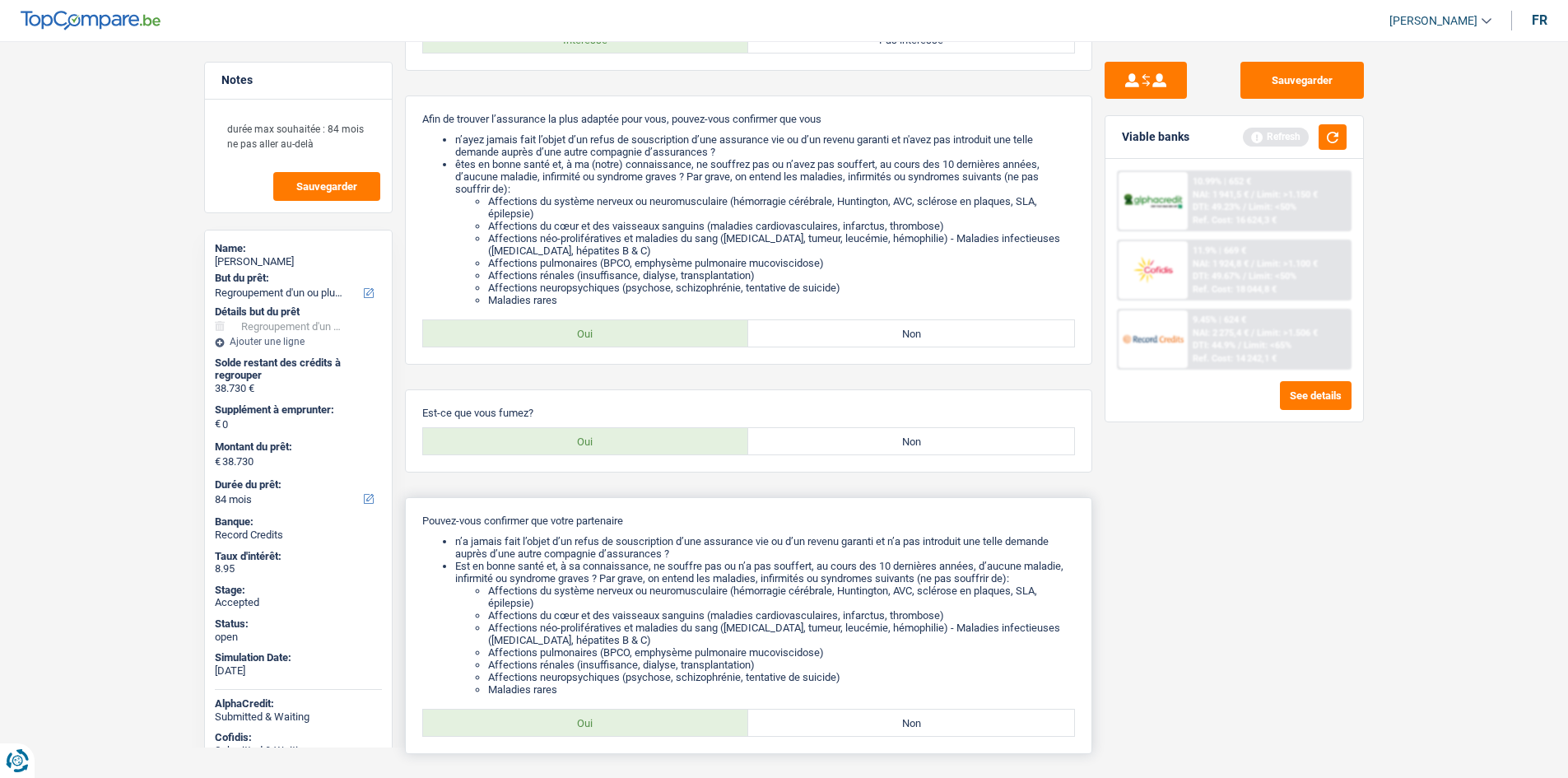
scroll to position [353, 0]
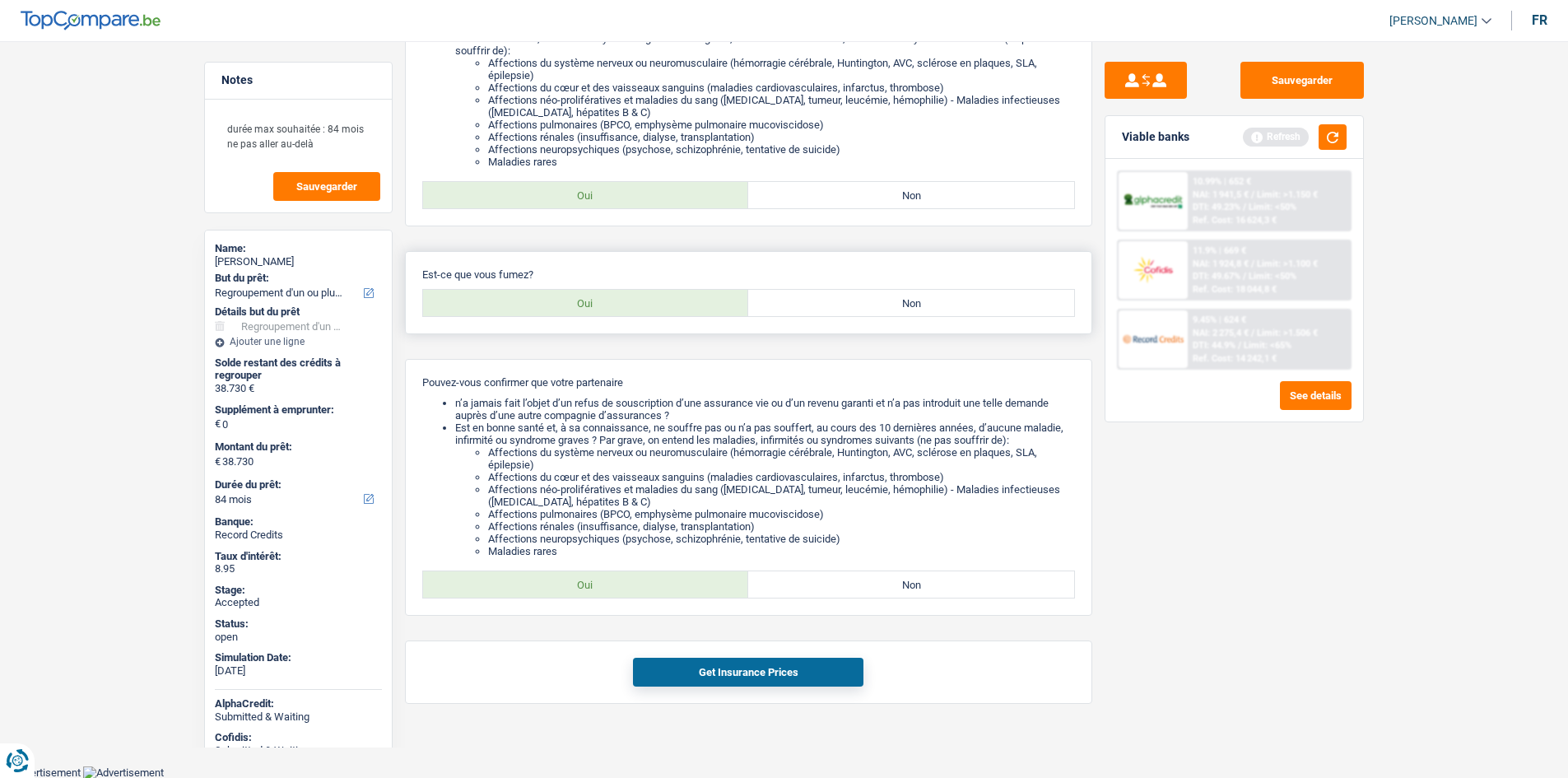
click at [768, 302] on label "Non" at bounding box center [911, 303] width 326 height 27
click at [768, 302] on input "Non" at bounding box center [911, 303] width 326 height 27
radio input "true"
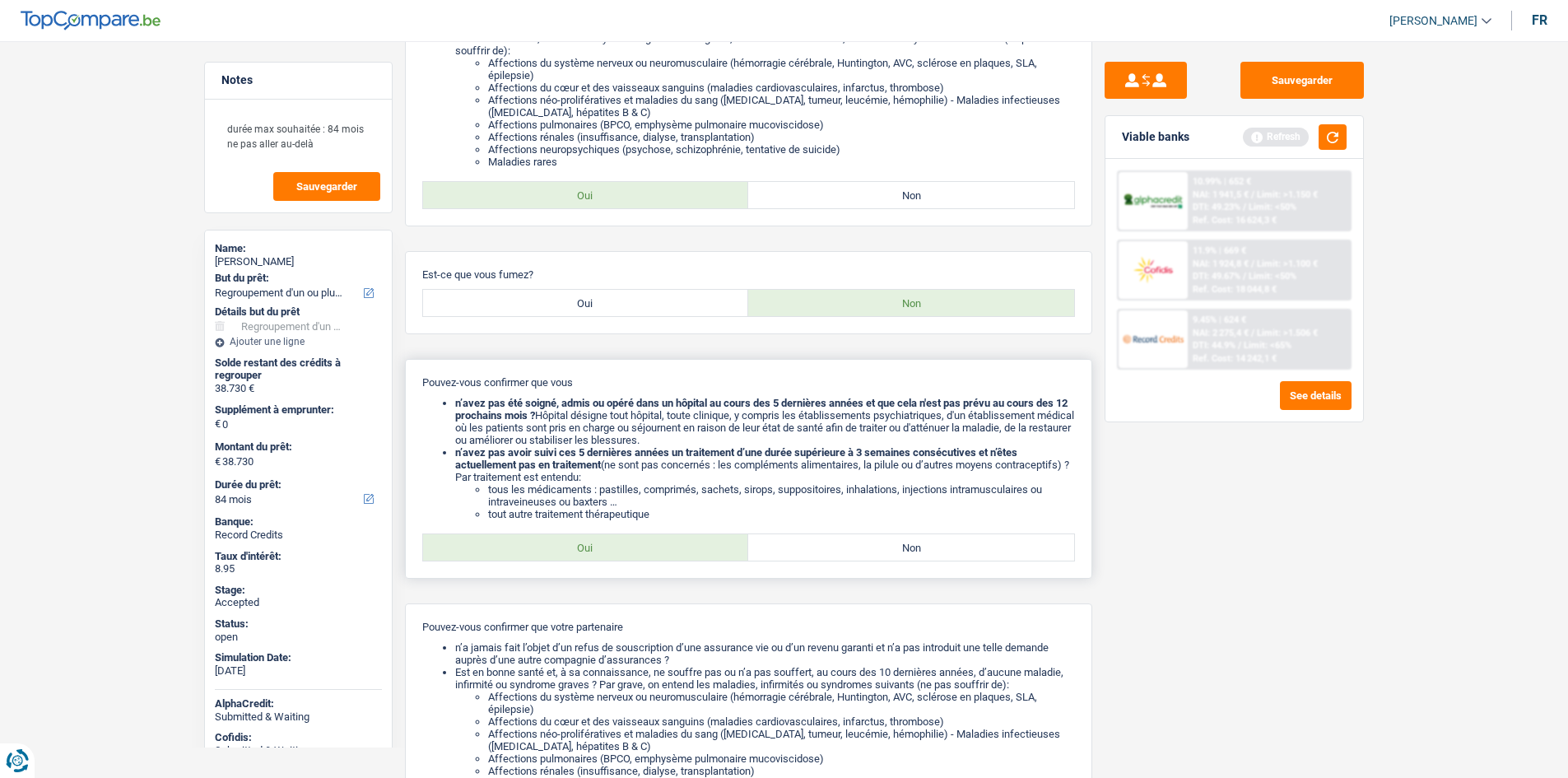
click at [650, 546] on label "Oui" at bounding box center [586, 547] width 326 height 27
click at [650, 546] on input "Oui" at bounding box center [586, 547] width 326 height 27
radio input "true"
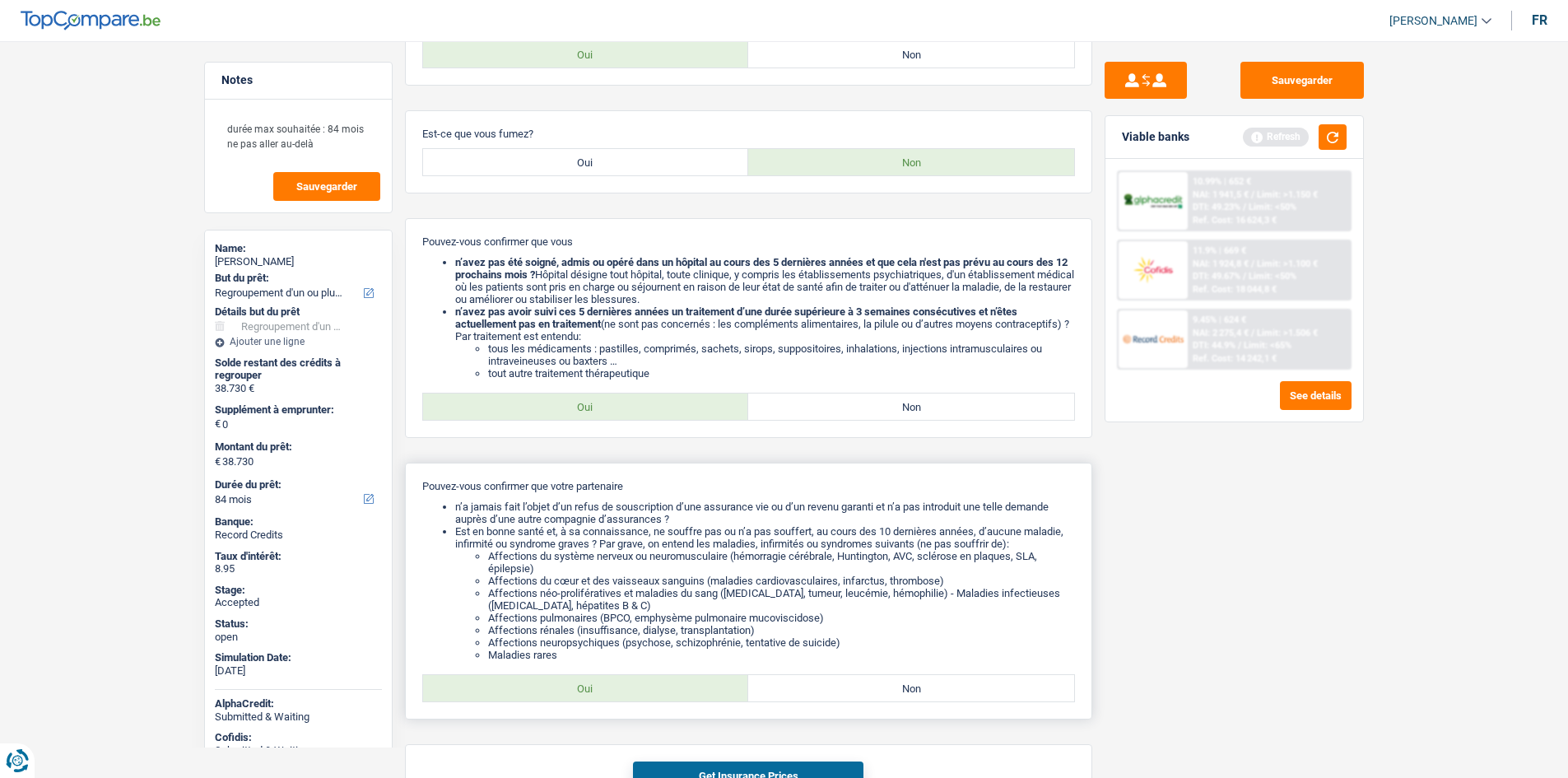
scroll to position [597, 0]
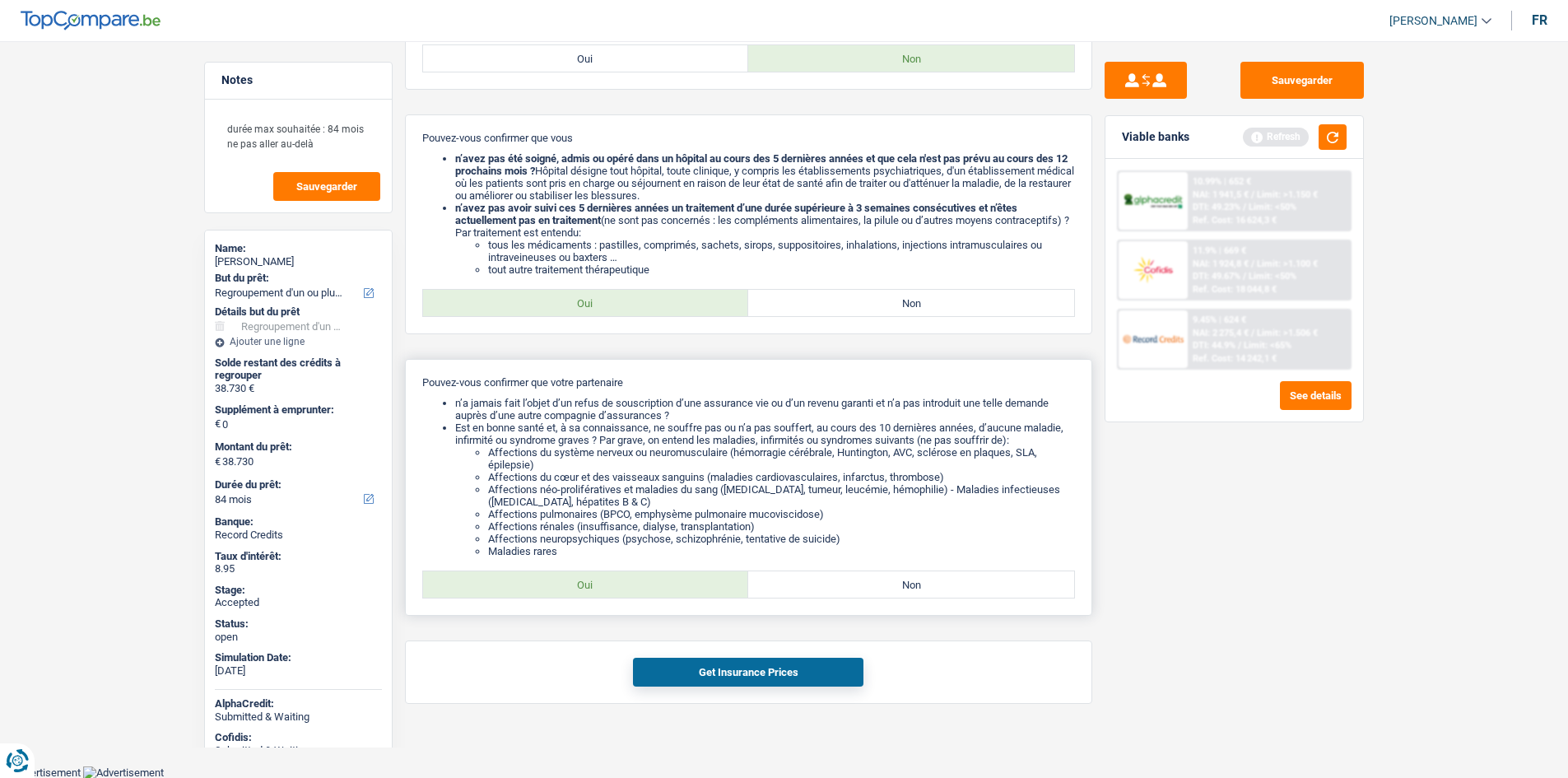
click at [646, 582] on label "Oui" at bounding box center [586, 584] width 326 height 27
click at [646, 582] on input "Oui" at bounding box center [586, 584] width 326 height 27
radio input "true"
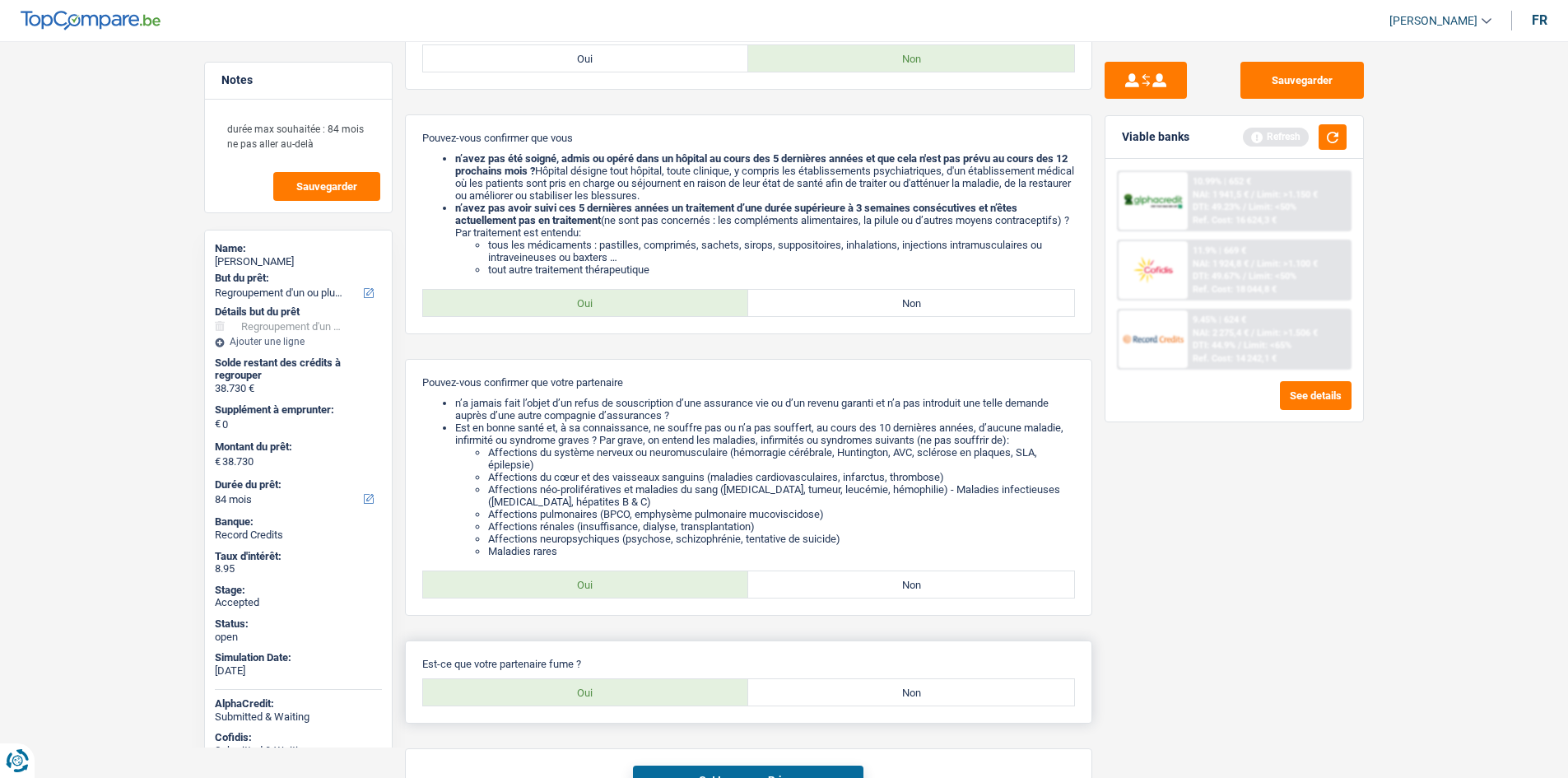
click at [831, 703] on label "Non" at bounding box center [911, 692] width 326 height 27
click at [831, 703] on input "Non" at bounding box center [911, 692] width 326 height 27
radio input "true"
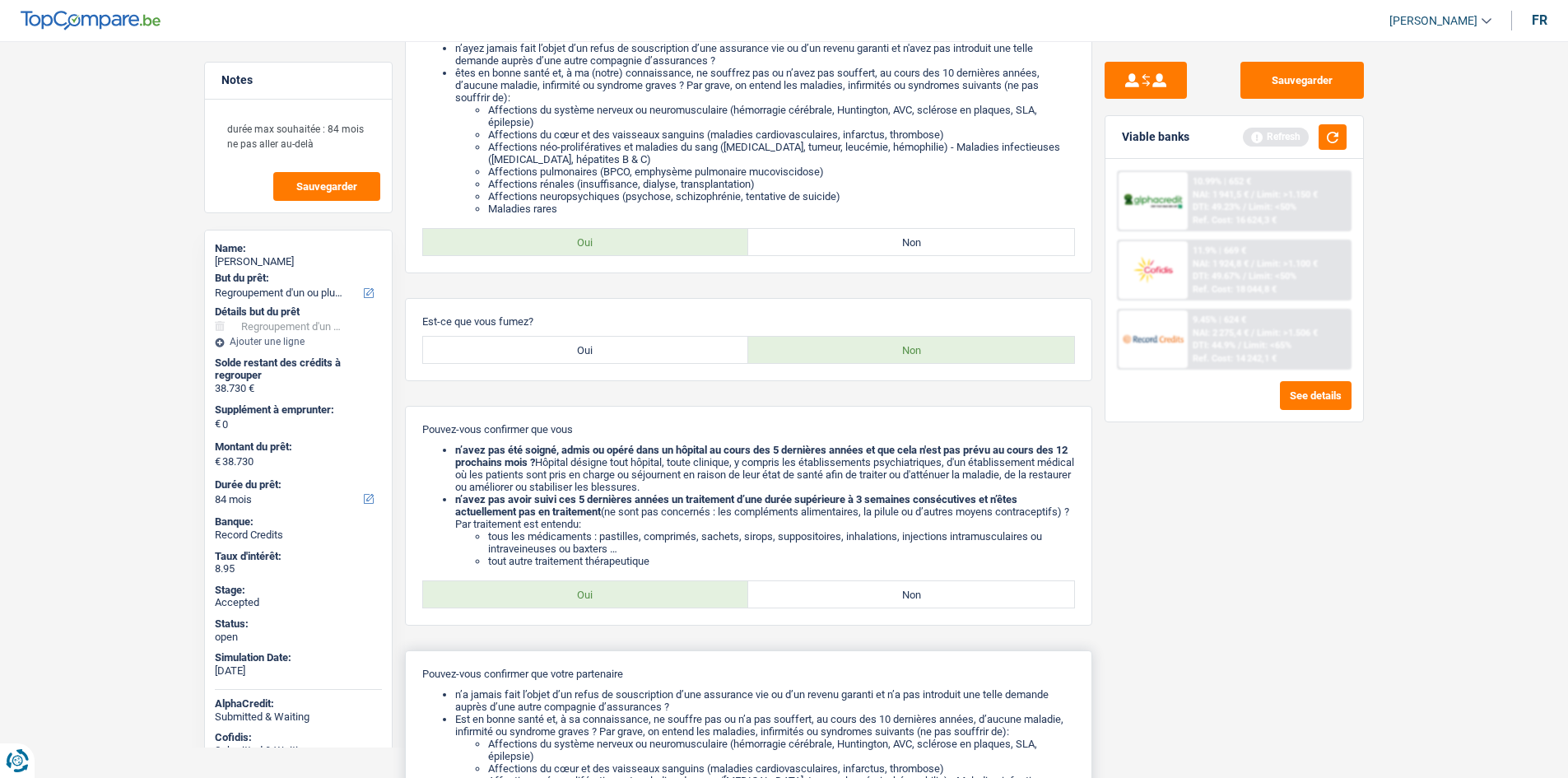
scroll to position [104, 0]
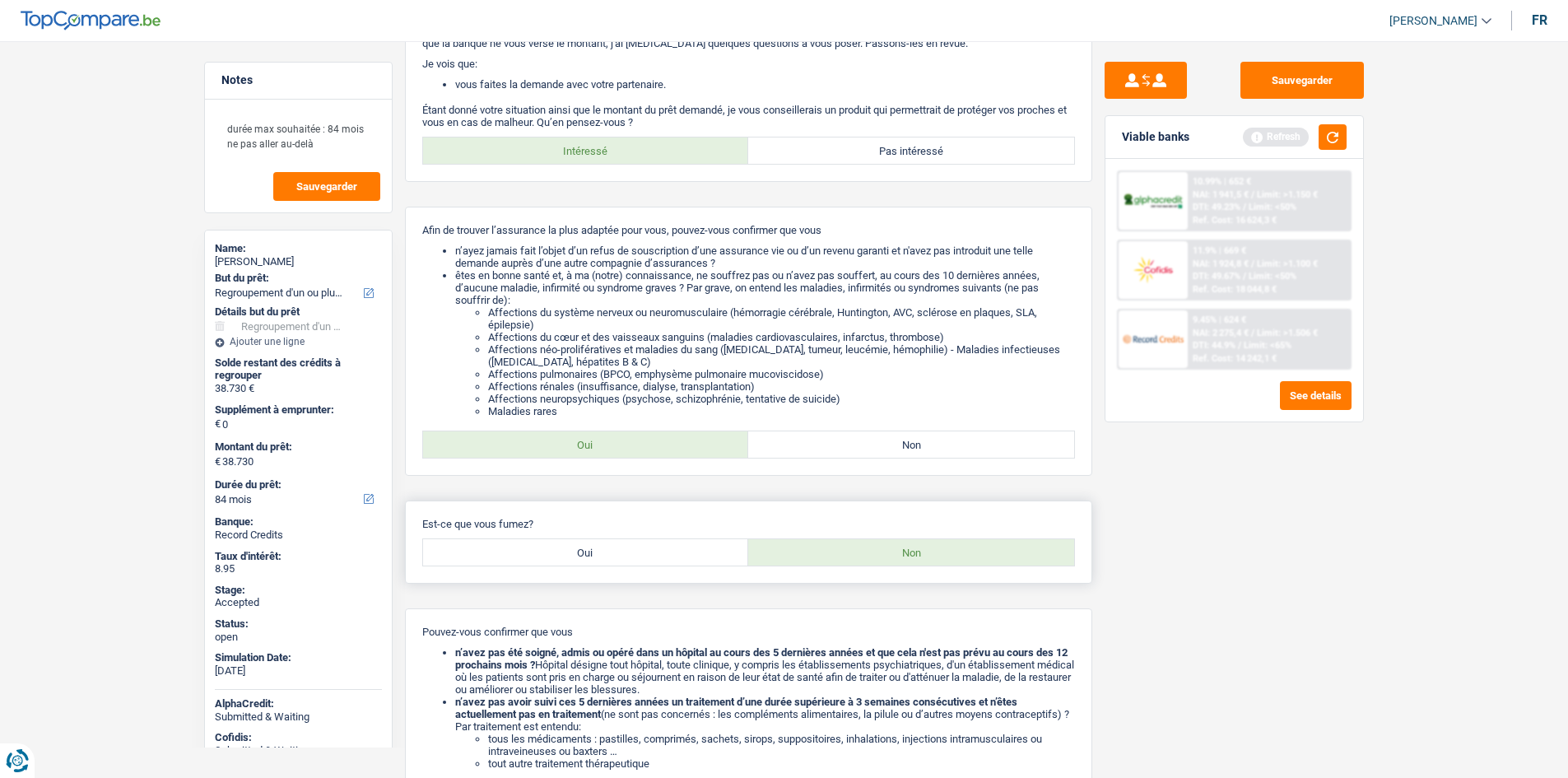
click at [676, 552] on label "Oui" at bounding box center [586, 552] width 326 height 27
click at [676, 552] on input "Oui" at bounding box center [586, 552] width 326 height 27
radio input "true"
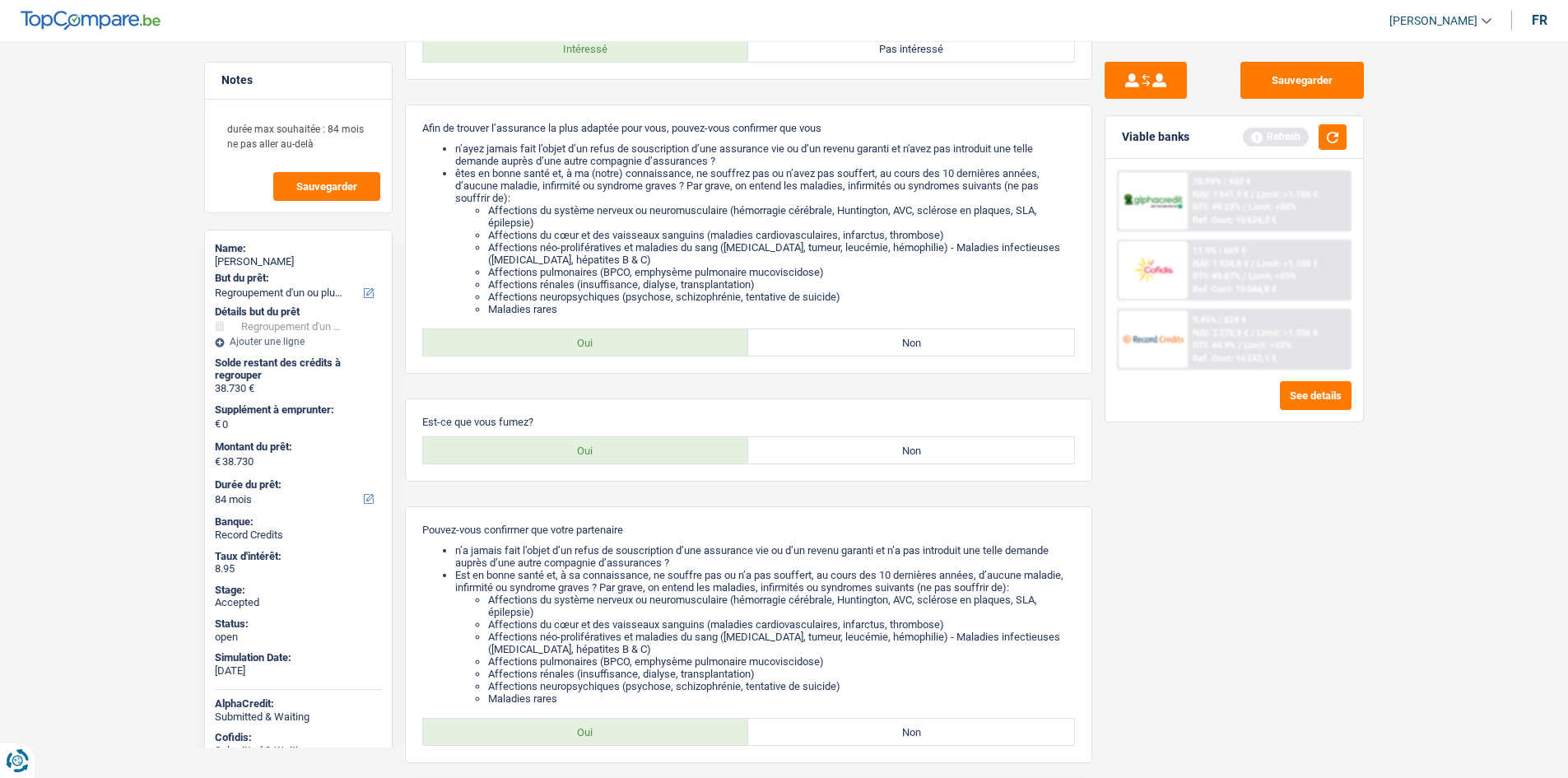
scroll to position [597, 0]
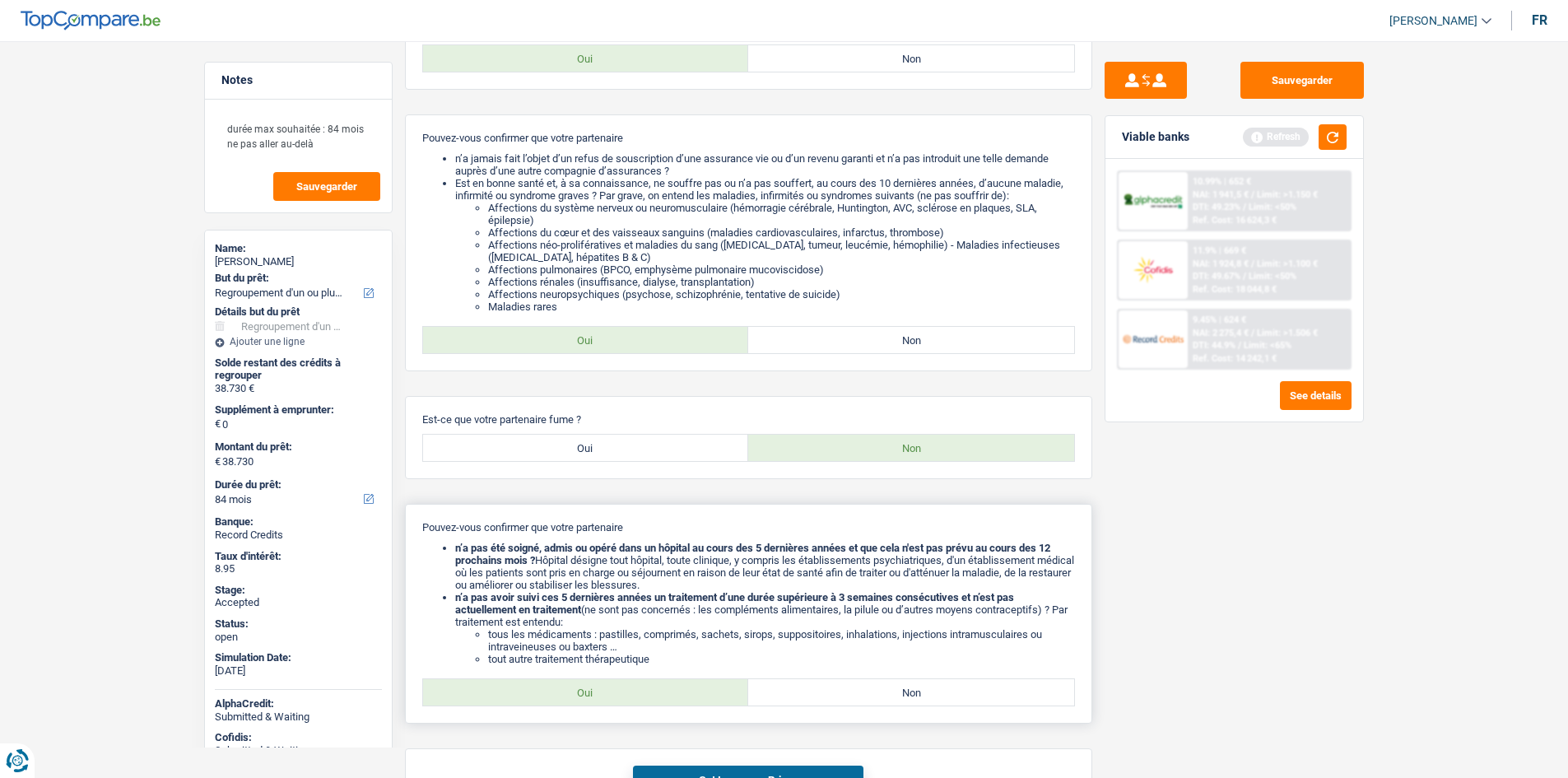
click at [698, 683] on label "Oui" at bounding box center [586, 692] width 326 height 27
click at [698, 683] on input "Oui" at bounding box center [586, 692] width 326 height 27
radio input "true"
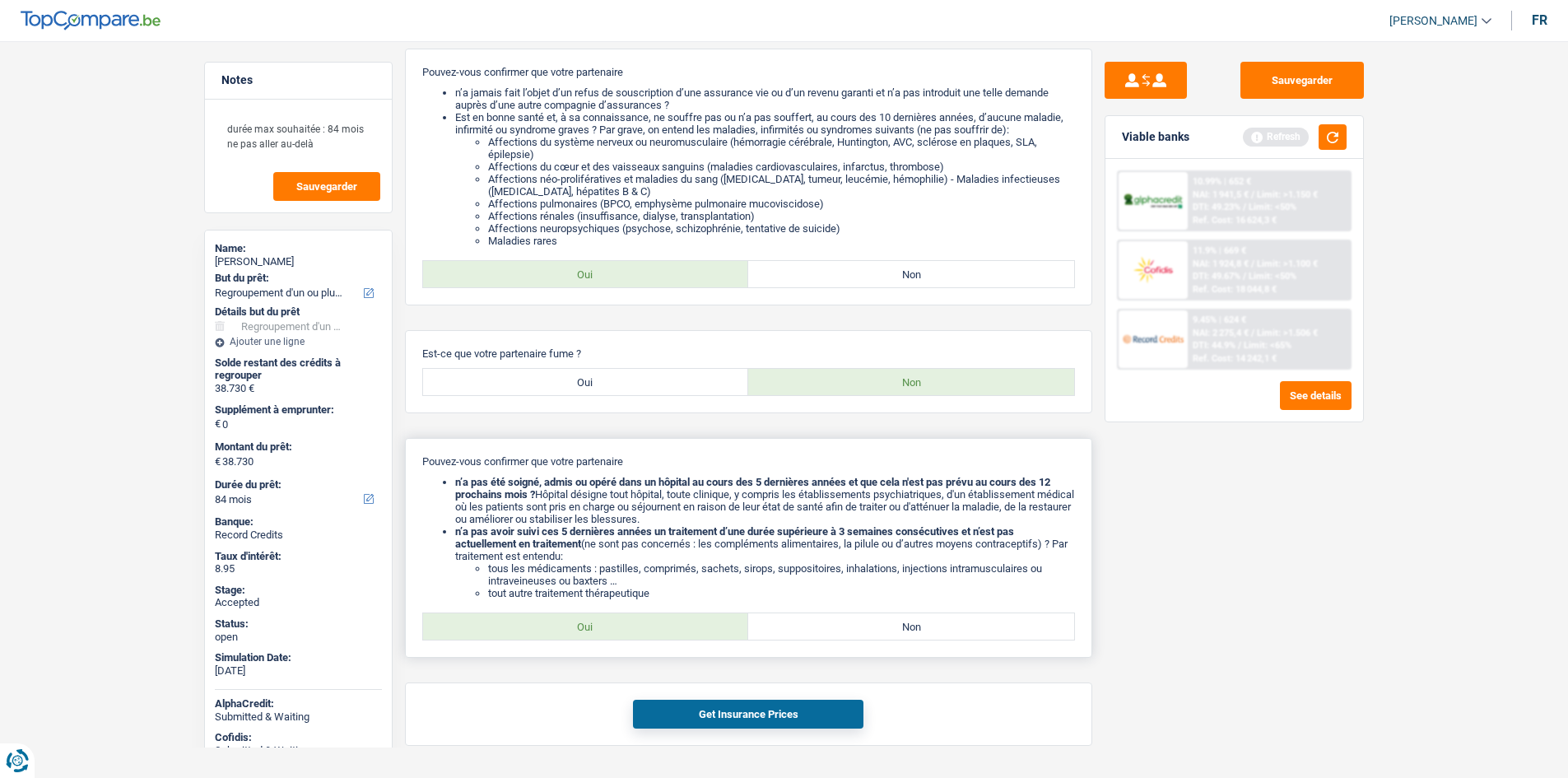
scroll to position [706, 0]
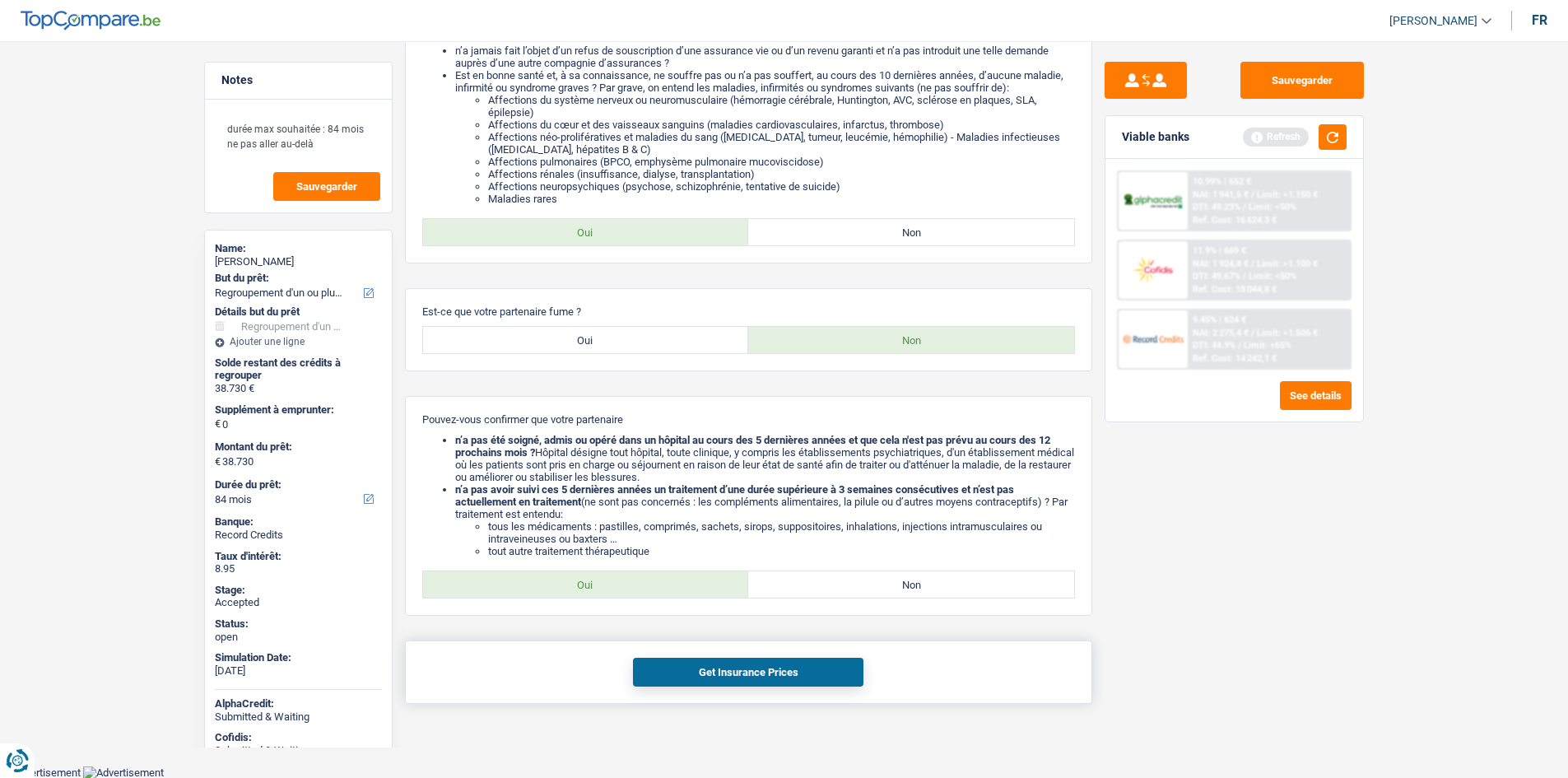
click at [738, 667] on button "Get Insurance Prices" at bounding box center [748, 672] width 230 height 29
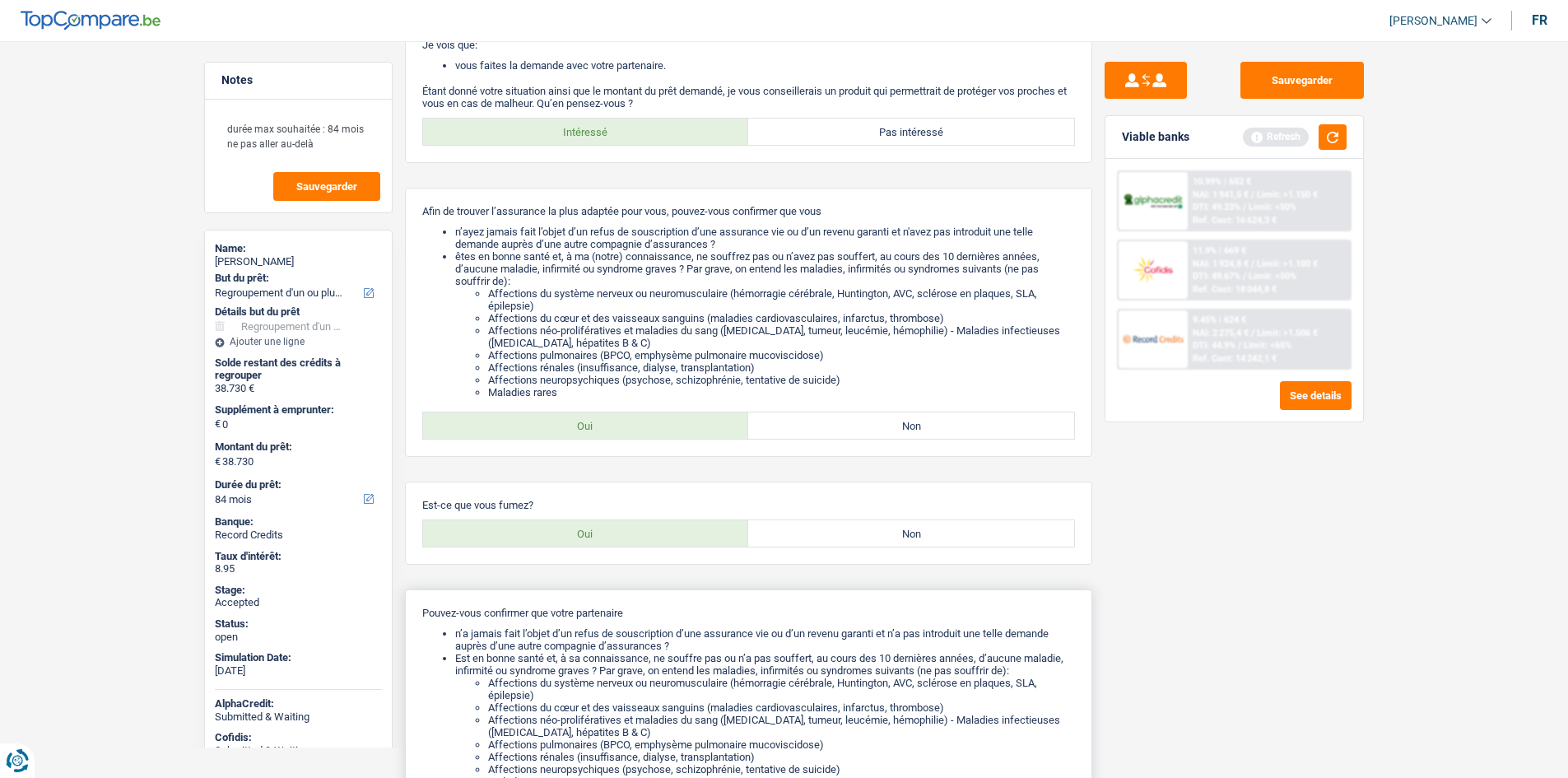
scroll to position [0, 0]
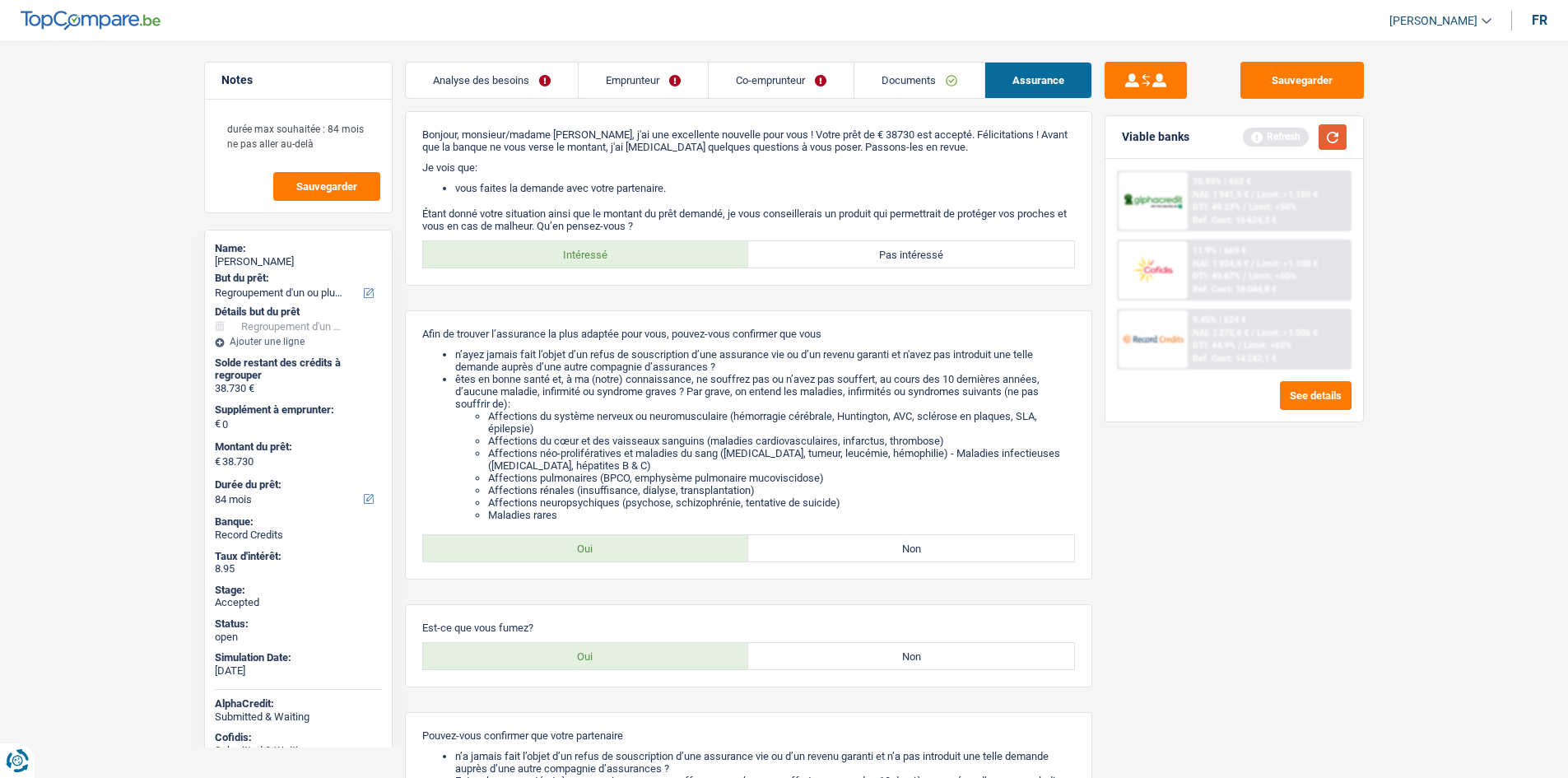
click at [1319, 130] on button "button" at bounding box center [1333, 137] width 28 height 26
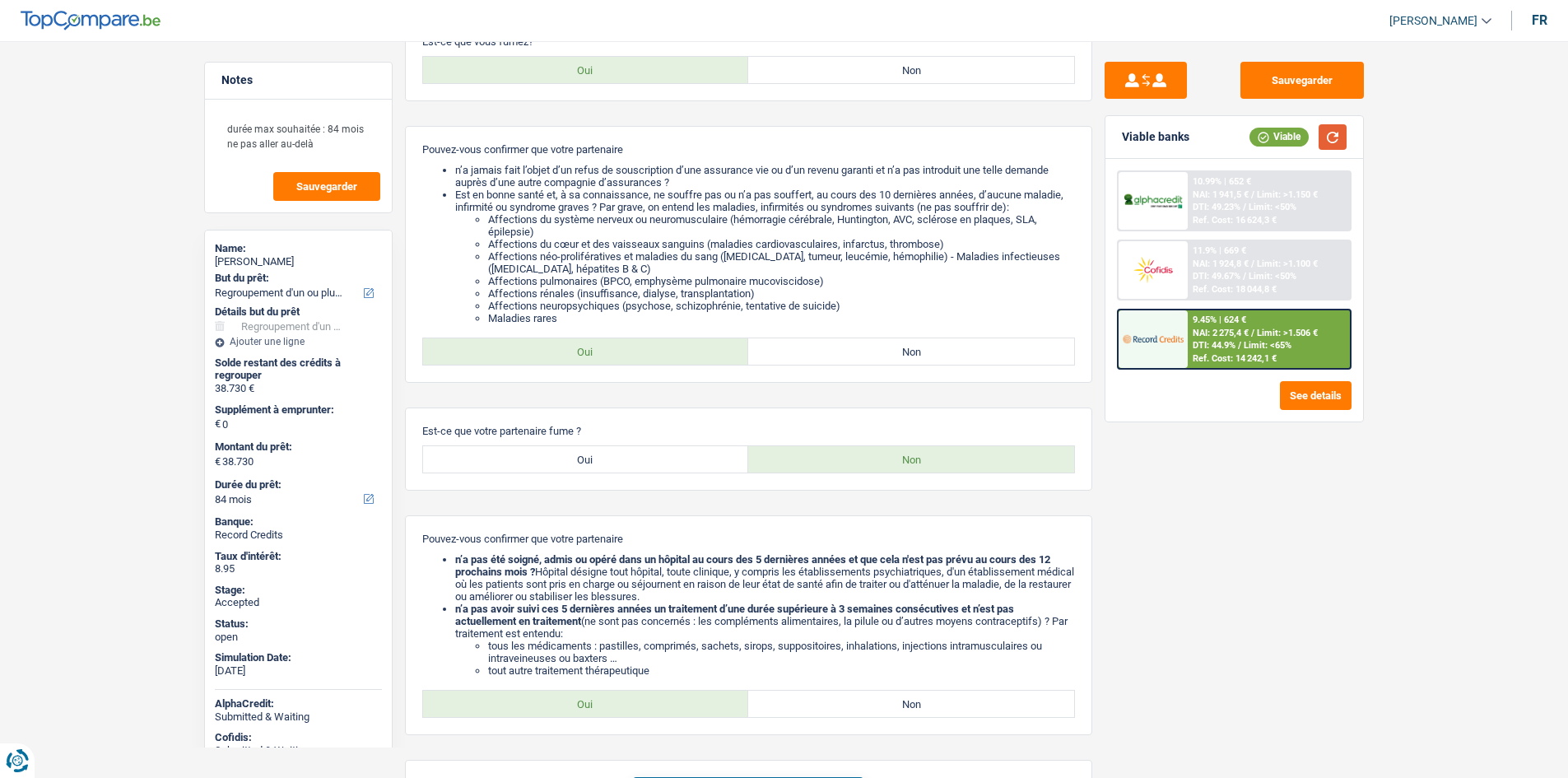
scroll to position [778, 0]
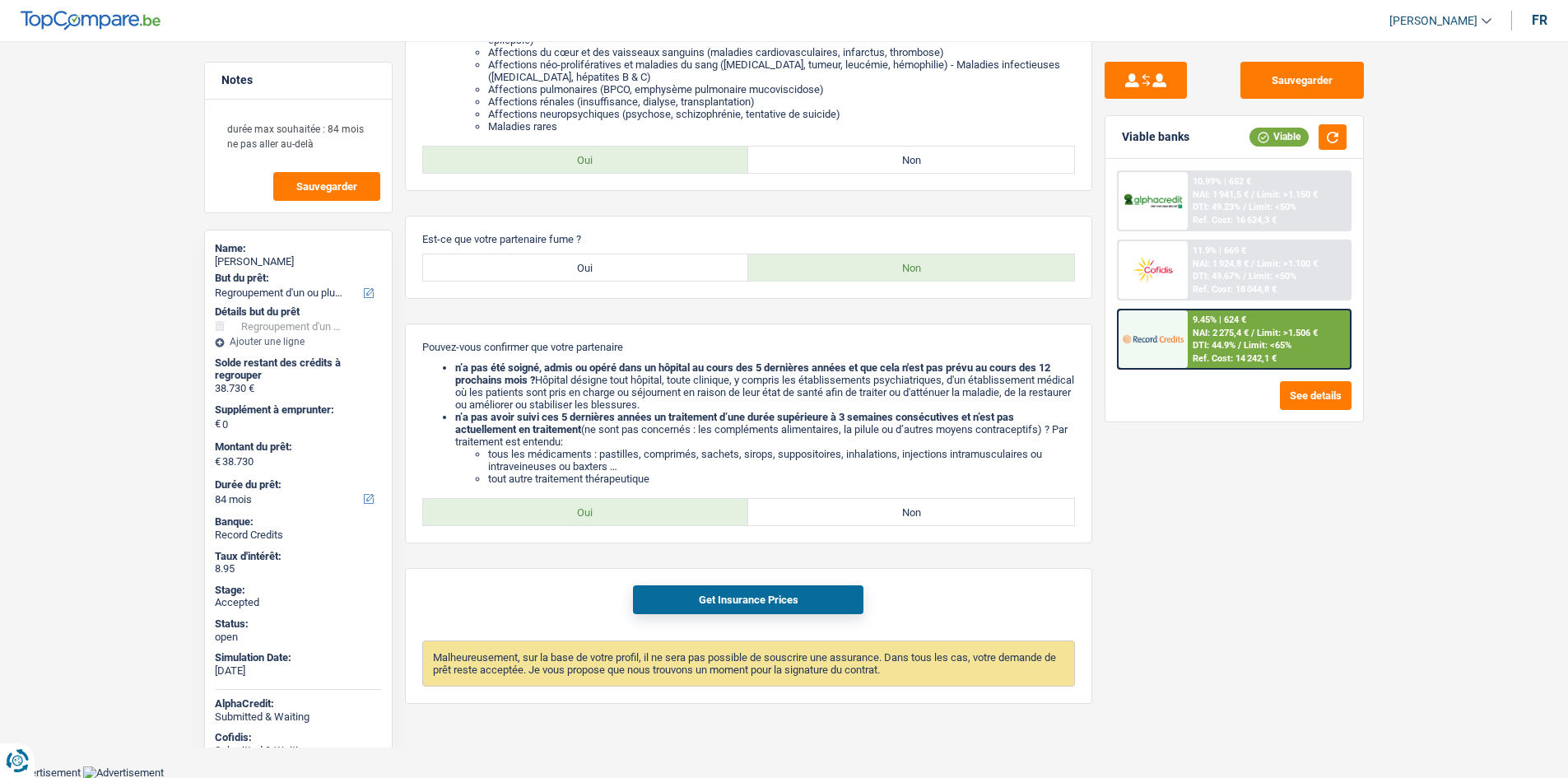
click at [1221, 591] on div "Sauvegarder Viable banks Viable 10.99% | 652 € NAI: 1 941,5 € / Limit: >1.150 €…" at bounding box center [1235, 404] width 284 height 686
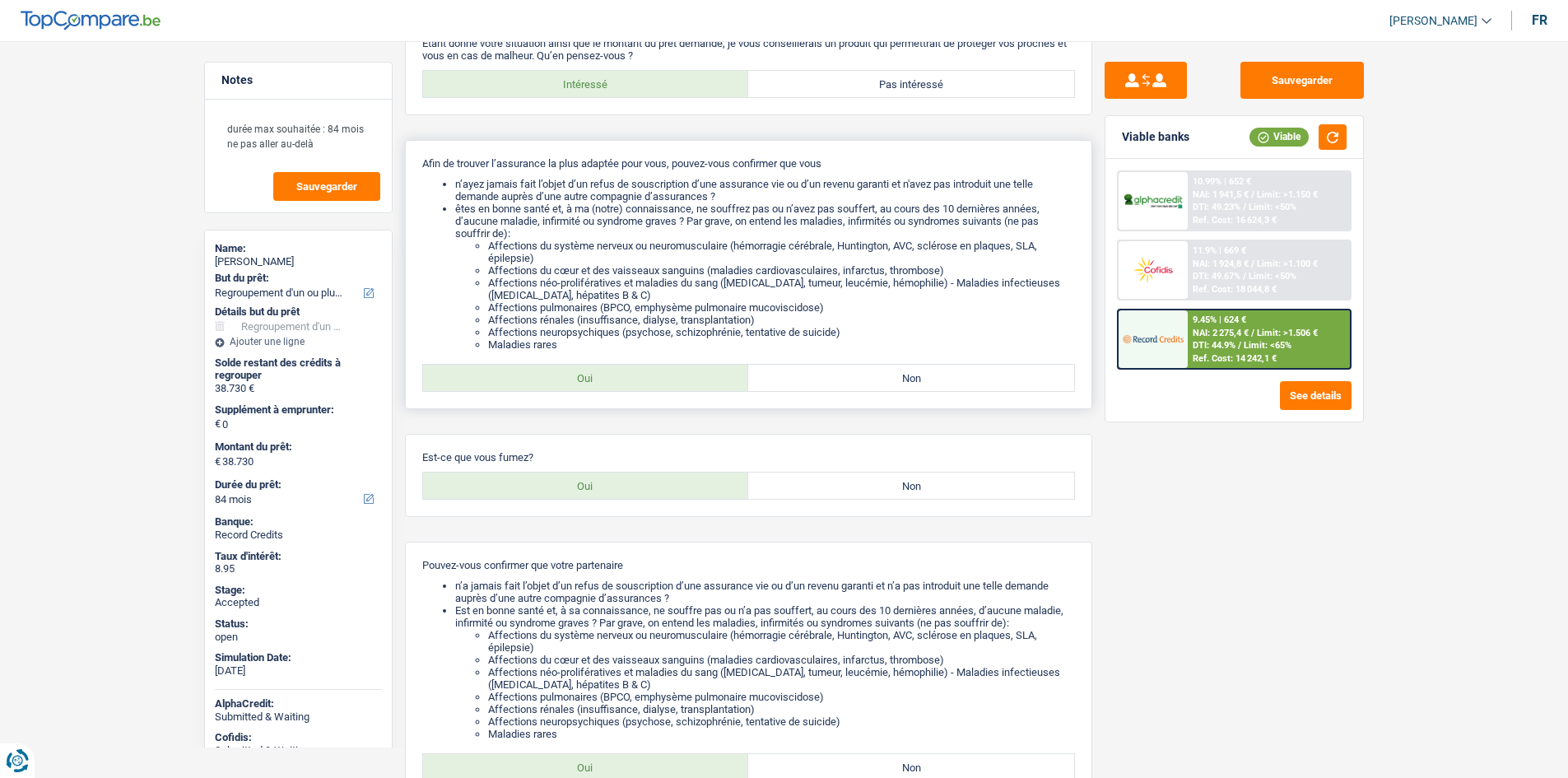
scroll to position [0, 0]
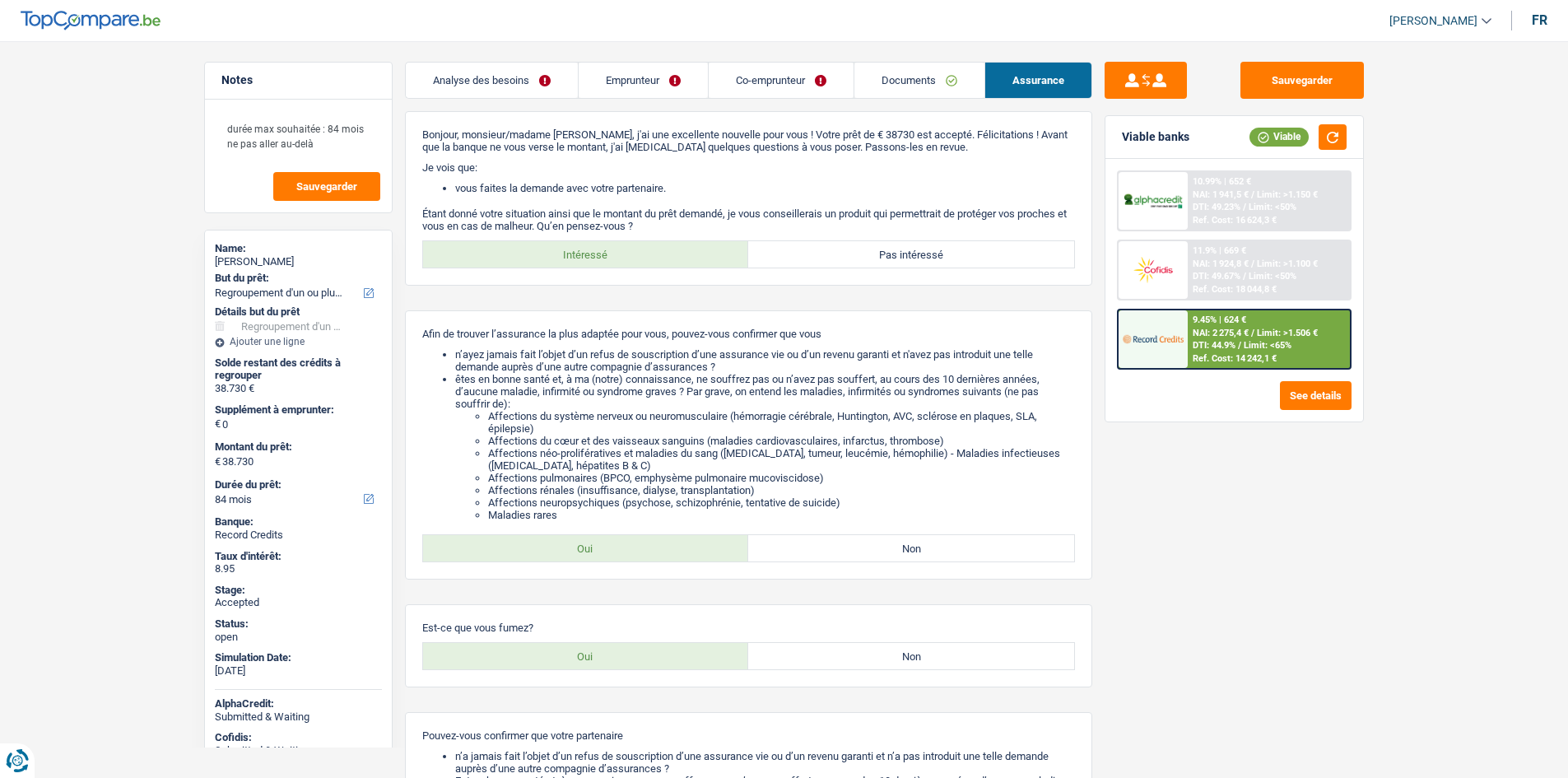
click at [1146, 476] on div "Sauvegarder Viable banks Viable 10.99% | 652 € NAI: 1 941,5 € / Limit: >1.150 €…" at bounding box center [1235, 404] width 284 height 686
click at [125, 341] on main "Notes durée max souhaitée : 84 mois ne pas aller au-delà Sauvegarder Name: Didi…" at bounding box center [784, 784] width 1568 height 1518
click at [681, 83] on link "Emprunteur" at bounding box center [643, 80] width 129 height 36
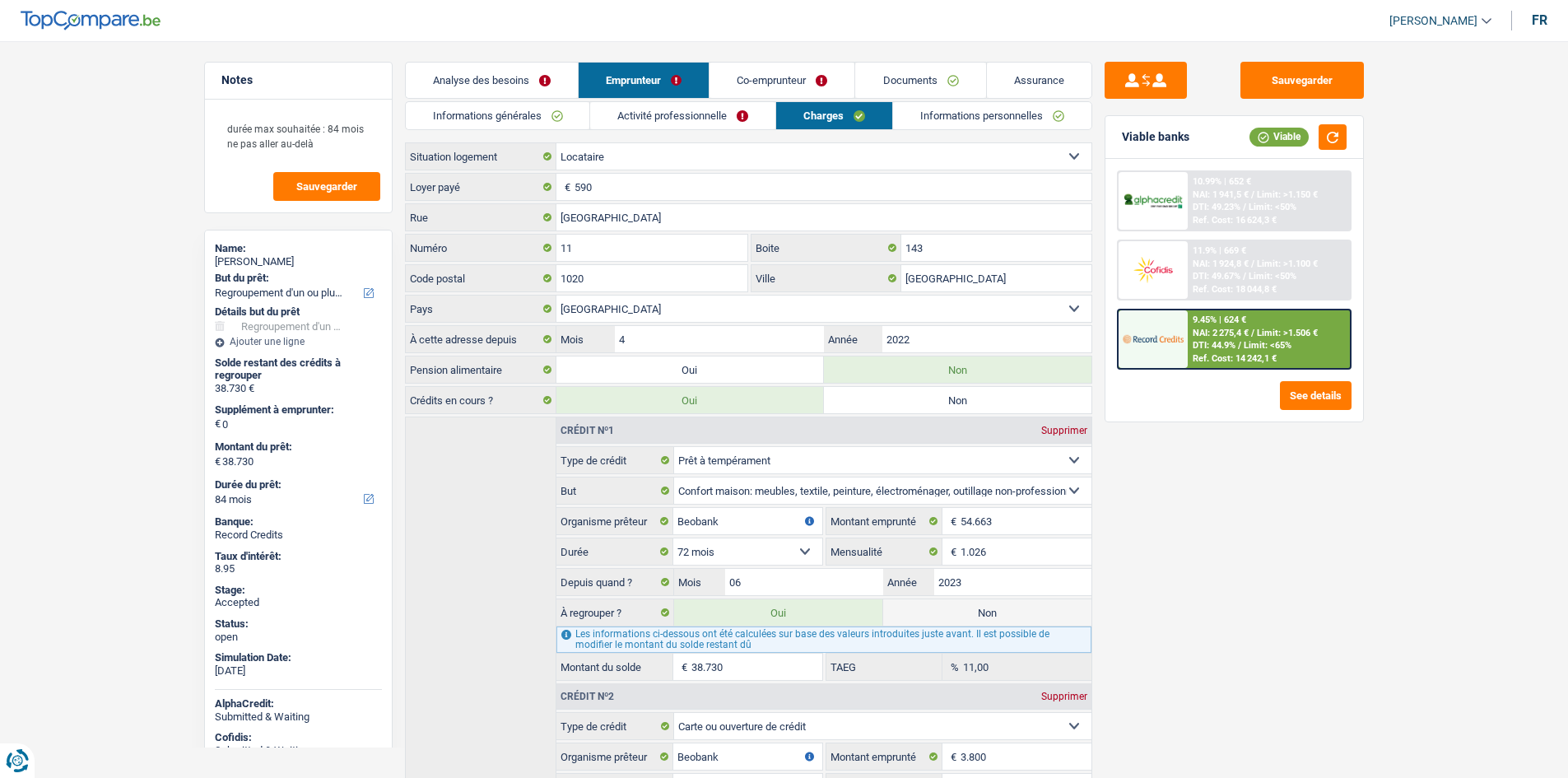
click at [1264, 593] on div "Sauvegarder Viable banks Viable 10.99% | 652 € NAI: 1 941,5 € / Limit: >1.150 €…" at bounding box center [1235, 404] width 284 height 686
click at [719, 673] on input "38.730" at bounding box center [756, 667] width 130 height 27
type input "4"
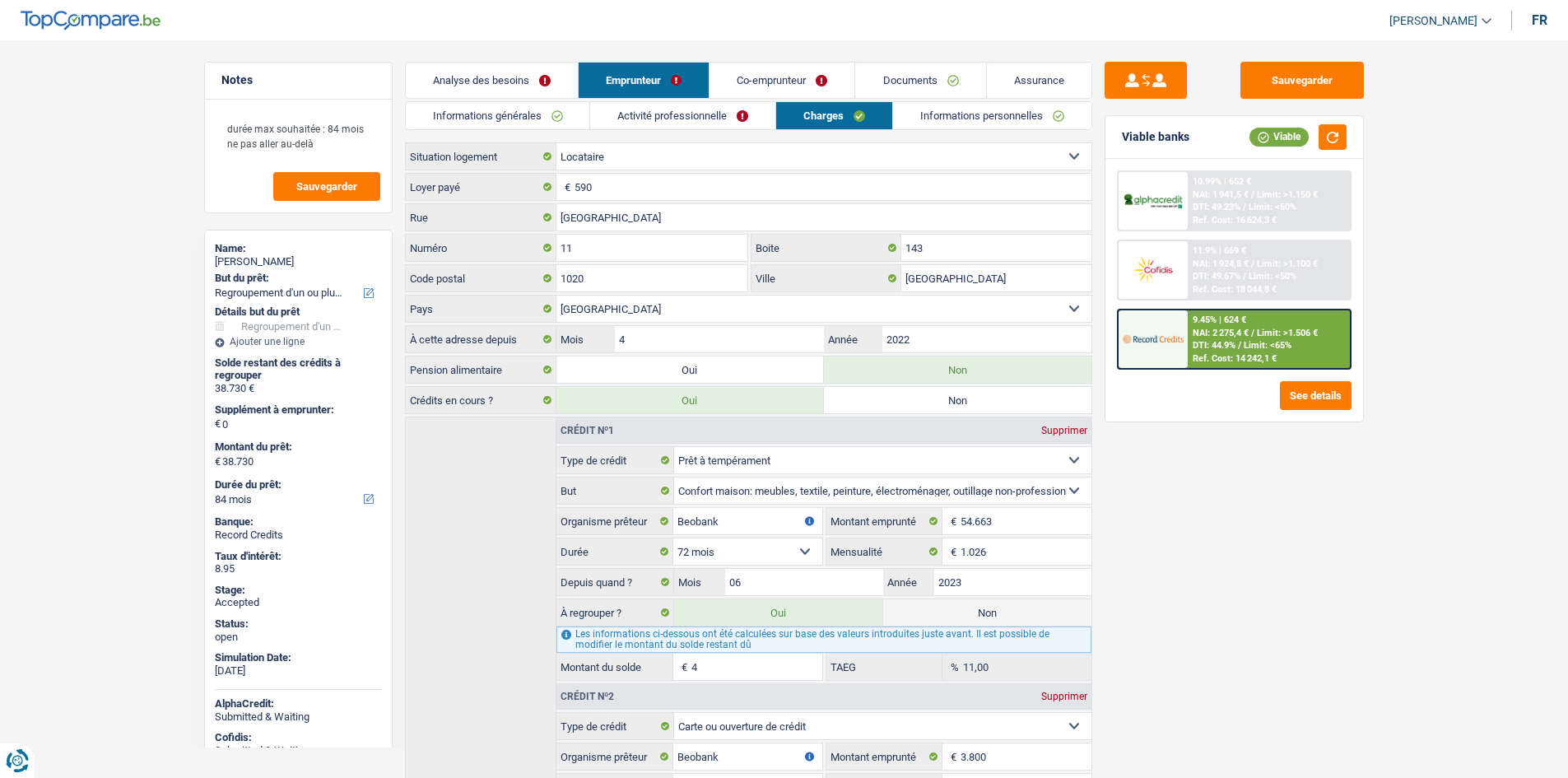
select select "24"
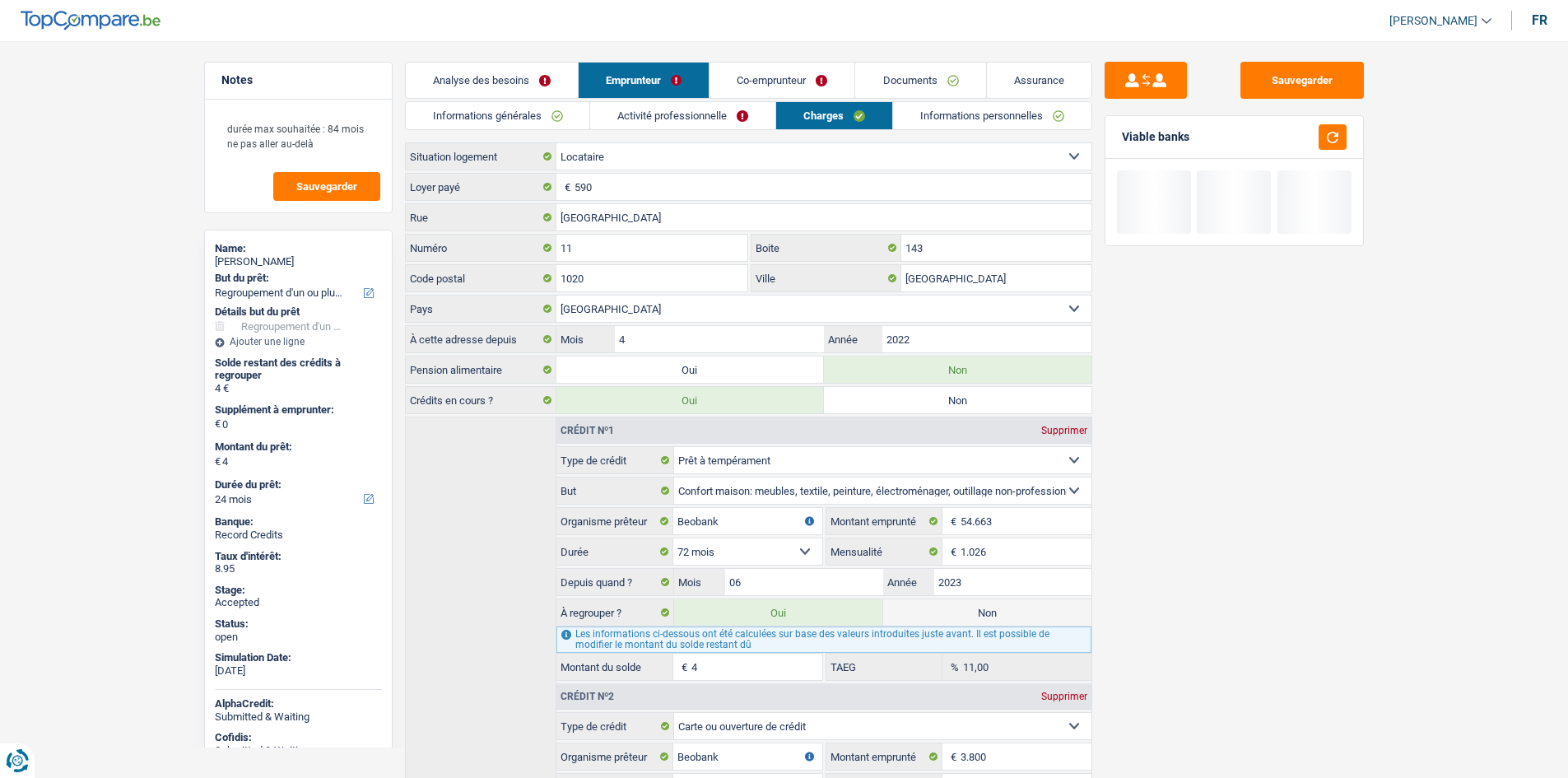
type input "42"
type input "420"
type input "4.200"
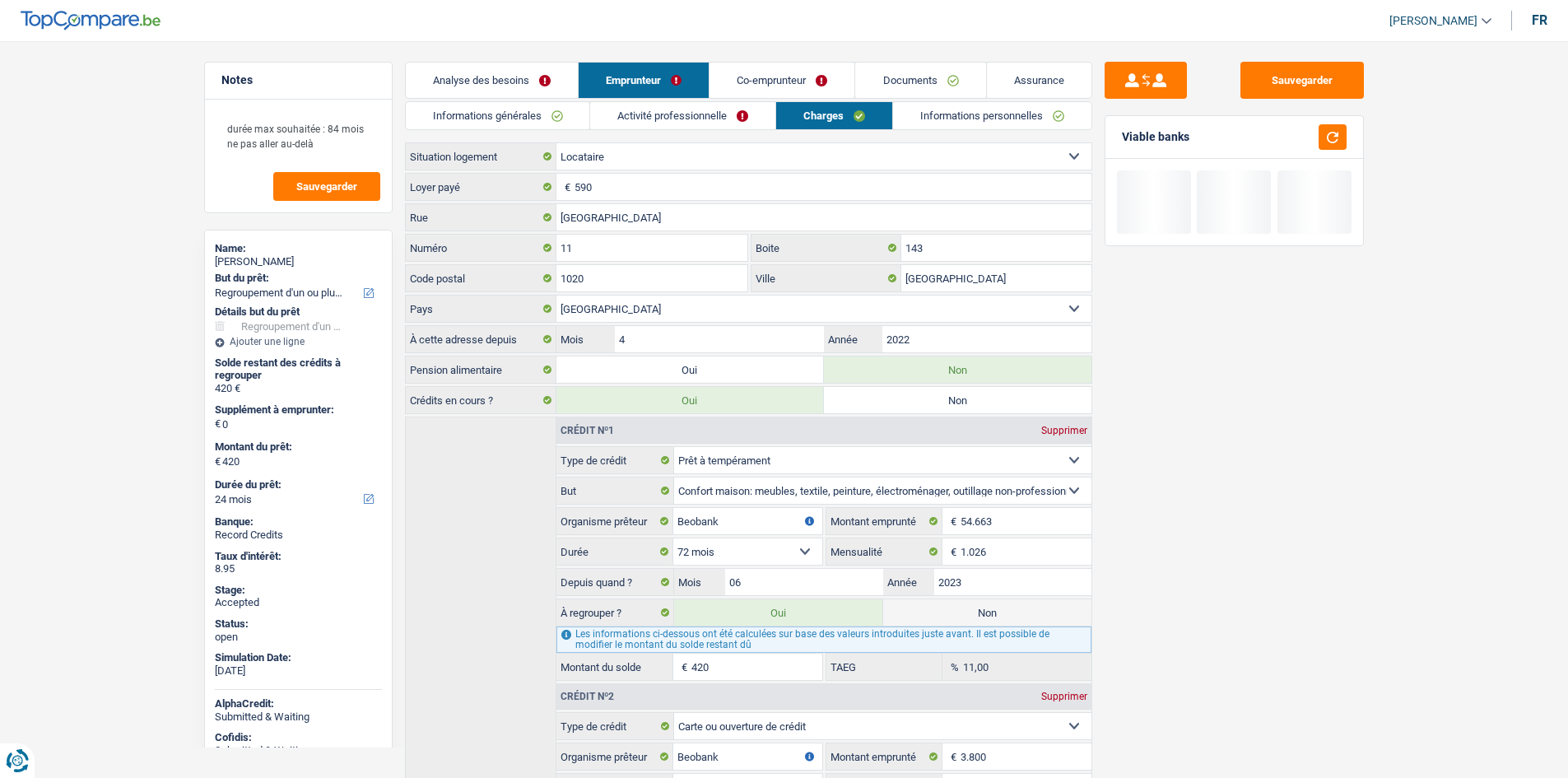
type input "4.200"
select select "36"
type input "42.000"
select select "144"
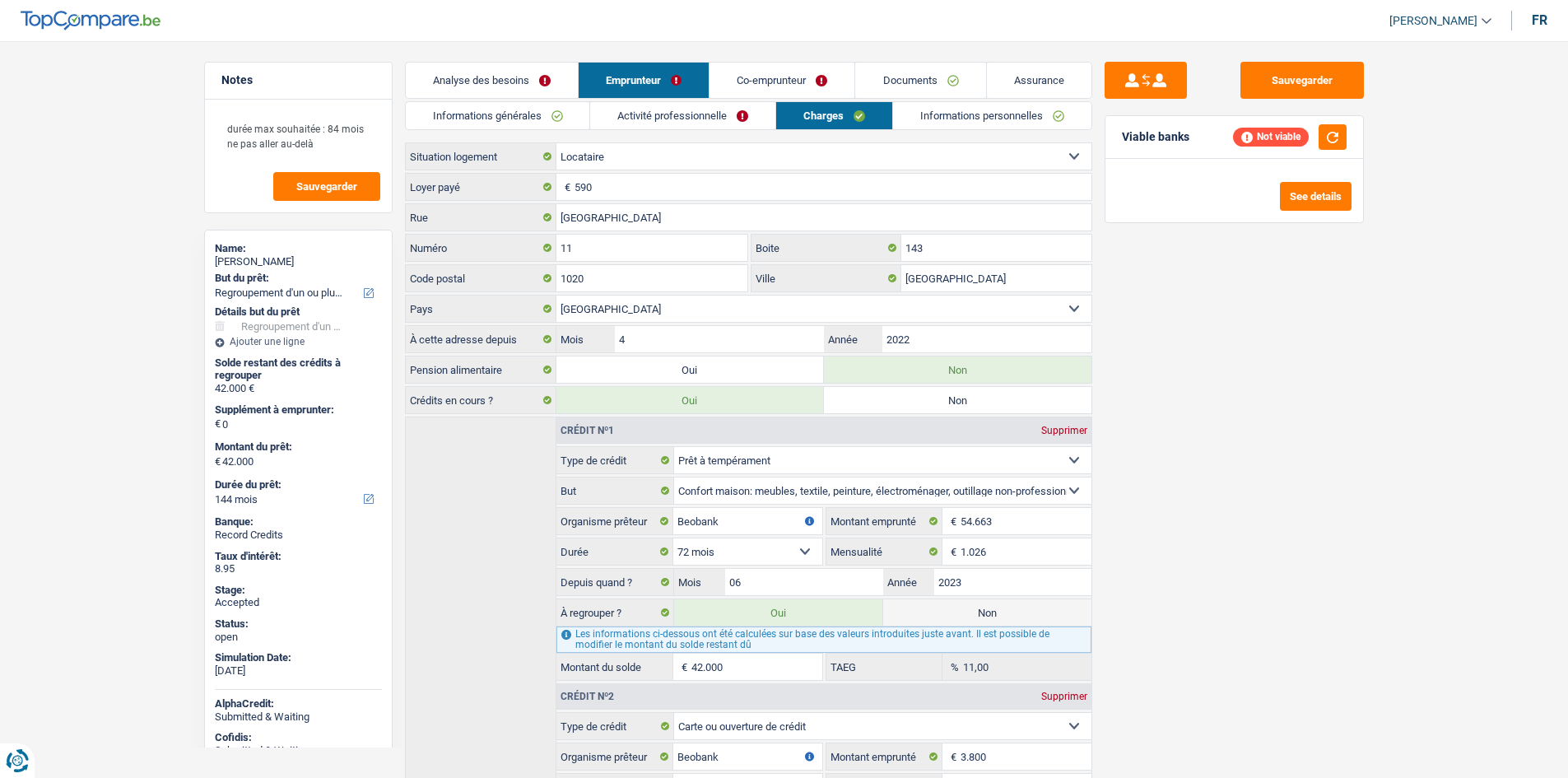
type input "42.000"
click at [1259, 478] on div "Sauvegarder Viable banks Not viable See details" at bounding box center [1235, 404] width 284 height 686
click at [1332, 133] on button "button" at bounding box center [1333, 137] width 28 height 26
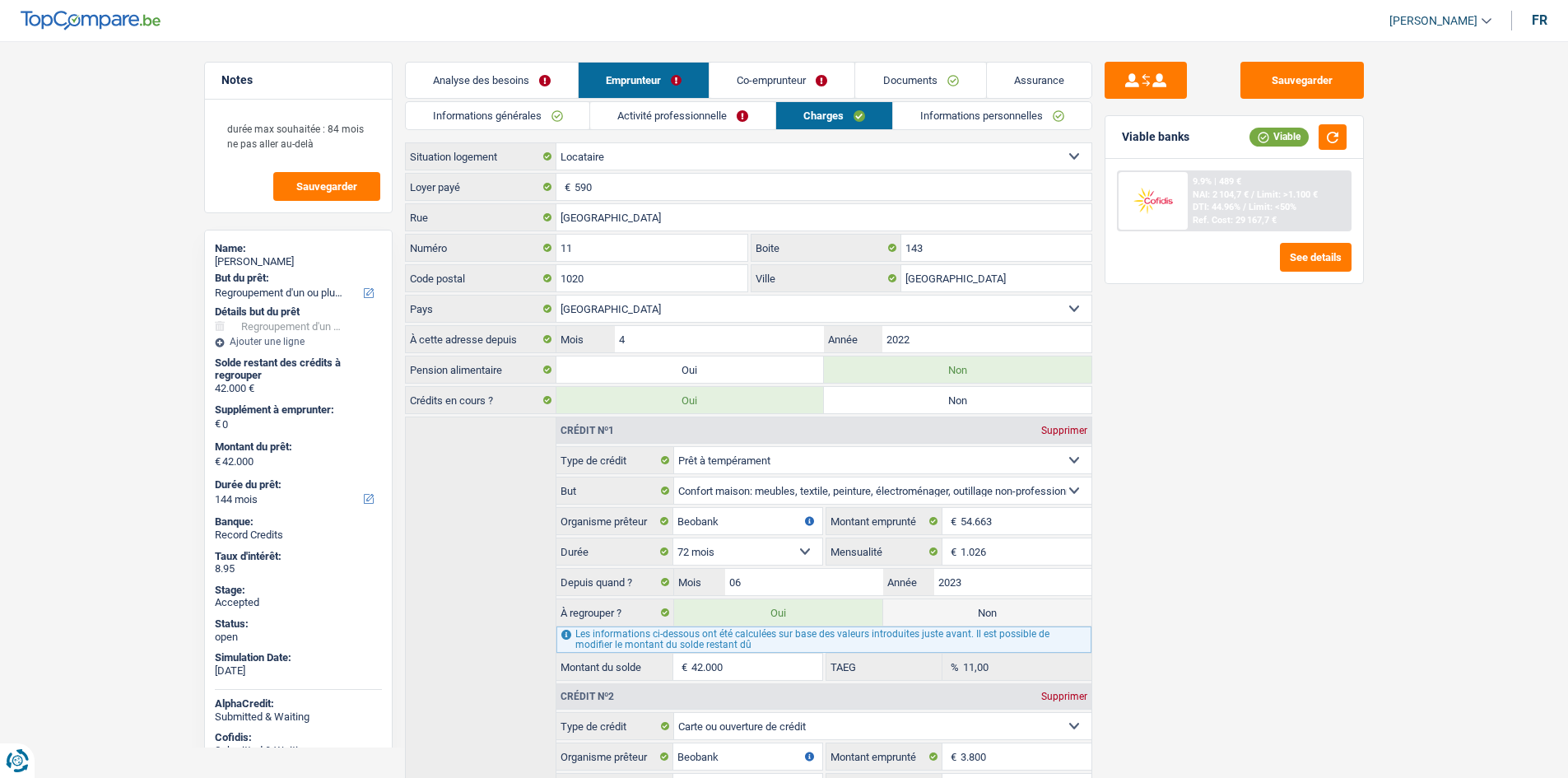
click at [517, 71] on link "Analyse des besoins" at bounding box center [491, 80] width 172 height 36
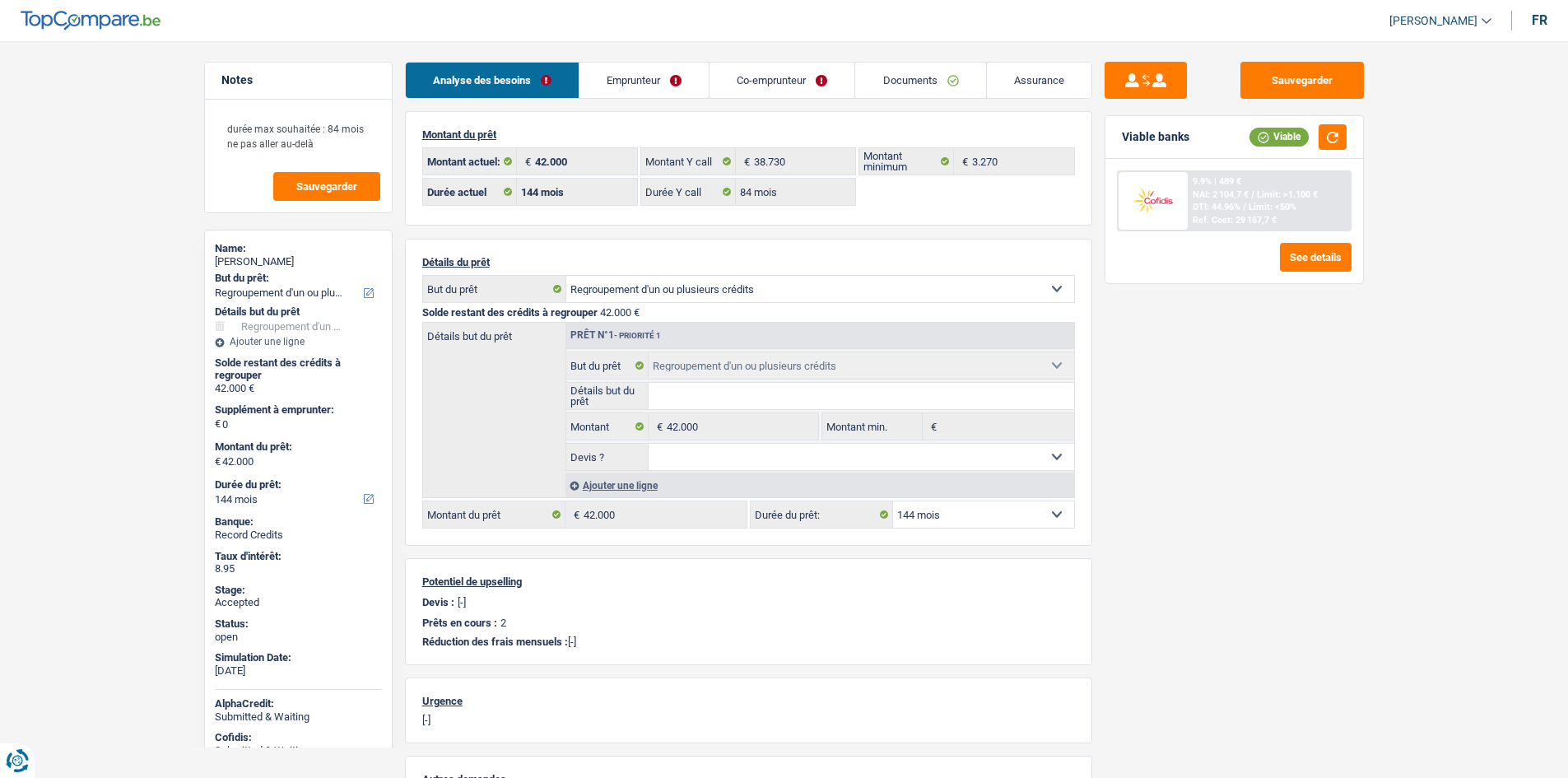
click at [1258, 499] on div "Sauvegarder Viable banks Viable 9.9% | 489 € NAI: 2 104,7 € / Limit: >1.100 € D…" at bounding box center [1235, 404] width 284 height 686
drag, startPoint x: 985, startPoint y: 524, endPoint x: 986, endPoint y: 533, distance: 9.1
click at [985, 524] on select "12 mois 18 mois 24 mois 30 mois 36 mois 42 mois 48 mois 60 mois 72 mois 84 mois…" at bounding box center [983, 514] width 181 height 27
select select "120"
click at [893, 501] on select "12 mois 18 mois 24 mois 30 mois 36 mois 42 mois 48 mois 60 mois 72 mois 84 mois…" at bounding box center [983, 514] width 181 height 27
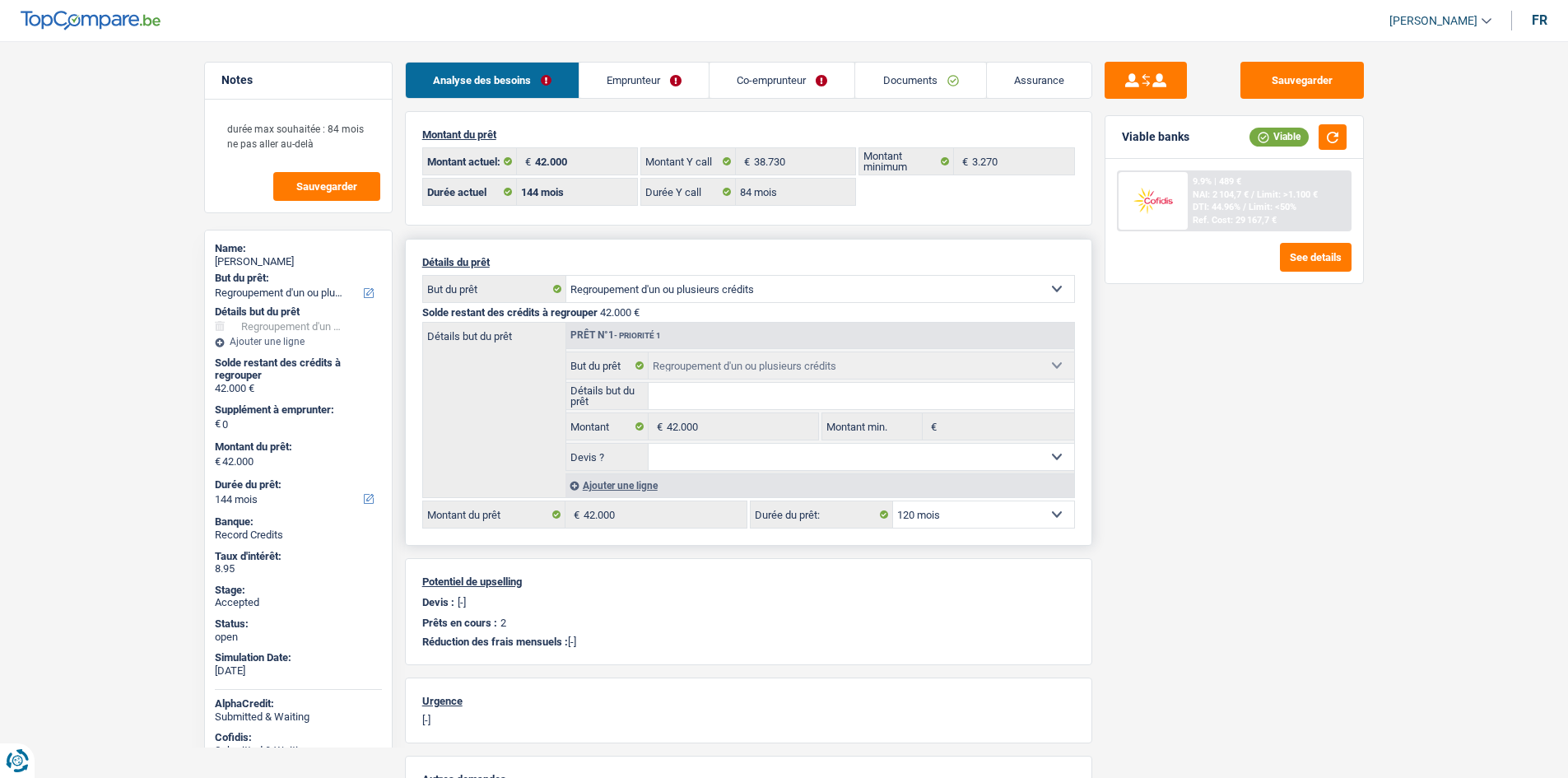
select select "120"
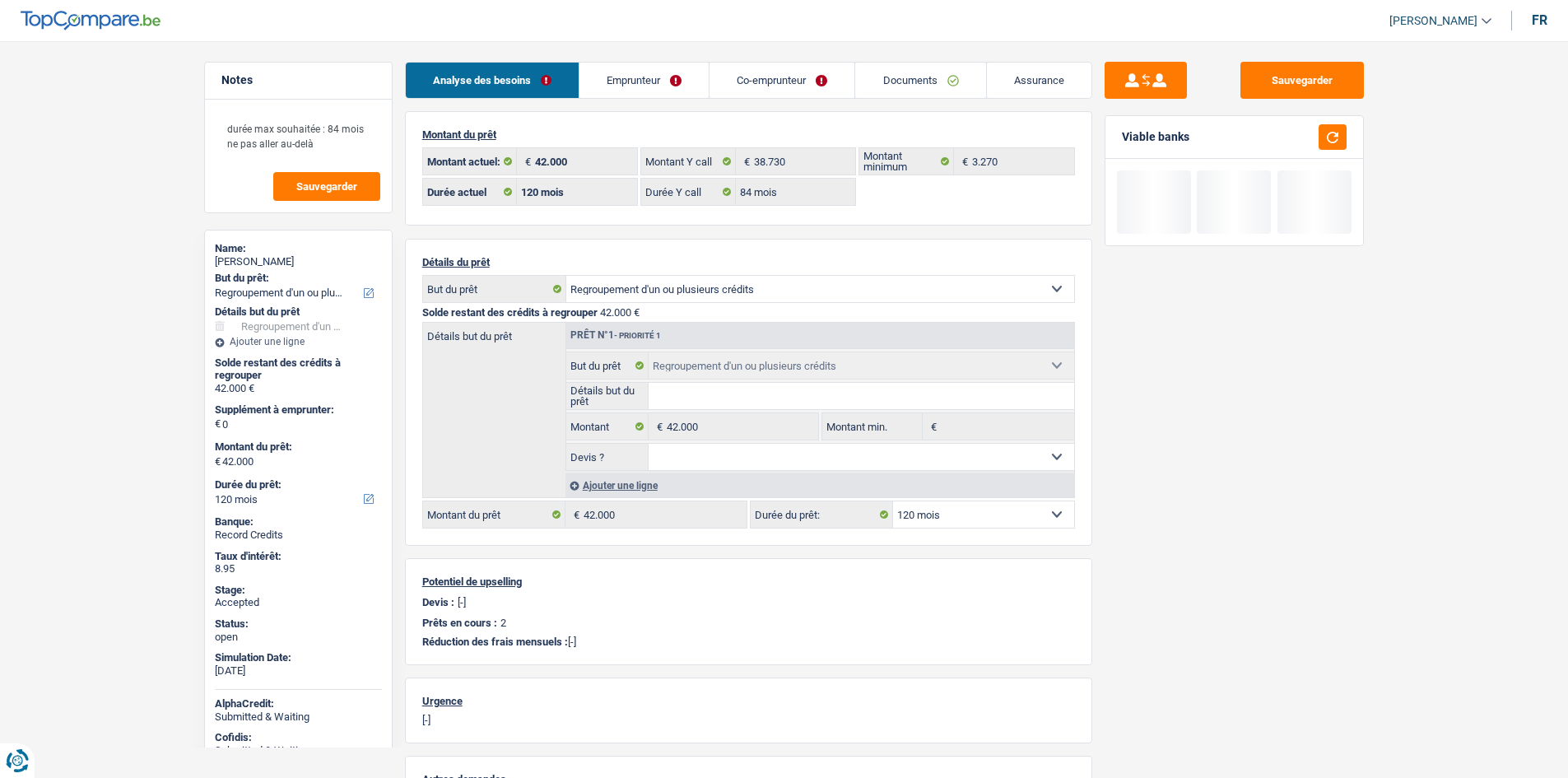
click at [1190, 515] on div "Sauvegarder Viable banks" at bounding box center [1235, 404] width 284 height 686
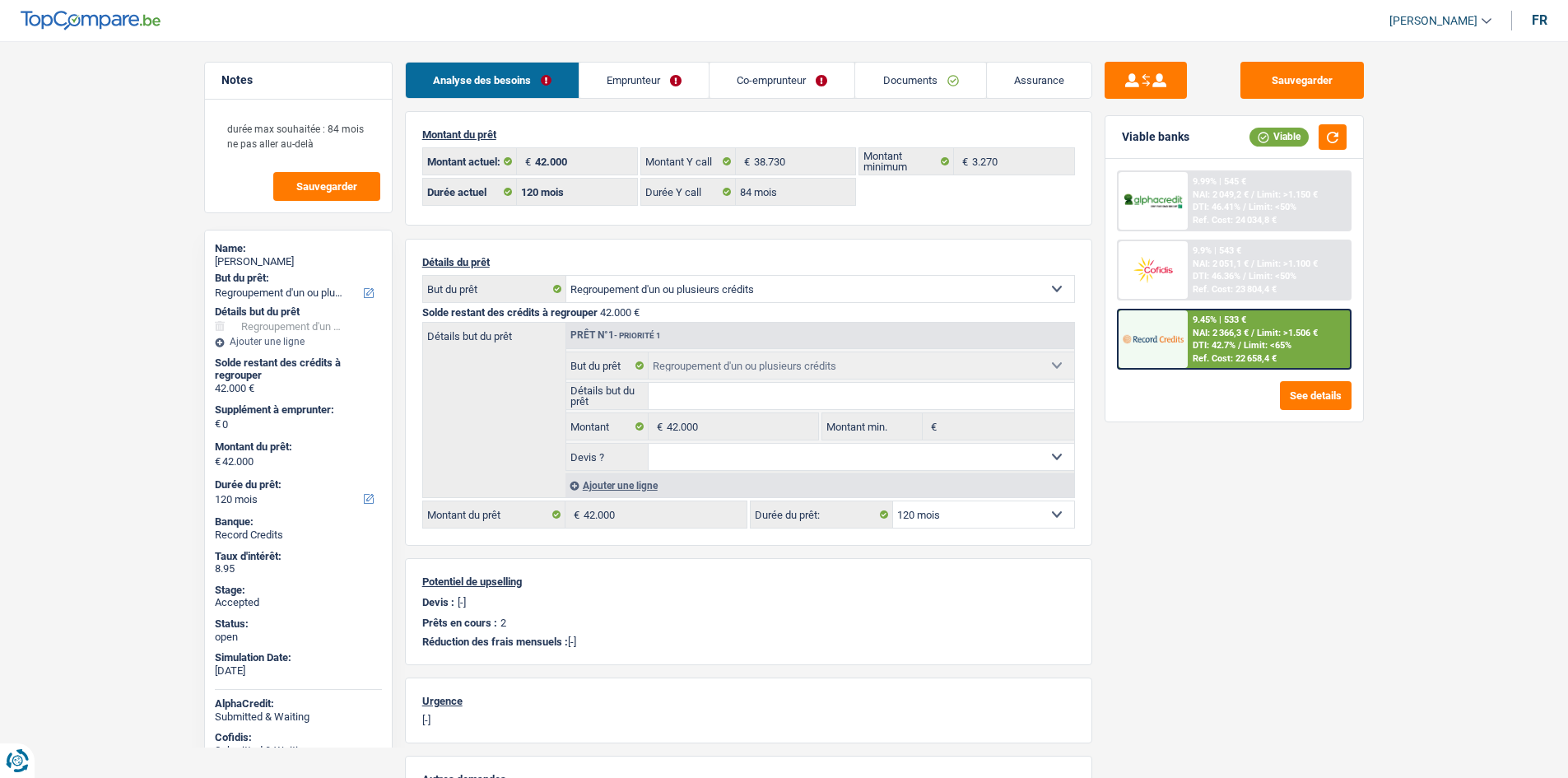
click at [1281, 351] on div "9.45% | 533 € NAI: 2 366,3 € / Limit: >1.506 € DTI: 42.7% / Limit: <65% Ref. Co…" at bounding box center [1268, 339] width 162 height 58
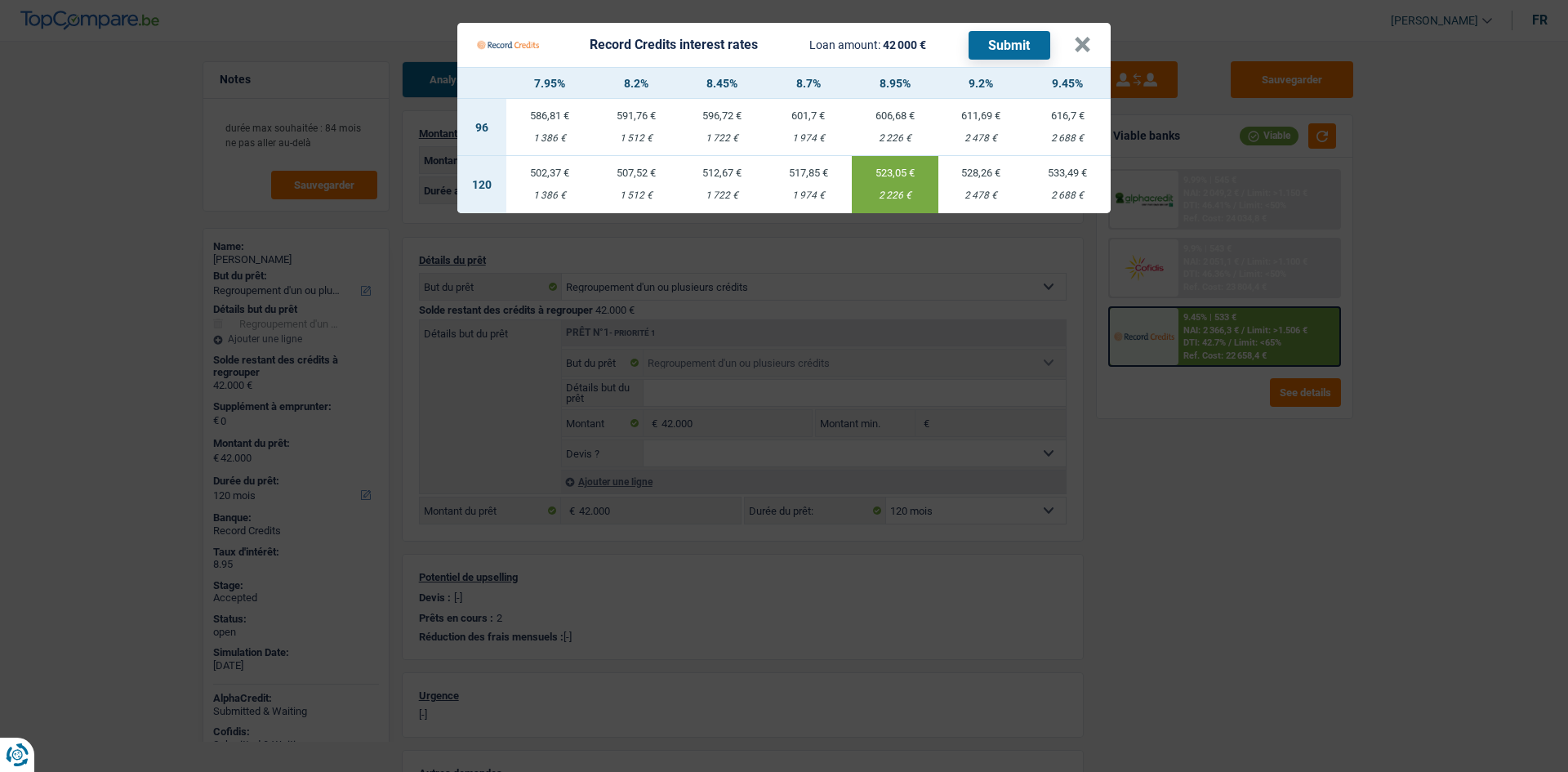
click at [1257, 502] on Credits "Record Credits interest rates Loan amount: 42 000 € Submit × 7.95% 8.2% 8.45% 8…" at bounding box center [784, 386] width 1568 height 772
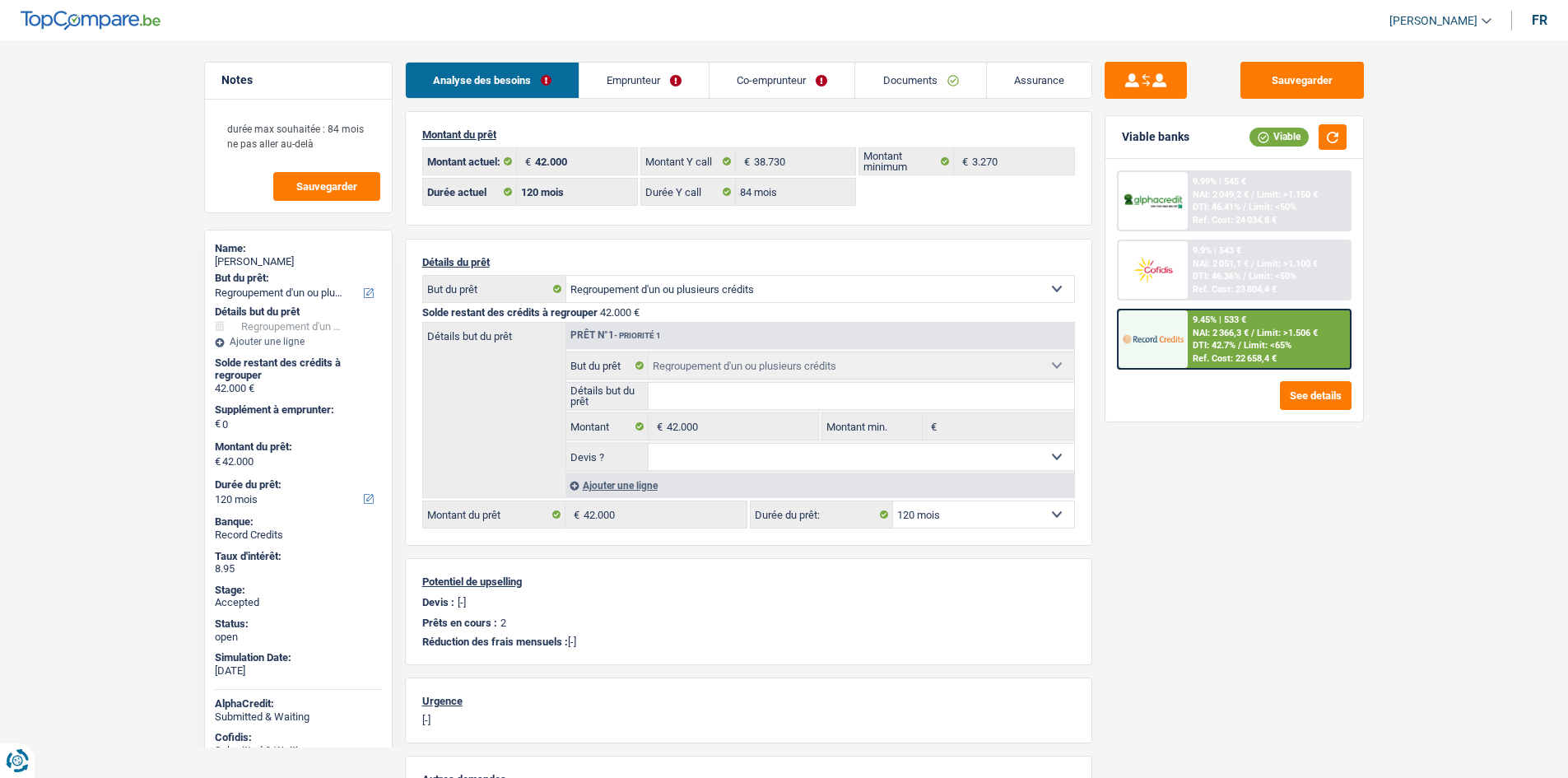
click at [660, 81] on link "Emprunteur" at bounding box center [644, 80] width 129 height 36
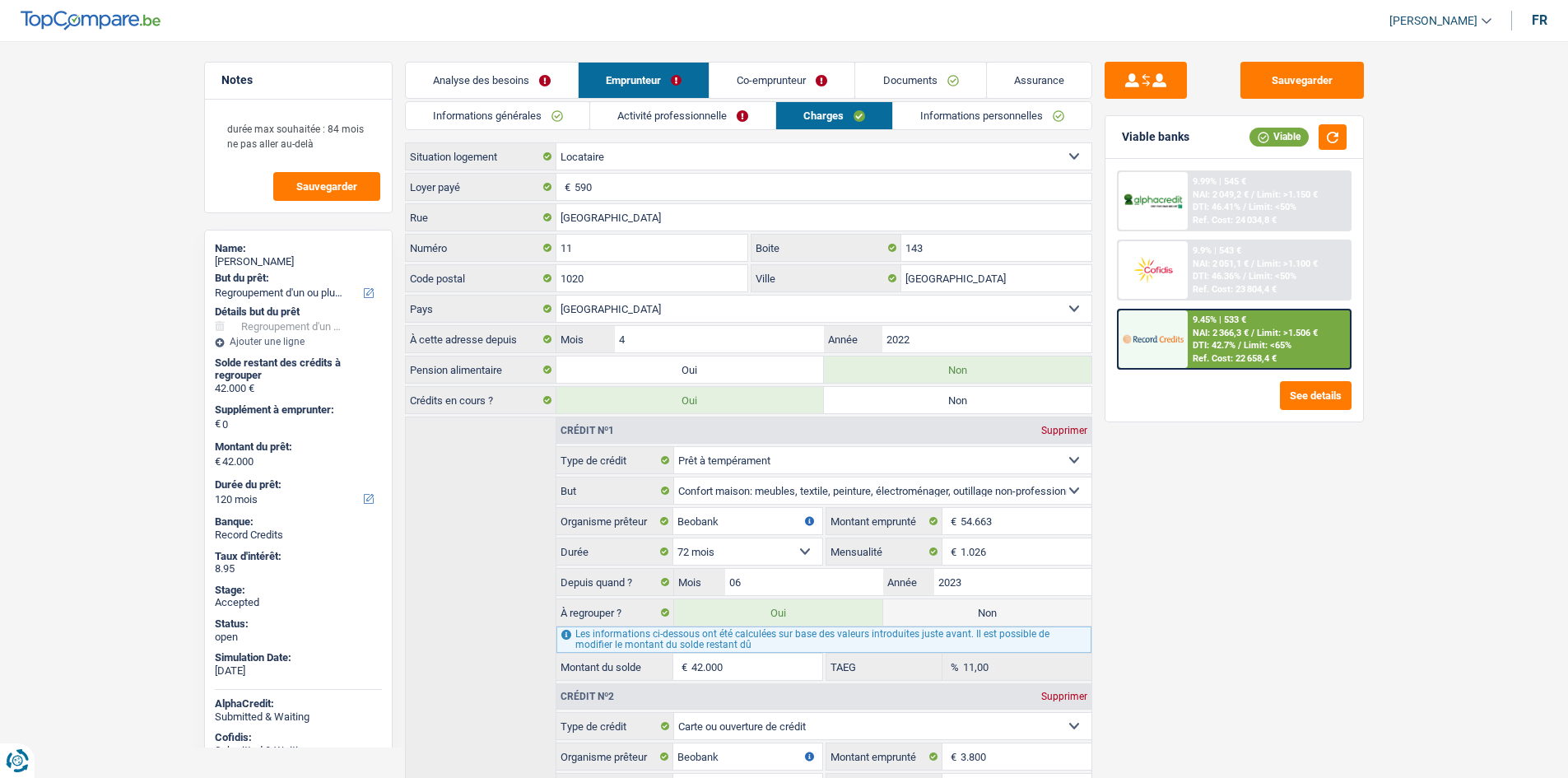
click at [569, 118] on link "Informations générales" at bounding box center [498, 115] width 185 height 27
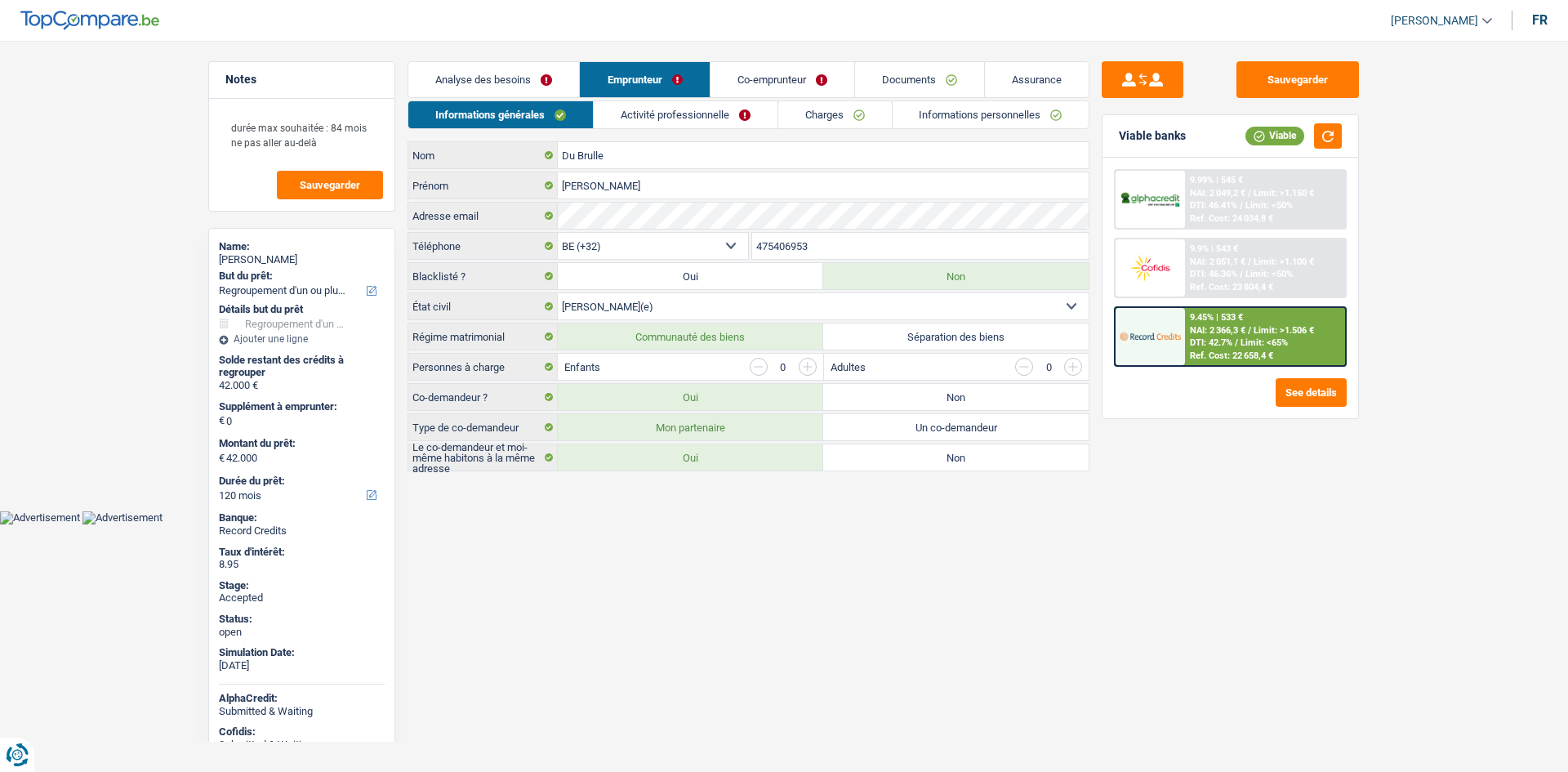
click at [649, 106] on link "Activité professionnelle" at bounding box center [685, 114] width 184 height 27
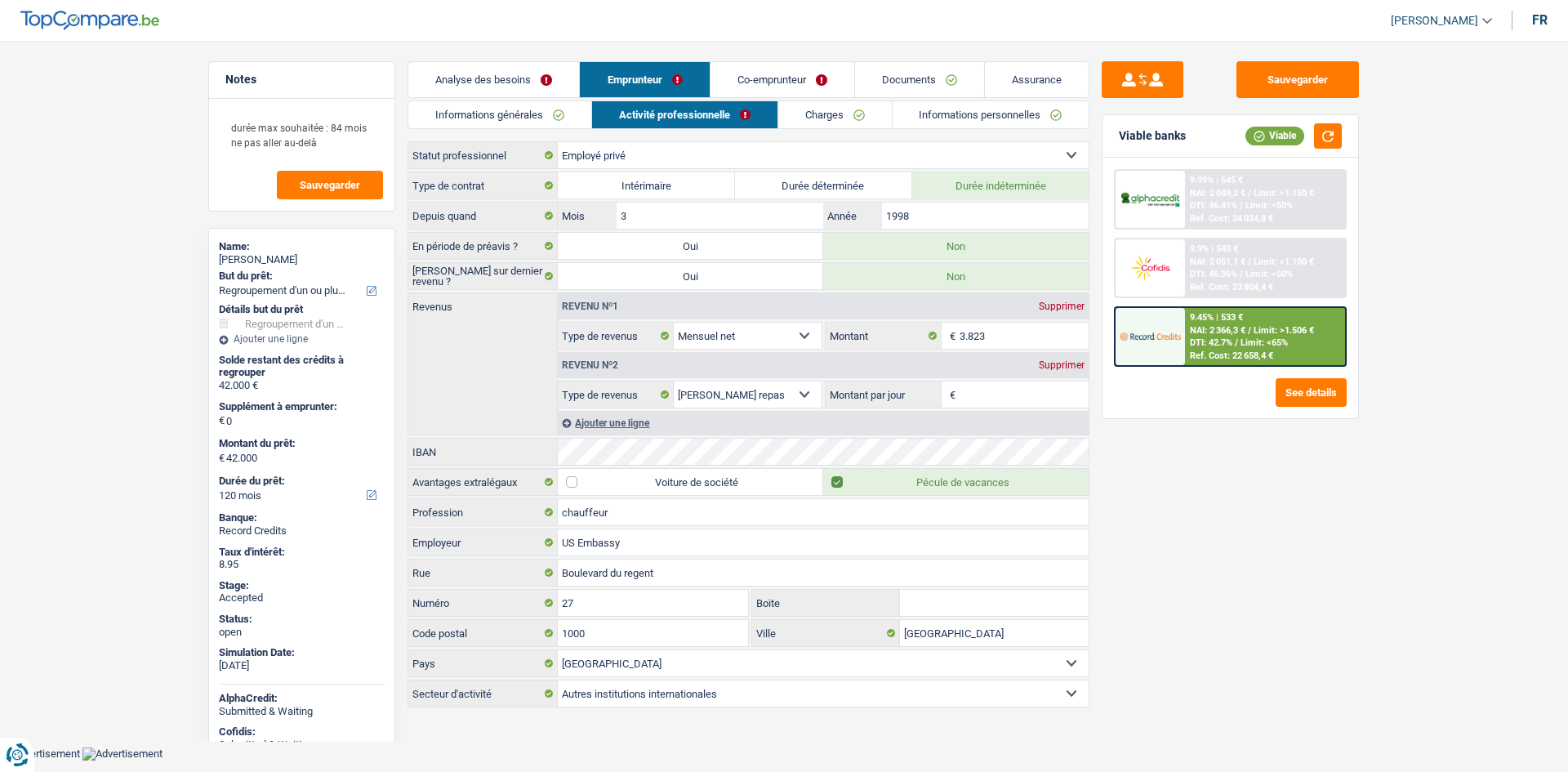
click at [546, 79] on link "Analyse des besoins" at bounding box center [493, 80] width 170 height 35
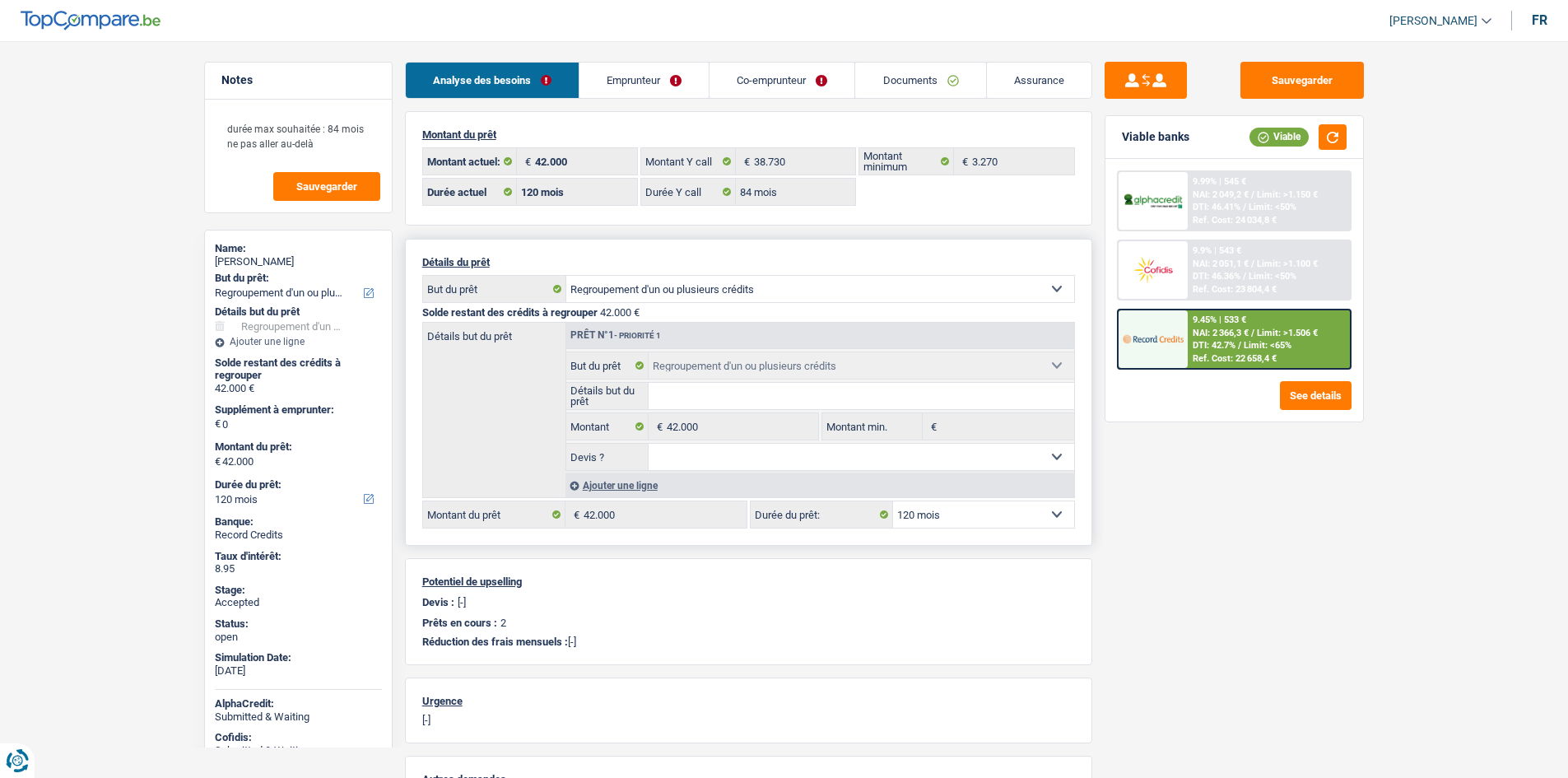
click at [802, 461] on select "Oui Non Non répondu Sélectionner une option" at bounding box center [861, 456] width 426 height 27
click at [1357, 507] on div "Sauvegarder Viable banks Viable 9.99% | 545 € NAI: 2 049,2 € / Limit: >1.150 € …" at bounding box center [1235, 404] width 284 height 686
click at [1236, 506] on div "Sauvegarder Viable banks Viable 9.99% | 545 € NAI: 2 049,2 € / Limit: >1.150 € …" at bounding box center [1235, 404] width 284 height 686
click at [1013, 518] on select "12 mois 18 mois 24 mois 30 mois 36 mois 42 mois 48 mois 60 mois 72 mois 84 mois…" at bounding box center [983, 514] width 181 height 27
select select "84"
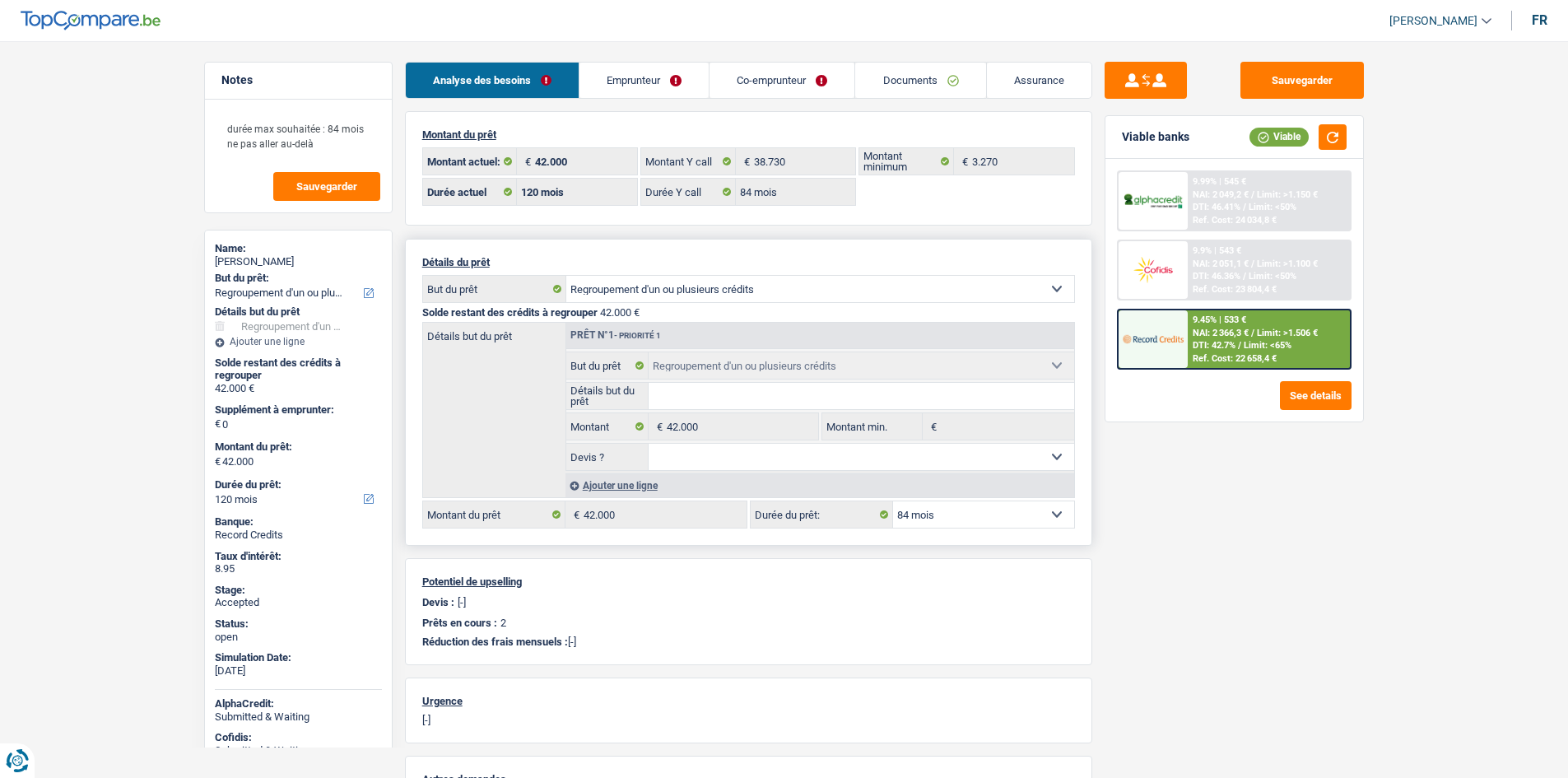
click at [893, 501] on select "12 mois 18 mois 24 mois 30 mois 36 mois 42 mois 48 mois 60 mois 72 mois 84 mois…" at bounding box center [983, 514] width 181 height 27
select select "84"
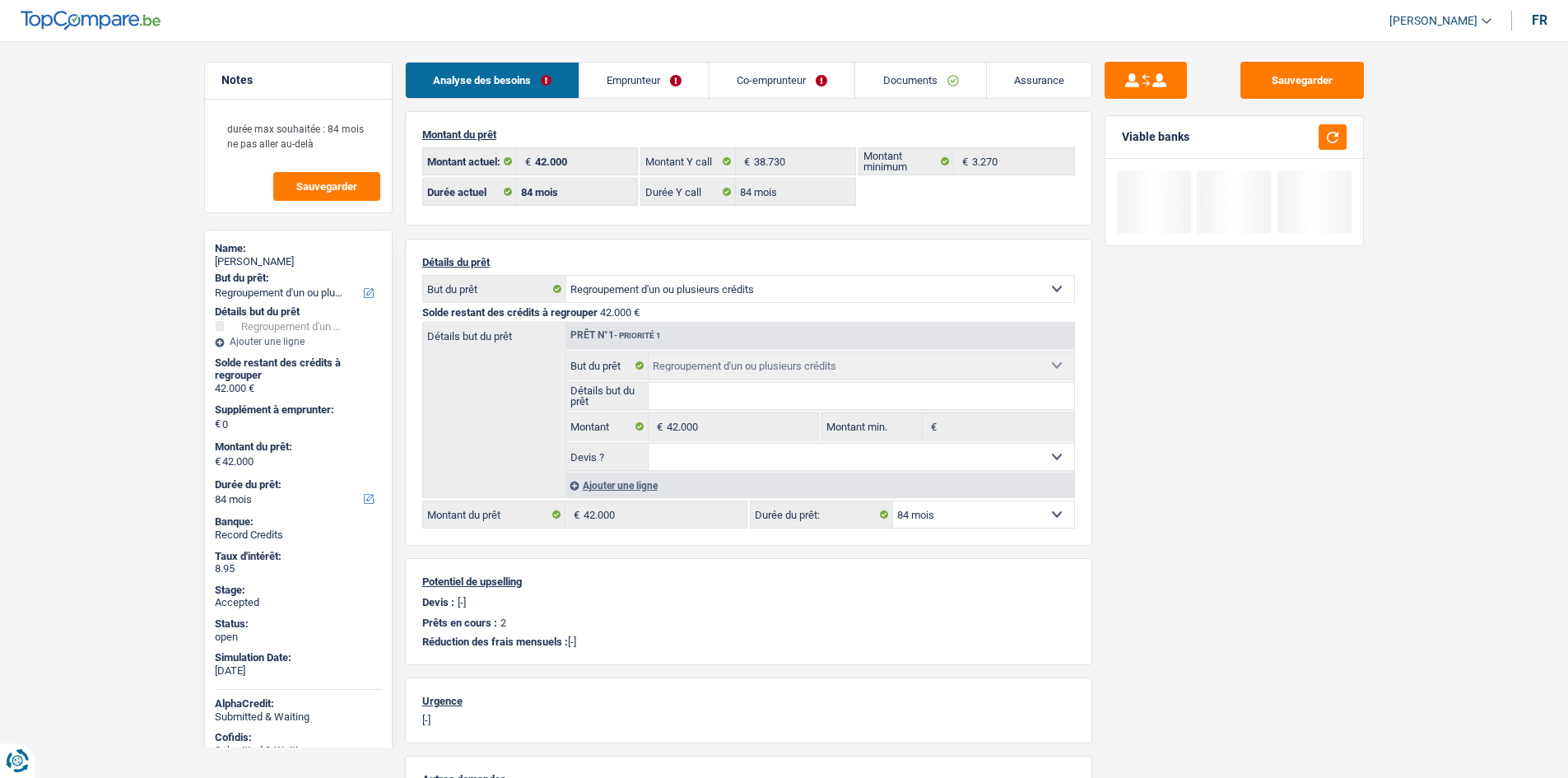
click at [1114, 509] on div "Sauvegarder Viable banks" at bounding box center [1235, 404] width 284 height 686
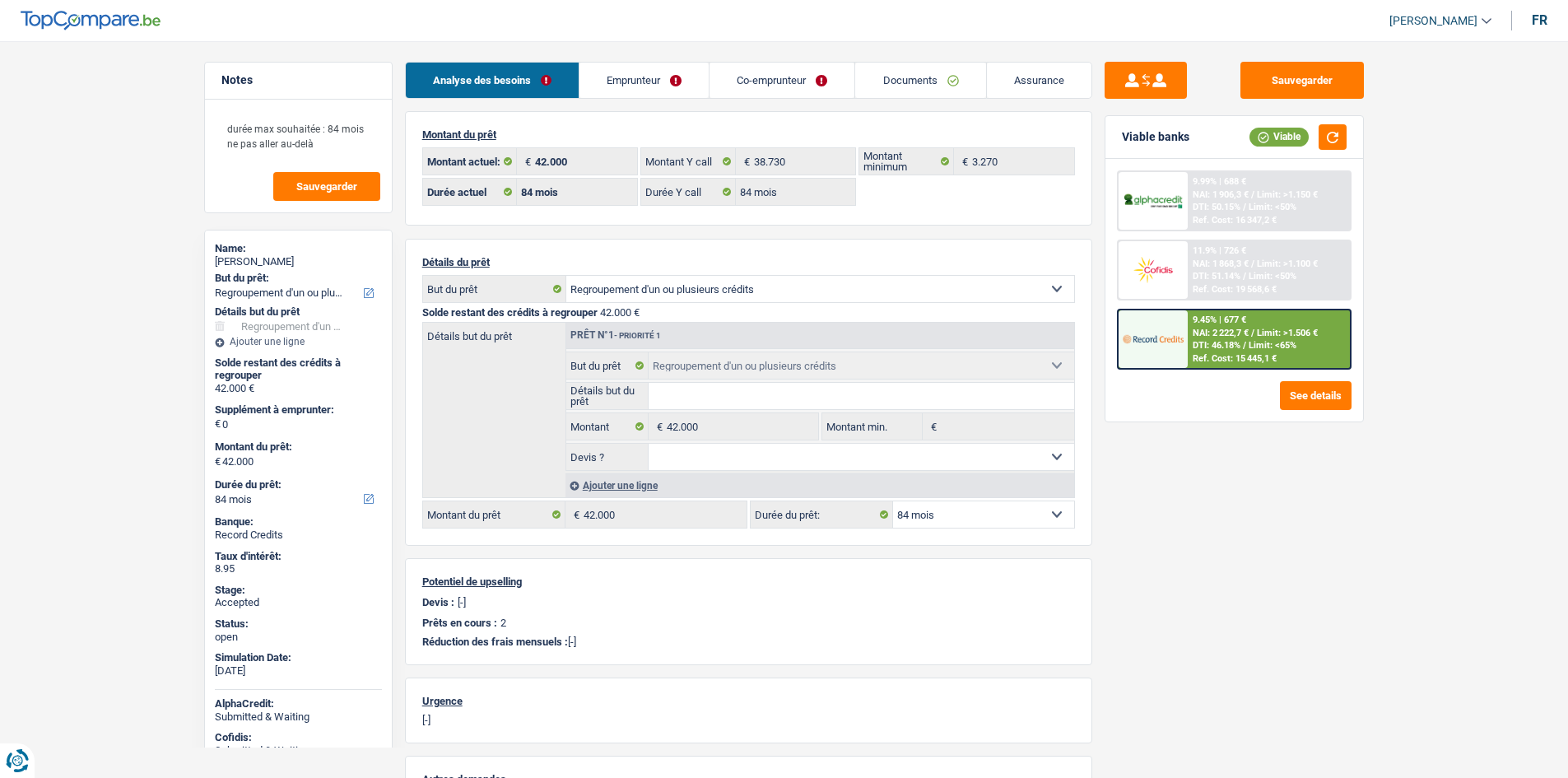
click at [1321, 340] on div "9.45% | 677 € NAI: 2 222,7 € / Limit: >1.506 € DTI: 46.18% / Limit: <65% Ref. C…" at bounding box center [1268, 339] width 162 height 58
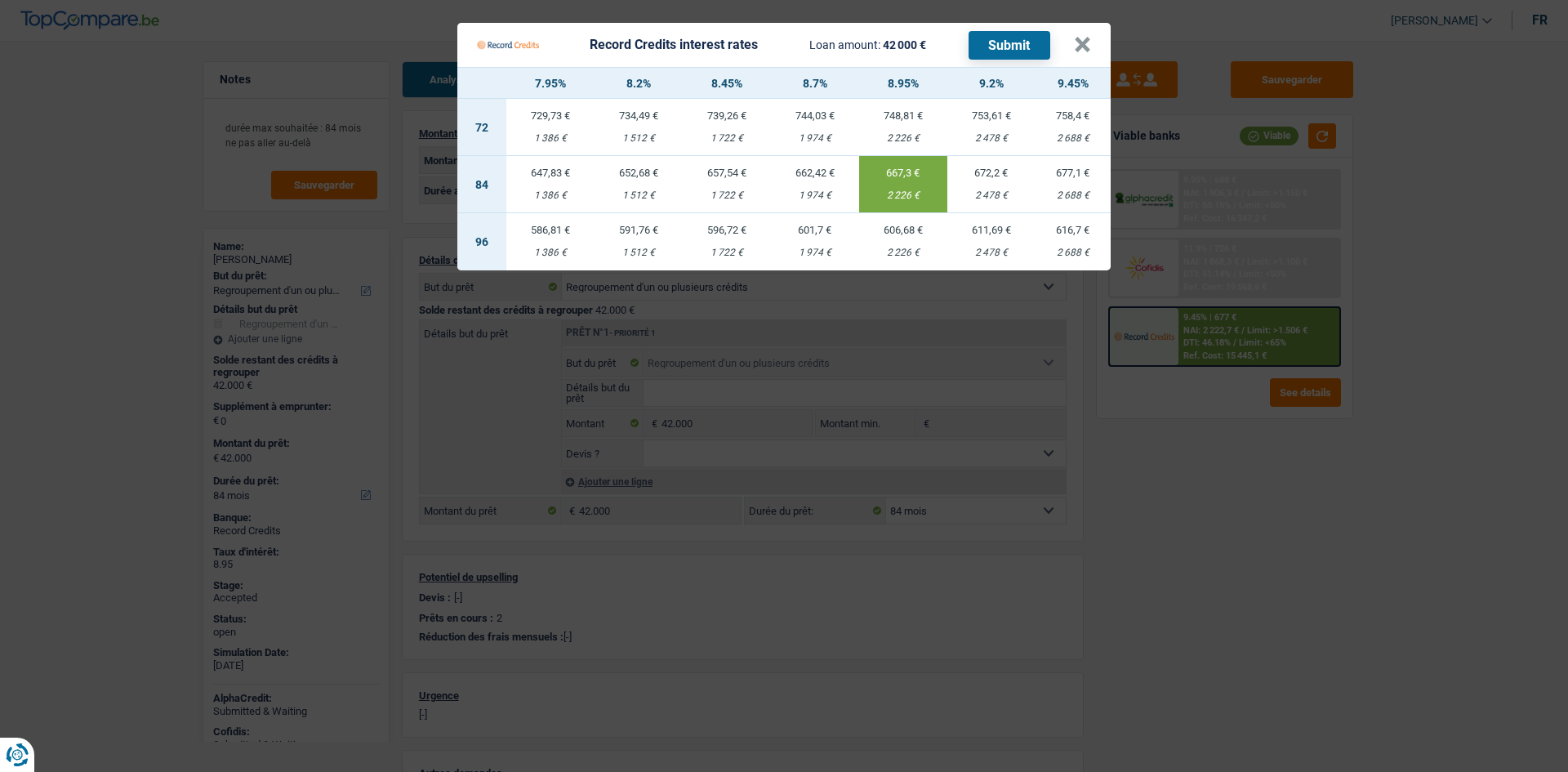
click at [1404, 314] on Credits "Record Credits interest rates Loan amount: 42 000 € Submit × 7.95% 8.2% 8.45% 8…" at bounding box center [784, 386] width 1568 height 772
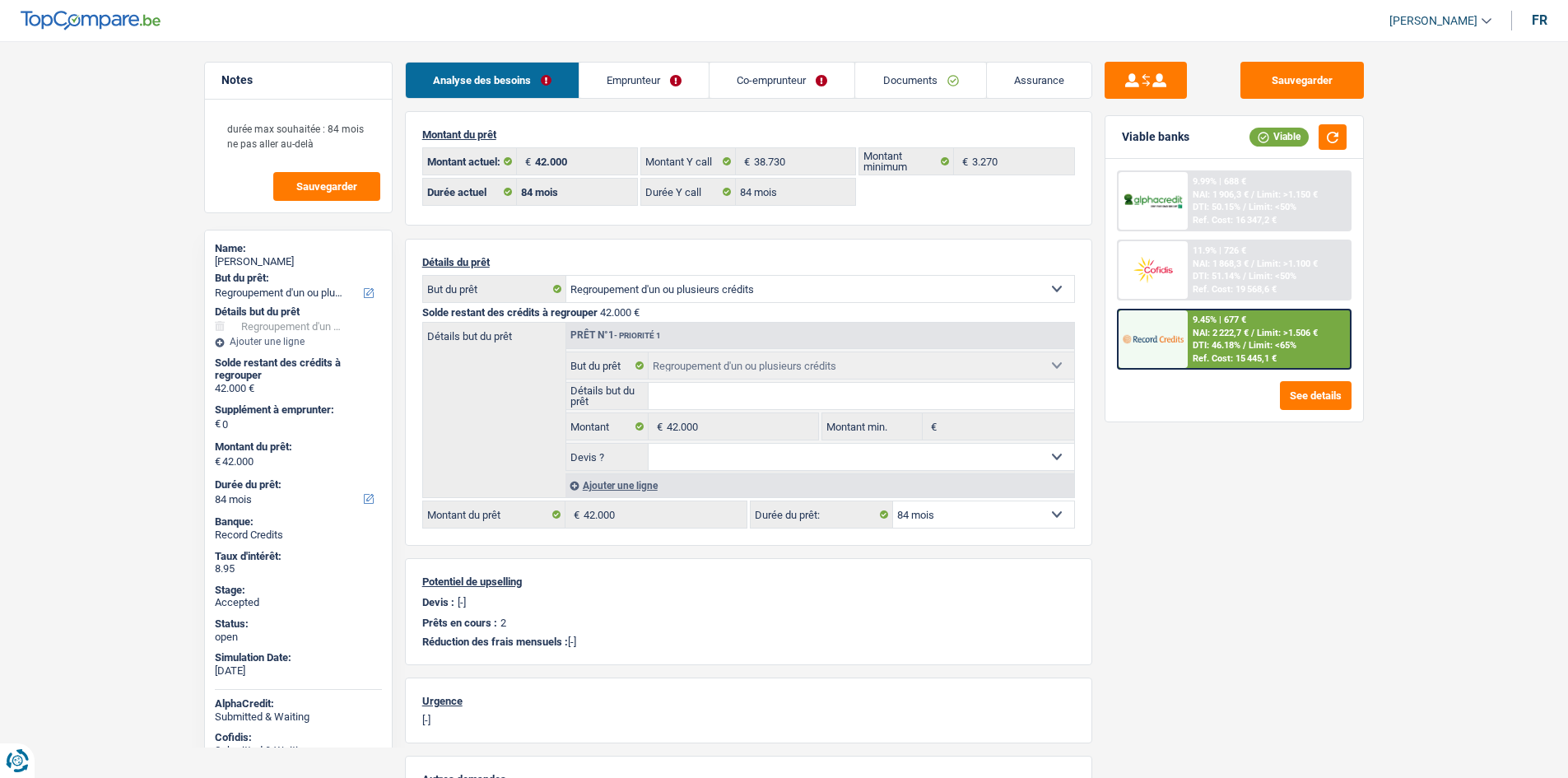
click at [1314, 99] on div "Sauvegarder Viable banks Viable 9.99% | 688 € NAI: 1 906,3 € / Limit: >1.150 € …" at bounding box center [1235, 404] width 284 height 686
click at [1316, 67] on button "Sauvegarder" at bounding box center [1302, 79] width 123 height 37
click at [1251, 542] on div "Sauvegarder Viable banks Viable 9.99% | 688 € NAI: 1 906,3 € / Limit: >1.150 € …" at bounding box center [1235, 404] width 284 height 686
click at [1286, 512] on div "Sauvegarder Viable banks Viable 9.99% | 688 € NAI: 1 906,3 € / Limit: >1.150 € …" at bounding box center [1235, 404] width 284 height 686
click at [1286, 513] on div "Sauvegarder Viable banks Viable 9.99% | 688 € NAI: 1 906,3 € / Limit: >1.150 € …" at bounding box center [1235, 404] width 284 height 686
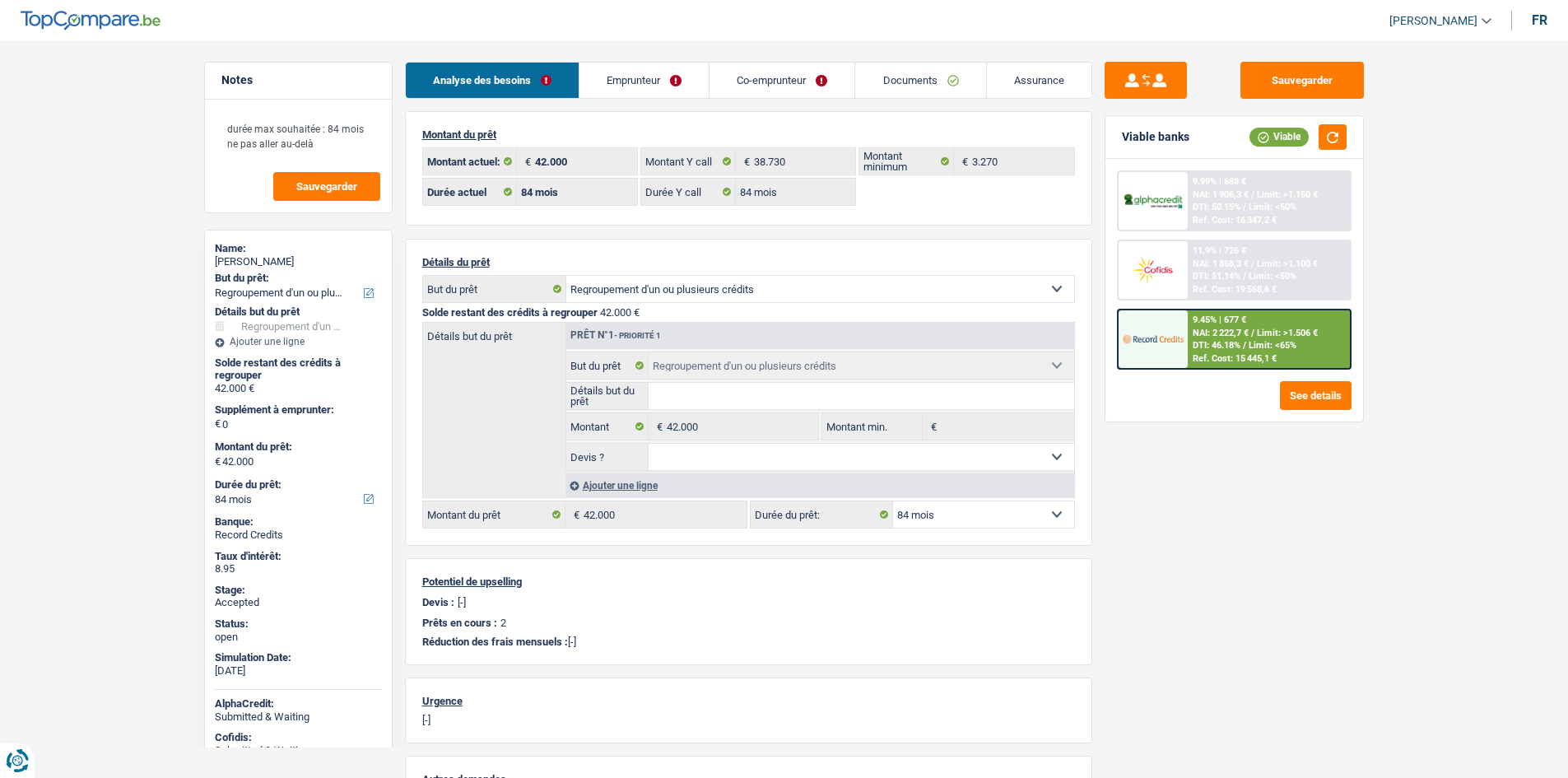
click at [1433, 215] on main "Notes durée max souhaitée : 84 mois ne pas aller au-delà Sauvegarder Name: Didi…" at bounding box center [784, 527] width 1568 height 1005
click at [158, 318] on main "Notes durée max souhaitée : 84 mois ne pas aller au-delà Sauvegarder Name: Didi…" at bounding box center [784, 527] width 1568 height 1005
click at [1252, 341] on span "Limit: <65%" at bounding box center [1272, 345] width 48 height 11
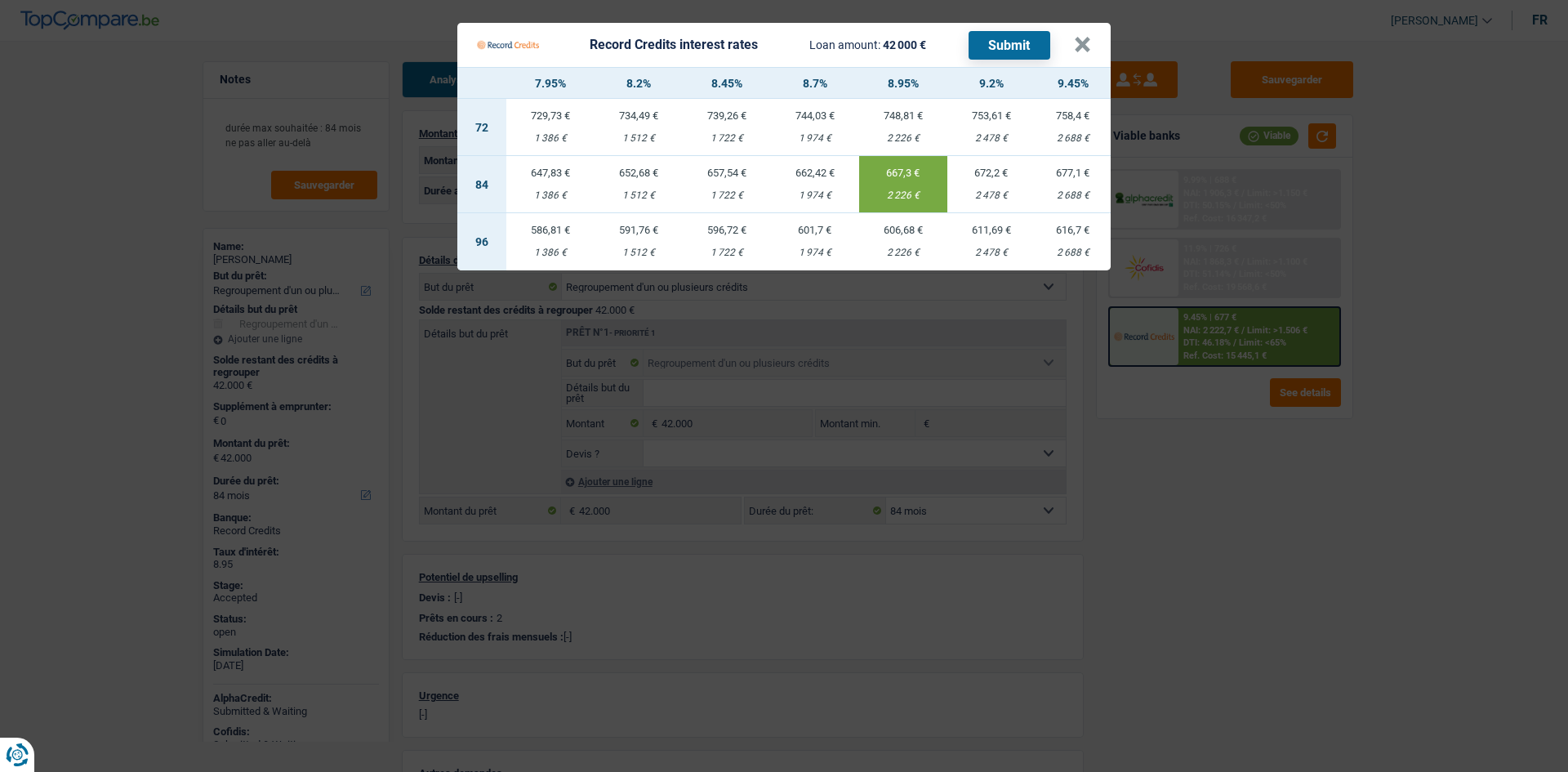
click at [1263, 555] on Credits "Record Credits interest rates Loan amount: 42 000 € Submit × 7.95% 8.2% 8.45% 8…" at bounding box center [784, 386] width 1568 height 772
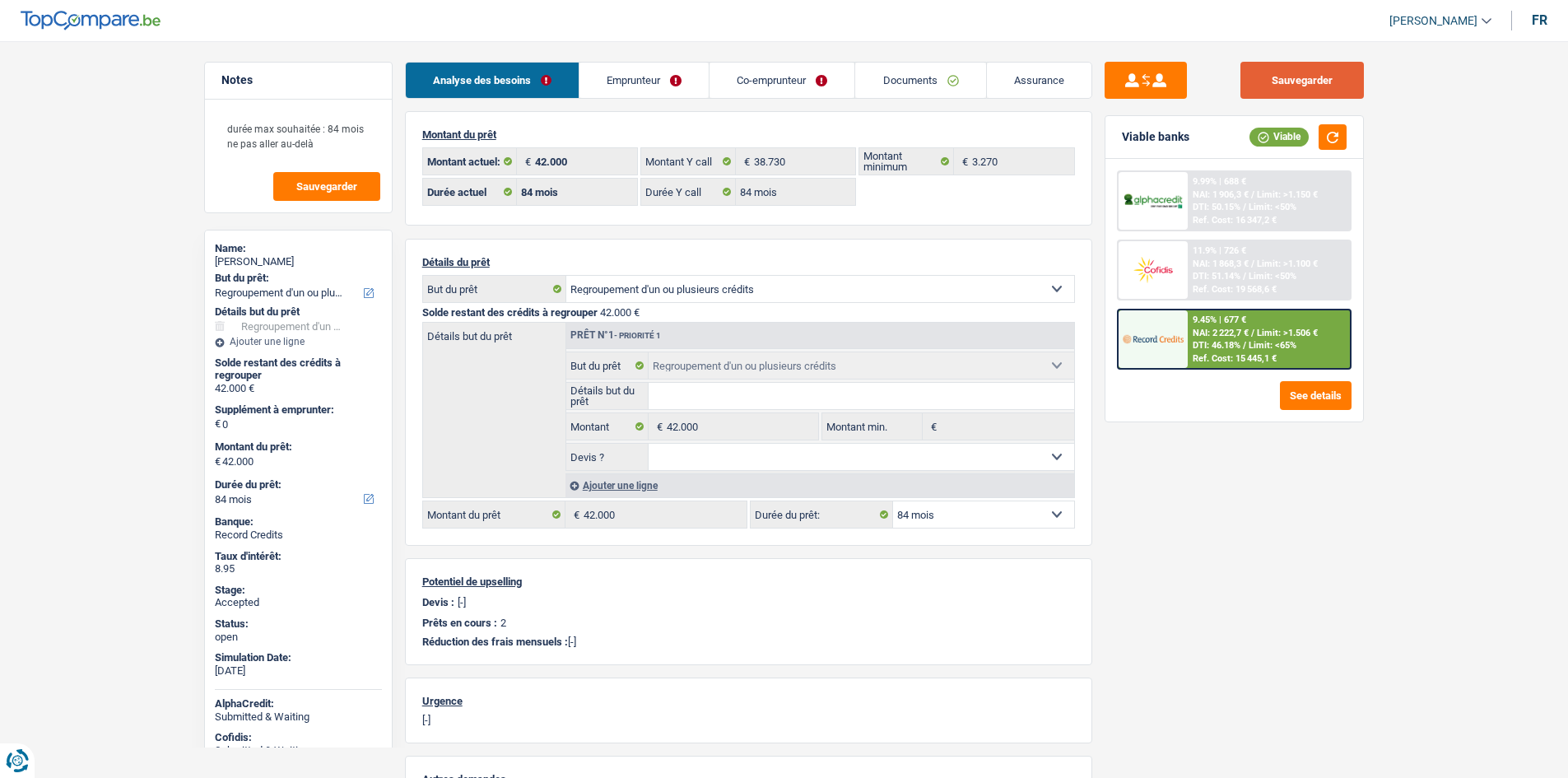
click at [1288, 77] on button "Sauvegarder" at bounding box center [1302, 79] width 123 height 37
click at [659, 68] on link "Emprunteur" at bounding box center [644, 80] width 129 height 36
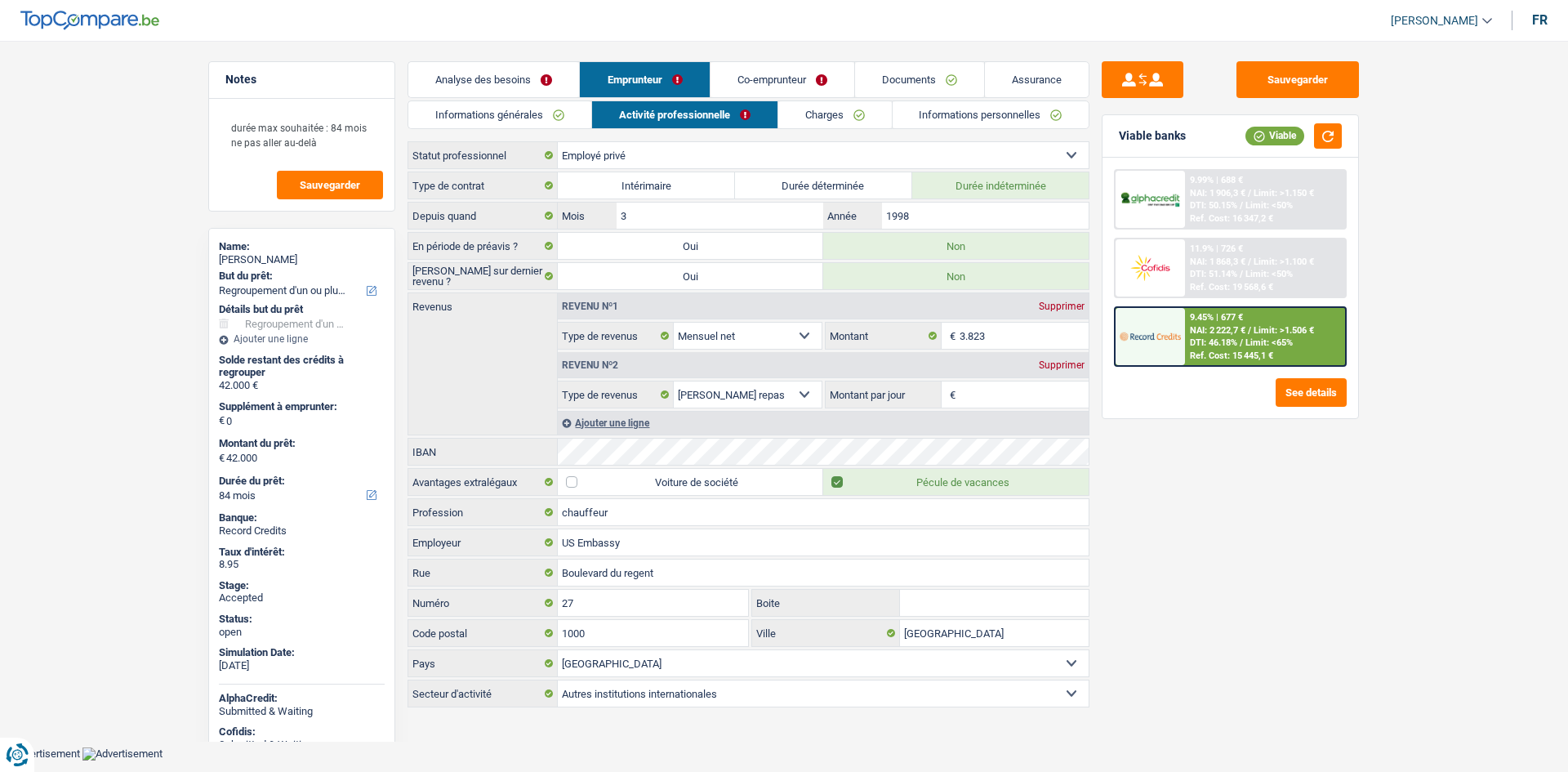
click at [540, 110] on link "Informations générales" at bounding box center [500, 114] width 183 height 27
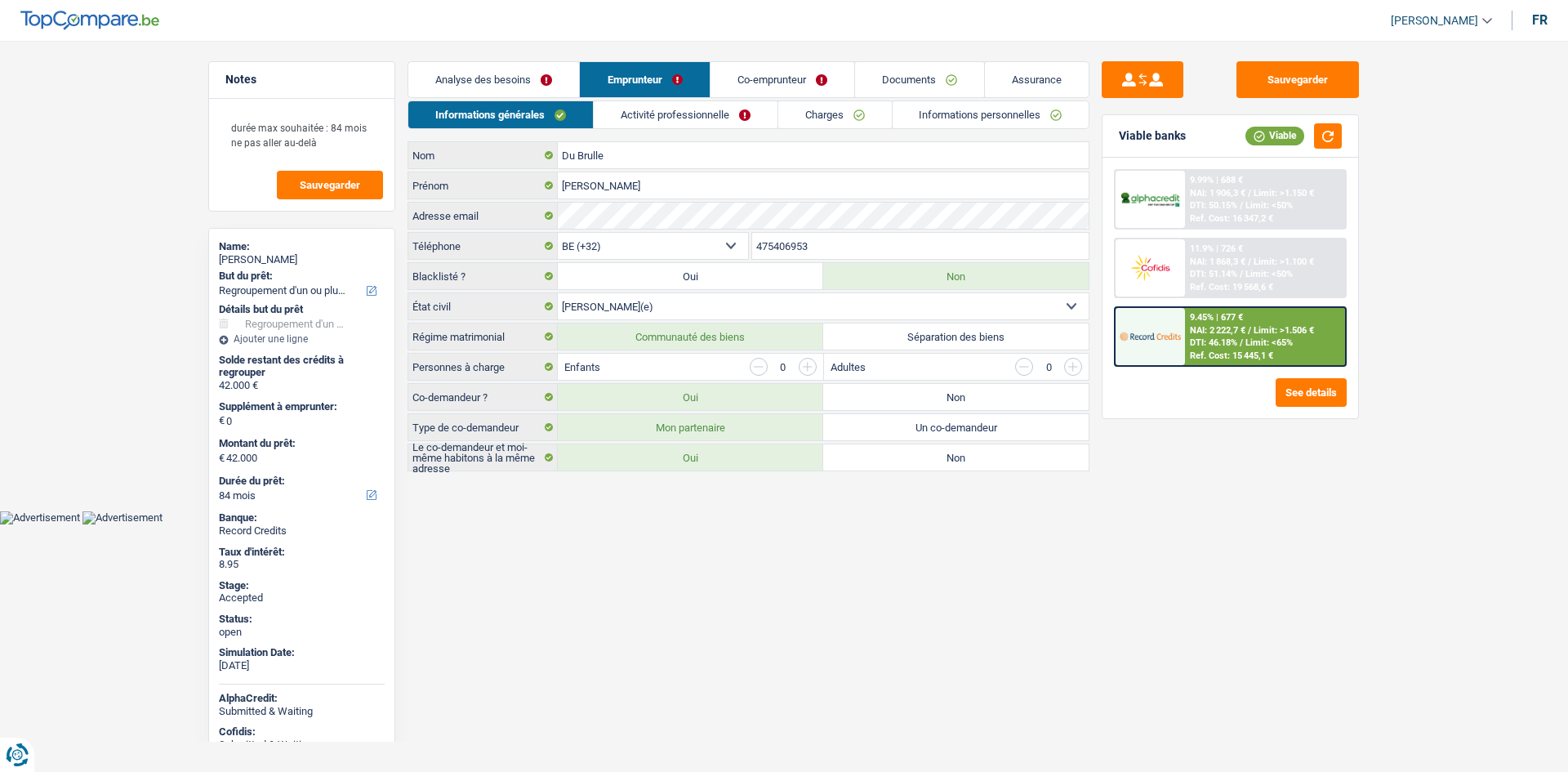
click at [821, 119] on link "Charges" at bounding box center [834, 114] width 113 height 27
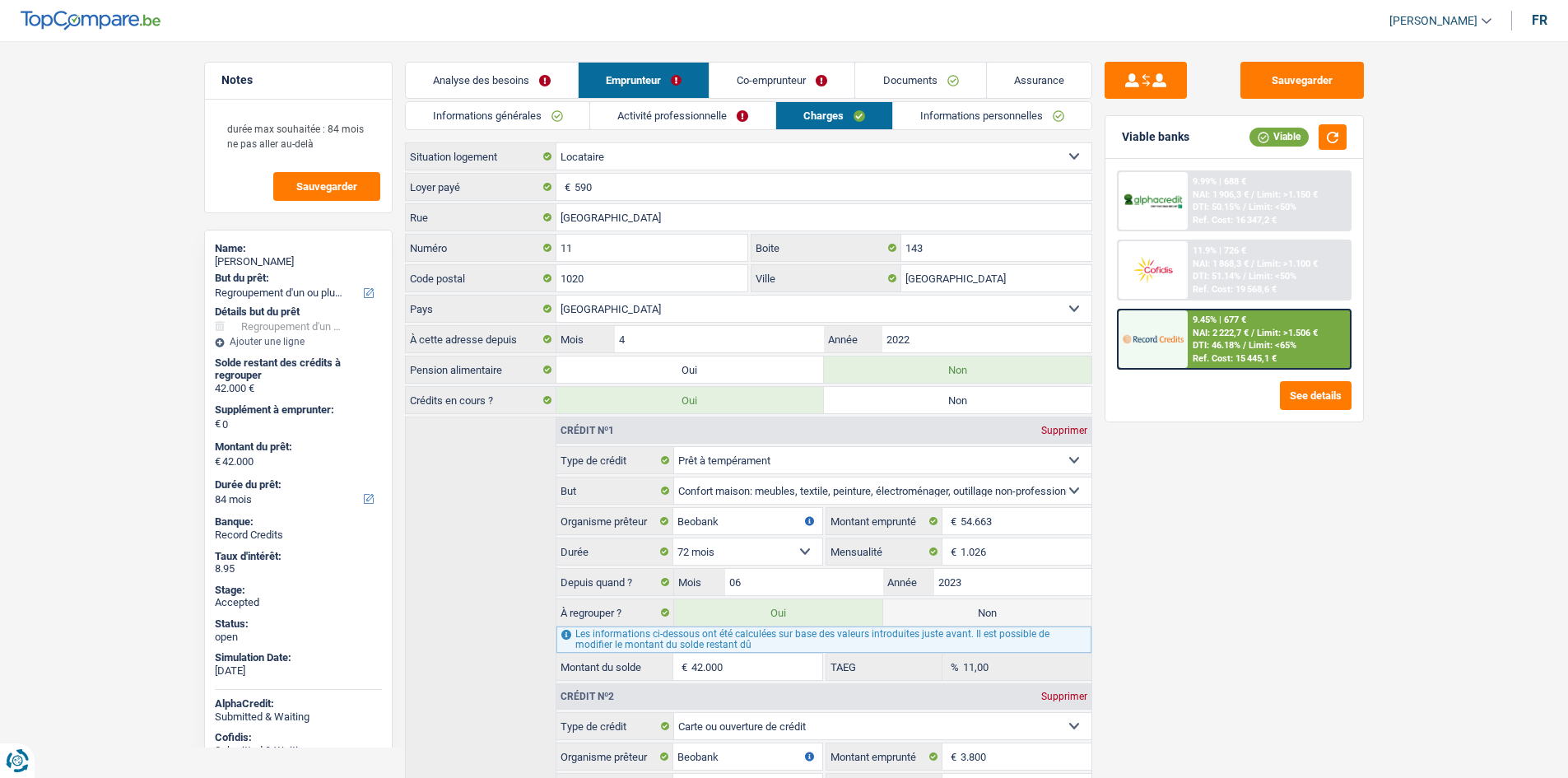
click at [265, 266] on div "Didier Du Brulle" at bounding box center [298, 261] width 167 height 13
click at [265, 265] on div "Didier Du Brulle" at bounding box center [298, 261] width 167 height 13
copy div "Didier Du Brulle"
click at [586, 121] on link "Informations générales" at bounding box center [498, 115] width 185 height 27
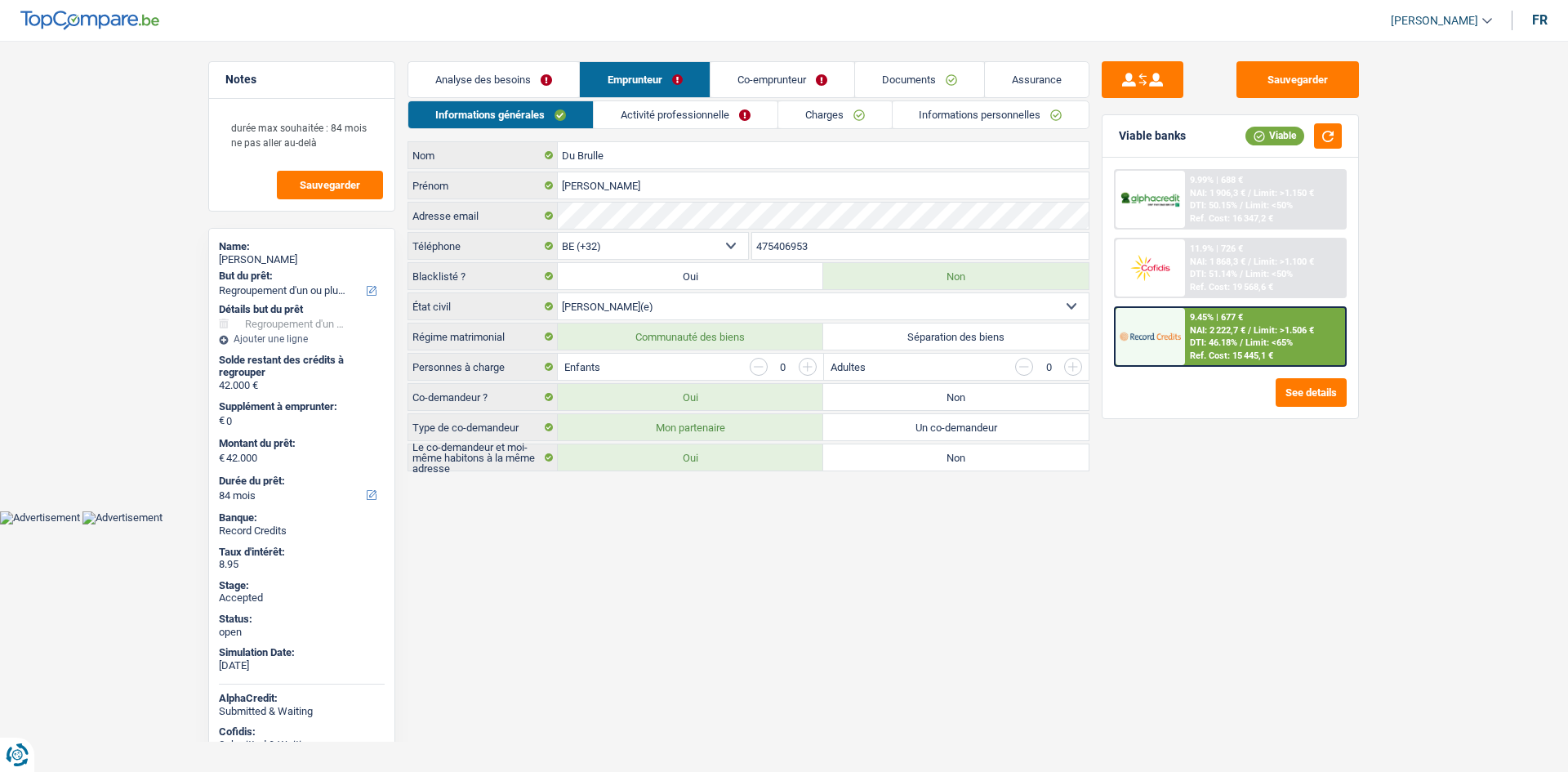
click at [842, 240] on input "475406953" at bounding box center [920, 245] width 338 height 27
click at [630, 112] on link "Activité professionnelle" at bounding box center [685, 114] width 184 height 27
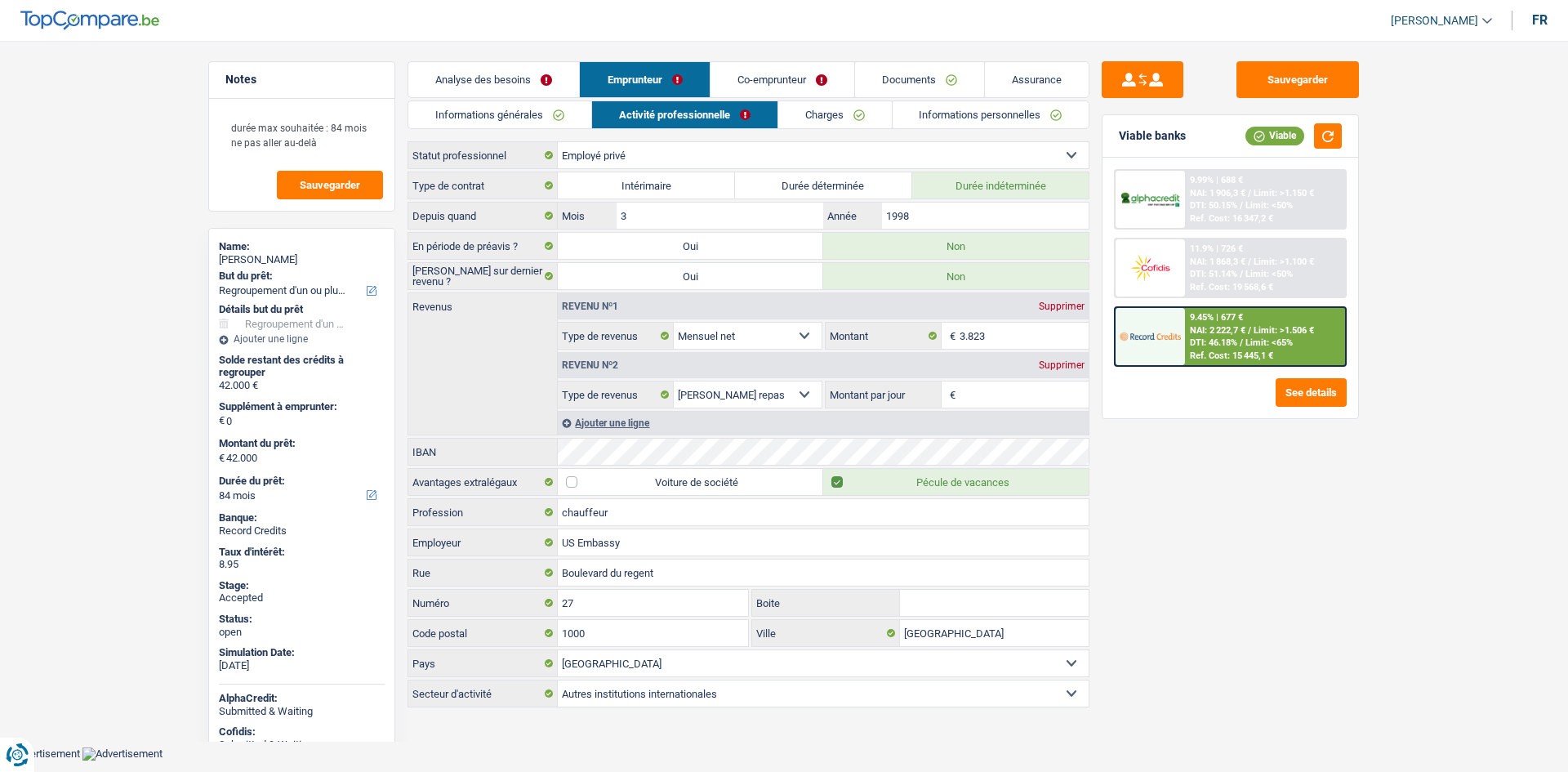
click at [794, 60] on main "Notes durée max souhaitée : 84 mois ne pas aller au-delà Sauvegarder Name: Didi…" at bounding box center [784, 385] width 1568 height 722
click at [770, 75] on link "Co-emprunteur" at bounding box center [783, 80] width 144 height 35
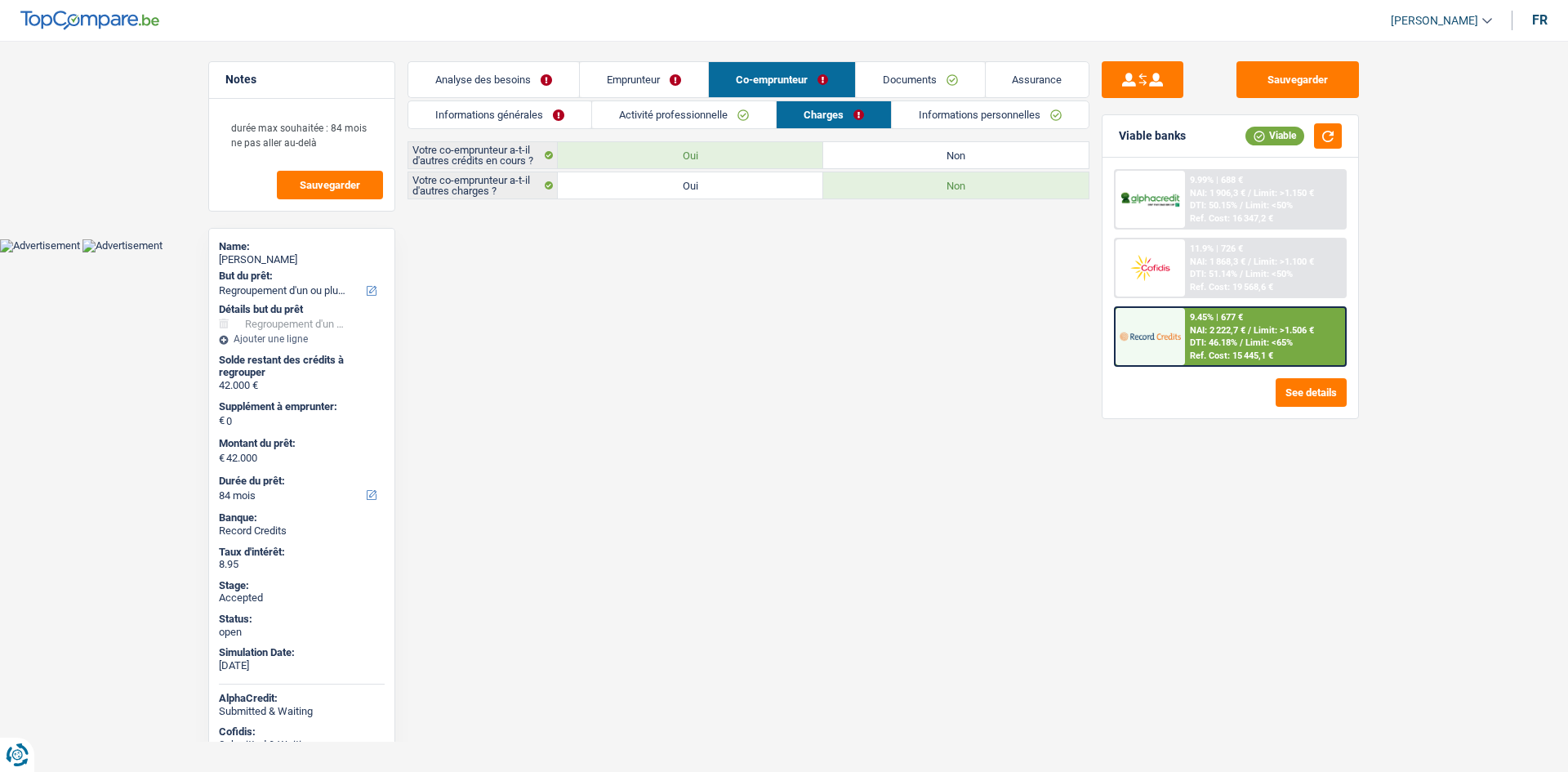
click at [728, 109] on link "Activité professionnelle" at bounding box center [683, 114] width 184 height 27
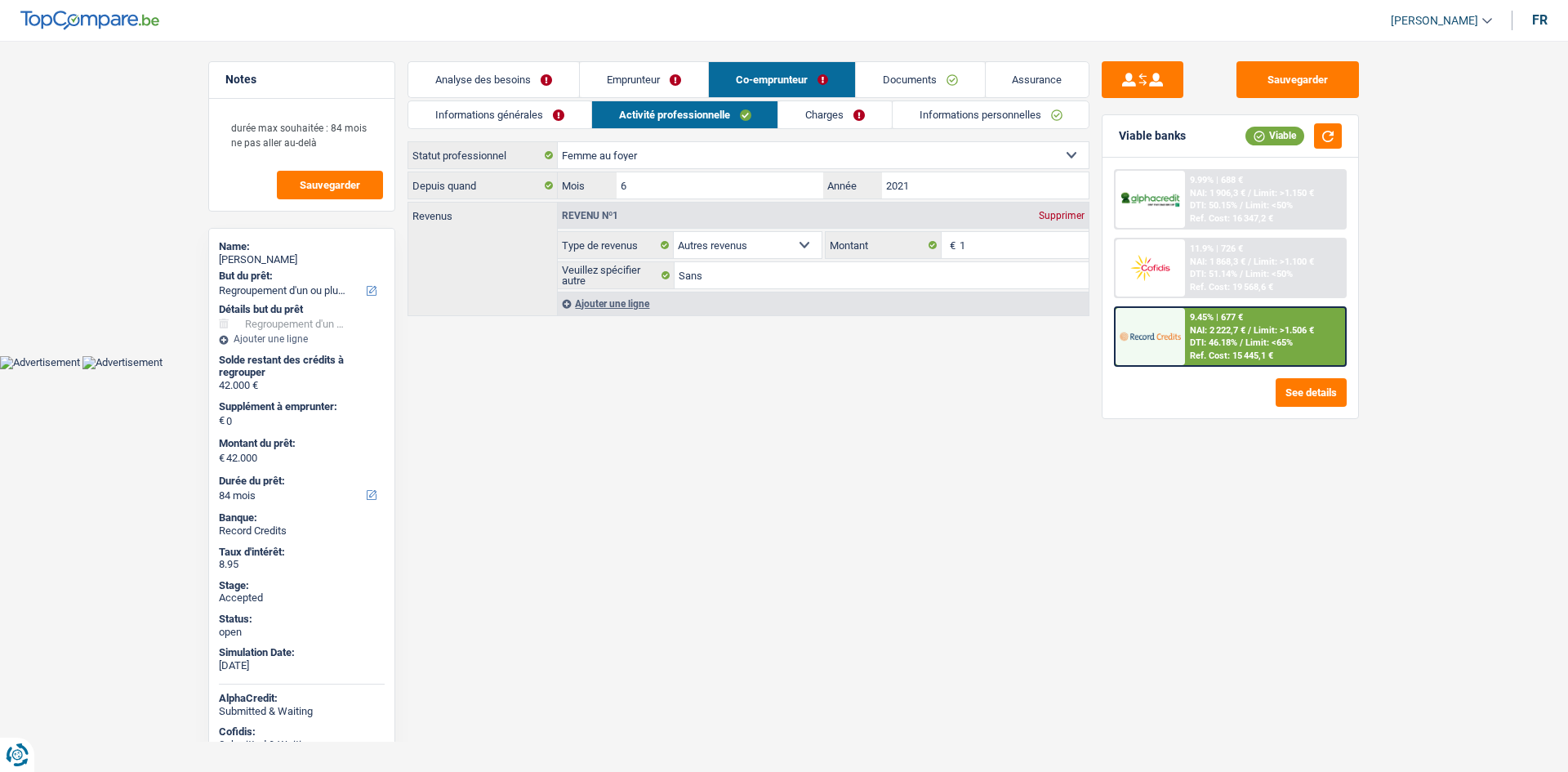
click at [636, 84] on link "Emprunteur" at bounding box center [644, 80] width 128 height 35
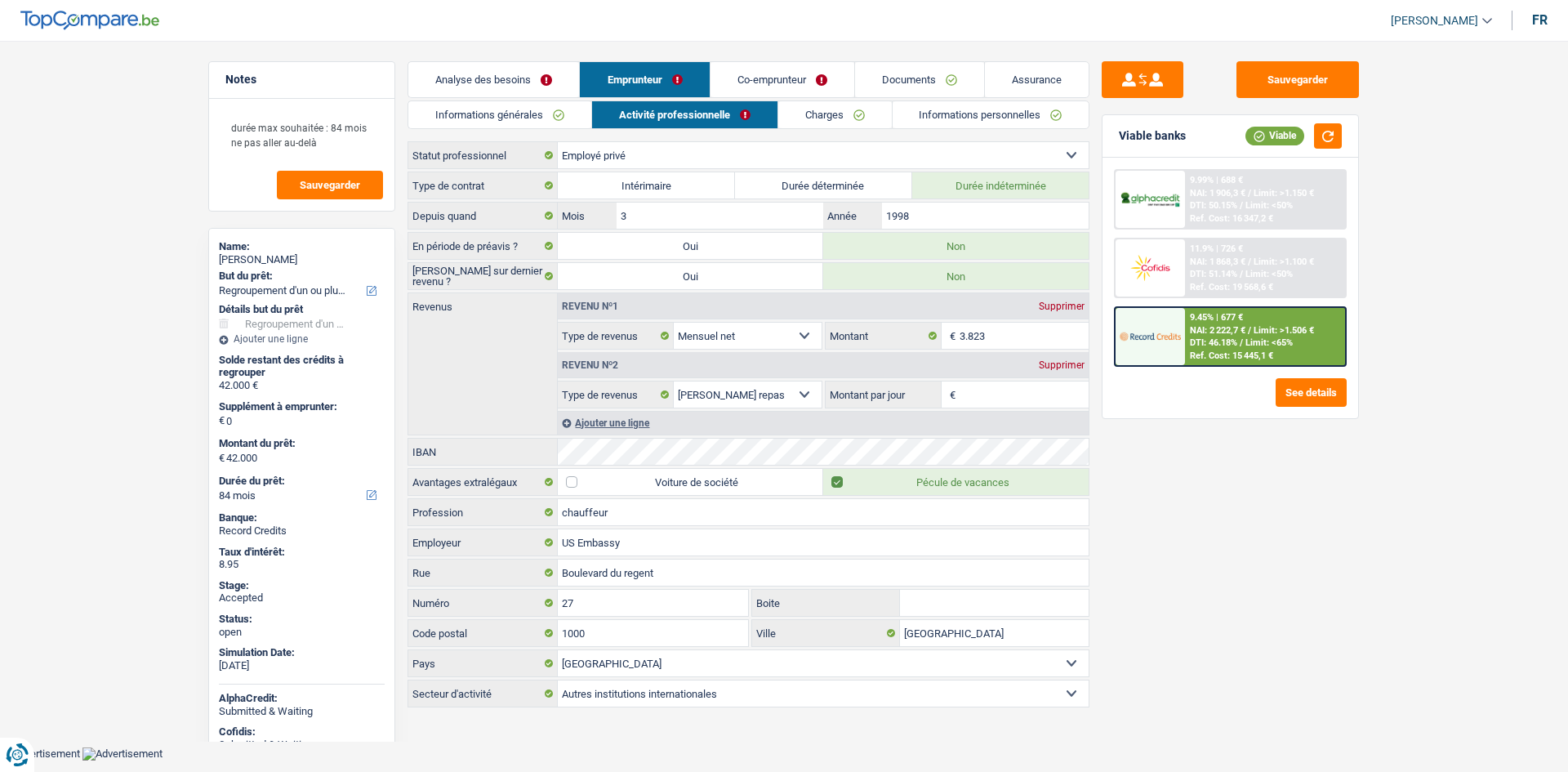
click at [863, 115] on link "Charges" at bounding box center [834, 114] width 113 height 27
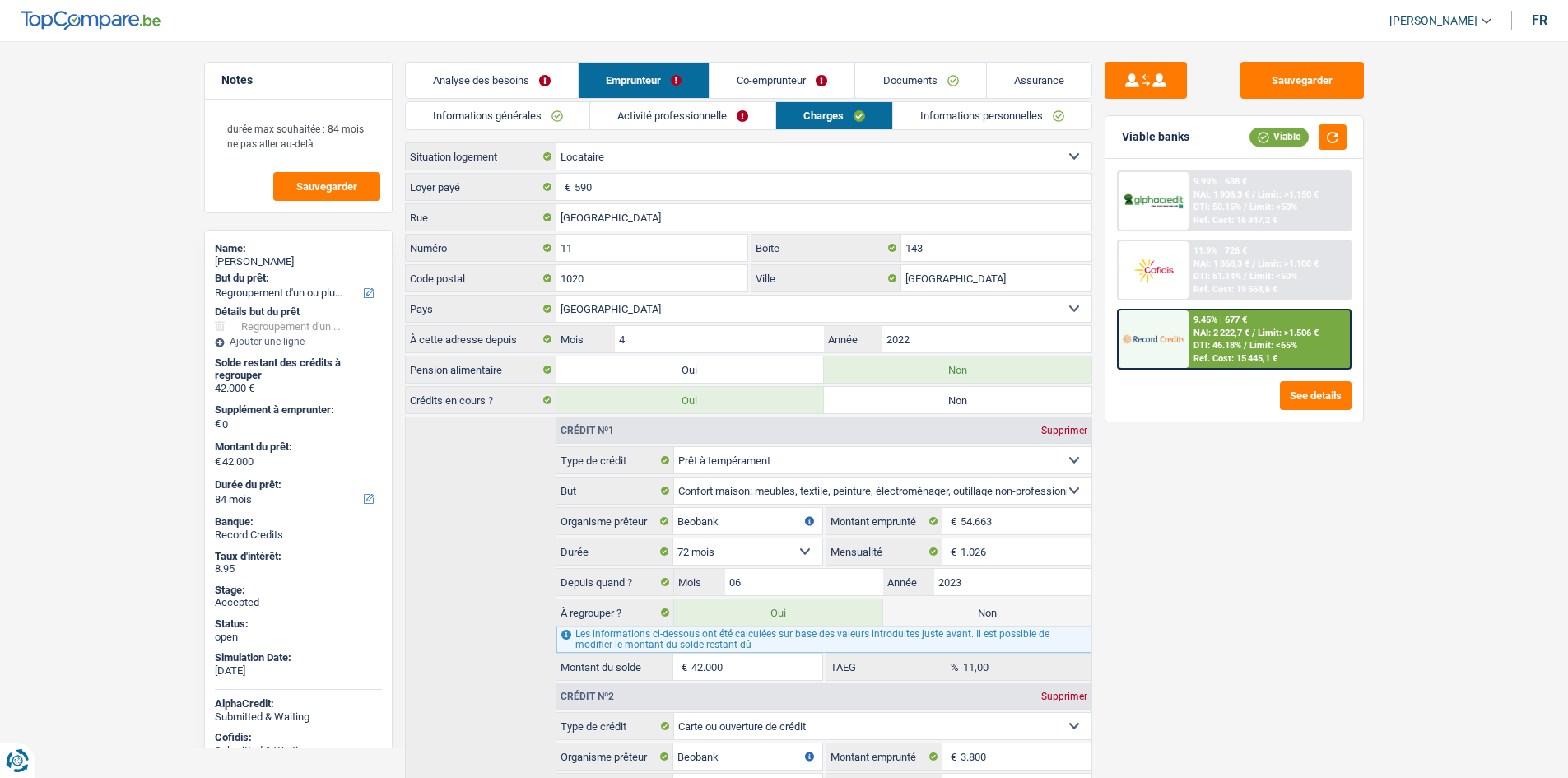
click at [1239, 523] on div "Sauvegarder Viable banks Viable 9.99% | 688 € NAI: 1 906,3 € / Limit: >1.150 € …" at bounding box center [1235, 404] width 284 height 686
click at [995, 286] on input "Bruxelles" at bounding box center [996, 278] width 191 height 27
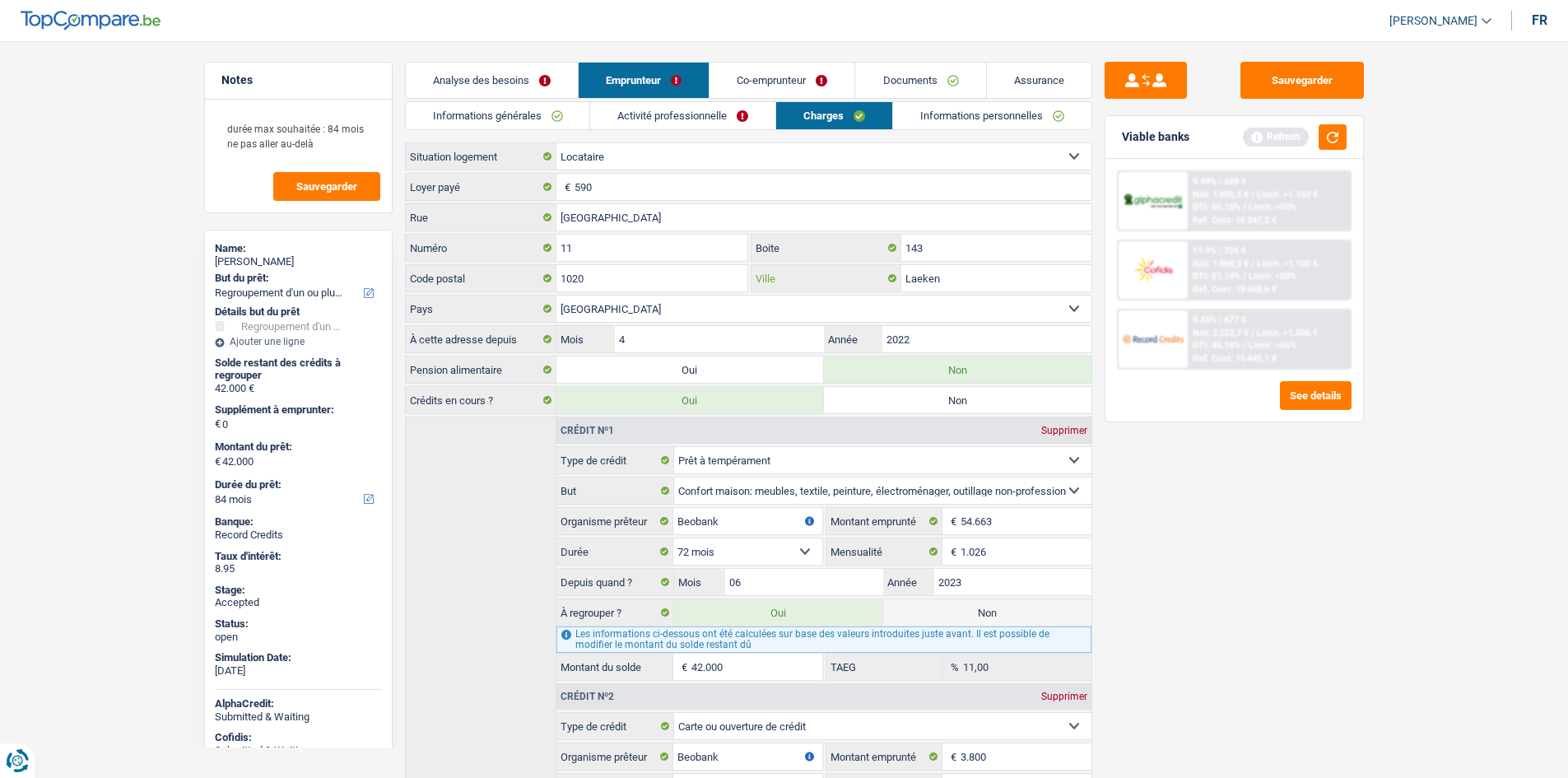
type input "Laeken"
click at [967, 118] on link "Informations personnelles" at bounding box center [992, 115] width 198 height 27
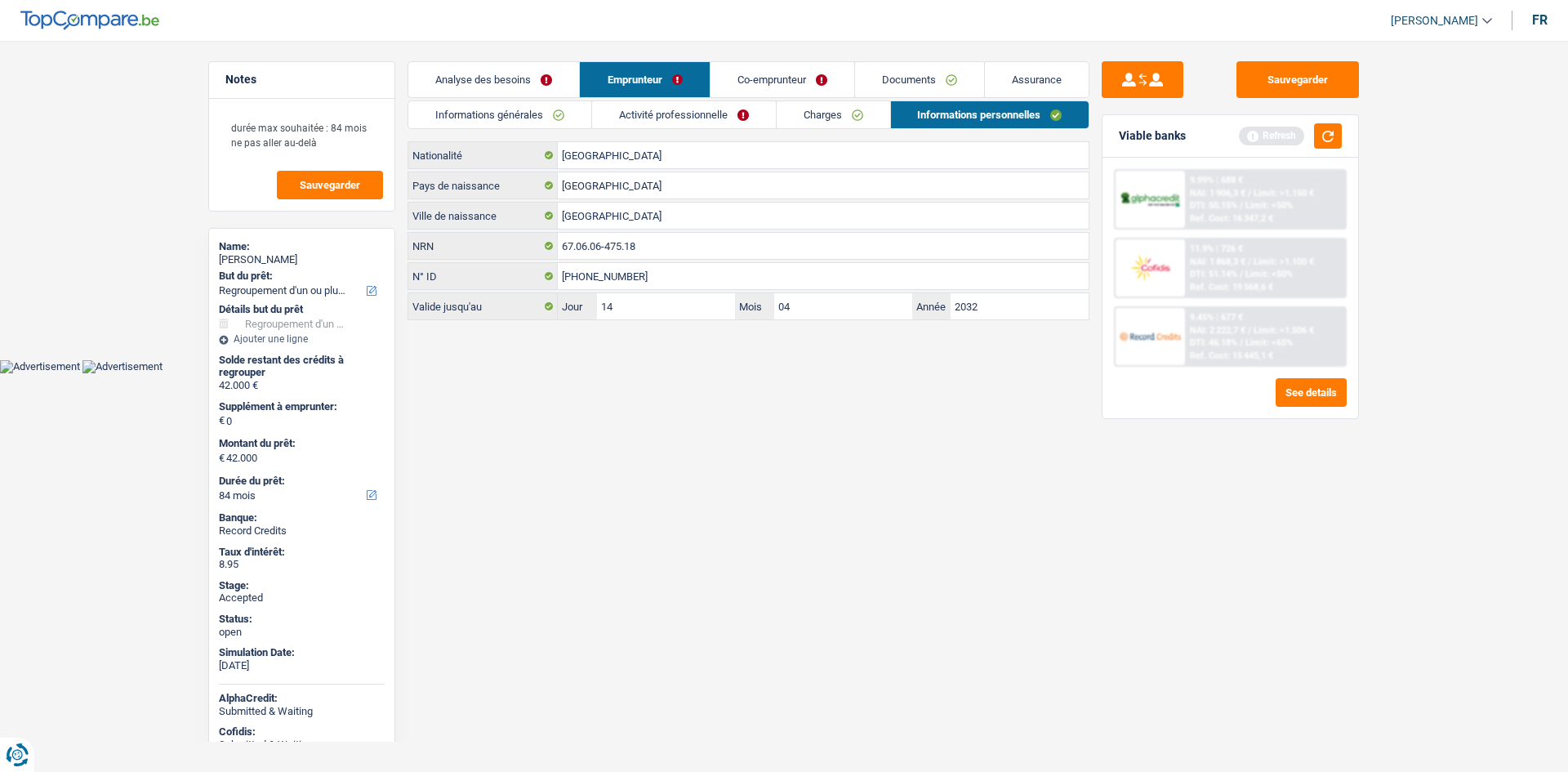
click at [801, 373] on html "Vous avez le contrôle de vos données Nous utilisons des cookies, tout comme nos…" at bounding box center [784, 186] width 1568 height 373
click at [787, 92] on link "Co-emprunteur" at bounding box center [783, 80] width 144 height 35
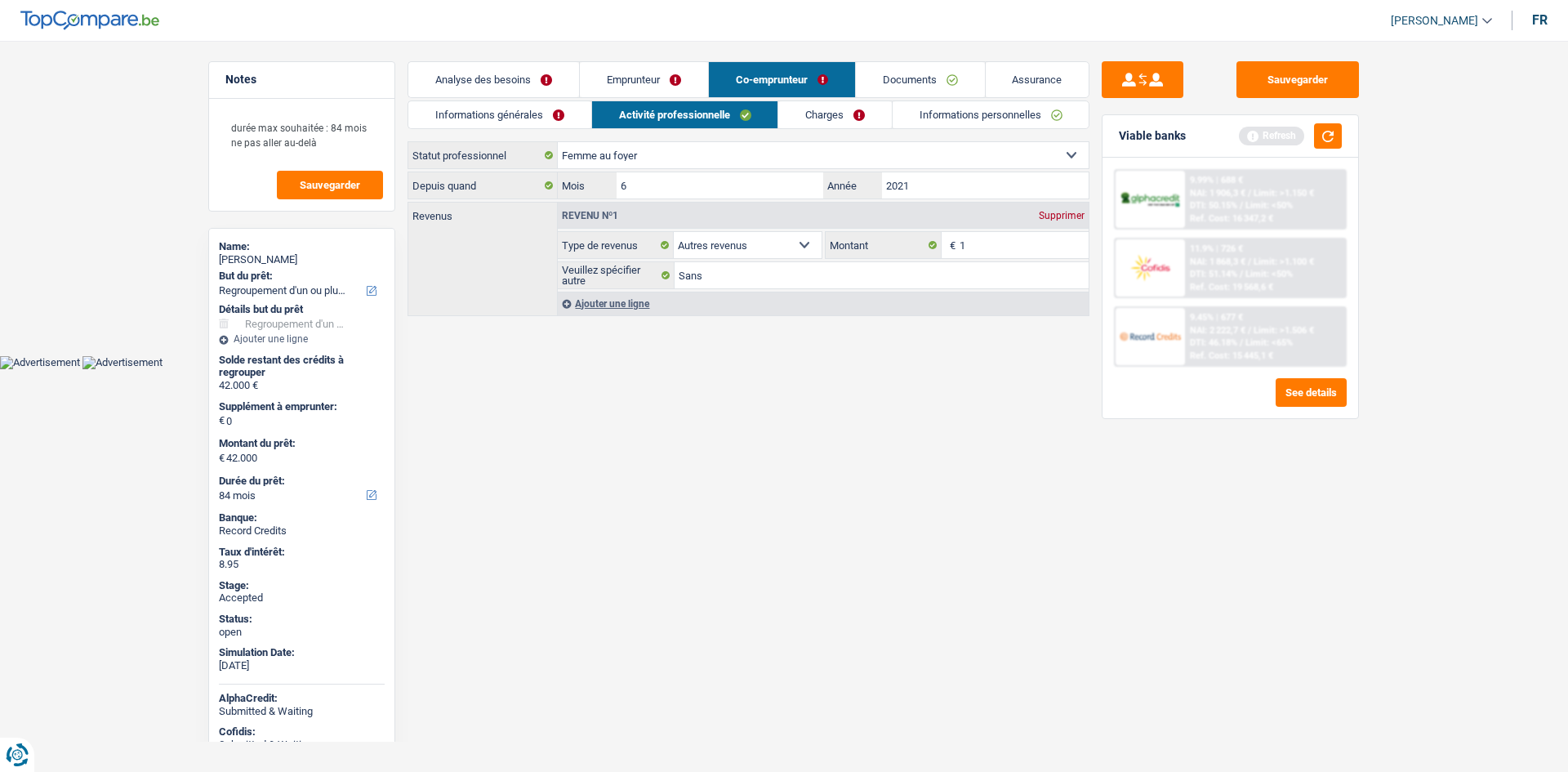
click at [932, 117] on link "Informations personnelles" at bounding box center [991, 114] width 197 height 27
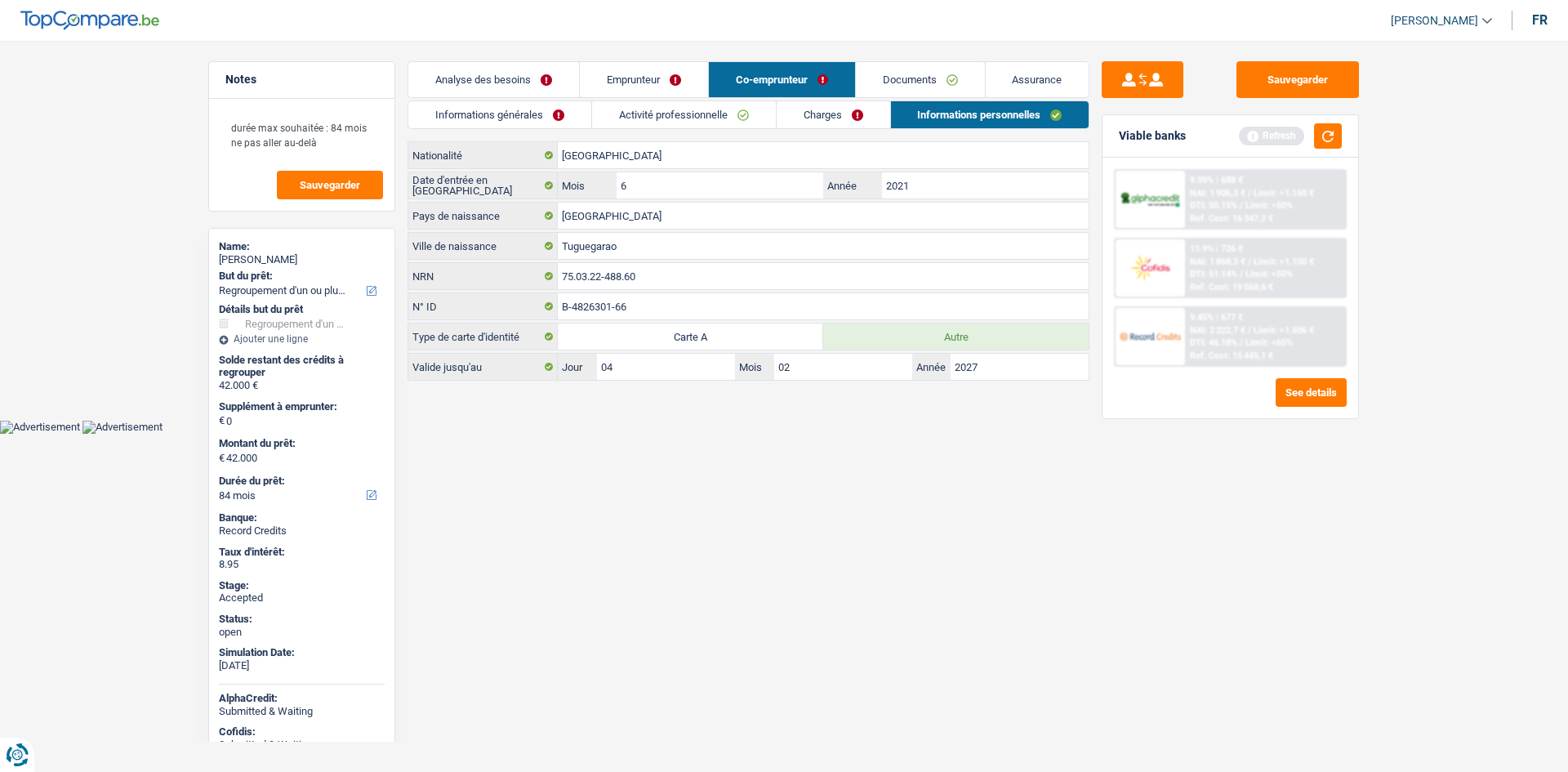
click at [789, 433] on html "Vous avez le contrôle de vos données Nous utilisons des cookies, tout comme nos…" at bounding box center [784, 217] width 1568 height 433
click at [823, 433] on html "Vous avez le contrôle de vos données Nous utilisons des cookies, tout comme nos…" at bounding box center [784, 217] width 1568 height 433
click at [855, 433] on html "Vous avez le contrôle de vos données Nous utilisons des cookies, tout comme nos…" at bounding box center [784, 217] width 1568 height 433
click at [644, 84] on link "Emprunteur" at bounding box center [644, 80] width 128 height 35
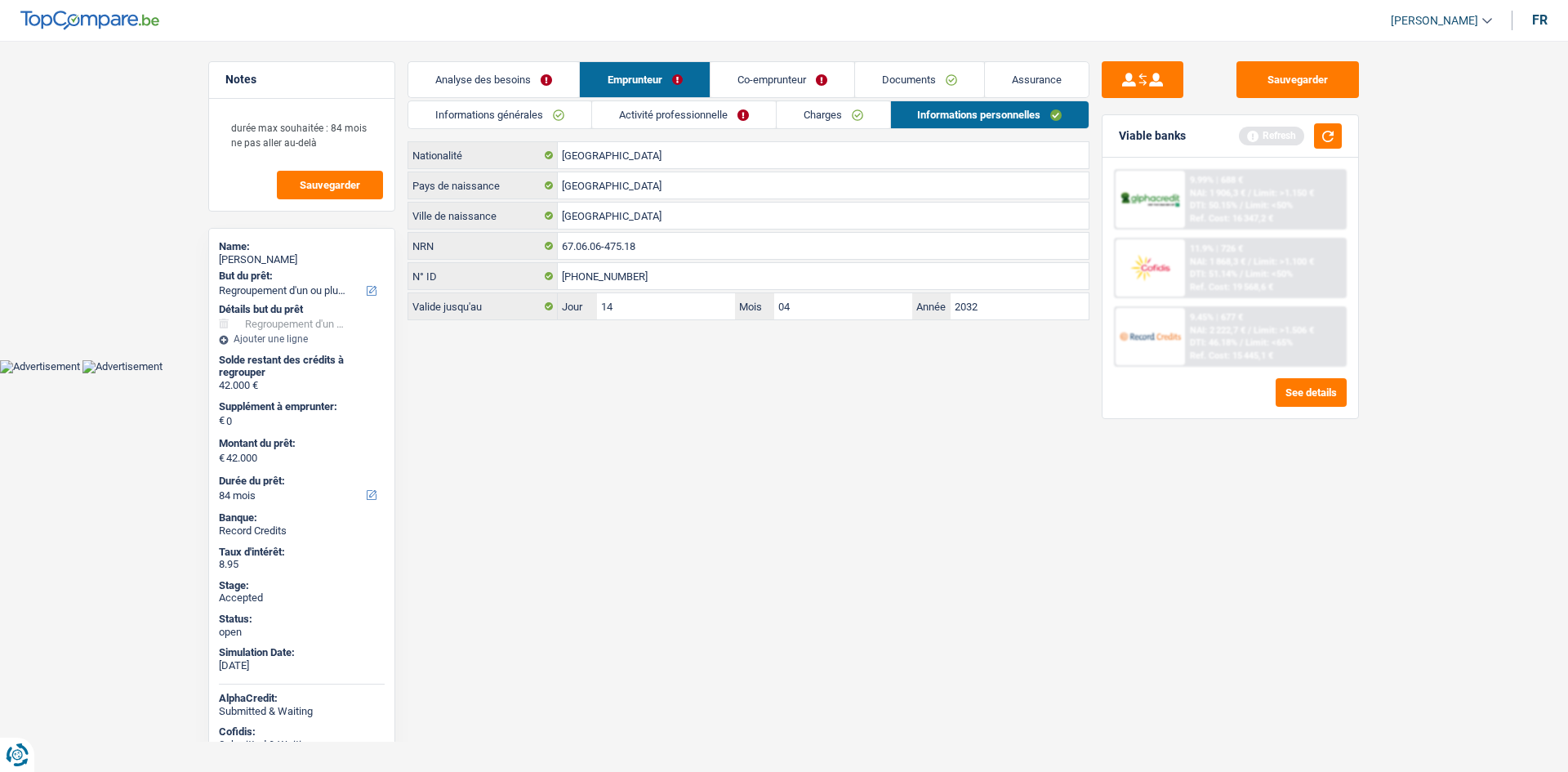
click at [693, 115] on link "Activité professionnelle" at bounding box center [683, 114] width 184 height 27
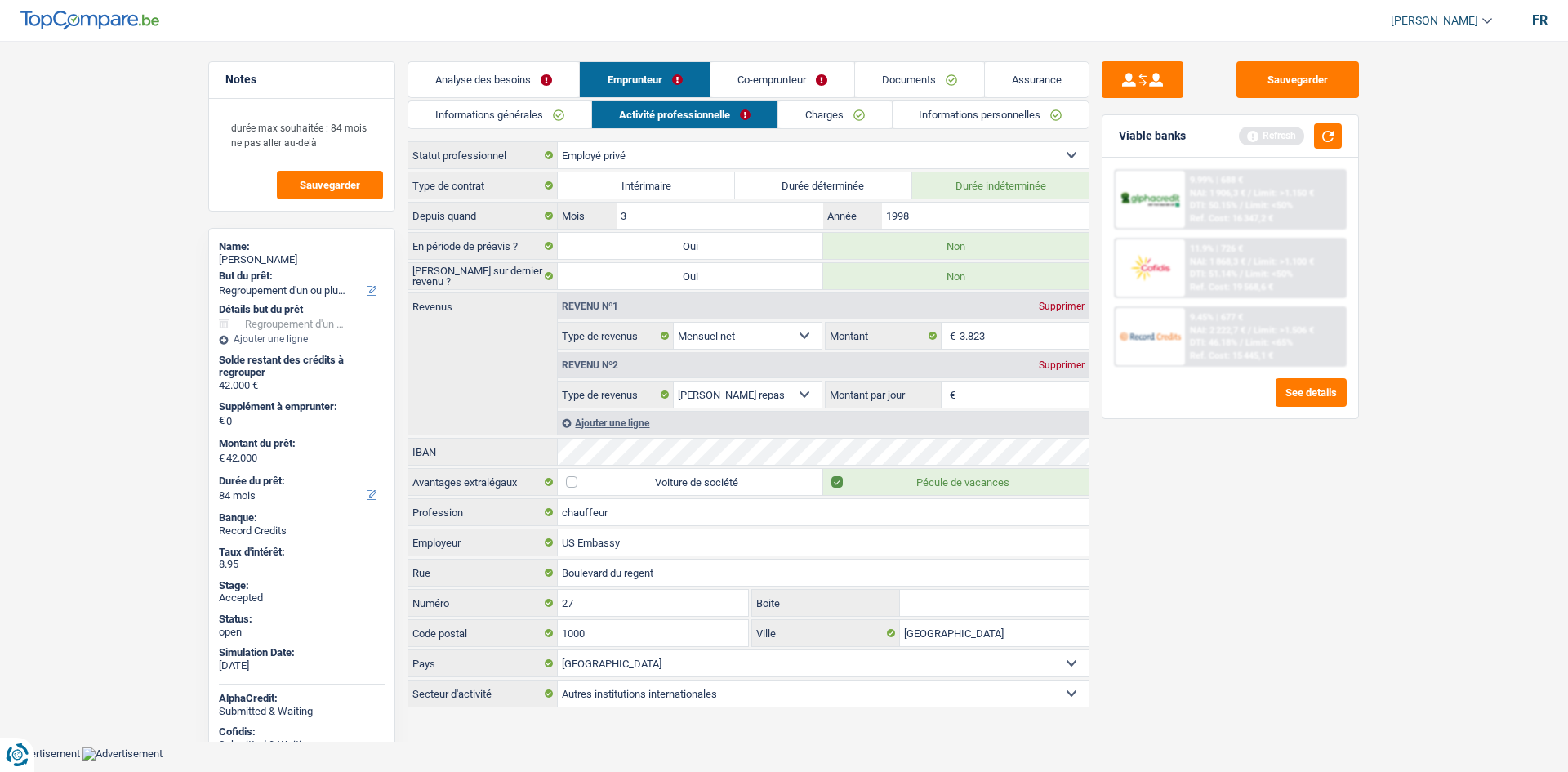
click at [840, 117] on link "Charges" at bounding box center [834, 114] width 113 height 27
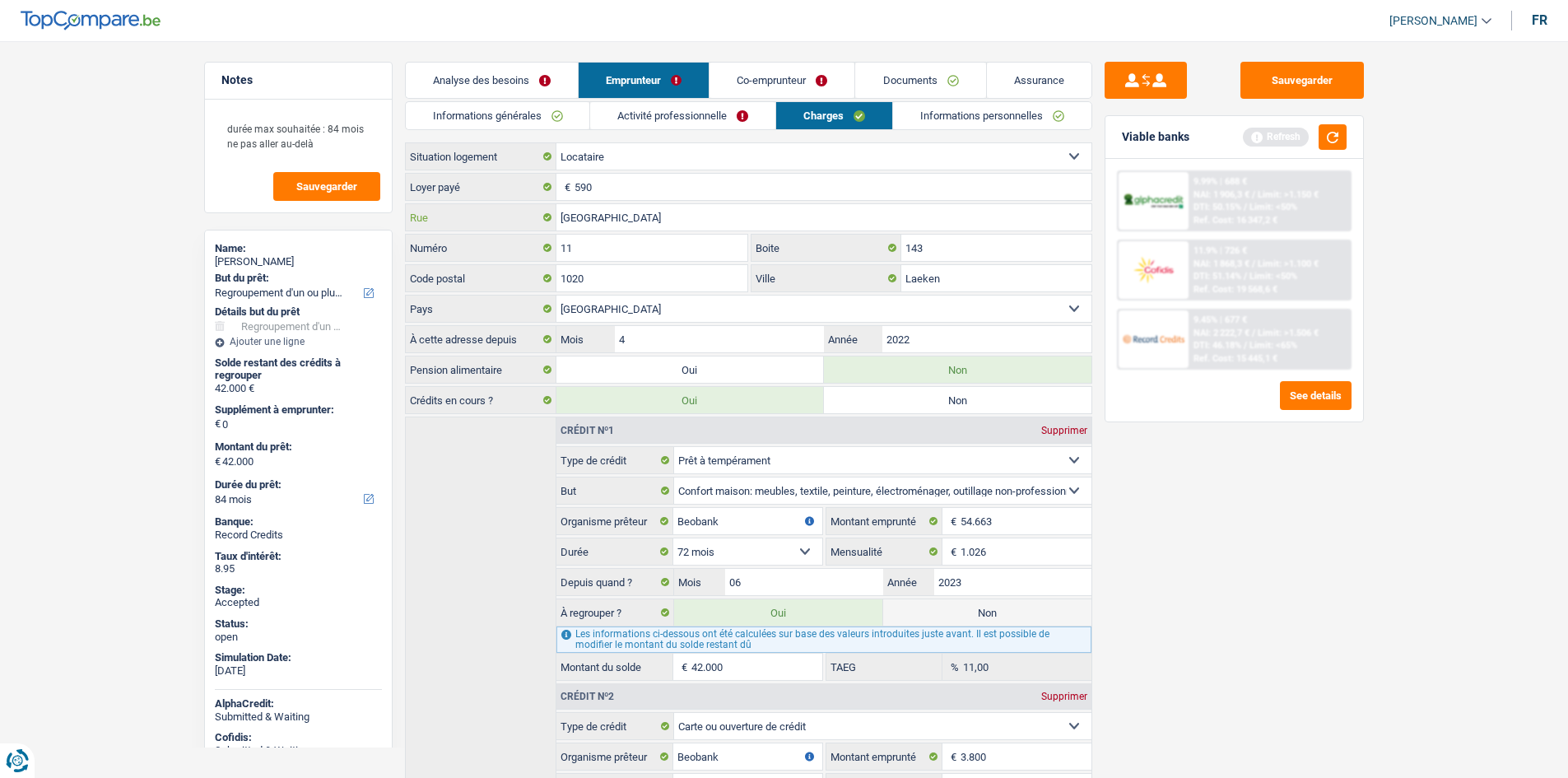
click at [750, 217] on input "Avenue du Forum" at bounding box center [824, 217] width 535 height 27
click at [750, 219] on input "Avenue du Forum" at bounding box center [824, 217] width 535 height 27
click at [670, 258] on input "11" at bounding box center [652, 247] width 192 height 27
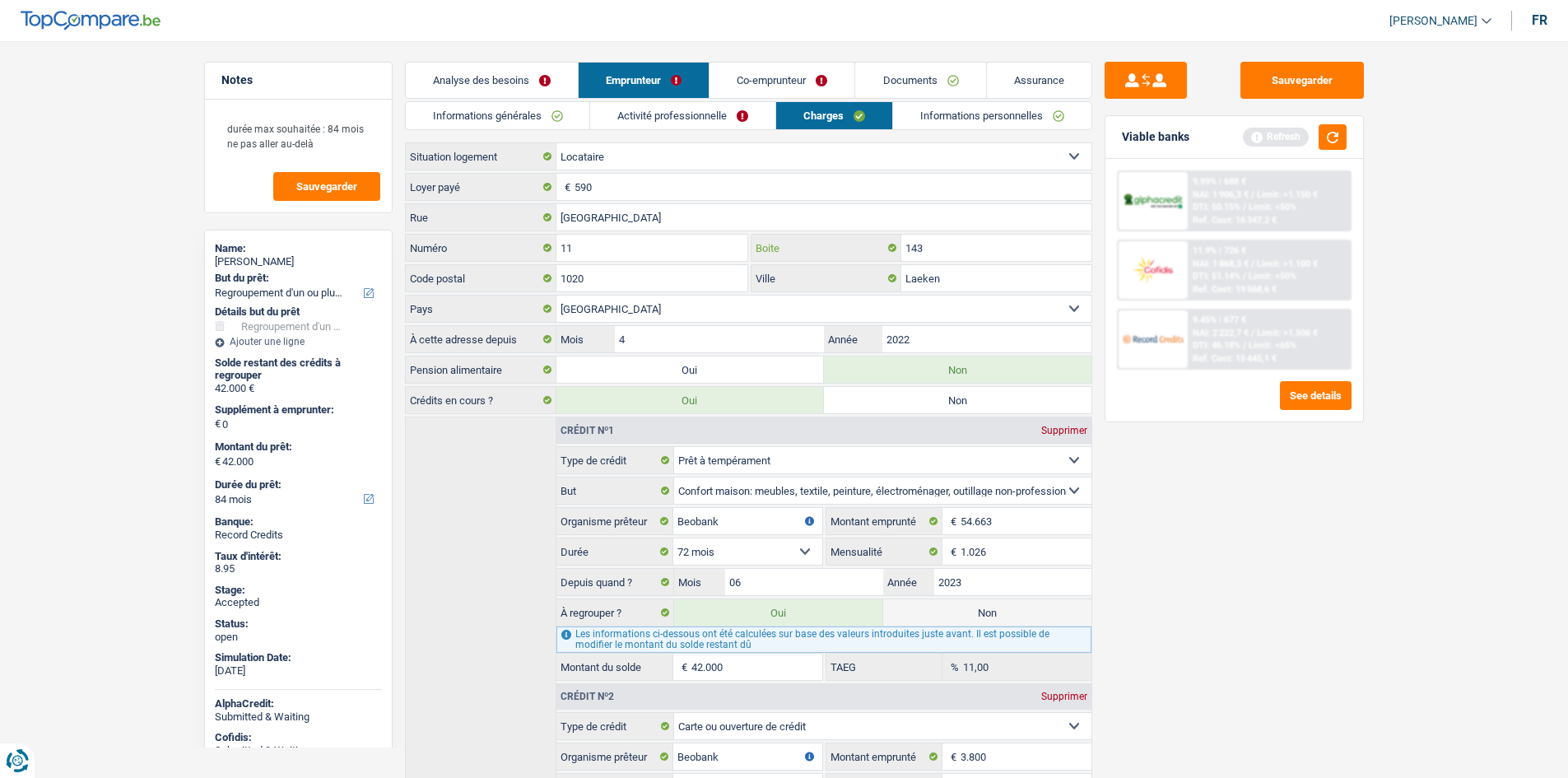
click at [973, 239] on input "143" at bounding box center [996, 247] width 191 height 27
click at [649, 263] on div "11 Numéro" at bounding box center [577, 249] width 344 height 31
click at [656, 276] on input "1020" at bounding box center [652, 278] width 192 height 27
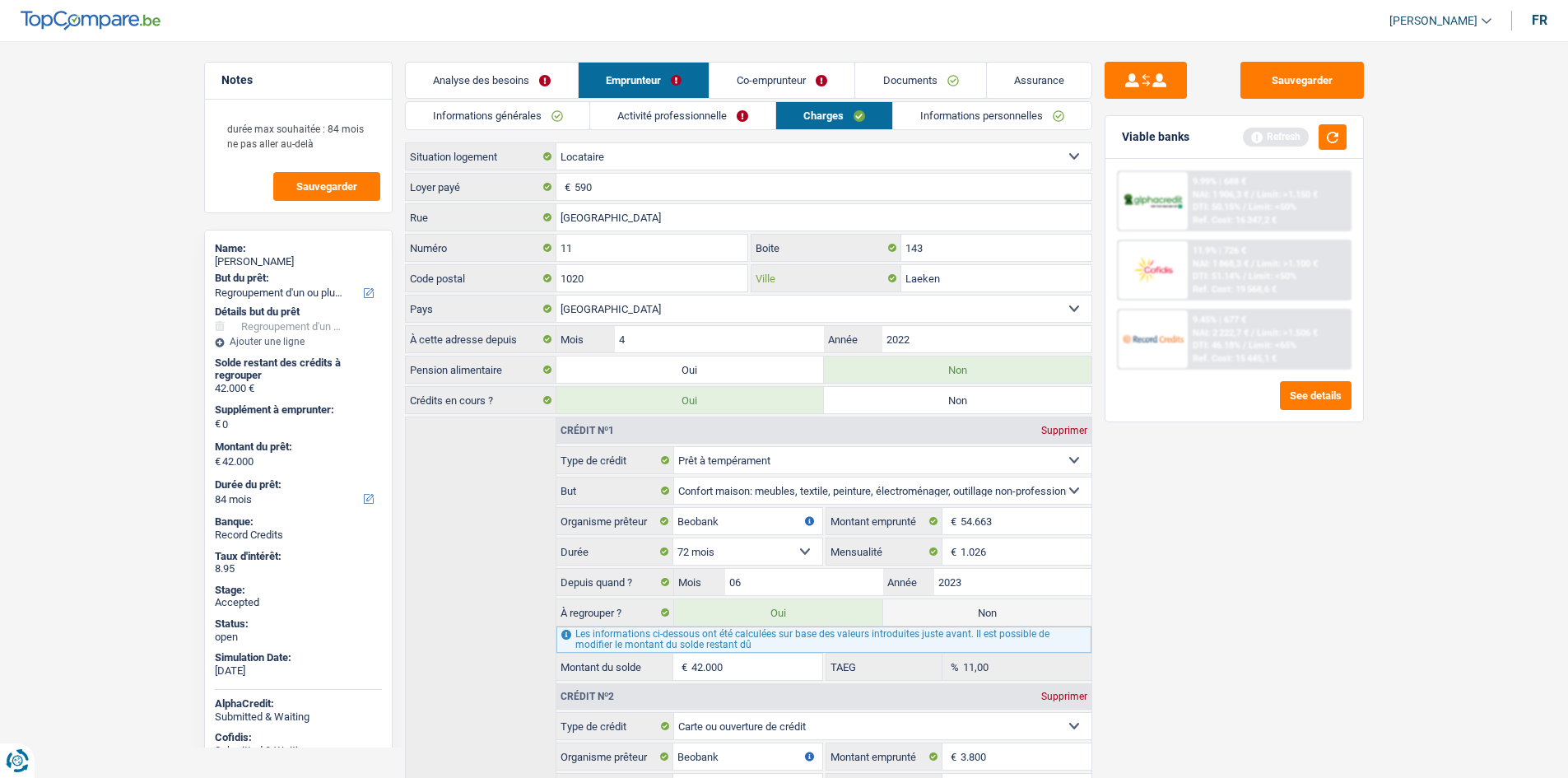
click at [1002, 274] on input "Laeken" at bounding box center [996, 278] width 191 height 27
click at [963, 125] on link "Informations personnelles" at bounding box center [992, 115] width 198 height 27
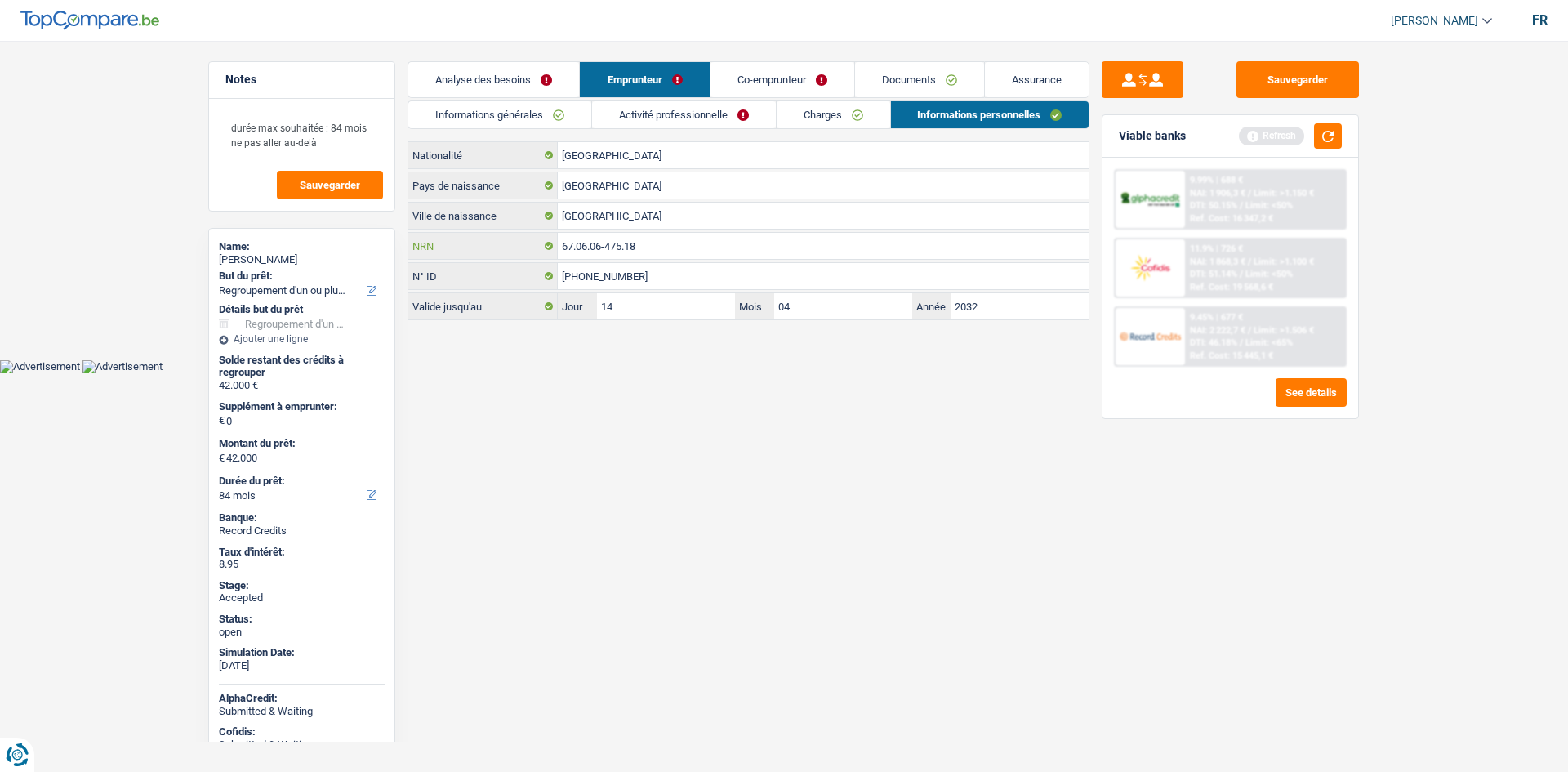
click at [697, 250] on input "67.06.06-475.18" at bounding box center [823, 245] width 531 height 27
click at [671, 218] on input "Bruxelles" at bounding box center [823, 216] width 531 height 27
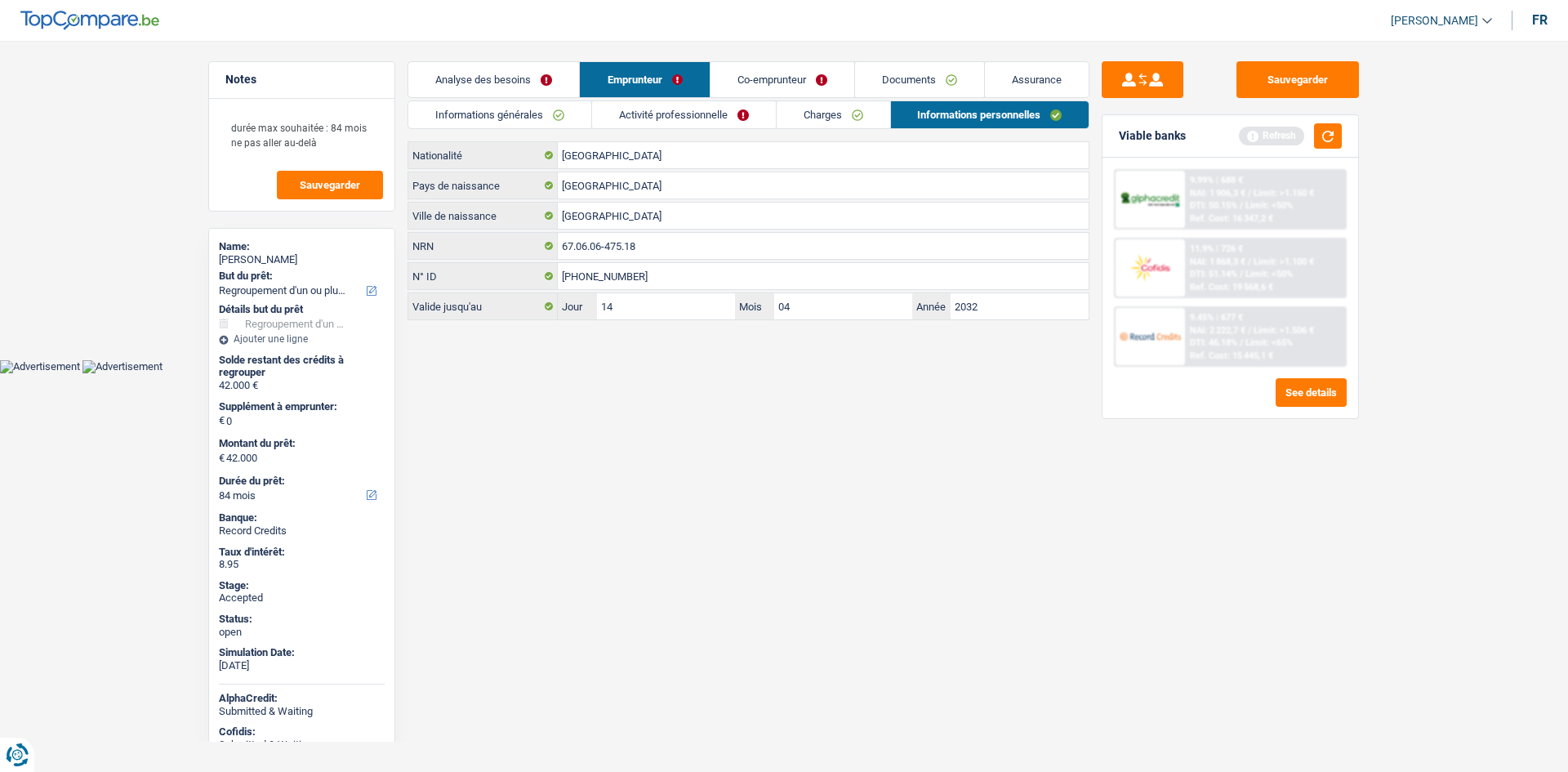
click at [783, 83] on link "Co-emprunteur" at bounding box center [783, 80] width 144 height 35
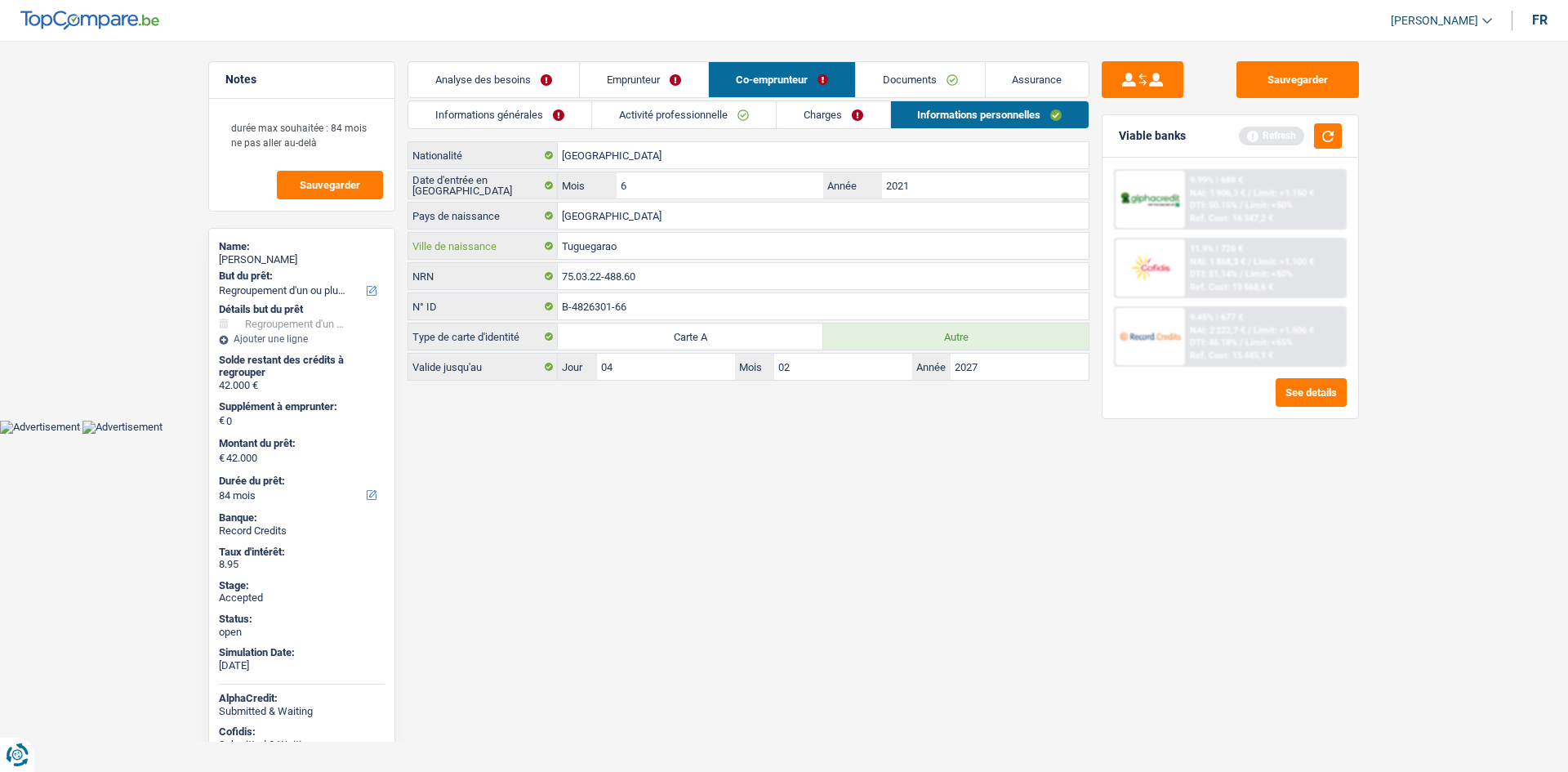
click at [706, 255] on input "Tuguegarao" at bounding box center [823, 245] width 531 height 27
click at [722, 226] on input "Philippines" at bounding box center [823, 216] width 531 height 27
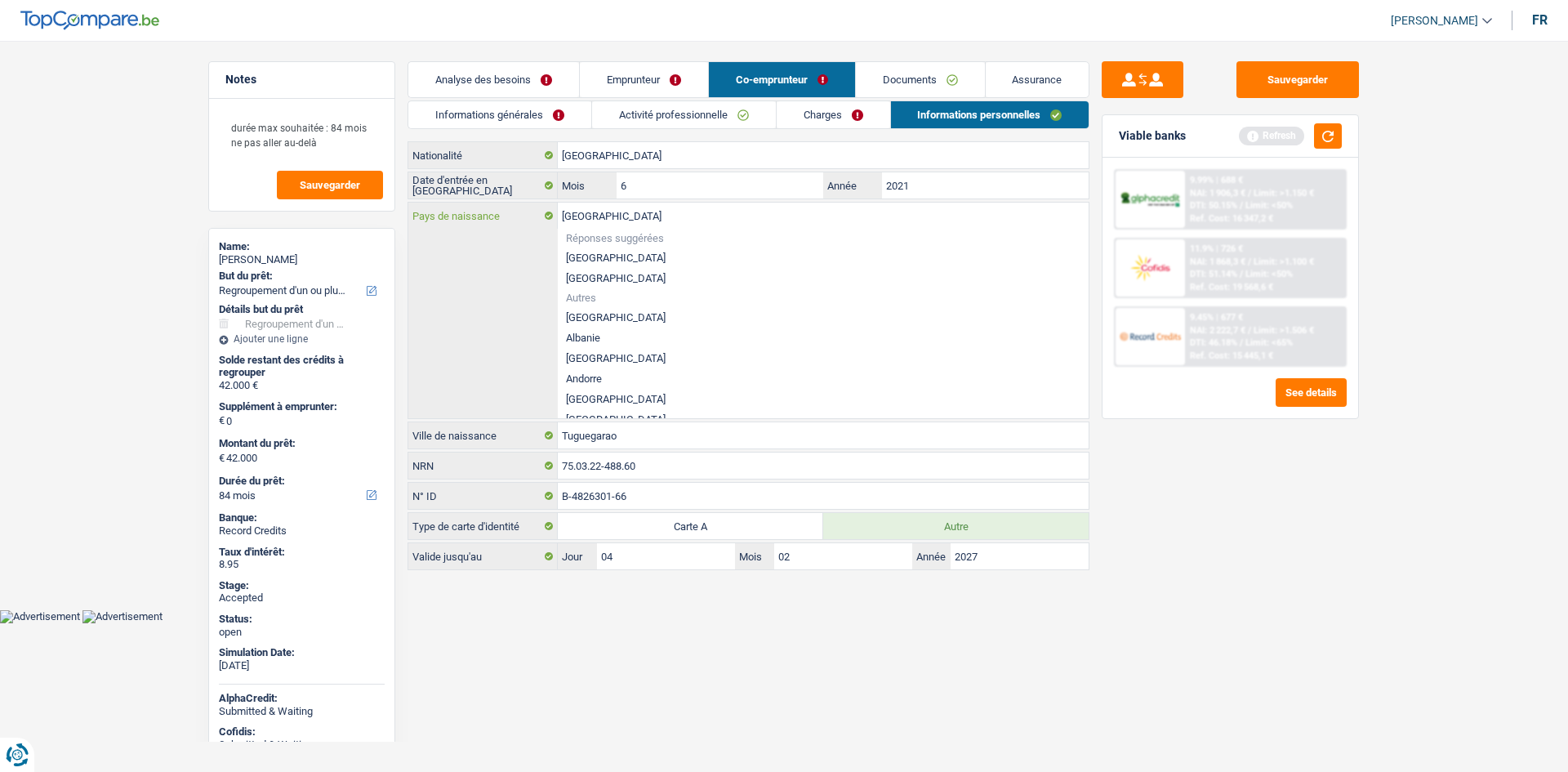
click at [722, 226] on input "Philippines" at bounding box center [823, 216] width 531 height 27
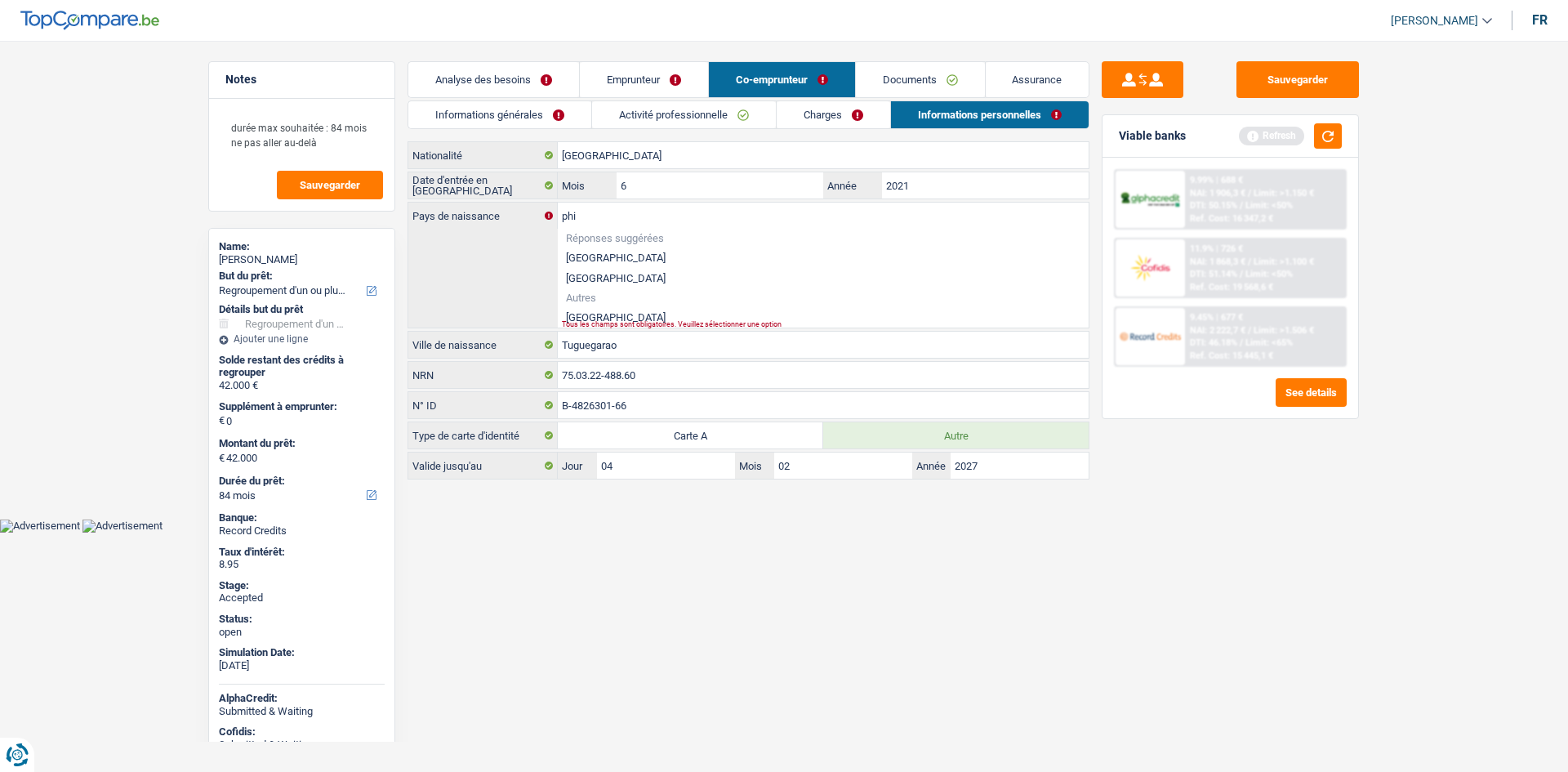
click at [609, 312] on li "Philippines" at bounding box center [823, 317] width 531 height 21
type input "Philippines"
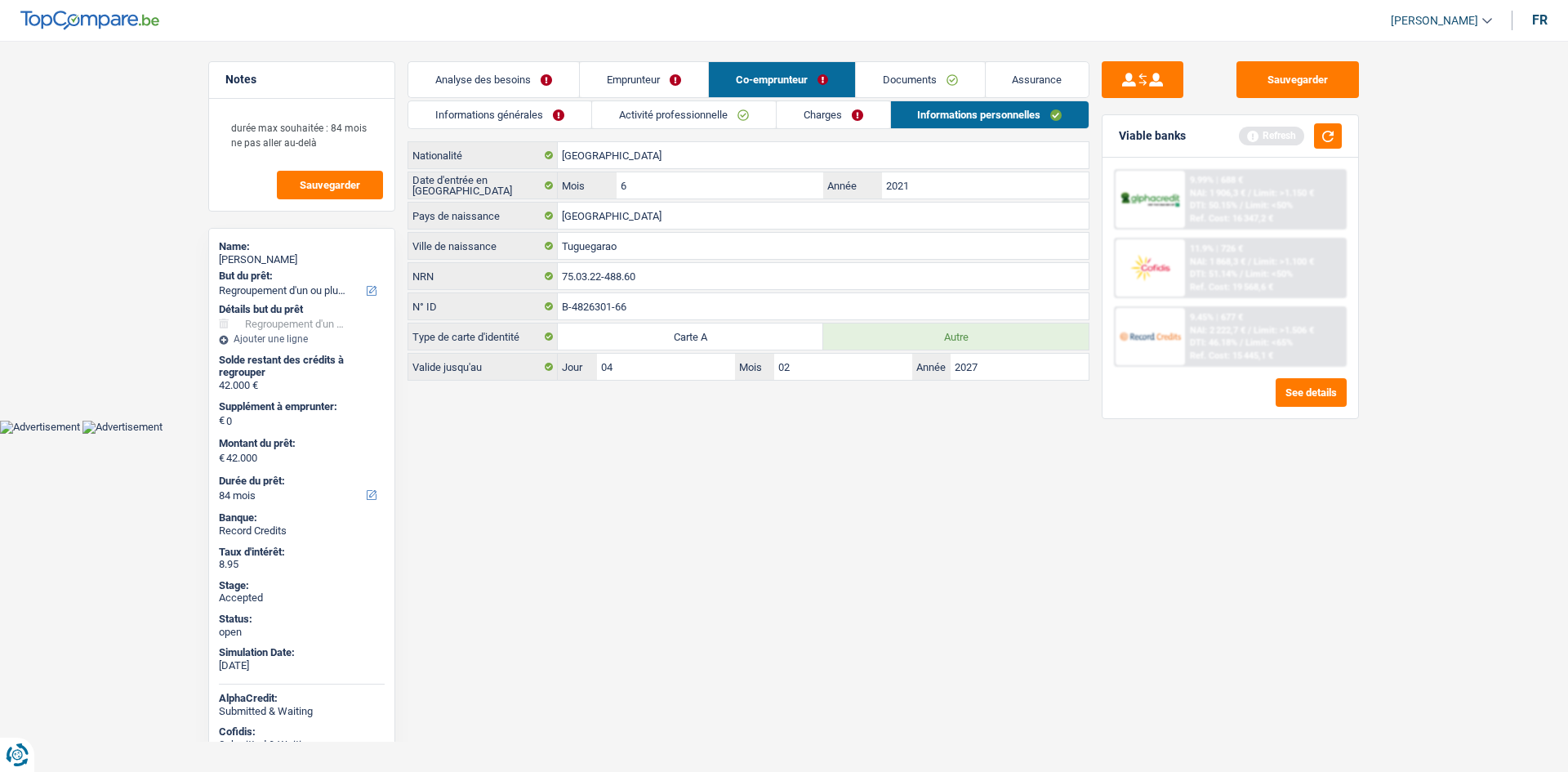
click at [783, 433] on html "Vous avez le contrôle de vos données Nous utilisons des cookies, tout comme nos…" at bounding box center [784, 217] width 1568 height 433
click at [653, 77] on link "Emprunteur" at bounding box center [644, 80] width 128 height 35
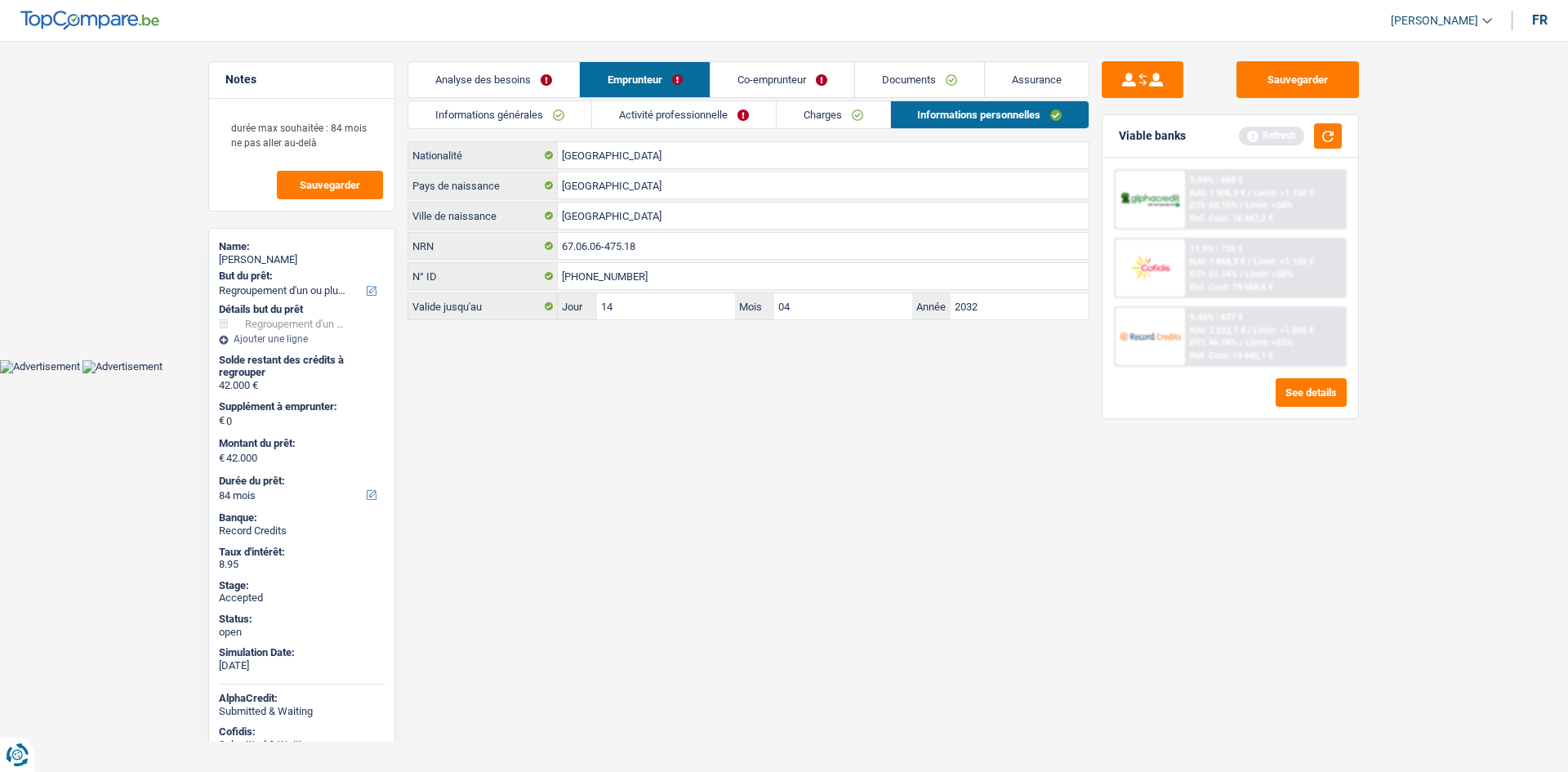
click at [808, 113] on link "Charges" at bounding box center [833, 114] width 113 height 27
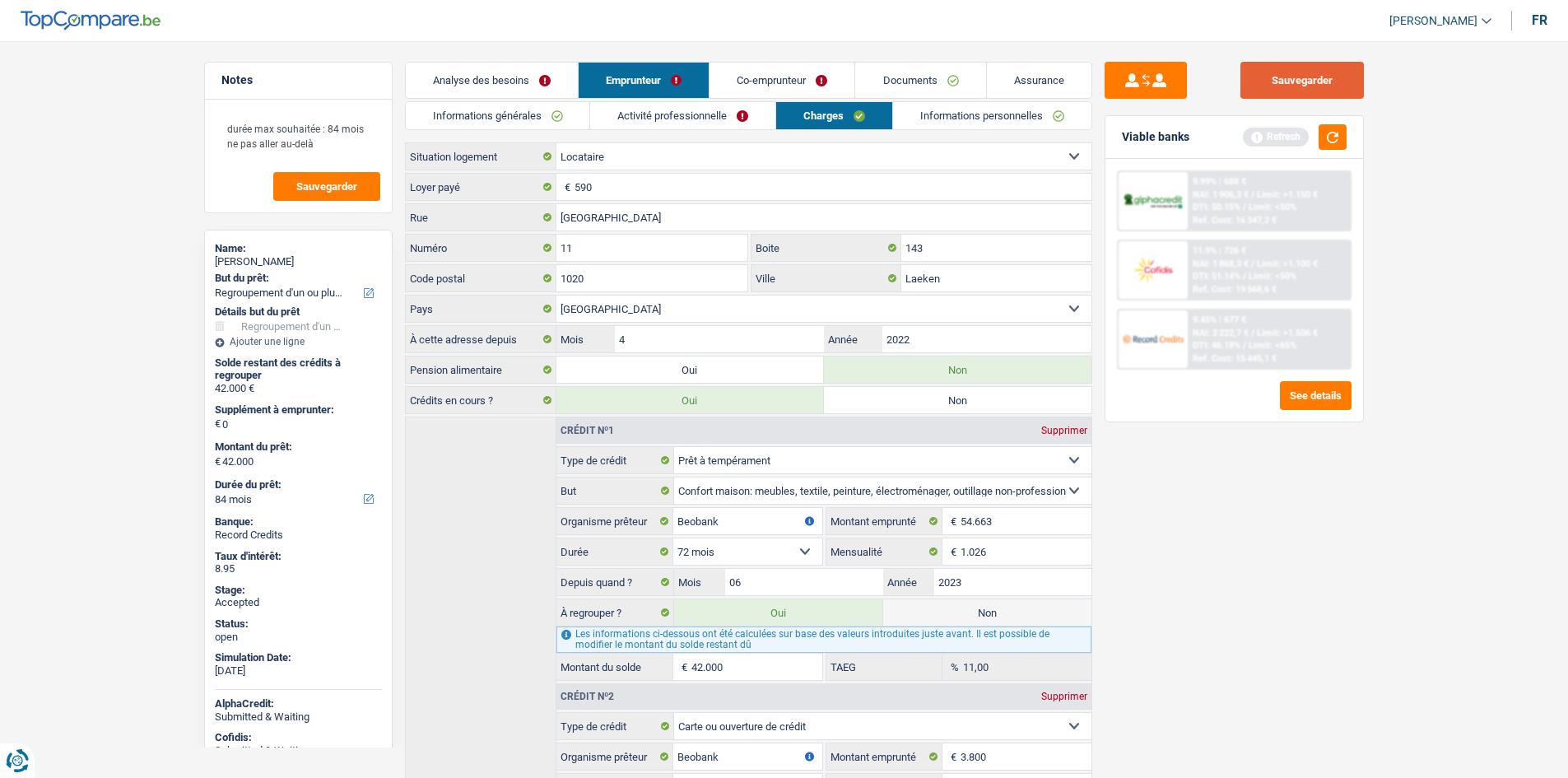
click at [1308, 71] on button "Sauvegarder" at bounding box center [1302, 79] width 123 height 37
